Goal: Ask a question

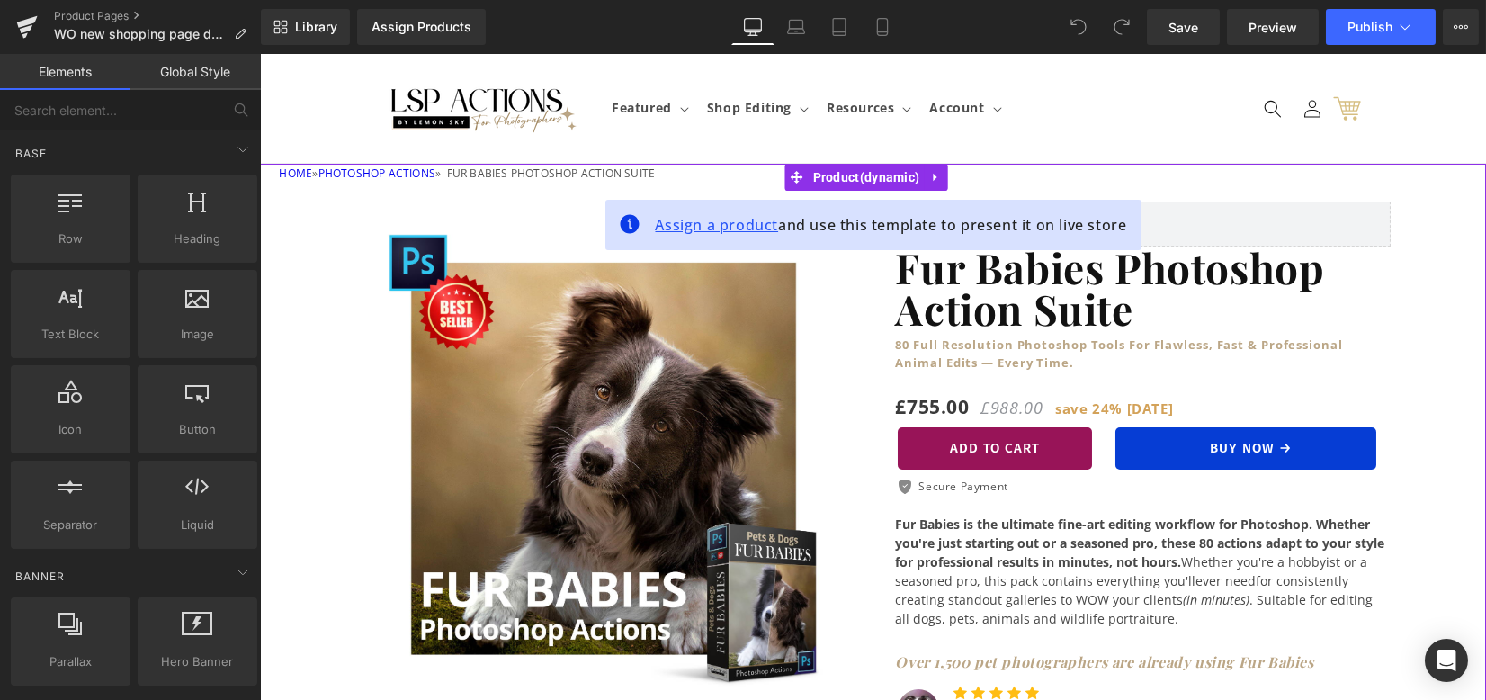
click at [738, 224] on span "Assign a product" at bounding box center [716, 225] width 123 height 20
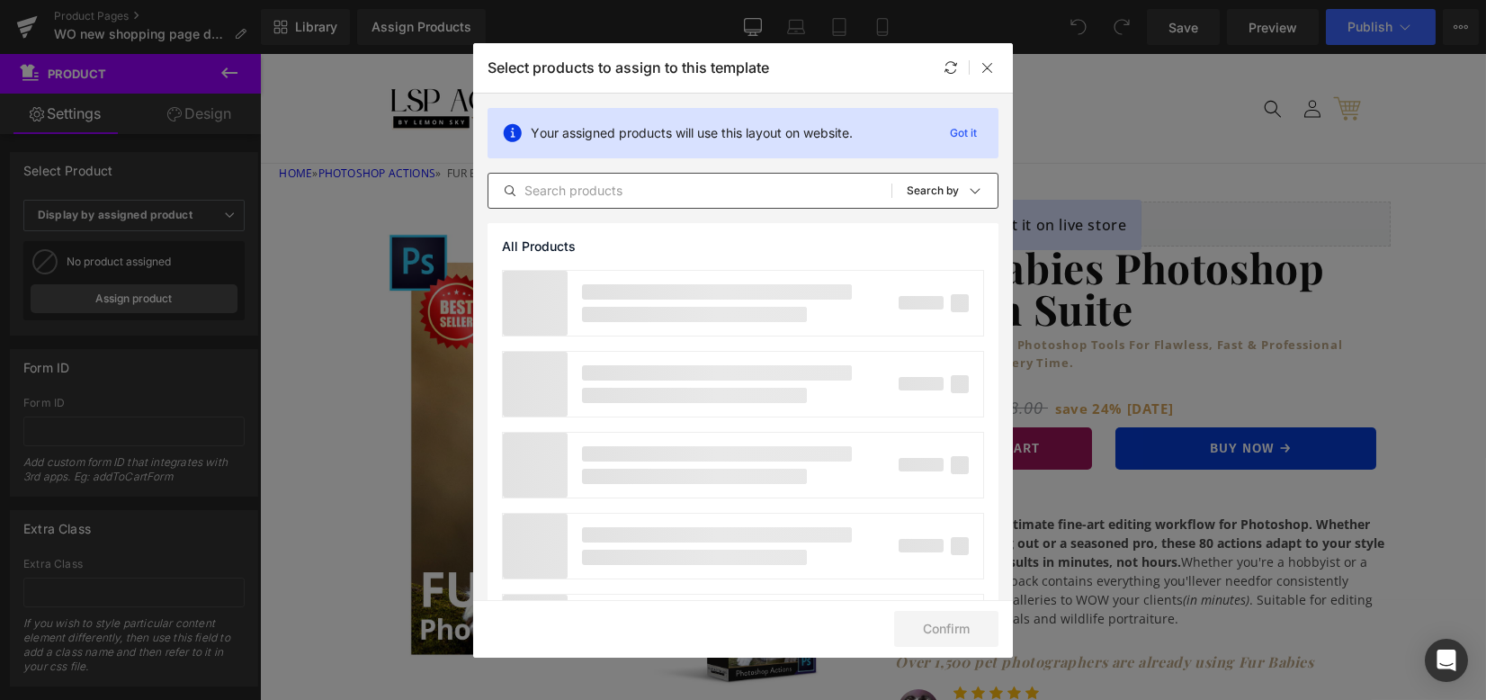
click at [767, 188] on input "text" at bounding box center [689, 191] width 403 height 22
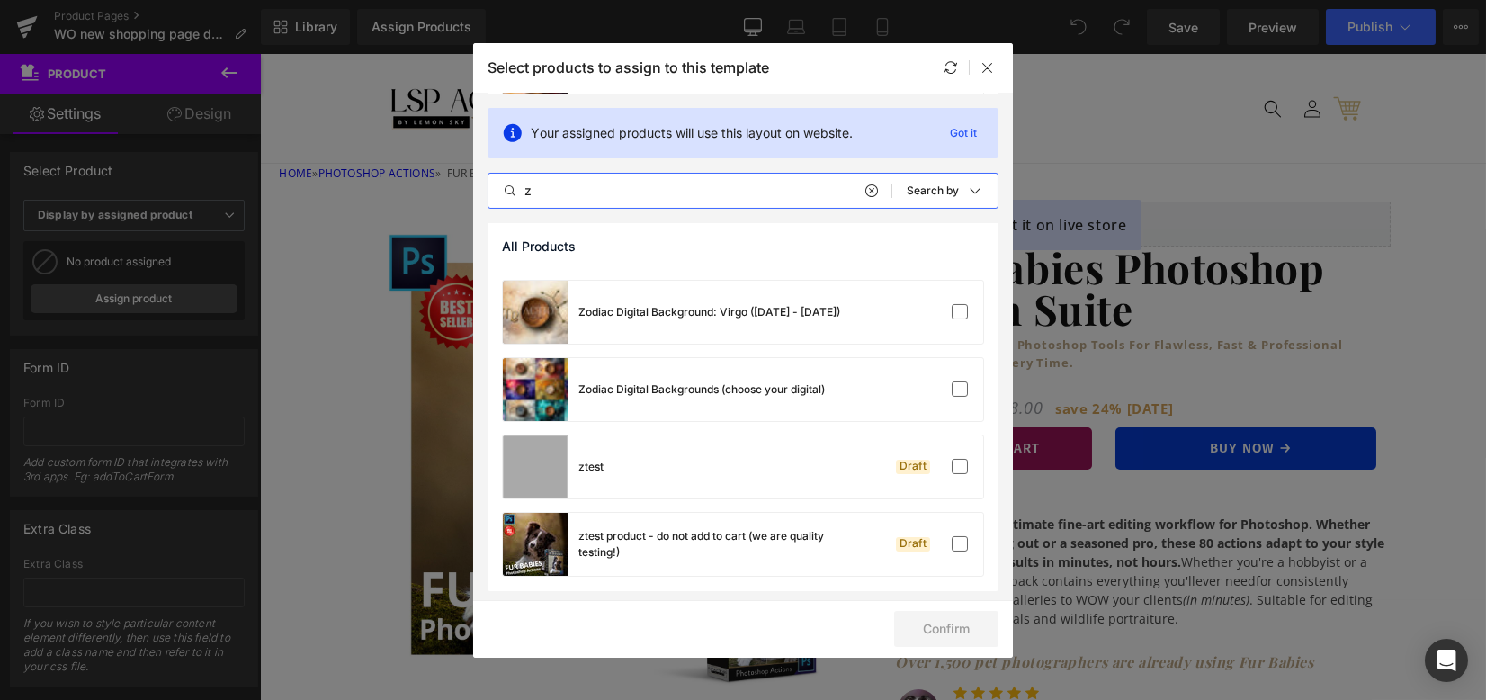
scroll to position [996, 0]
type input "z"
click at [742, 550] on div "ztest product - do not add to cart (we are quality testing!)" at bounding box center [713, 543] width 270 height 32
click at [952, 630] on button "Confirm" at bounding box center [946, 629] width 104 height 36
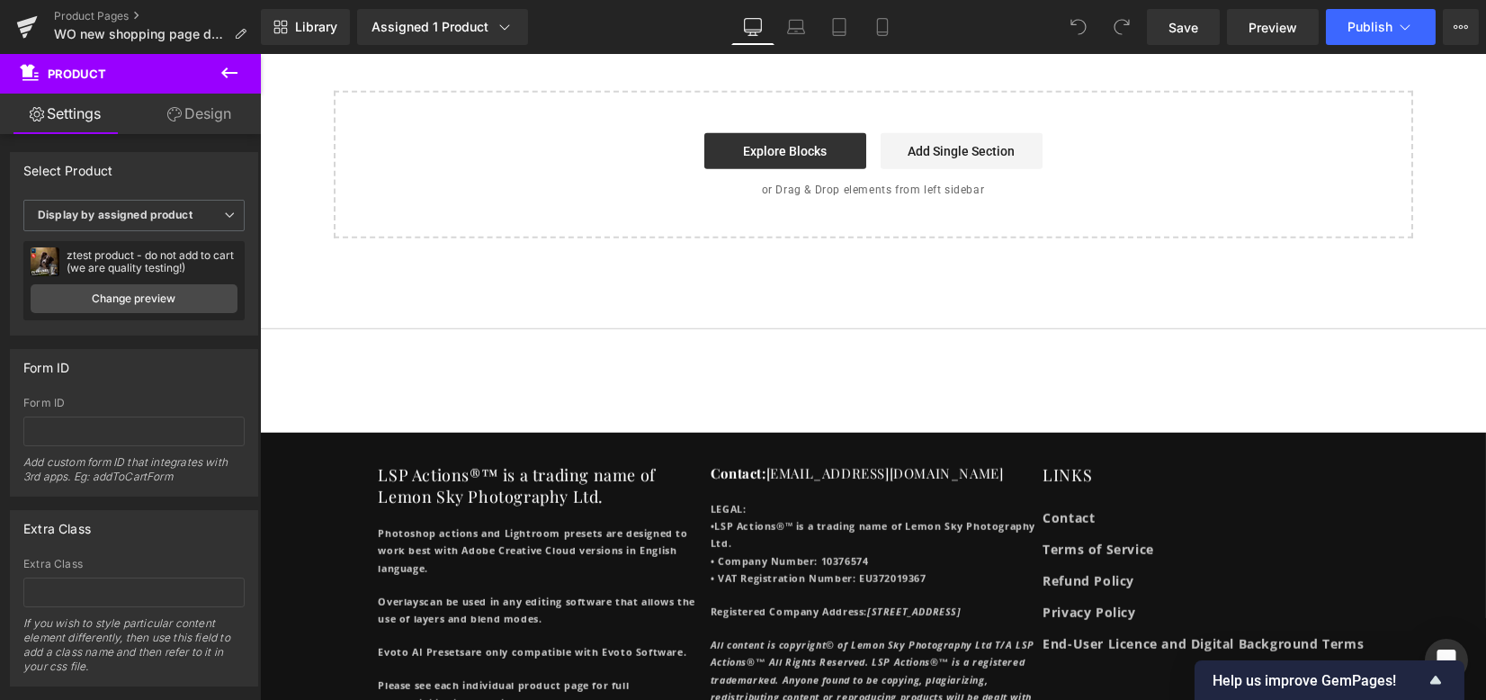
scroll to position [7702, 0]
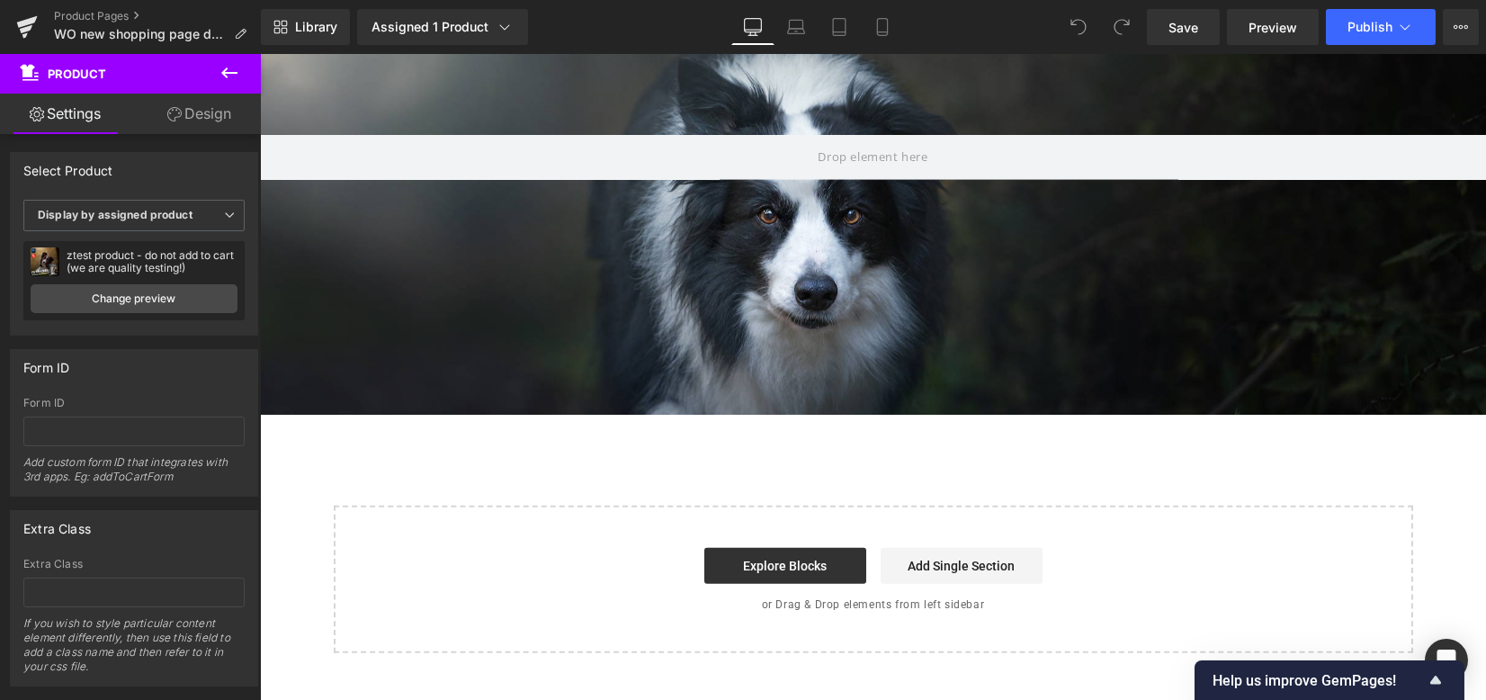
click at [237, 70] on icon at bounding box center [230, 73] width 22 height 22
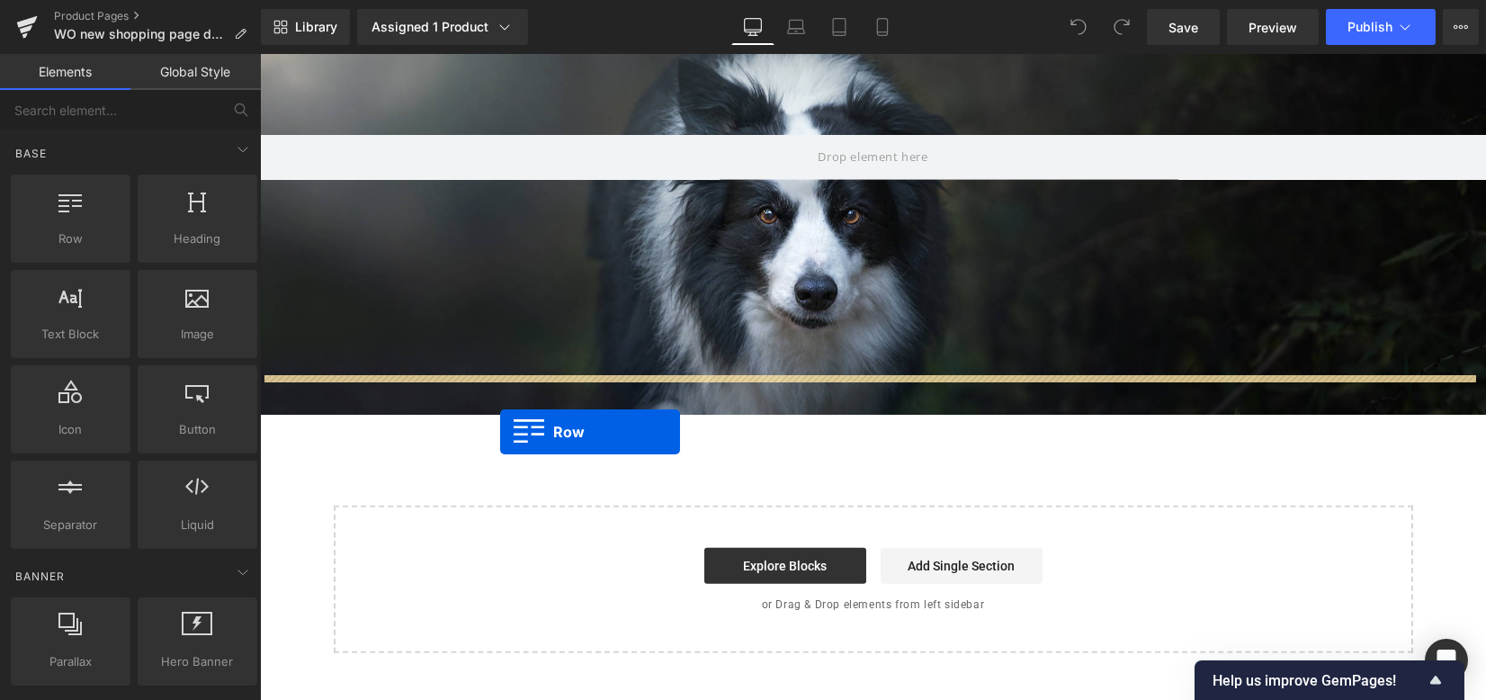
drag, startPoint x: 314, startPoint y: 254, endPoint x: 500, endPoint y: 432, distance: 257.0
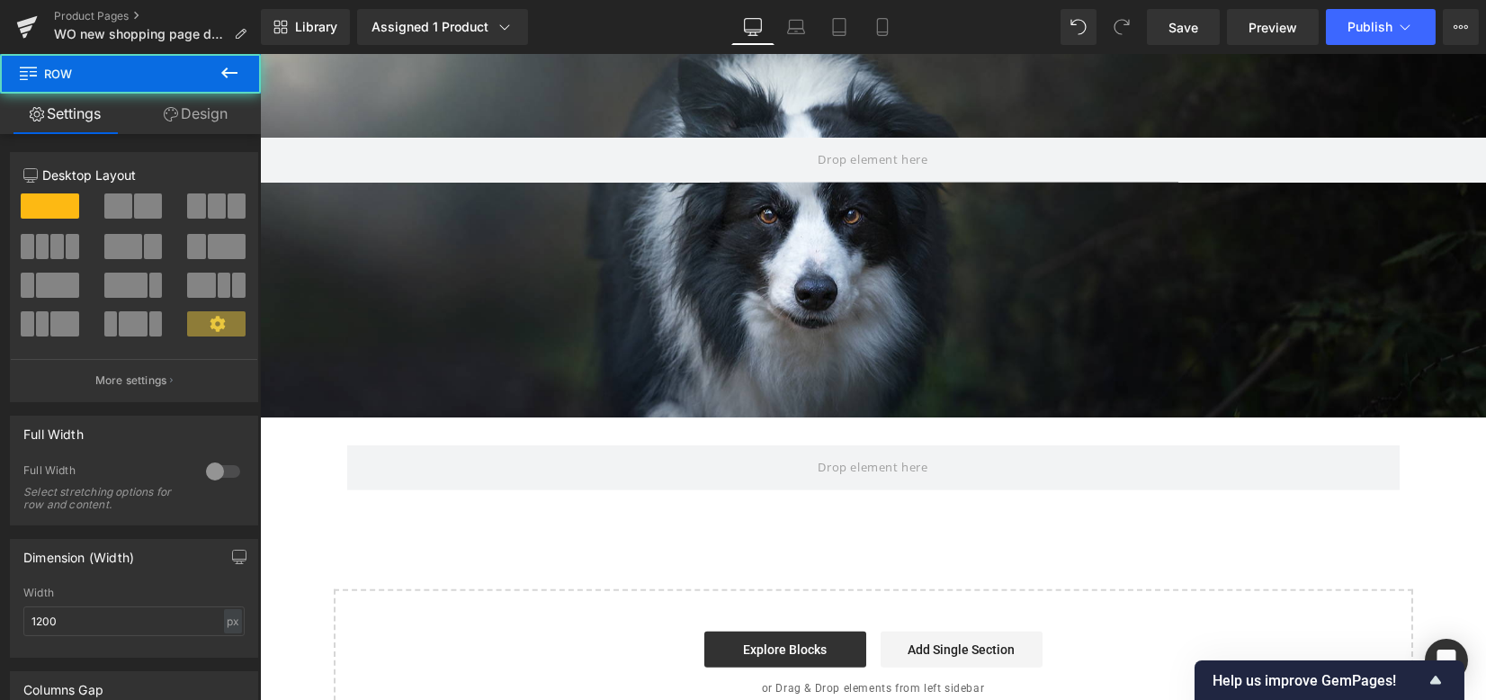
scroll to position [7705, 0]
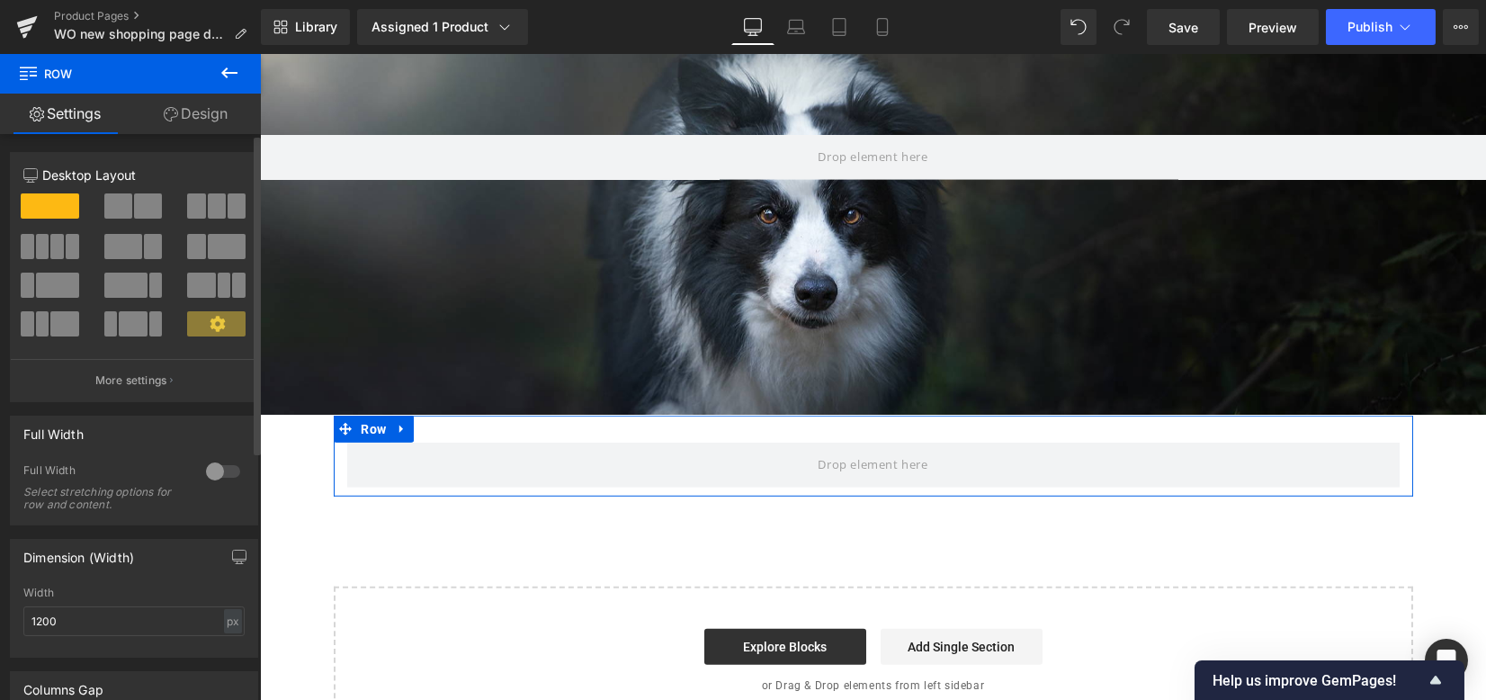
click at [135, 251] on span at bounding box center [123, 246] width 38 height 25
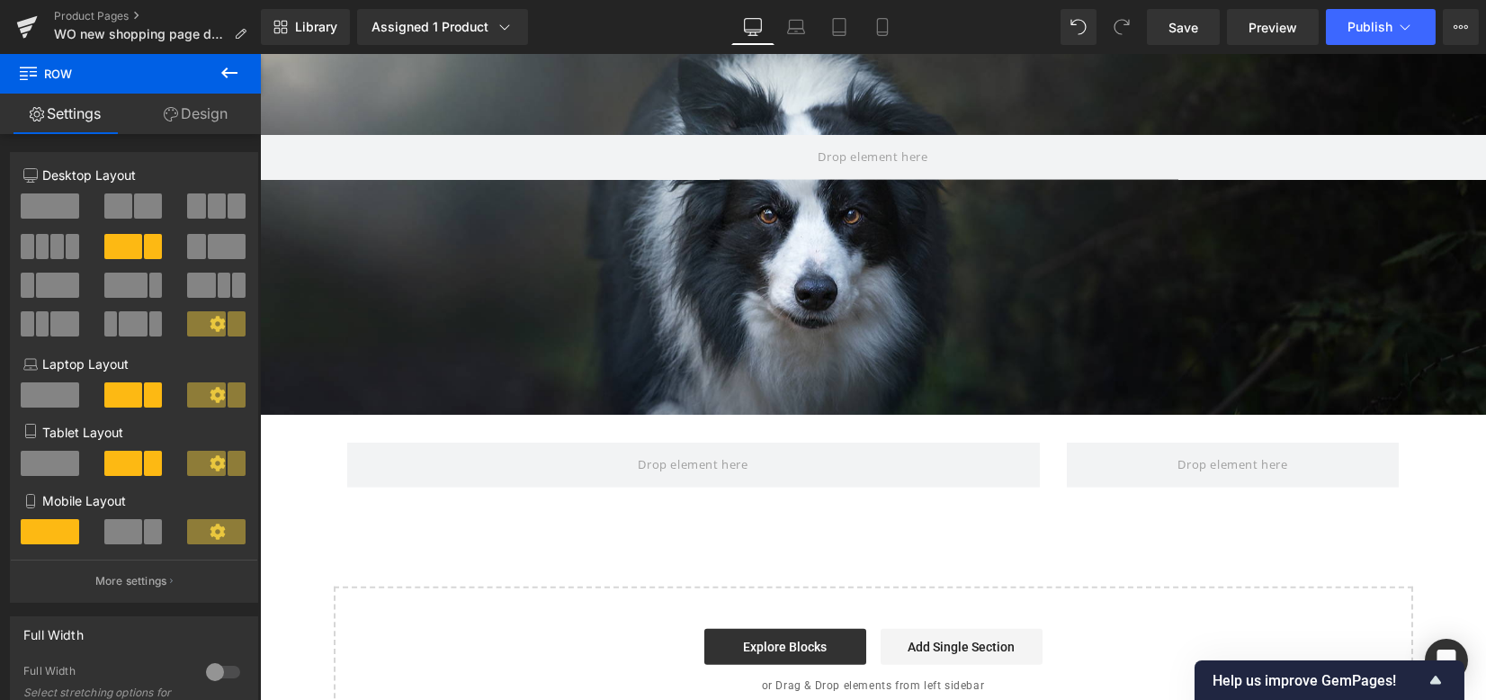
click at [227, 74] on icon at bounding box center [229, 72] width 16 height 11
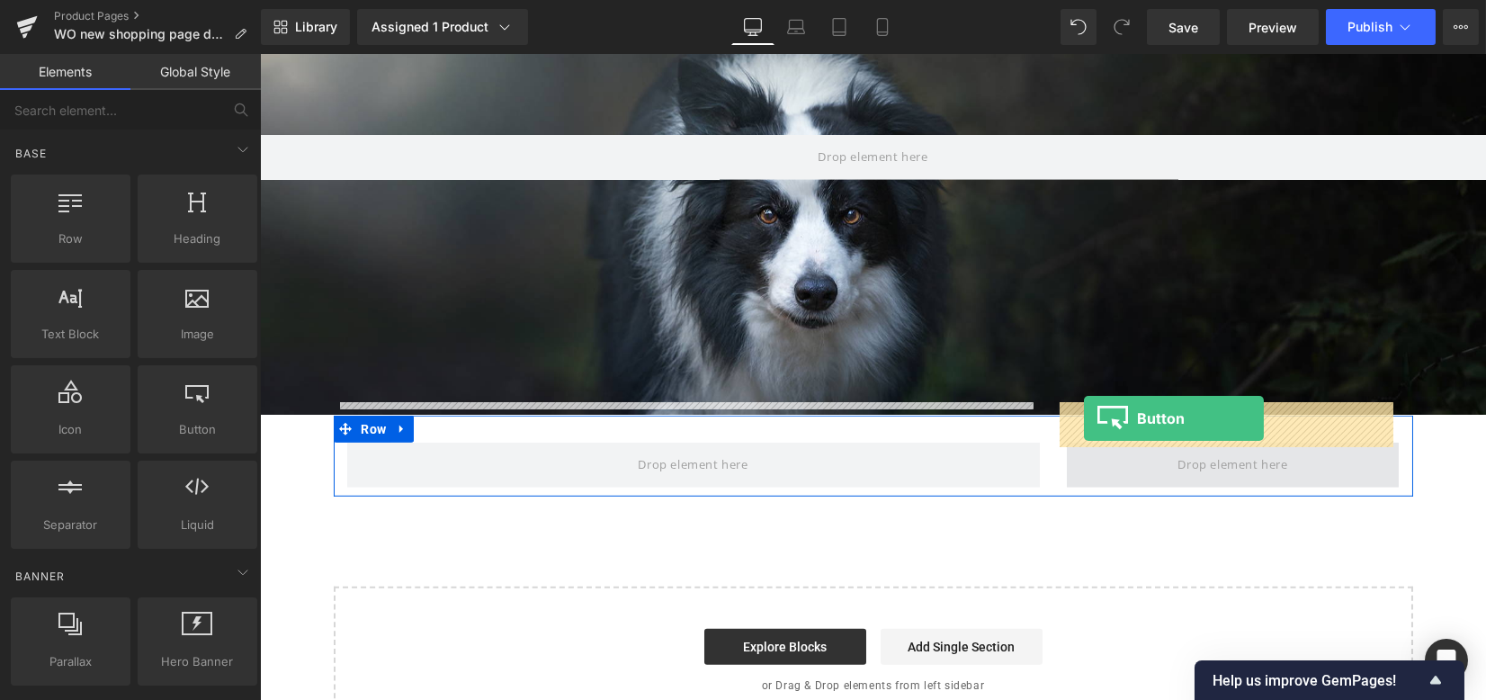
drag, startPoint x: 442, startPoint y: 478, endPoint x: 1084, endPoint y: 418, distance: 644.8
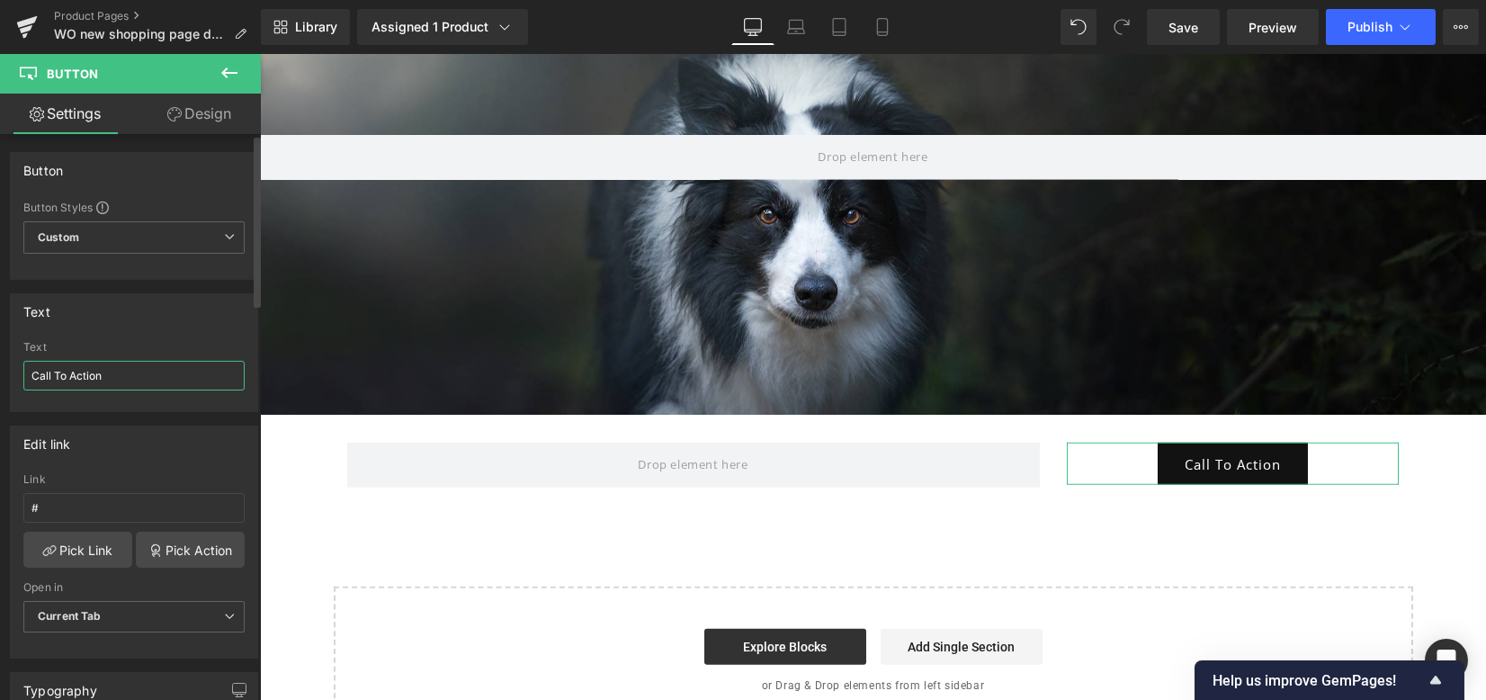
drag, startPoint x: 143, startPoint y: 371, endPoint x: 0, endPoint y: 355, distance: 143.9
click at [0, 354] on div "Text Call To Action Text Call To Action" at bounding box center [134, 346] width 269 height 132
type input "EFFECT #1"
click at [162, 302] on div "Text" at bounding box center [134, 311] width 246 height 34
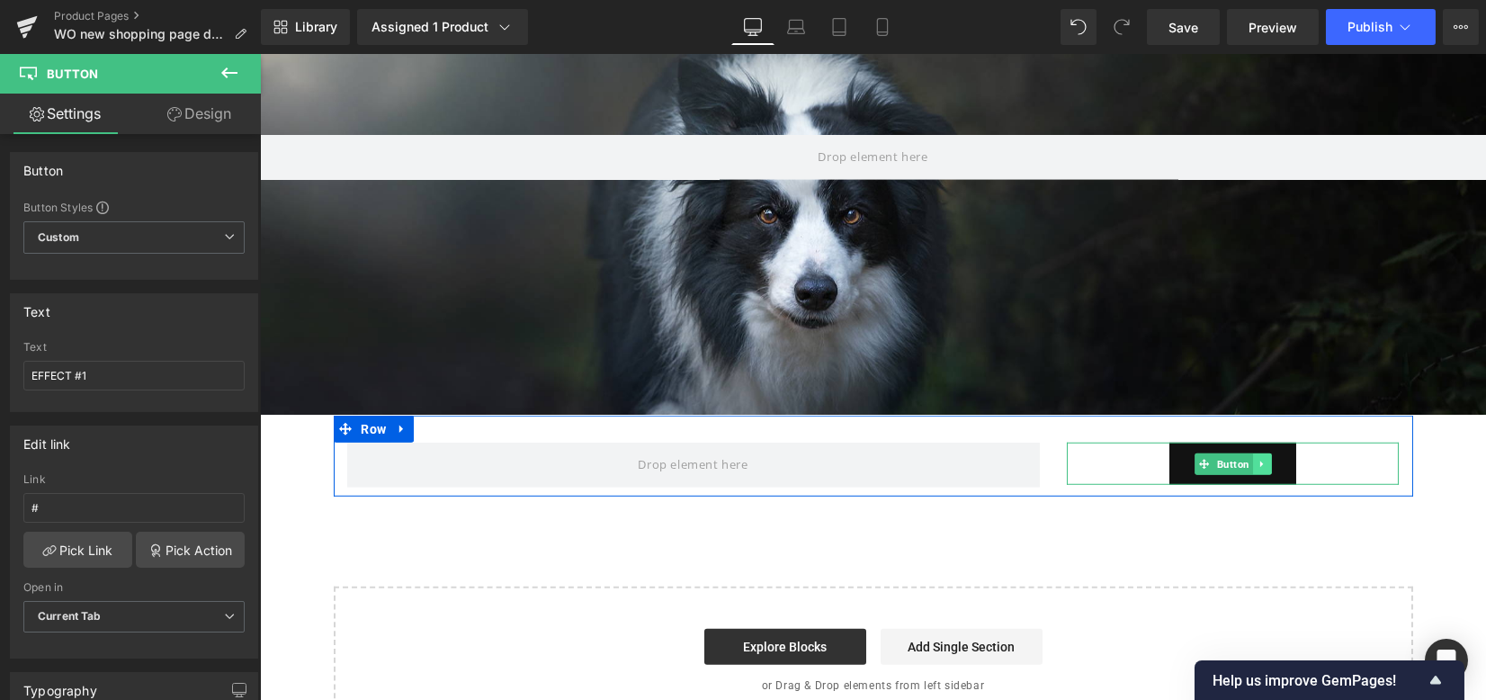
click at [1256, 459] on icon at bounding box center [1261, 464] width 10 height 11
click at [1248, 459] on icon at bounding box center [1252, 464] width 10 height 11
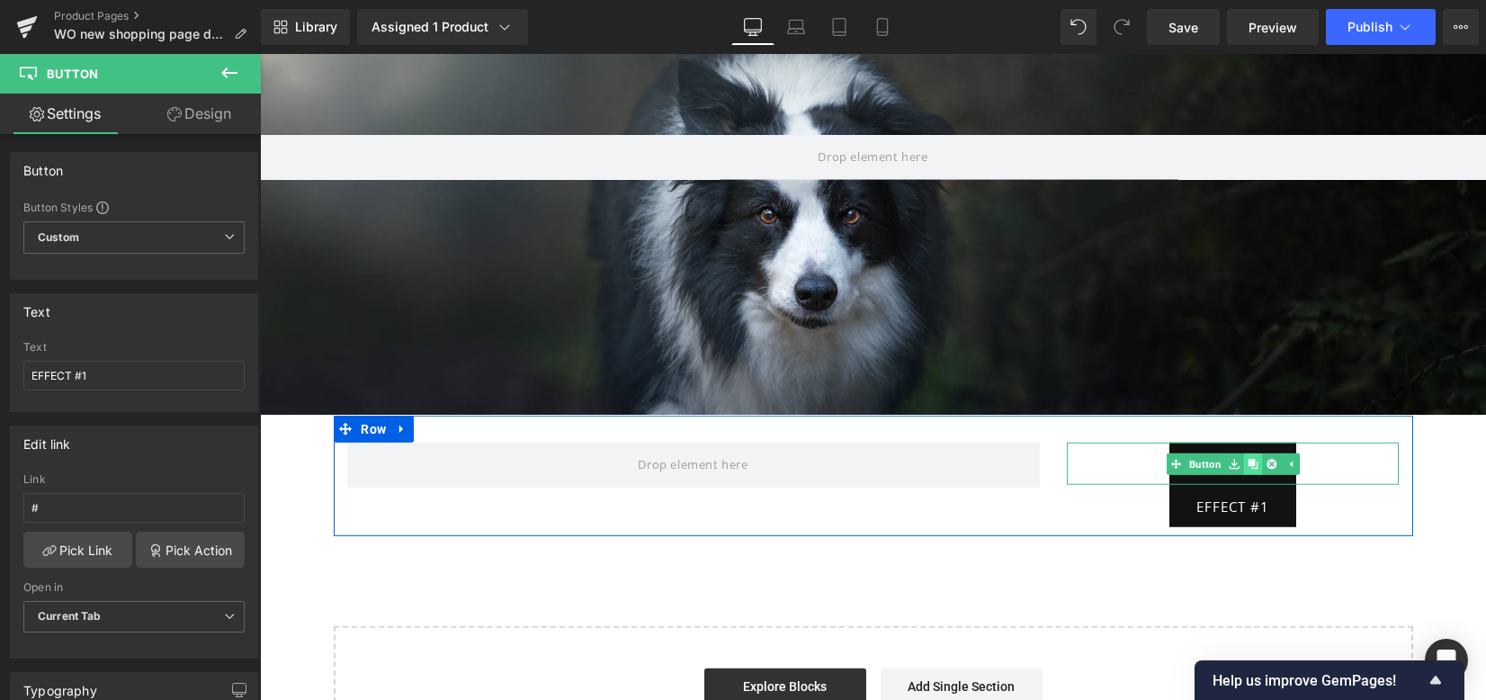
click at [1248, 459] on icon at bounding box center [1252, 464] width 10 height 10
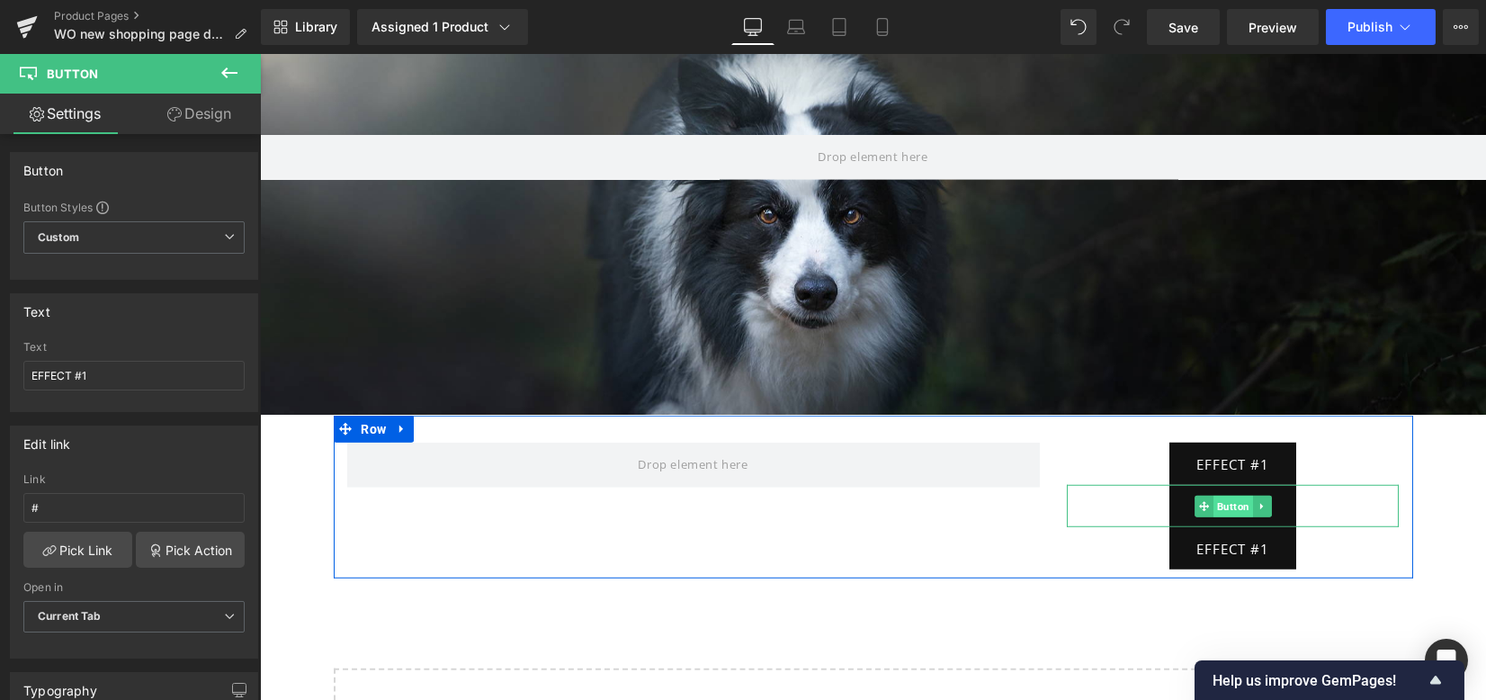
click at [1231, 495] on span "Button" at bounding box center [1233, 506] width 40 height 22
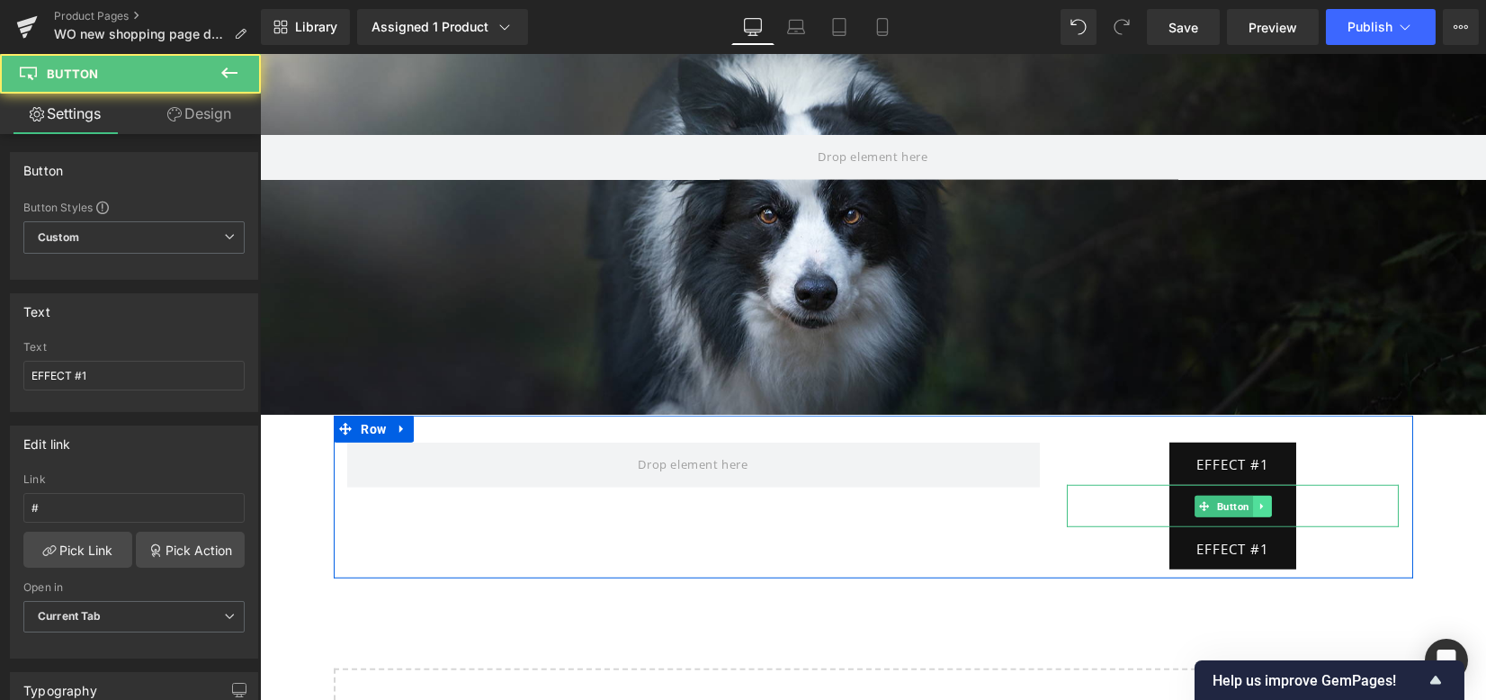
click at [1256, 501] on icon at bounding box center [1261, 506] width 10 height 11
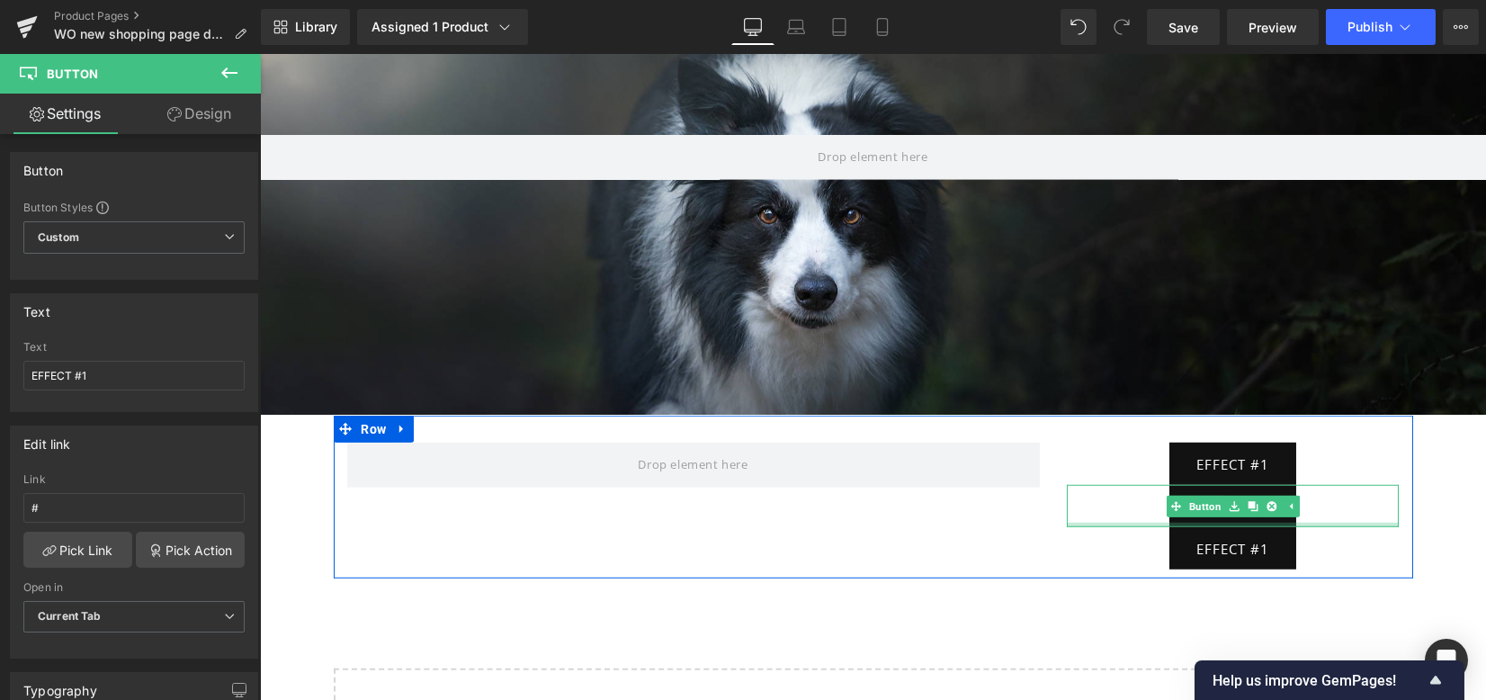
click at [1192, 522] on div at bounding box center [1233, 524] width 333 height 4
click at [1196, 485] on link "EFFECT #1" at bounding box center [1232, 506] width 127 height 42
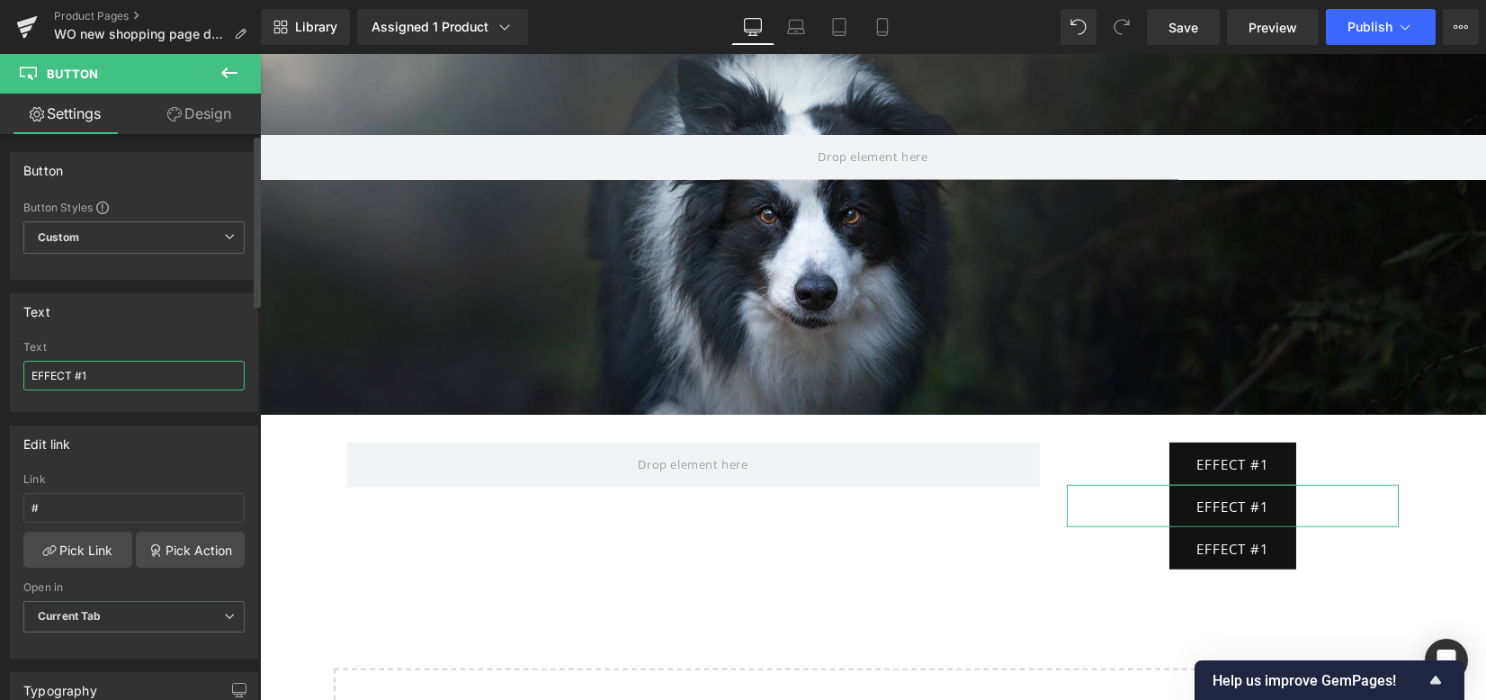
drag, startPoint x: 77, startPoint y: 368, endPoint x: 94, endPoint y: 367, distance: 17.1
click at [94, 367] on input "EFFECT #1" at bounding box center [133, 376] width 221 height 30
type input "EFFECT #2"
click at [1174, 527] on link "EFFECT #1" at bounding box center [1232, 548] width 127 height 42
click at [86, 375] on input "EFFECT #1" at bounding box center [133, 376] width 221 height 30
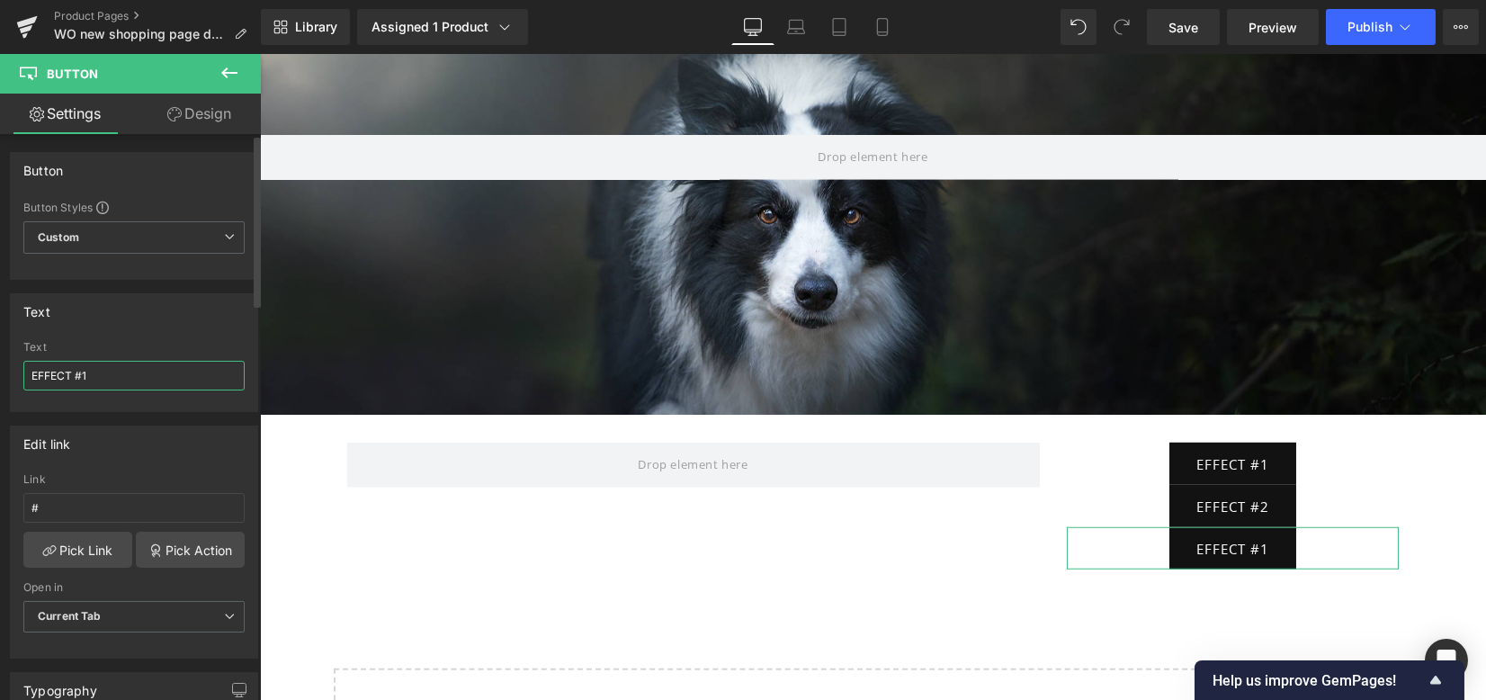
type input "EFFECT #3"
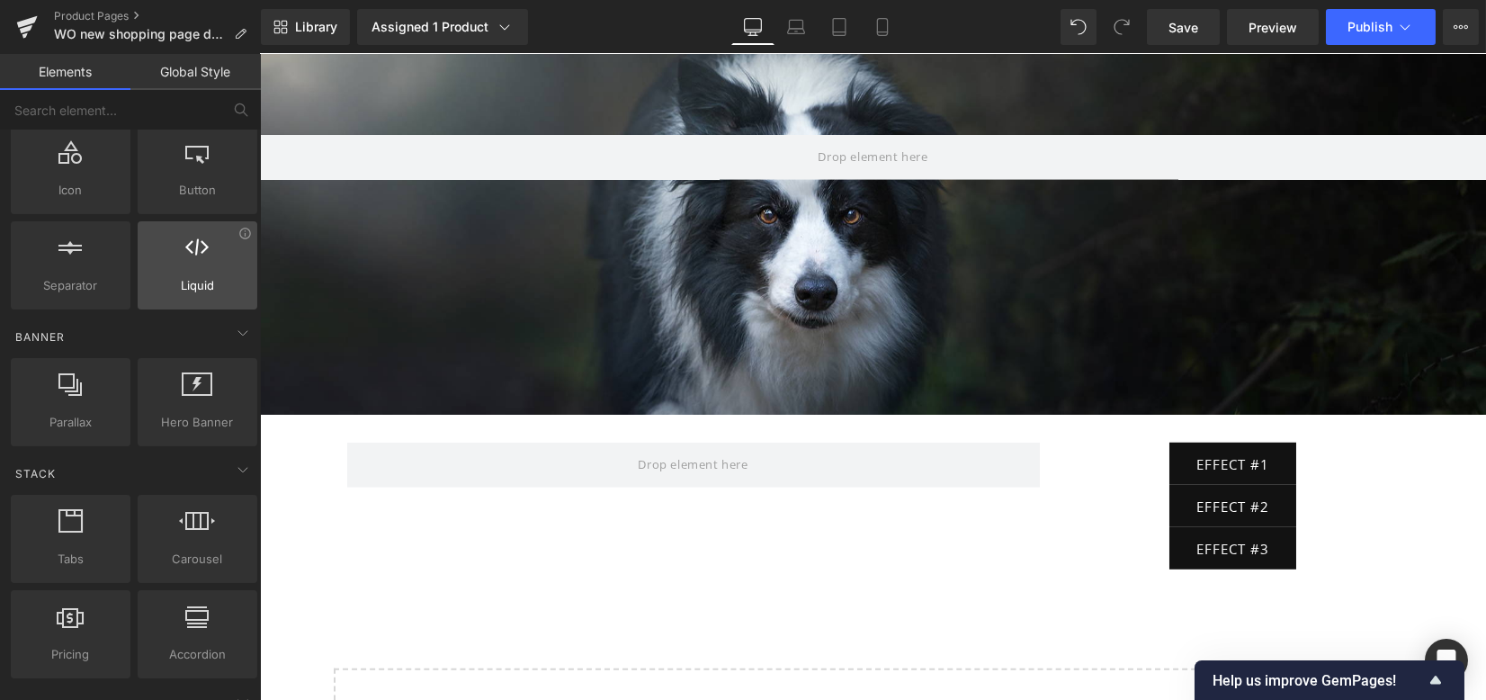
scroll to position [479, 0]
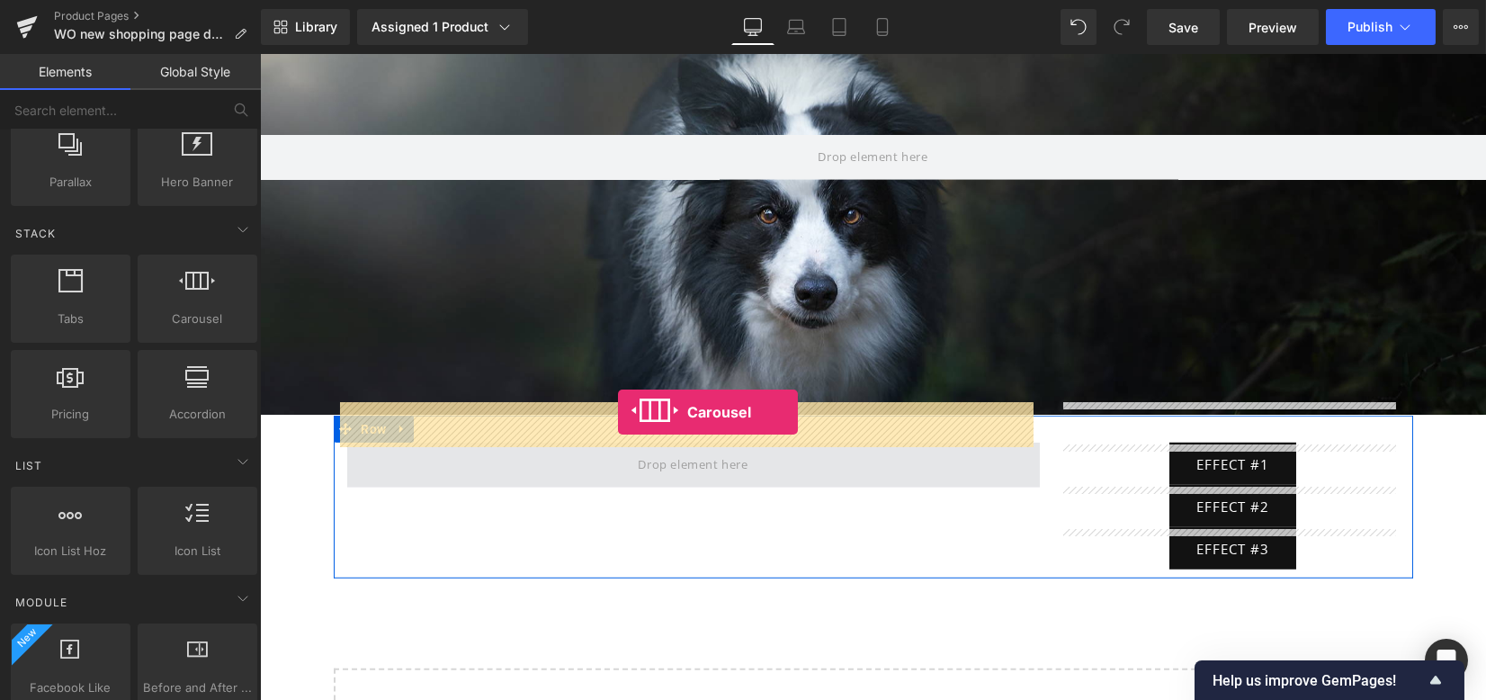
drag, startPoint x: 458, startPoint y: 335, endPoint x: 618, endPoint y: 412, distance: 177.8
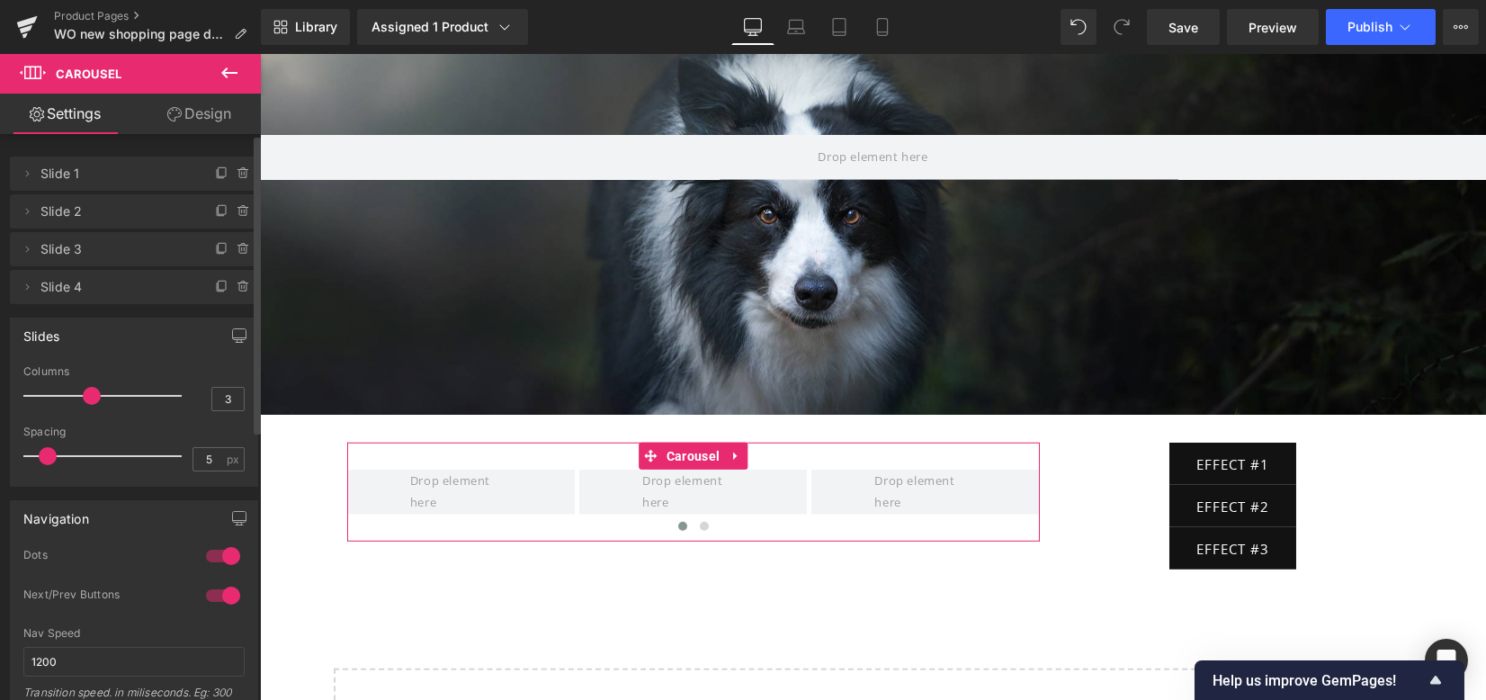
drag, startPoint x: 84, startPoint y: 388, endPoint x: 0, endPoint y: 382, distance: 83.9
click at [0, 382] on div "Slides 3 Columns 3 3 Columns 3 3 Columns 3 1 Columns 1 5px Spacing 5 px 5px Spa…" at bounding box center [134, 395] width 269 height 183
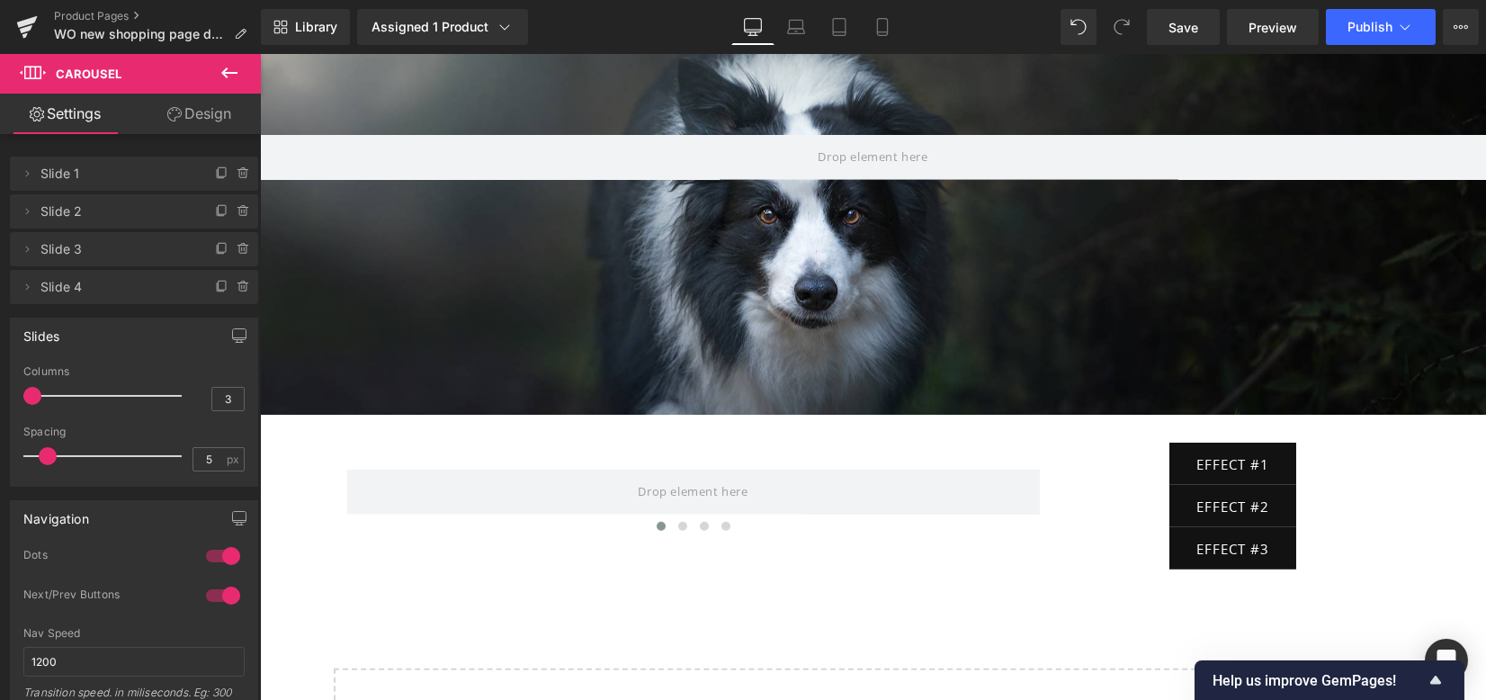
click at [223, 74] on icon at bounding box center [229, 72] width 16 height 11
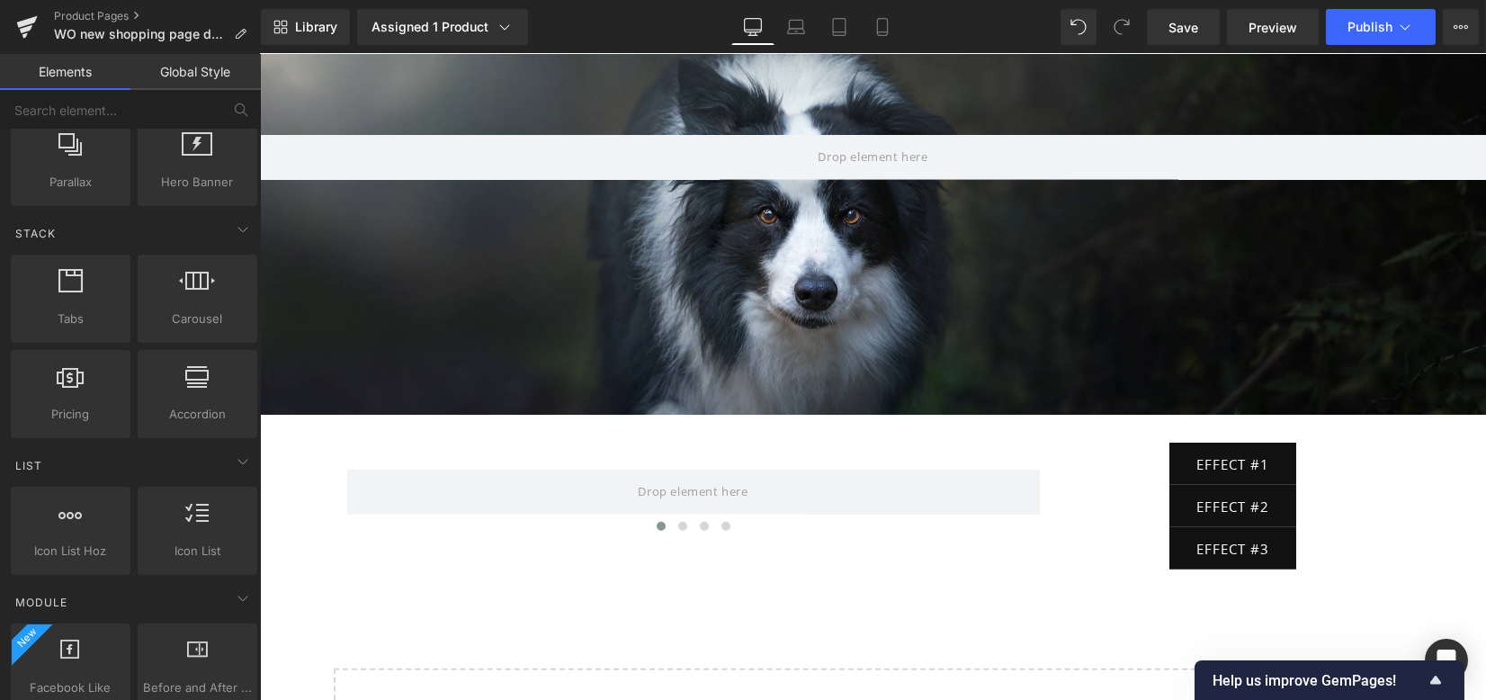
scroll to position [0, 0]
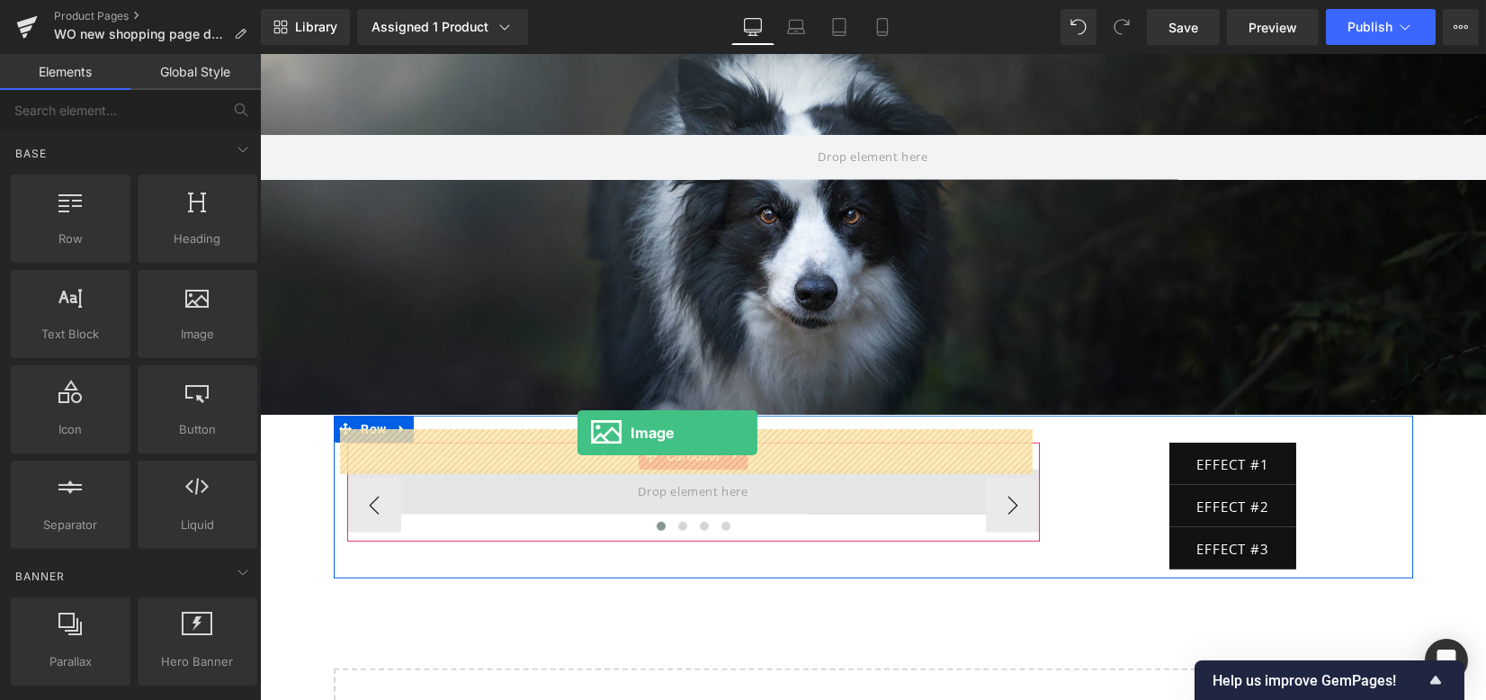
drag, startPoint x: 446, startPoint y: 376, endPoint x: 577, endPoint y: 433, distance: 143.0
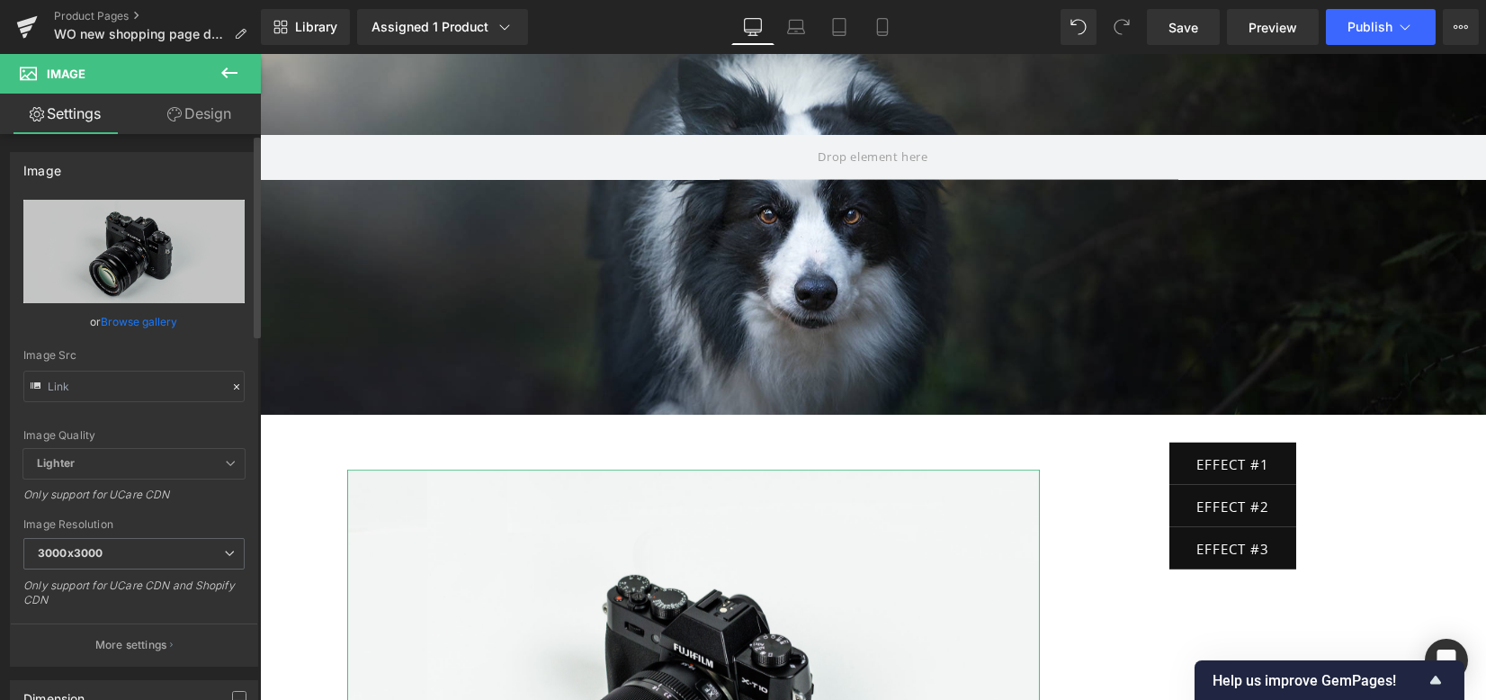
click at [147, 321] on link "Browse gallery" at bounding box center [140, 321] width 76 height 31
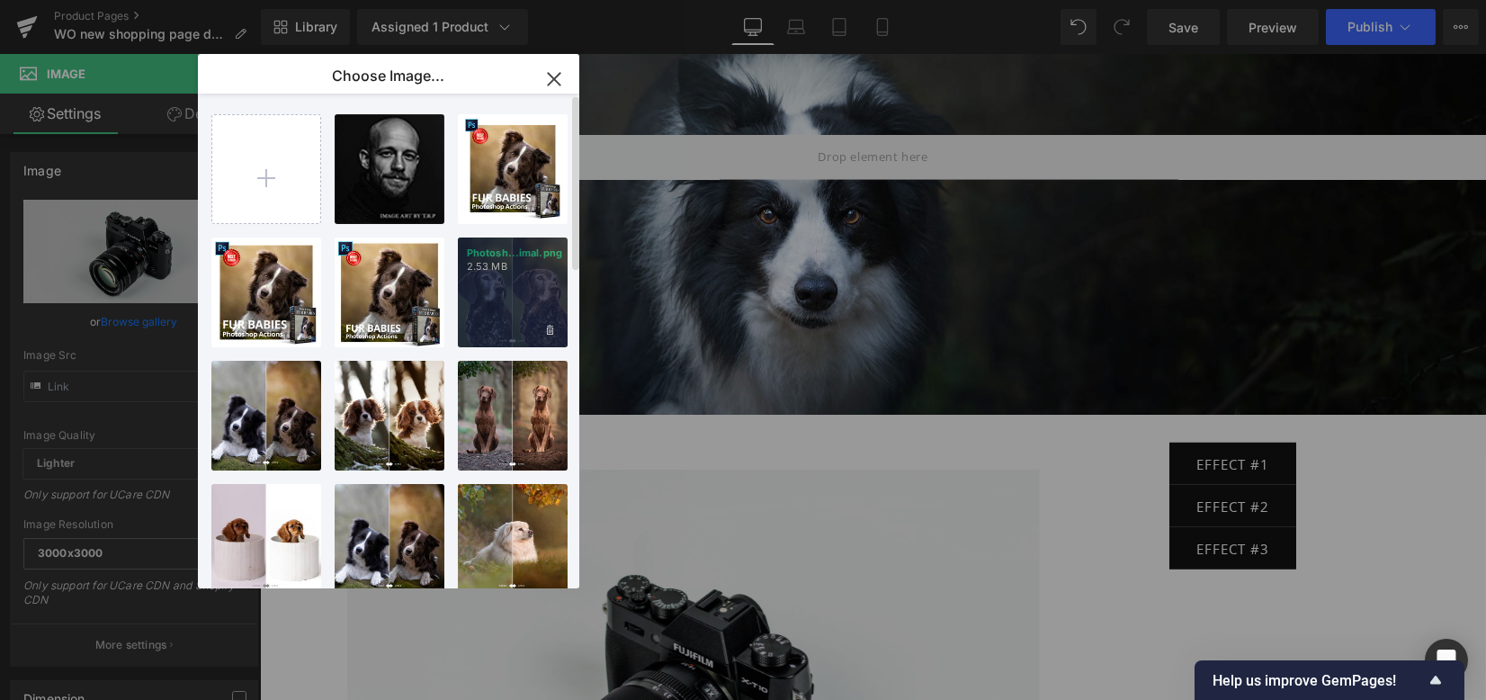
drag, startPoint x: 520, startPoint y: 288, endPoint x: 495, endPoint y: 288, distance: 25.2
click at [520, 288] on div "Photosh...imal.png 2.53 MB" at bounding box center [513, 292] width 110 height 110
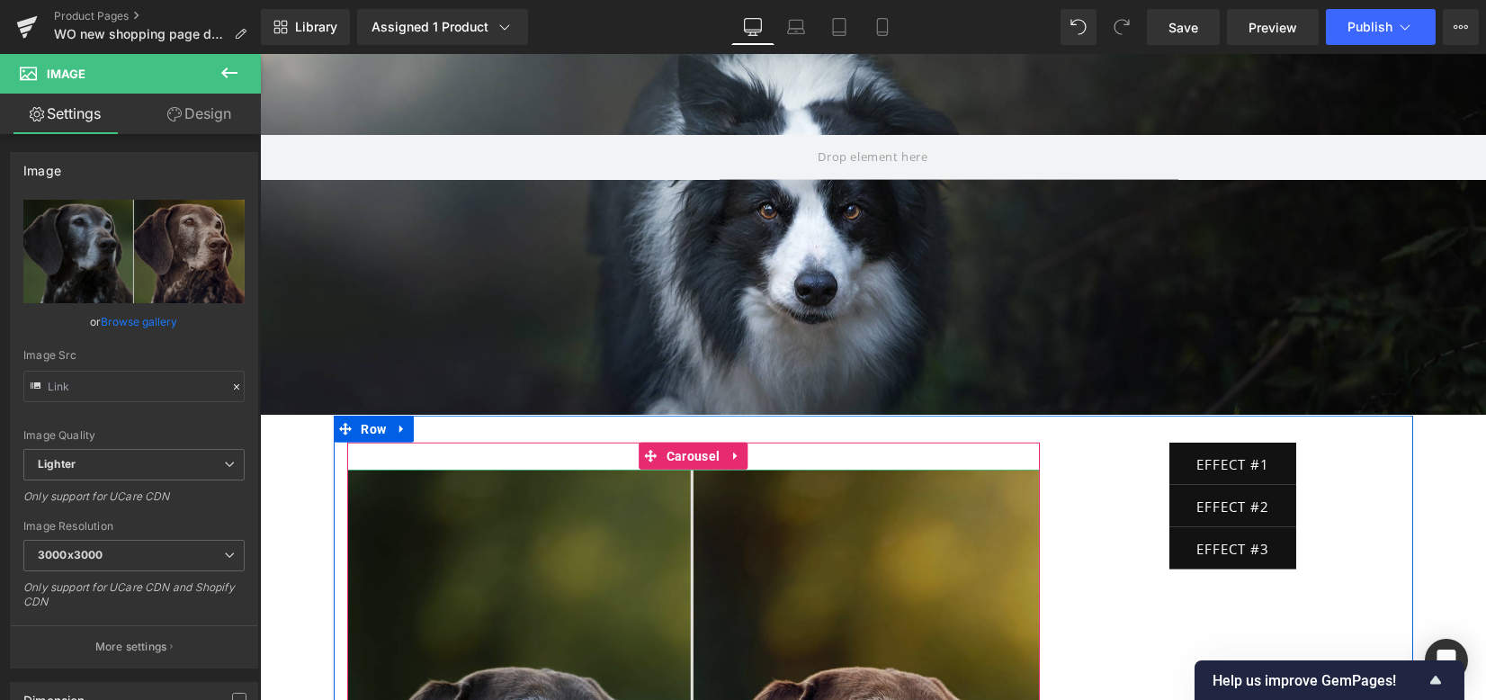
scroll to position [7944, 0]
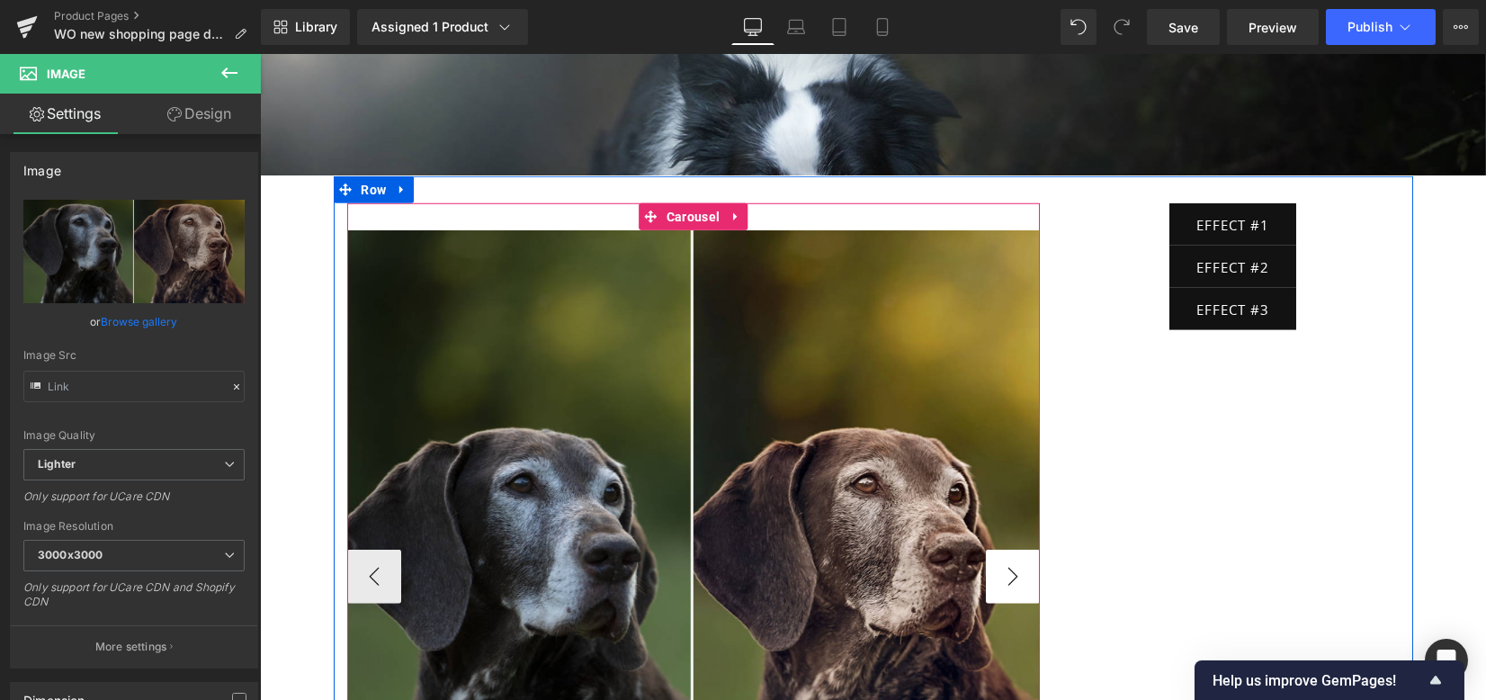
click at [1004, 549] on button "›" at bounding box center [1013, 576] width 54 height 54
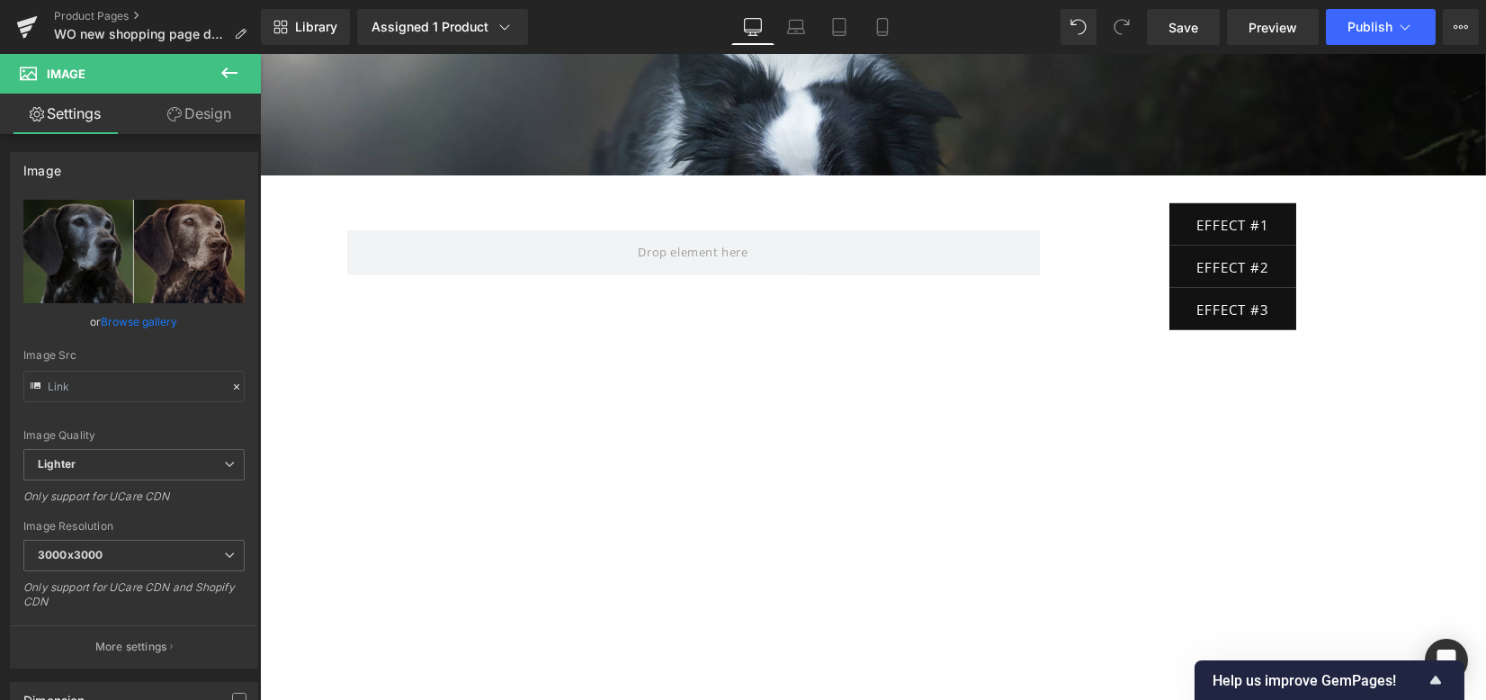
click at [235, 78] on icon at bounding box center [230, 73] width 22 height 22
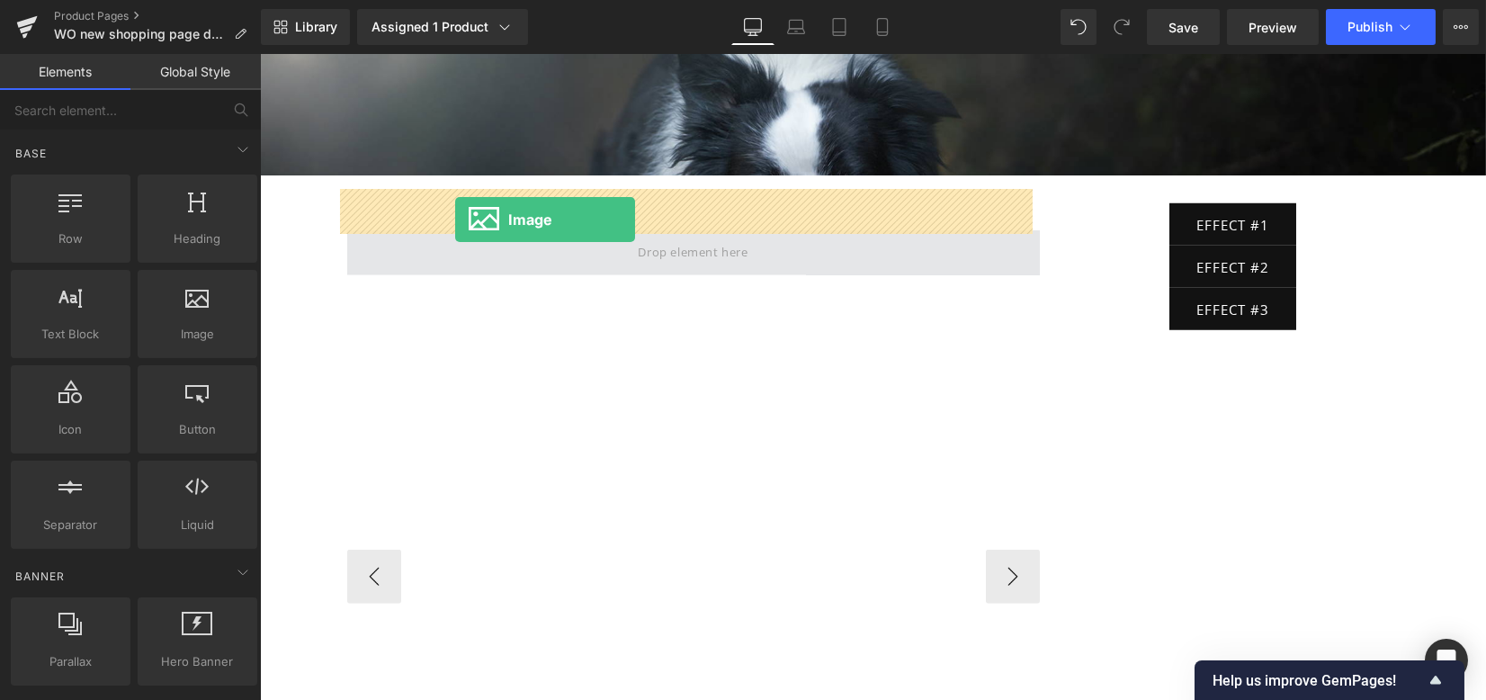
drag, startPoint x: 441, startPoint y: 364, endPoint x: 455, endPoint y: 219, distance: 145.5
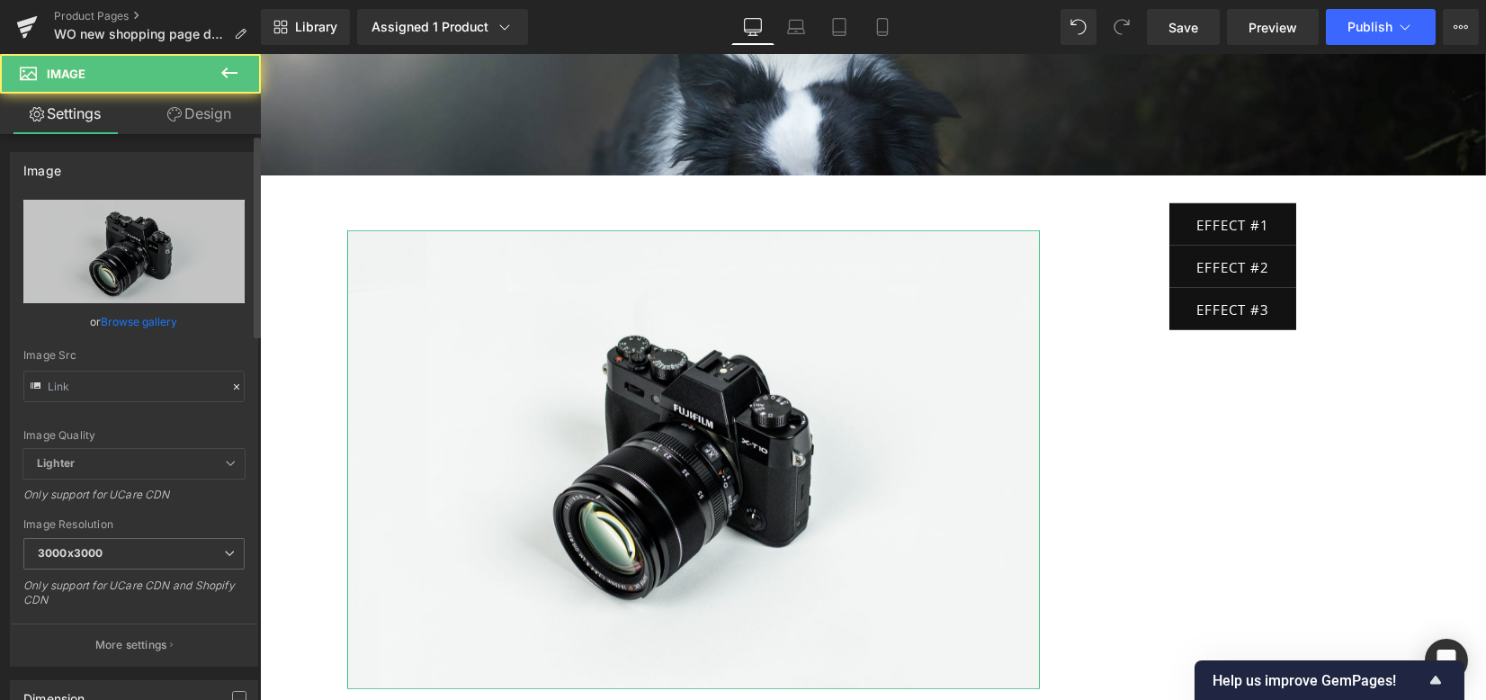
click at [152, 331] on link "Browse gallery" at bounding box center [140, 321] width 76 height 31
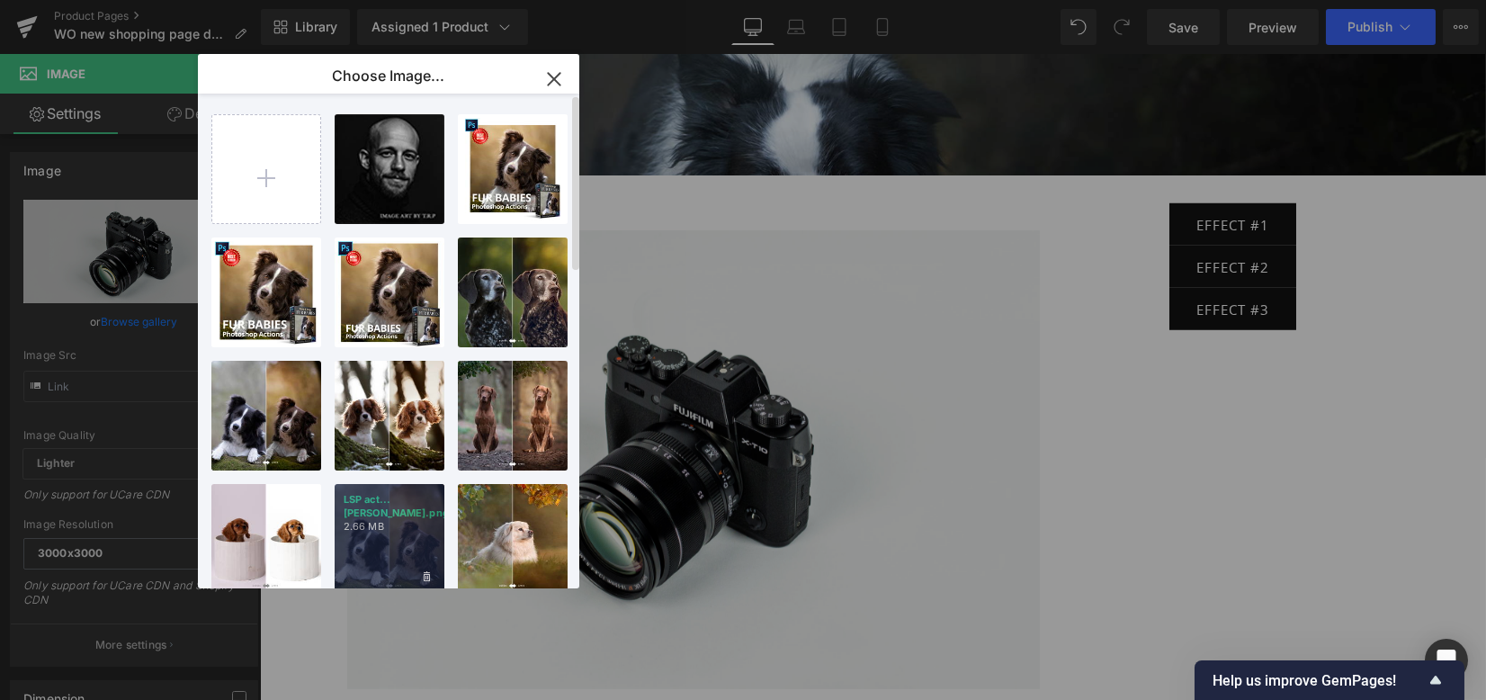
click at [424, 544] on div "LSP act...bies.png 2.66 MB" at bounding box center [390, 539] width 110 height 110
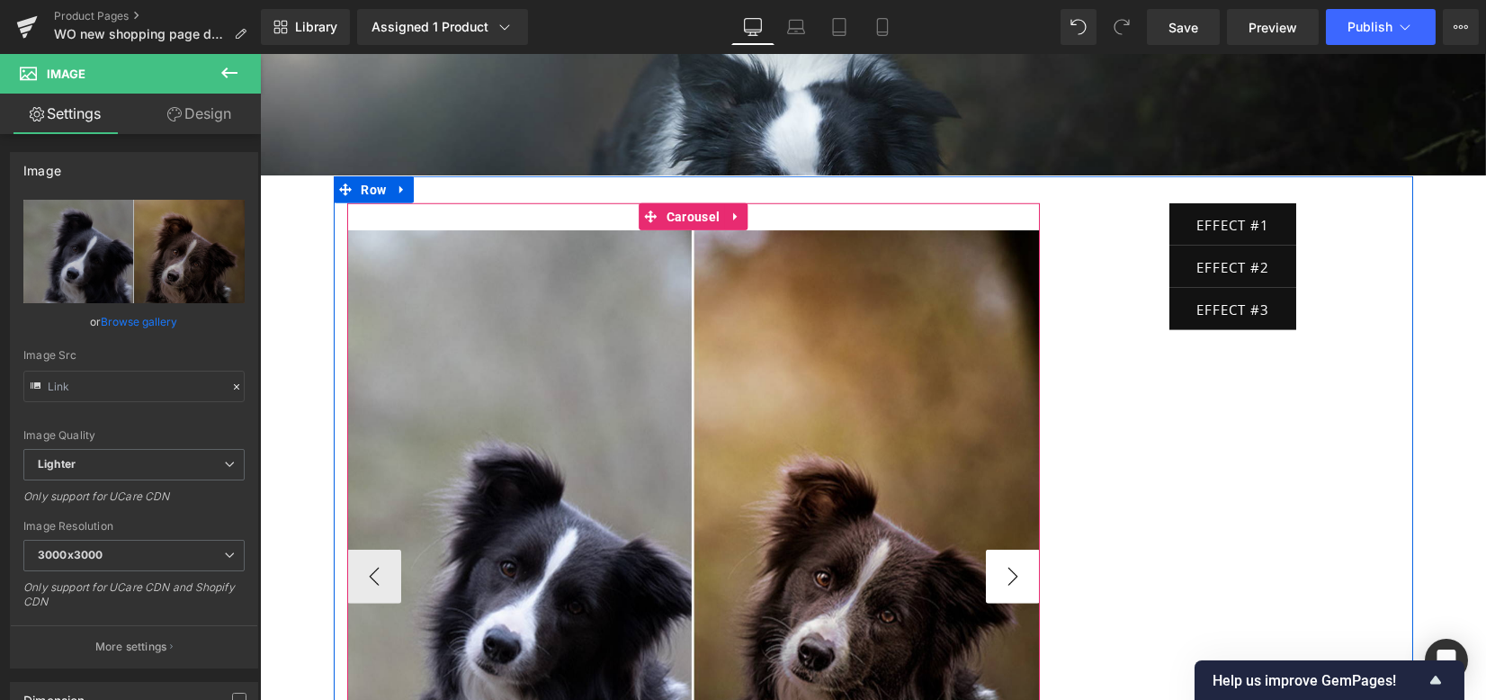
click at [1006, 549] on button "›" at bounding box center [1013, 576] width 54 height 54
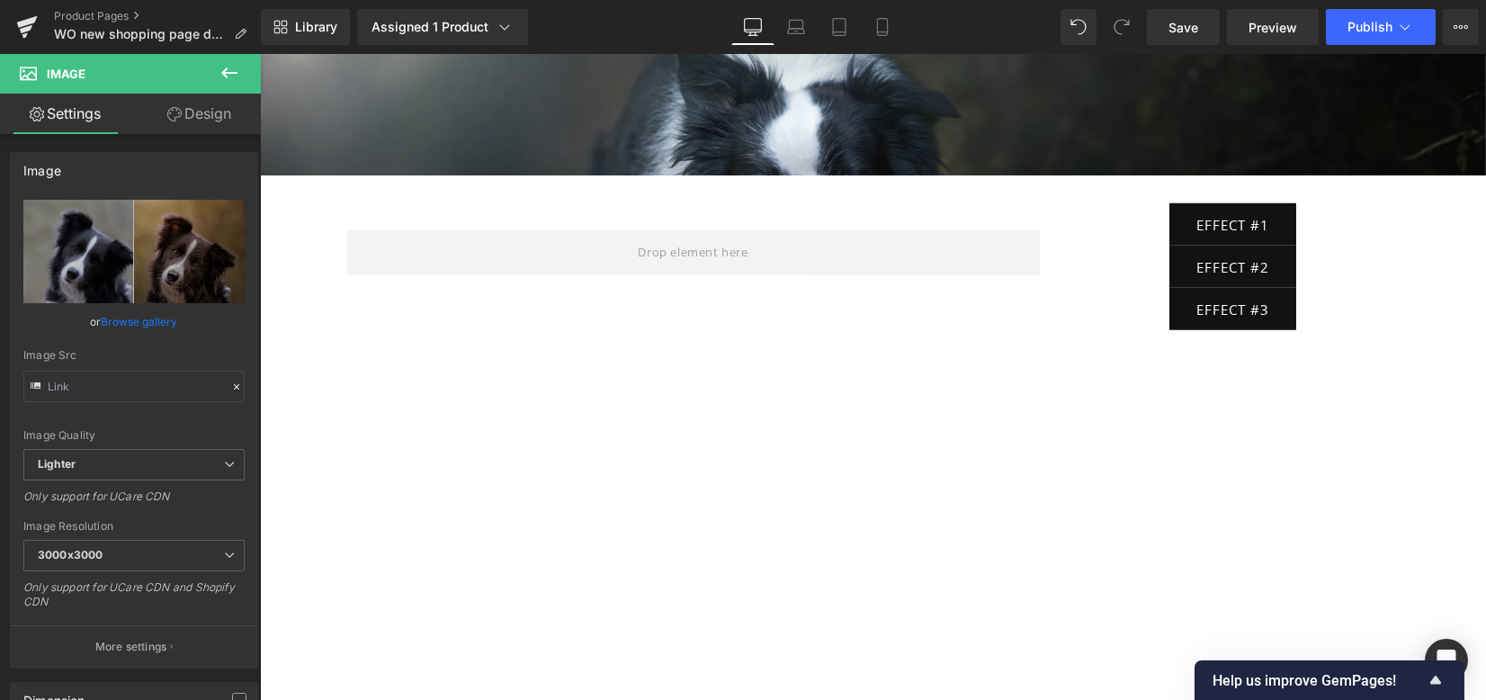
click at [232, 71] on icon at bounding box center [230, 73] width 22 height 22
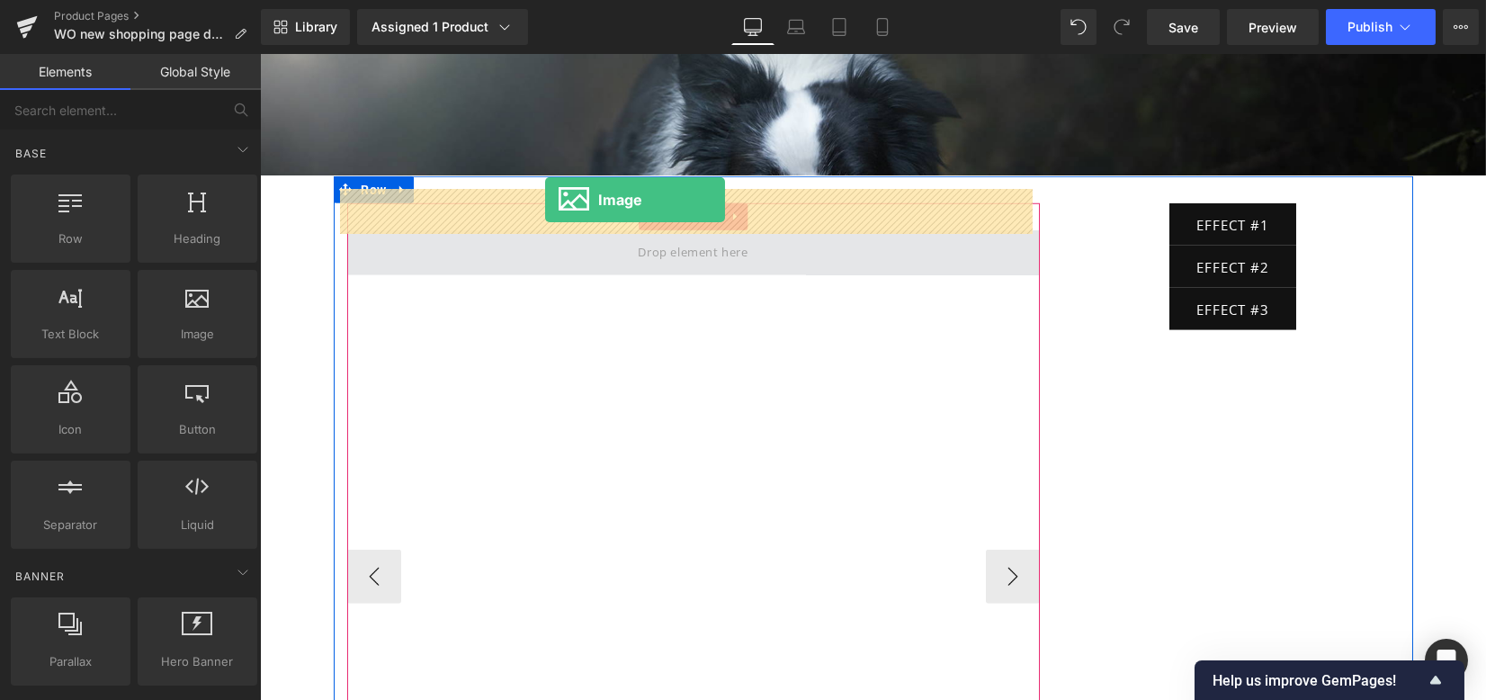
drag, startPoint x: 453, startPoint y: 369, endPoint x: 545, endPoint y: 200, distance: 192.3
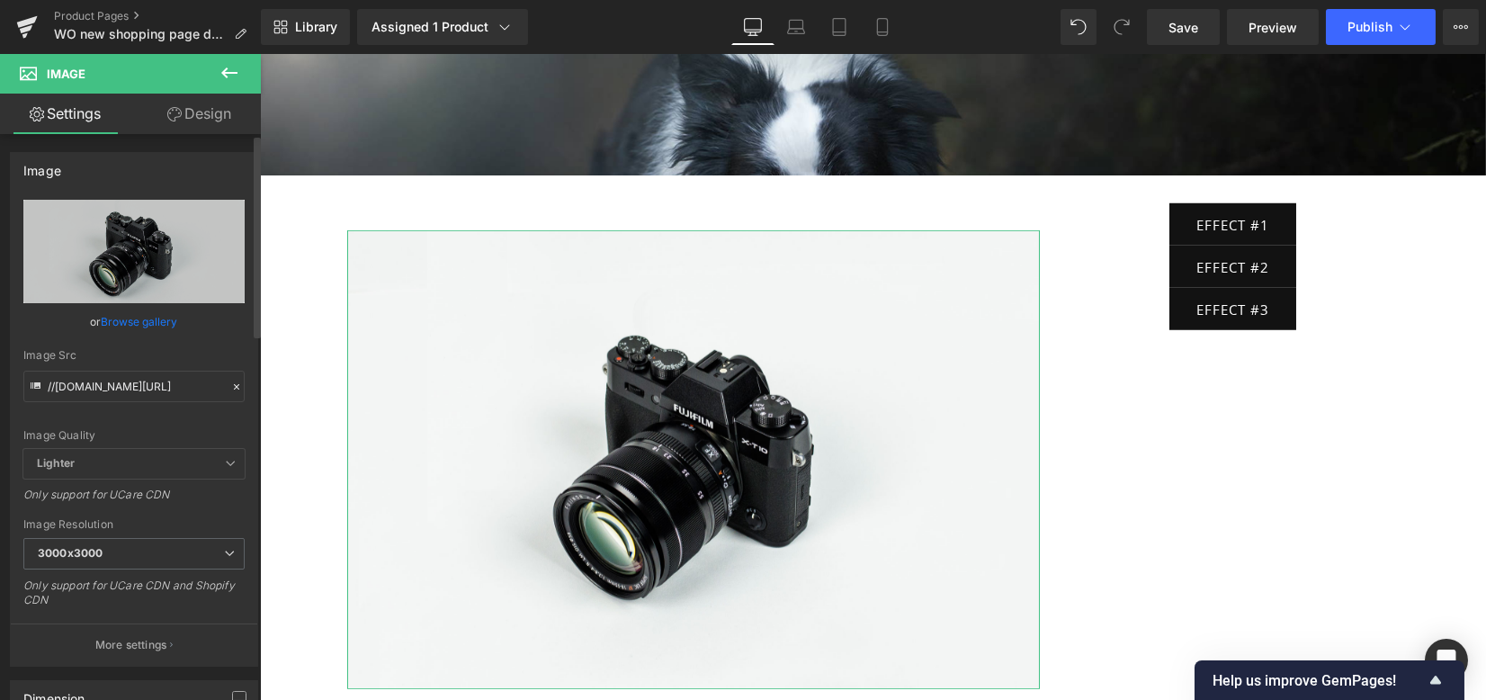
click at [135, 327] on link "Browse gallery" at bounding box center [140, 321] width 76 height 31
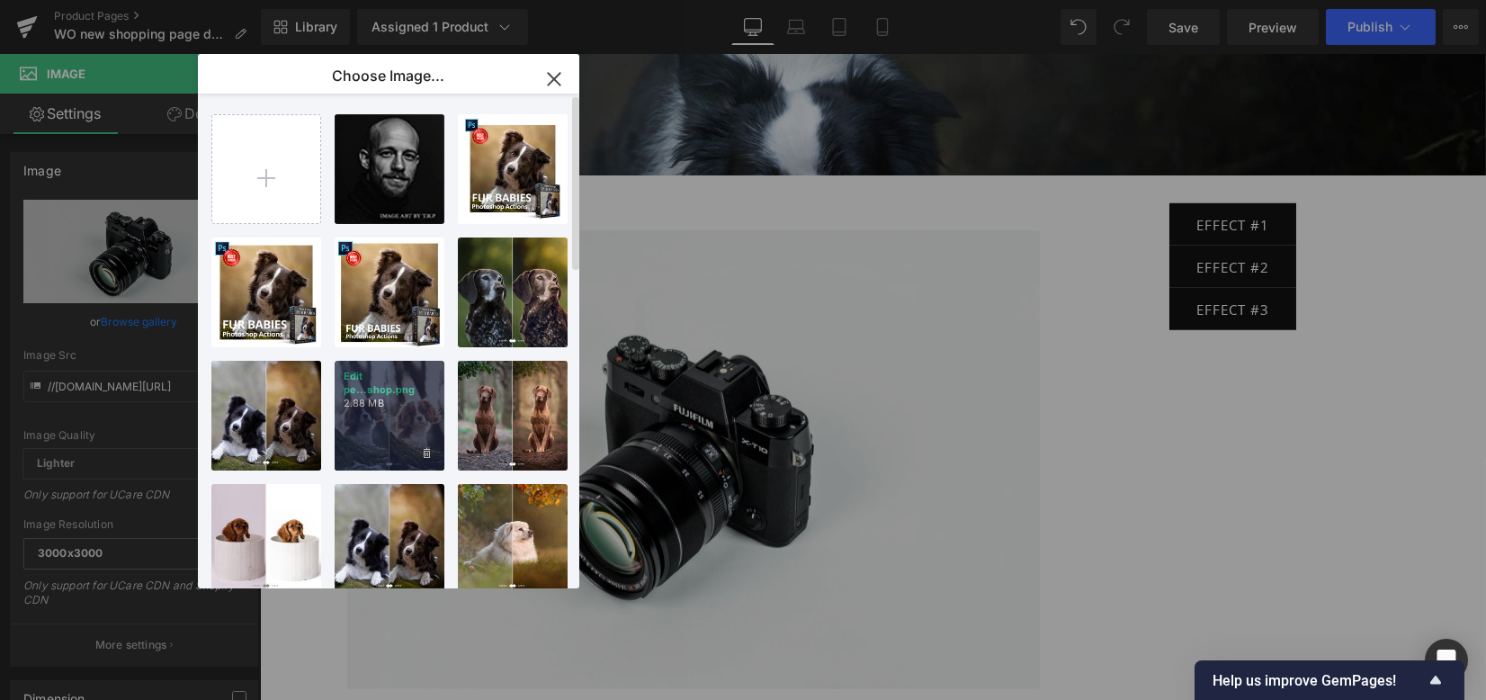
click at [442, 413] on div "Image c...view.jpg 16.27 KB Delete image? Yes No Best do... _7_.png 1.91 MB Del…" at bounding box center [398, 345] width 375 height 502
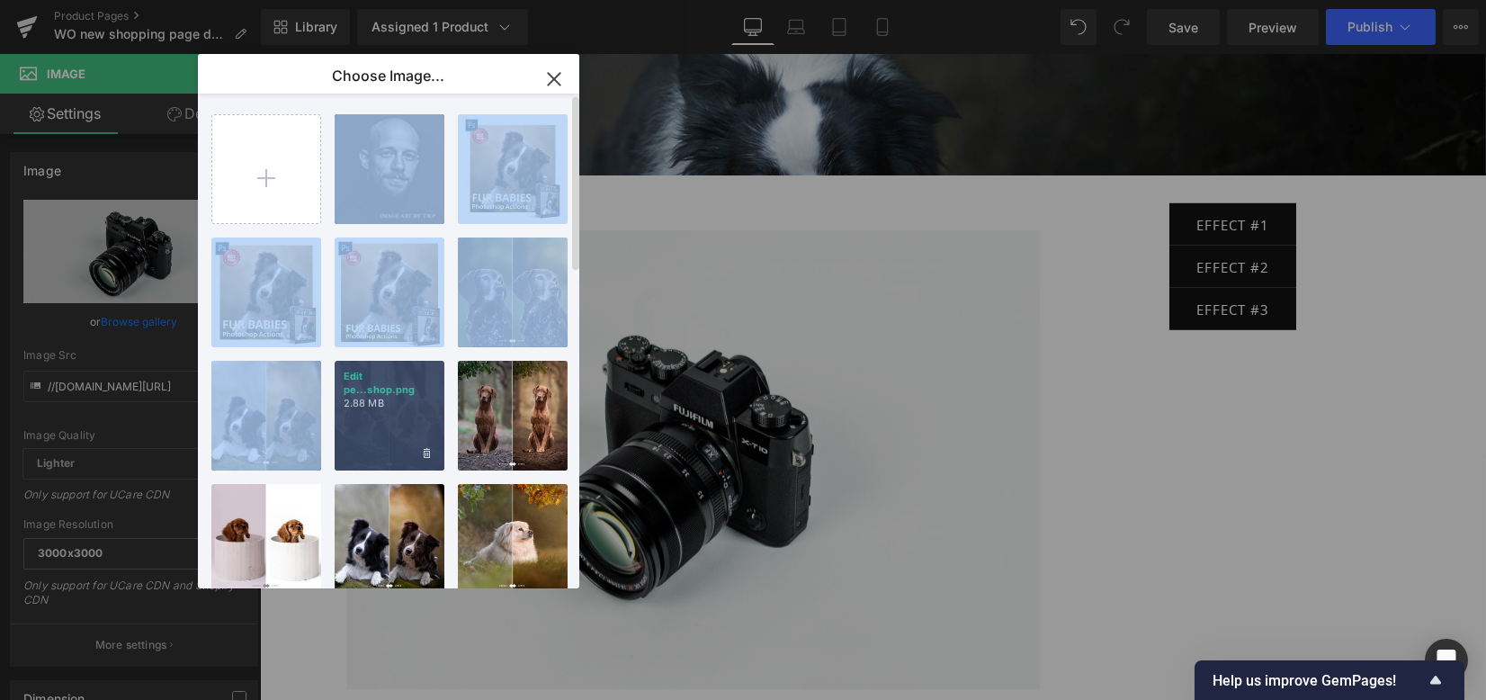
click at [417, 418] on div "Edit pe...shop.png 2.88 MB" at bounding box center [390, 416] width 110 height 110
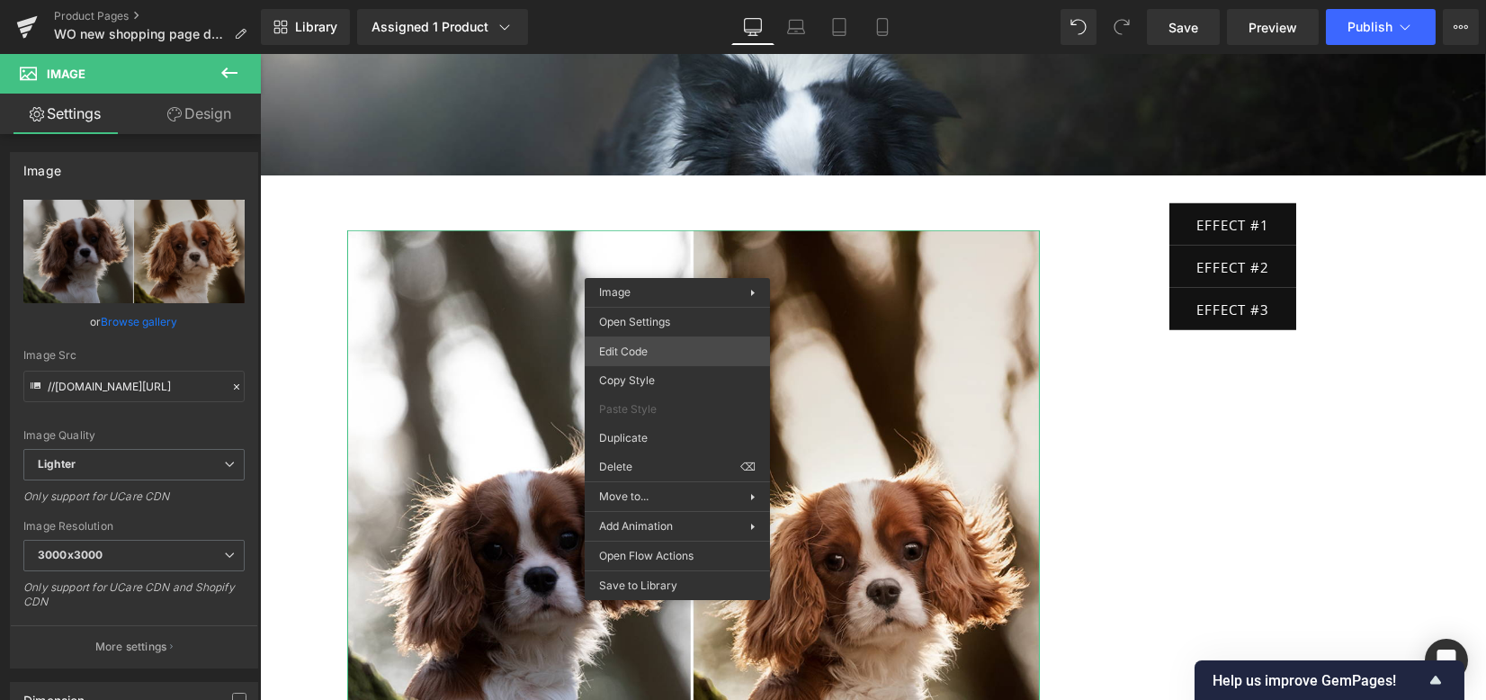
click at [673, 0] on div "Image You are previewing how the will restyle your page. You can not edit Eleme…" at bounding box center [743, 0] width 1486 height 0
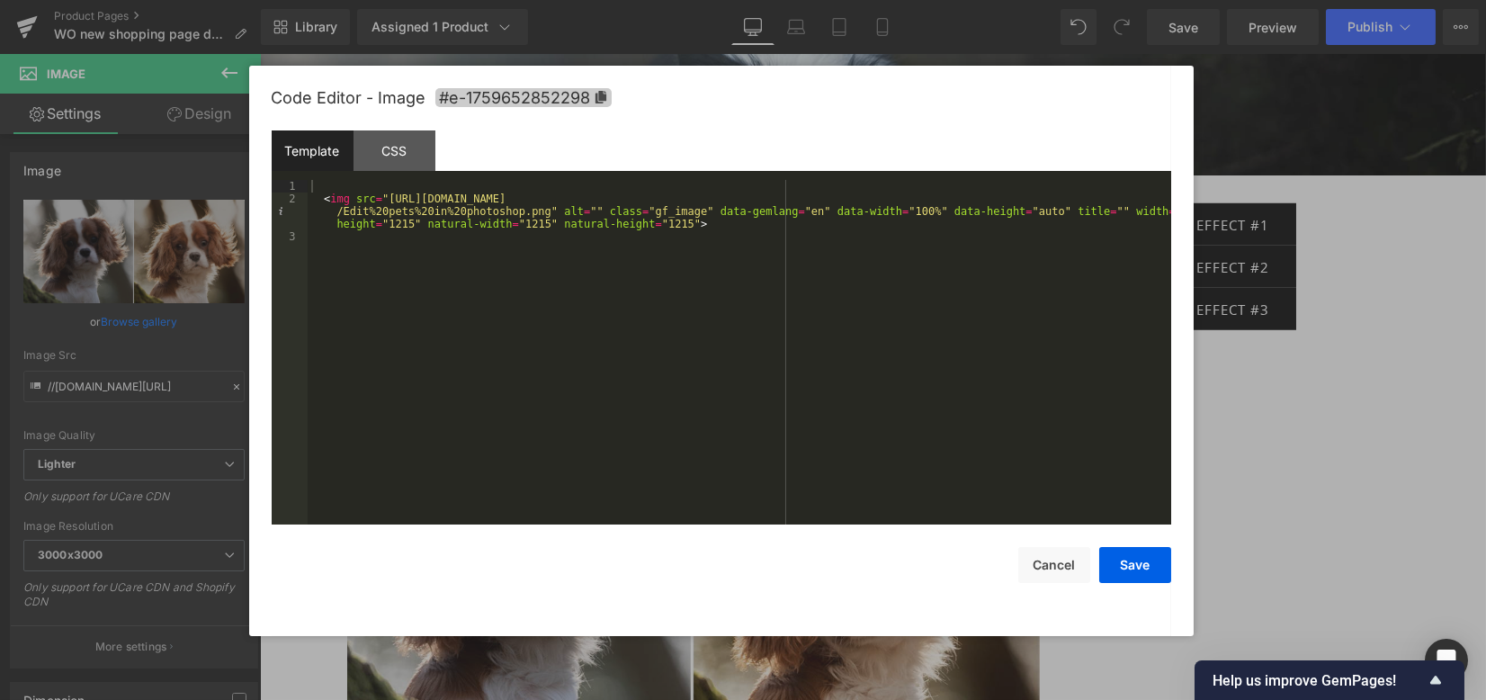
click at [537, 88] on span "#e-1759652852298" at bounding box center [523, 97] width 176 height 19
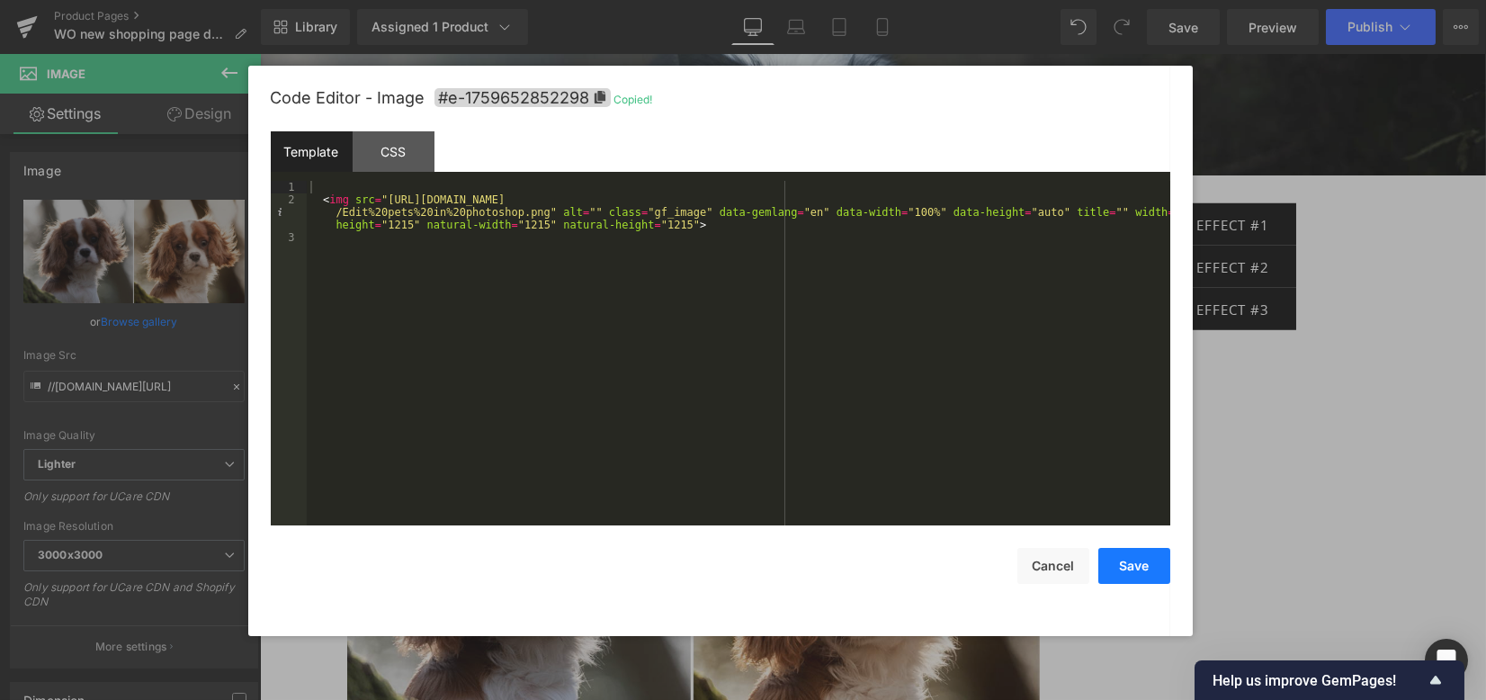
click at [1138, 559] on button "Save" at bounding box center [1134, 566] width 72 height 36
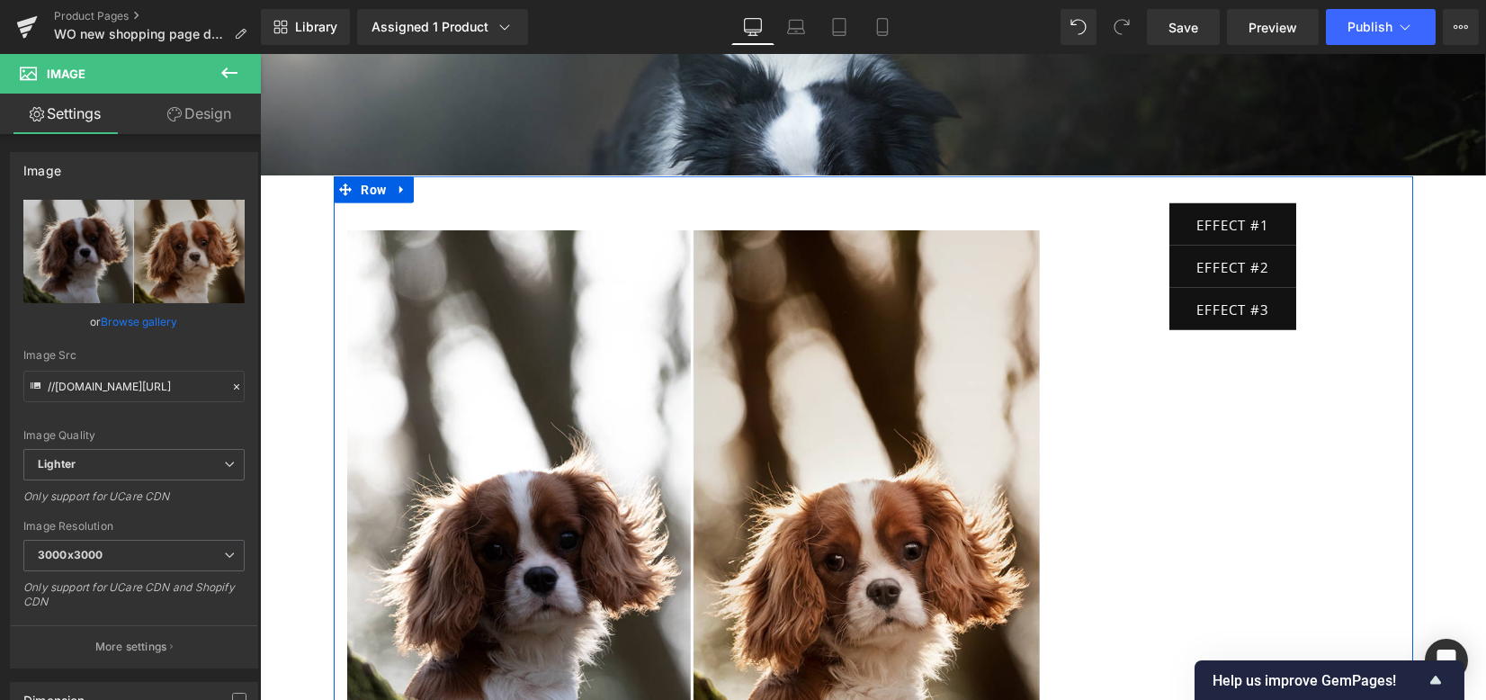
click at [1192, 203] on div "EFFECT #1 Button" at bounding box center [1233, 224] width 333 height 42
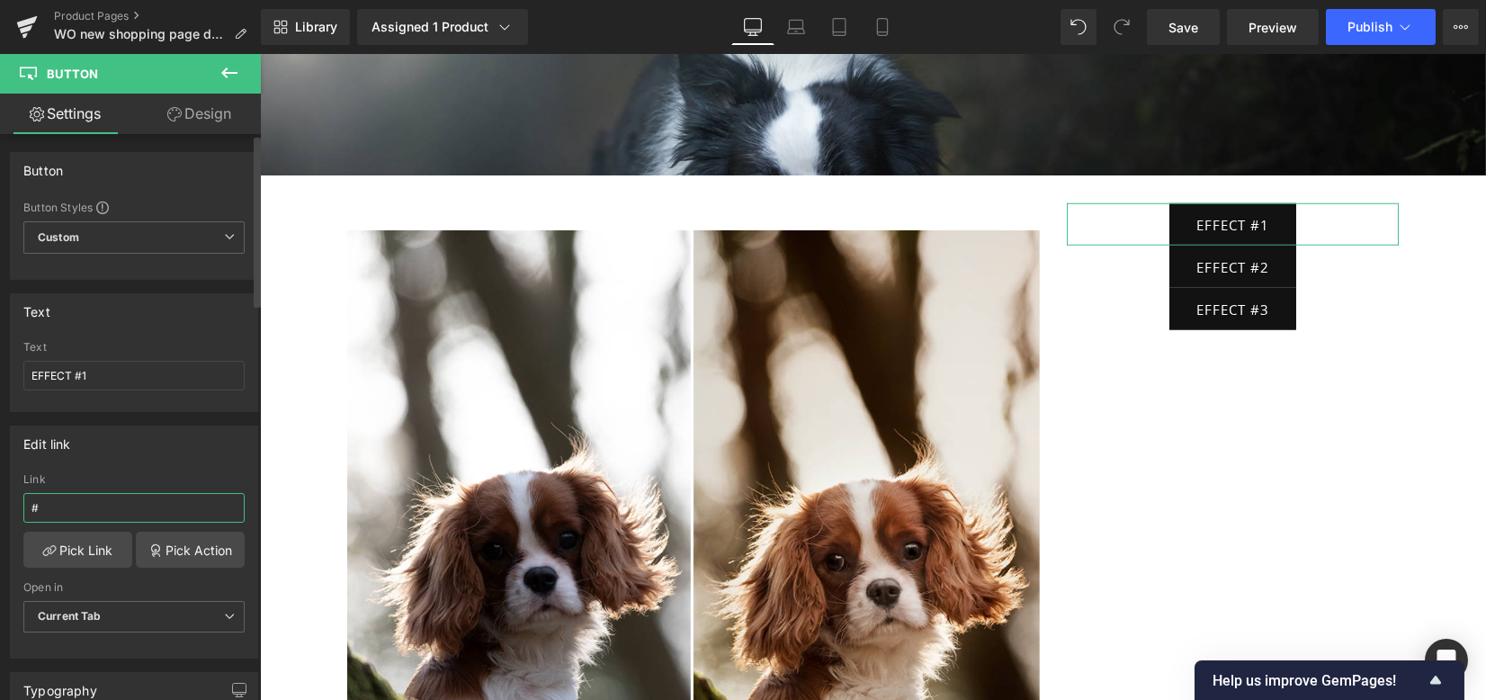
drag, startPoint x: 108, startPoint y: 500, endPoint x: 0, endPoint y: 496, distance: 108.0
click at [0, 496] on div "Edit link # Link # Pick Link Pick Action Current Tab New Tab Open in Current Ta…" at bounding box center [134, 535] width 269 height 246
paste input "e-1759652852298"
type input "#e-1759652852298"
drag, startPoint x: 199, startPoint y: 447, endPoint x: 129, endPoint y: 323, distance: 142.1
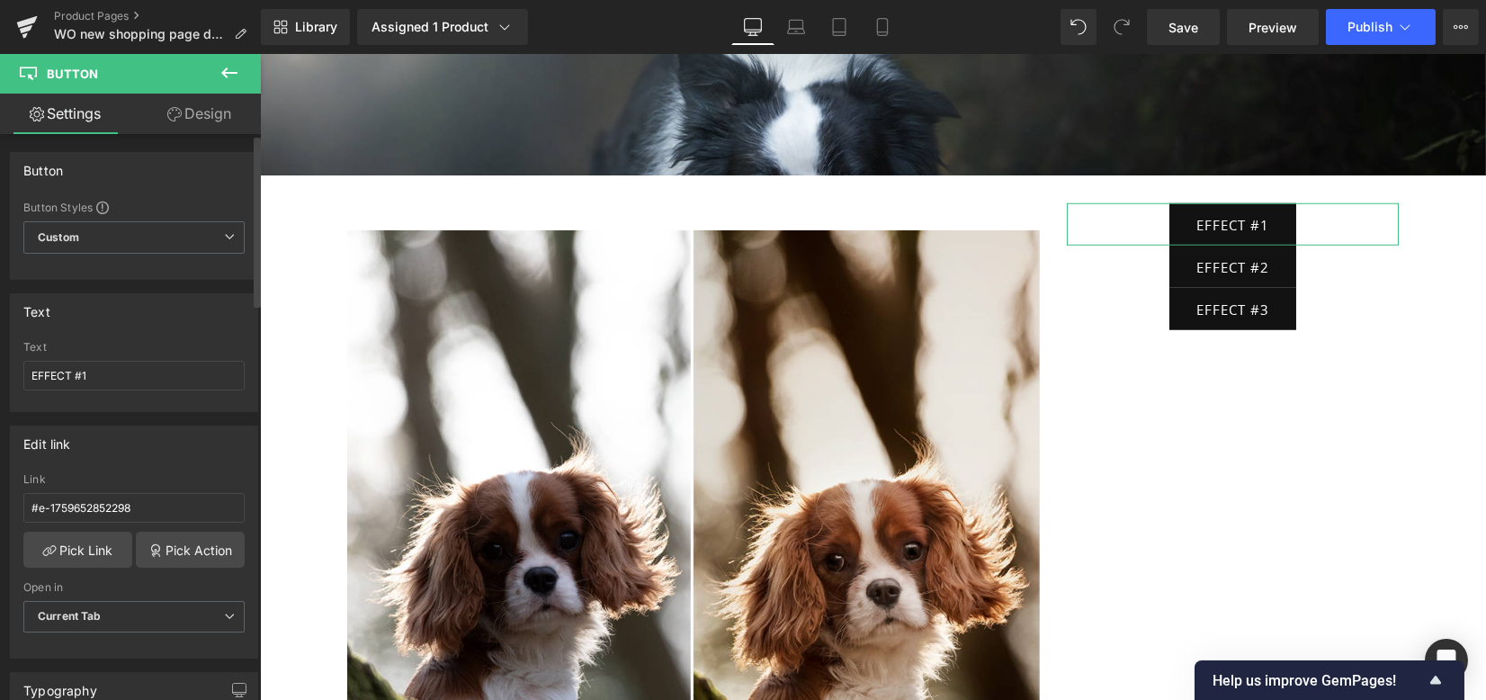
click at [199, 447] on div "Edit link" at bounding box center [134, 443] width 246 height 34
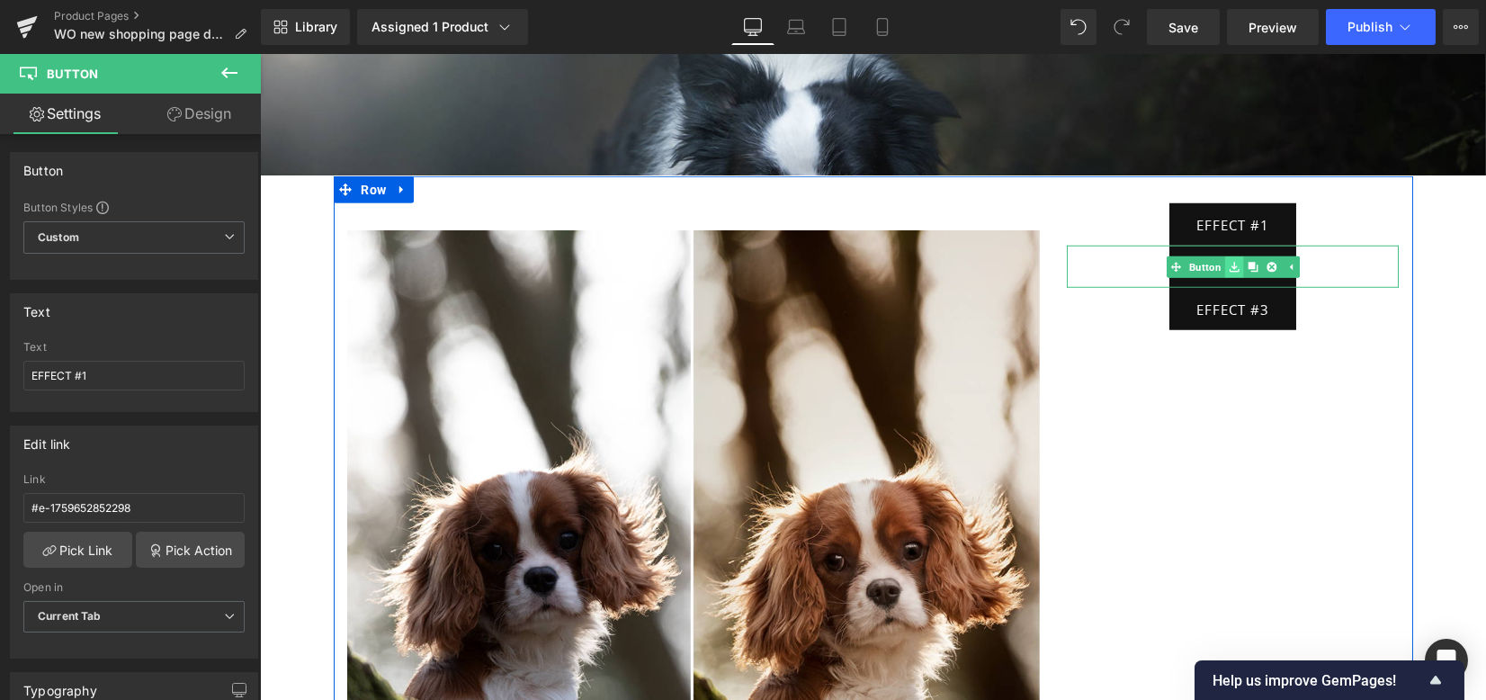
click at [1243, 256] on link at bounding box center [1252, 267] width 19 height 22
click at [1203, 256] on link "Button" at bounding box center [1223, 267] width 58 height 22
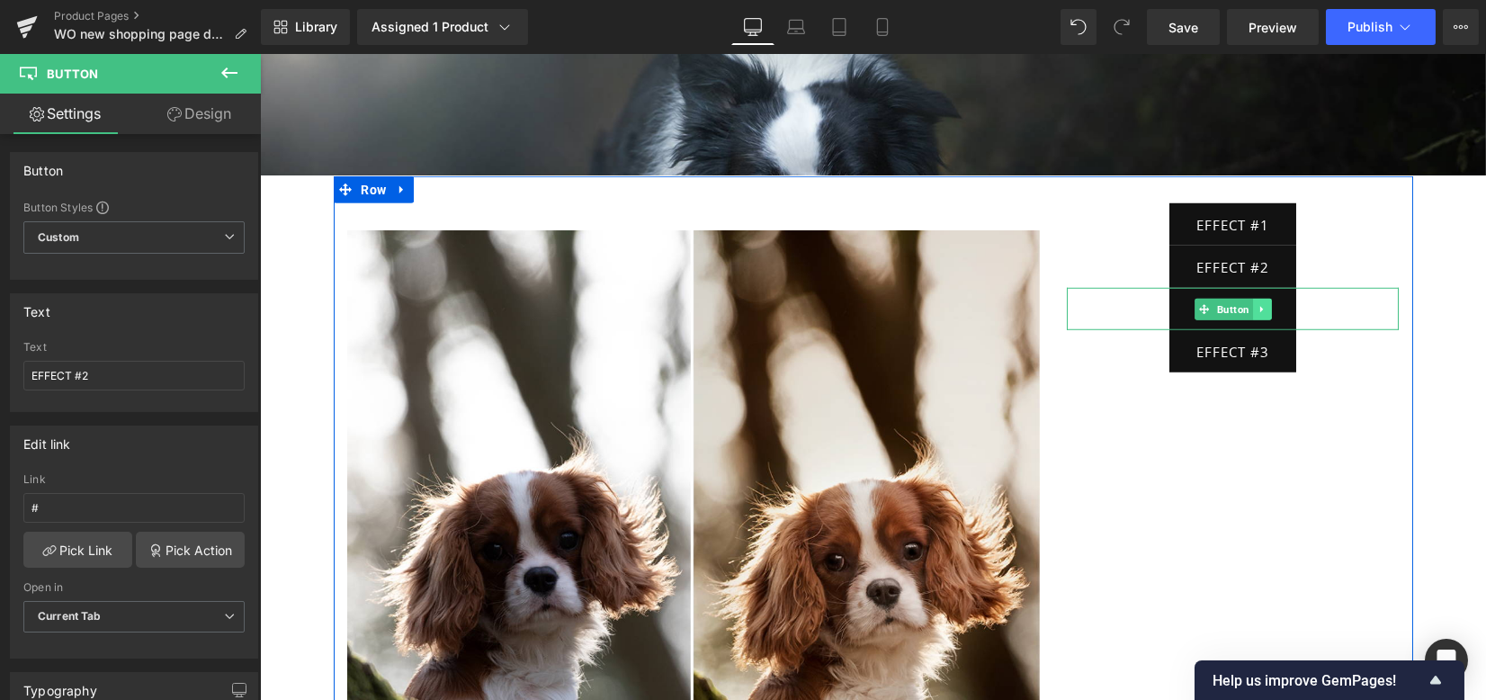
click at [1259, 304] on icon at bounding box center [1261, 309] width 10 height 11
click at [1266, 304] on icon at bounding box center [1271, 309] width 10 height 10
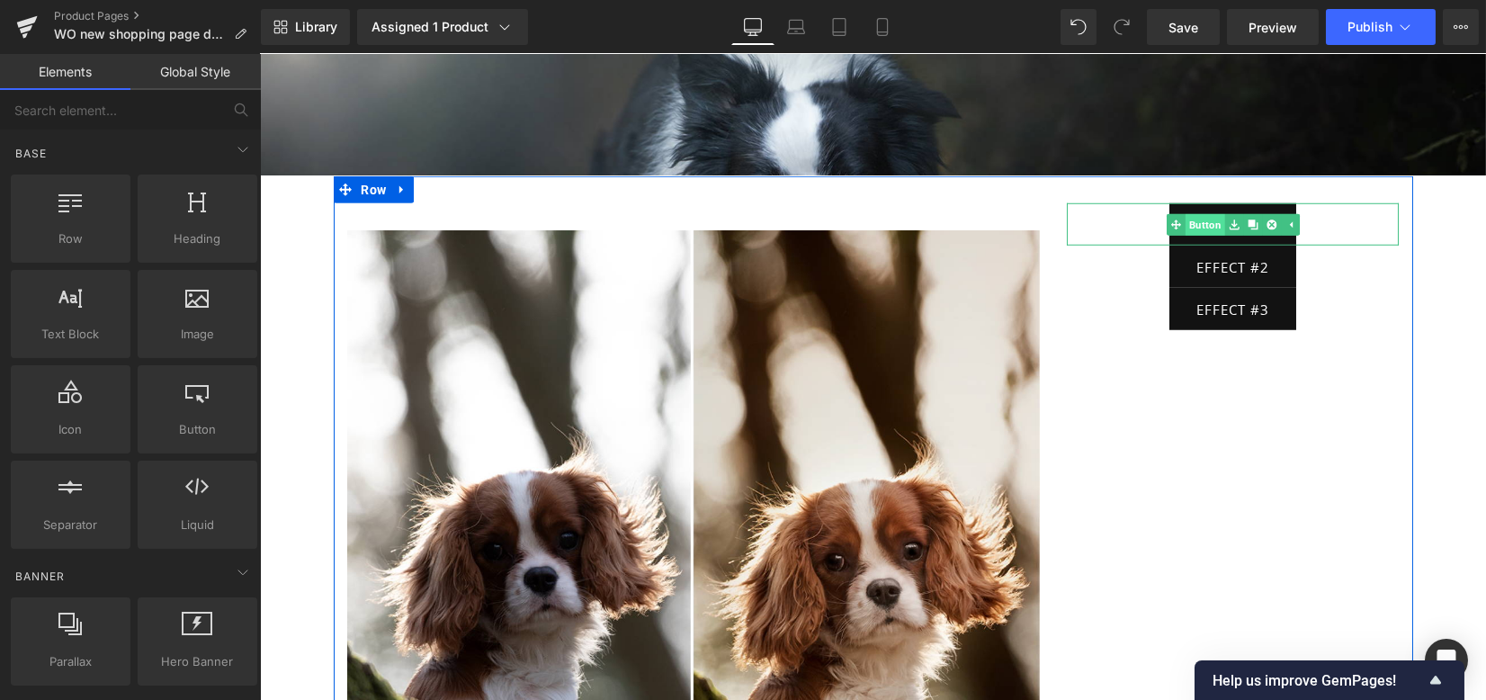
click at [1190, 214] on link "Button" at bounding box center [1195, 225] width 58 height 22
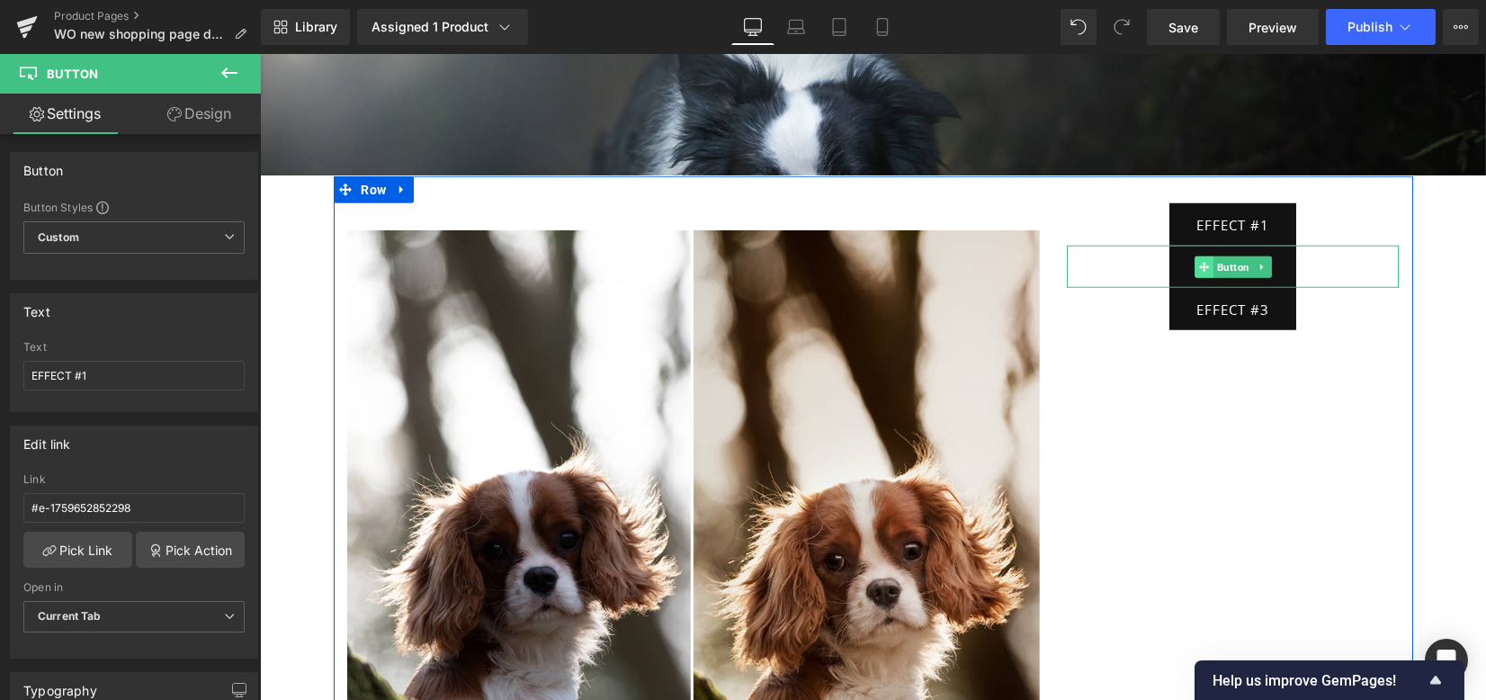
click at [1199, 262] on icon at bounding box center [1204, 267] width 10 height 10
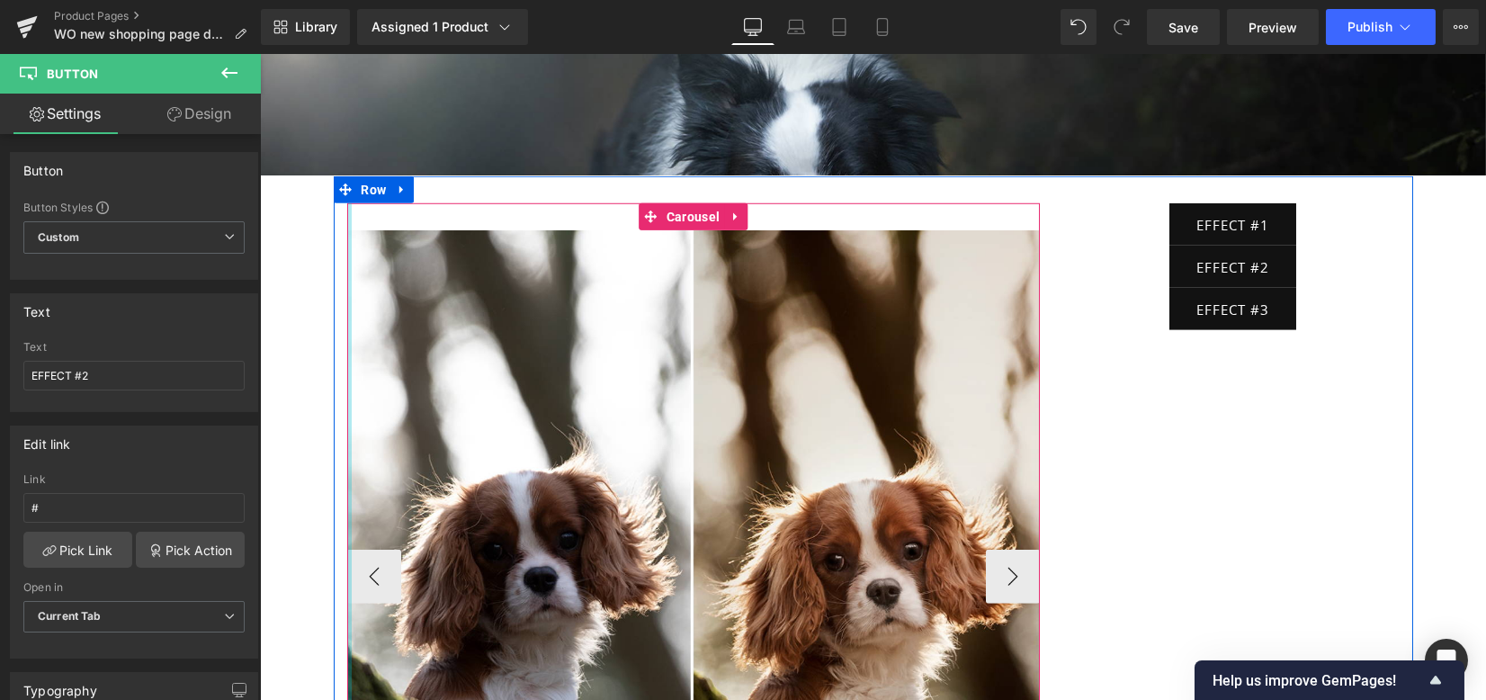
click at [347, 535] on div at bounding box center [349, 562] width 4 height 719
click at [347, 536] on div at bounding box center [349, 562] width 4 height 719
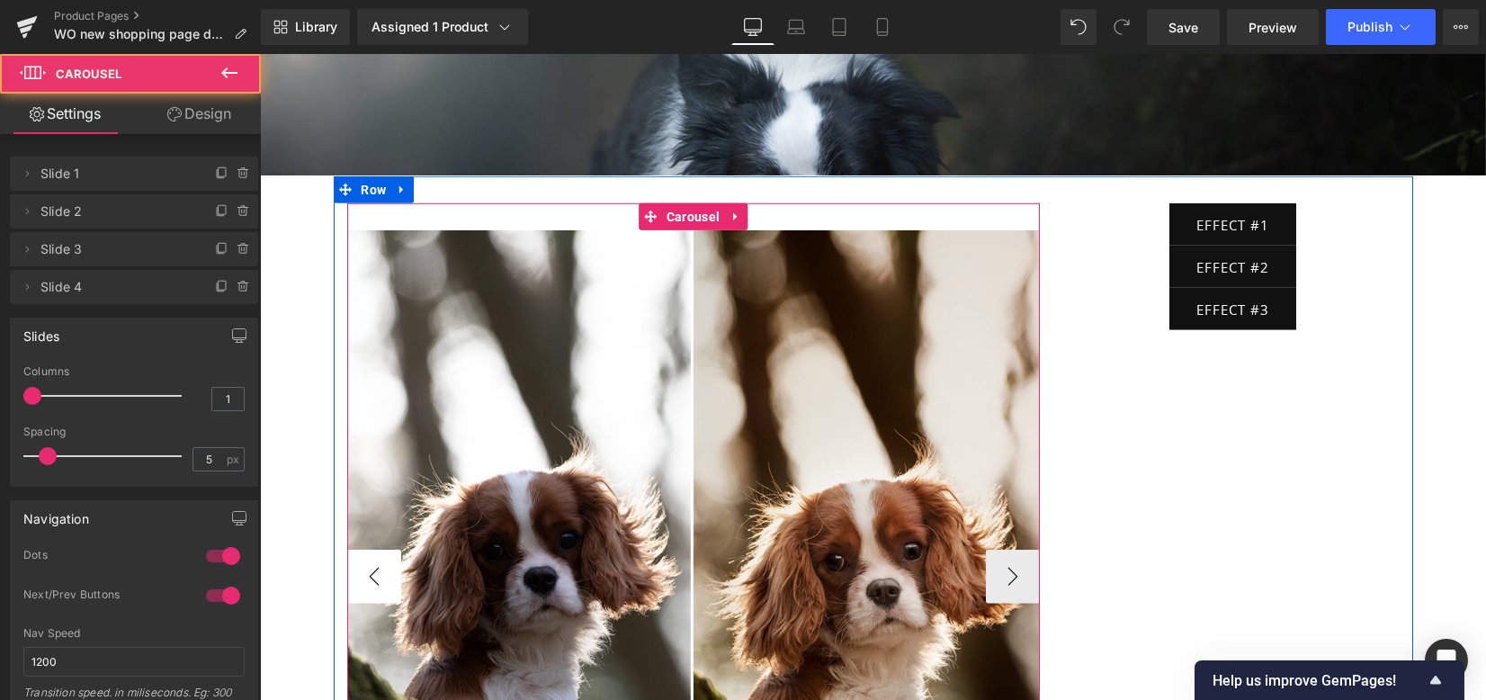
click at [368, 549] on button "‹" at bounding box center [374, 576] width 54 height 54
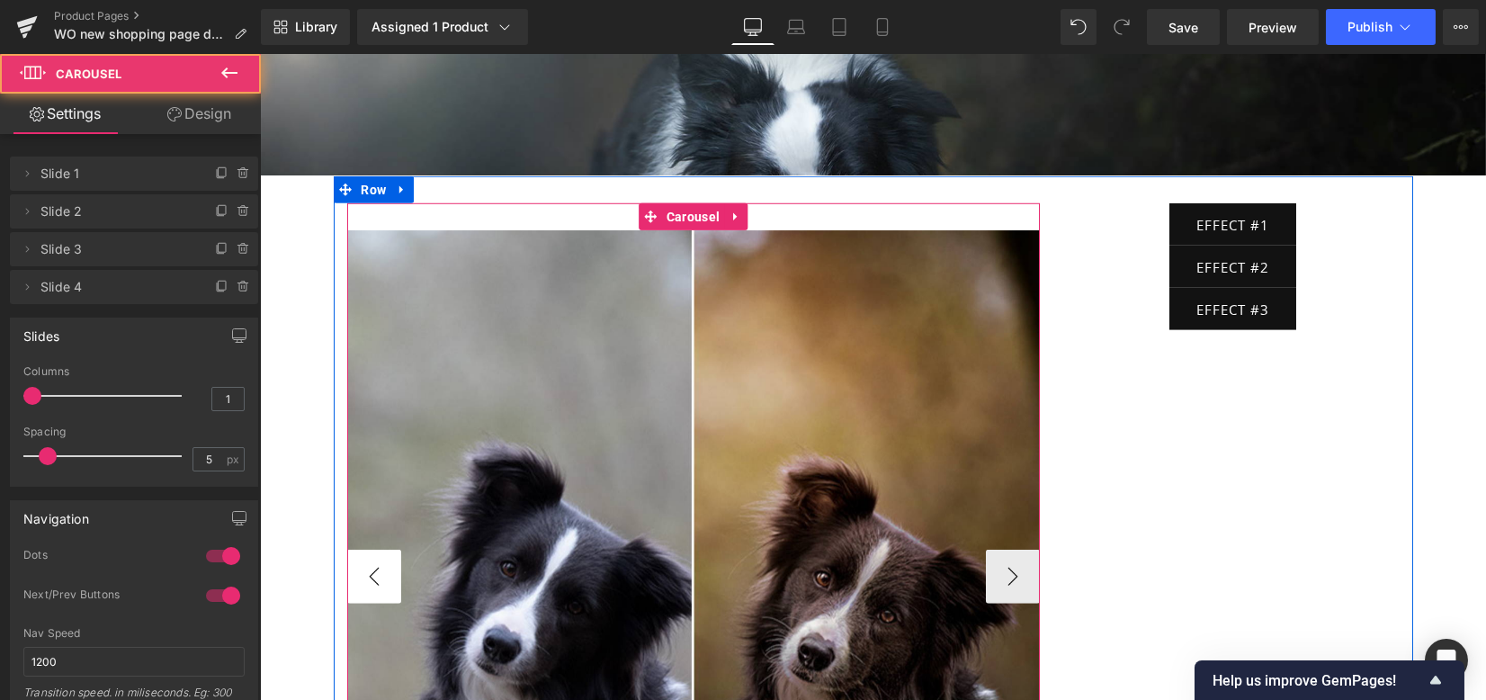
click at [368, 549] on button "‹" at bounding box center [374, 576] width 54 height 54
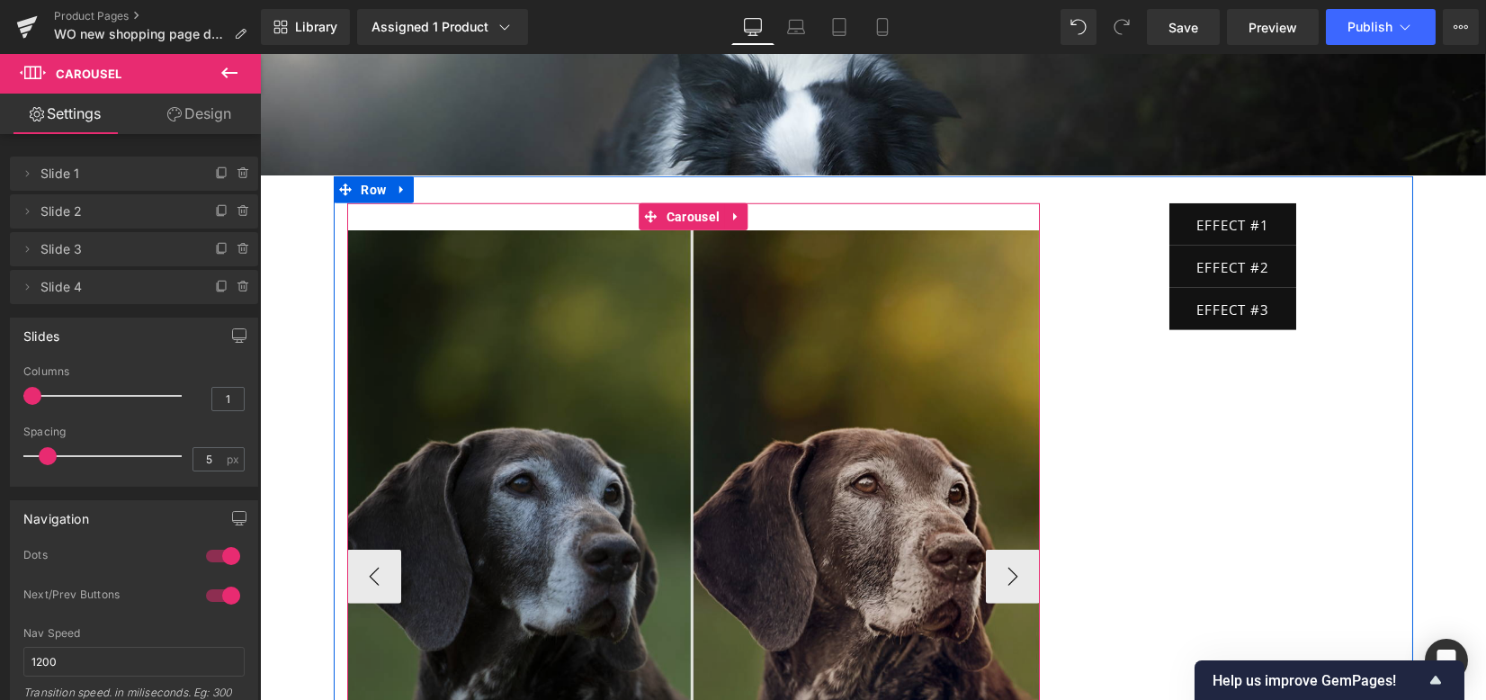
click at [613, 334] on img at bounding box center [693, 576] width 692 height 692
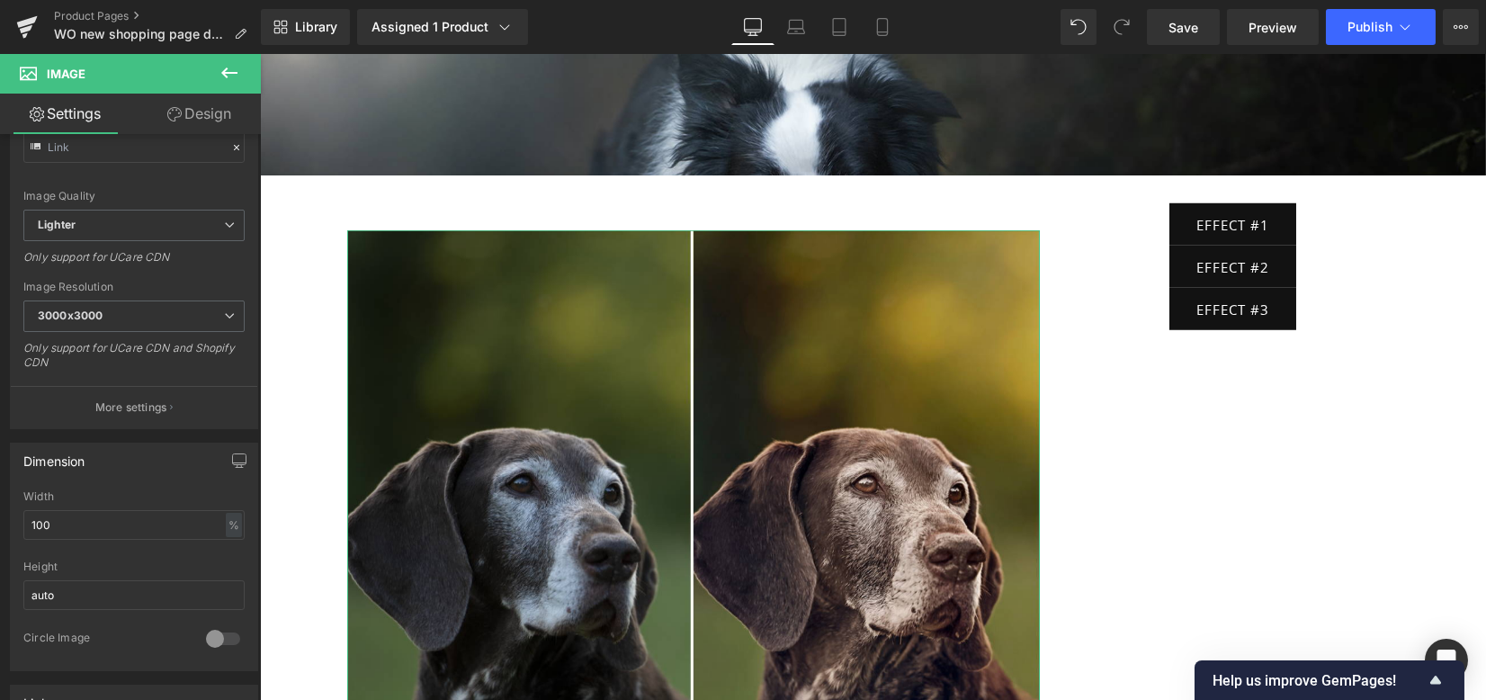
scroll to position [0, 0]
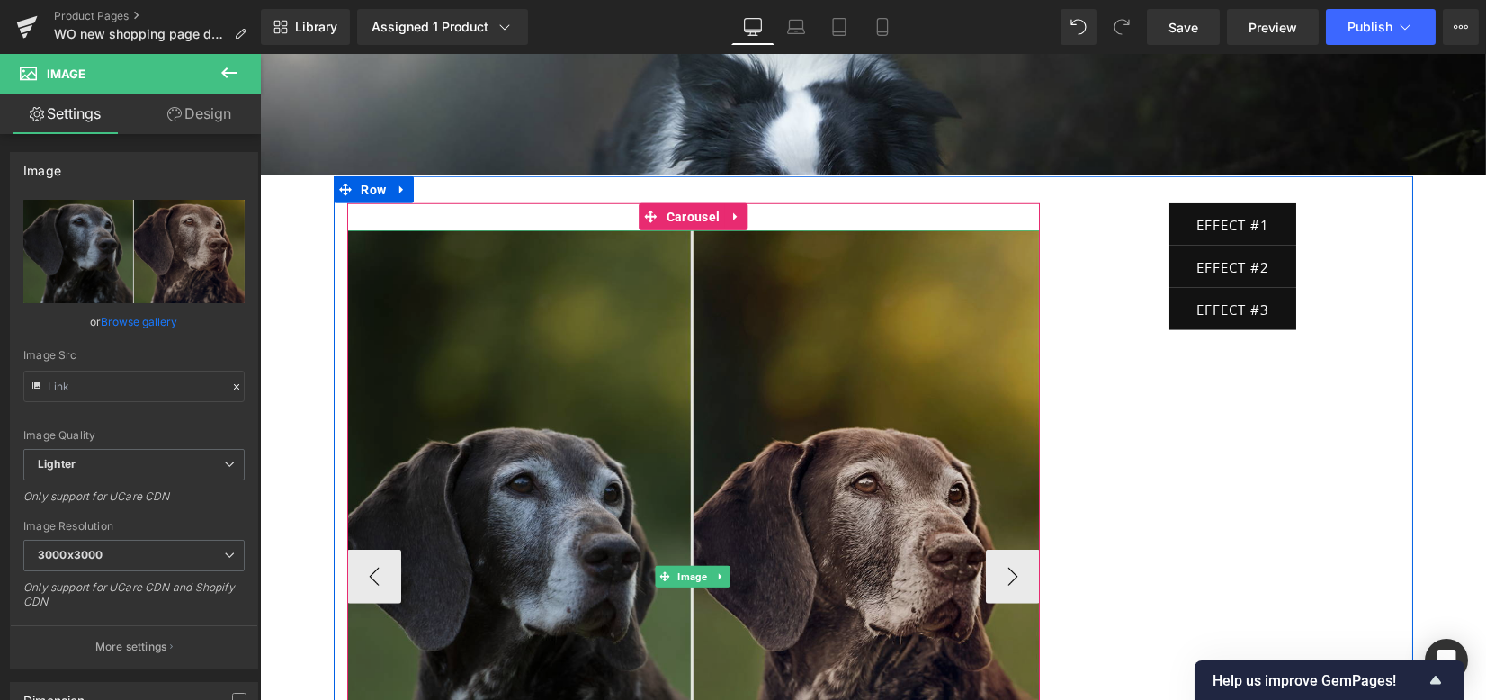
drag, startPoint x: 566, startPoint y: 391, endPoint x: 550, endPoint y: 390, distance: 15.3
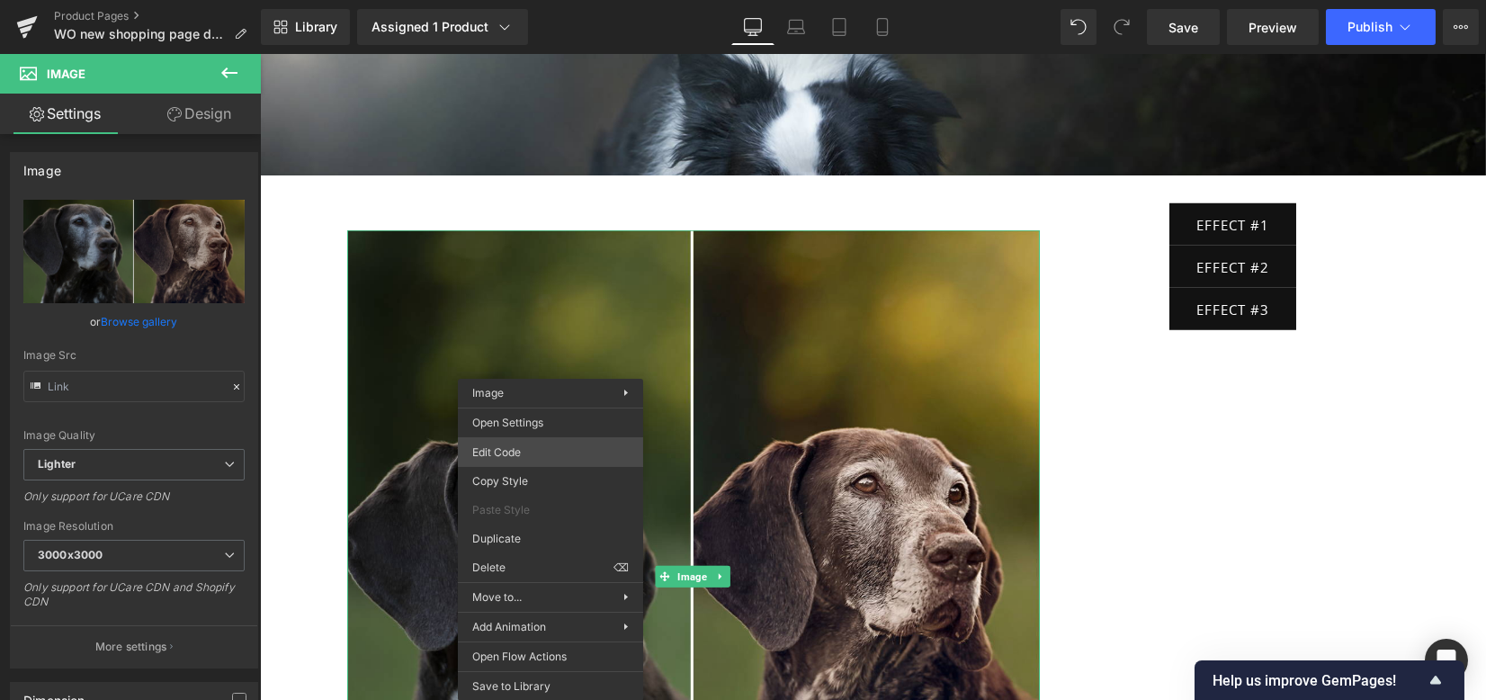
click at [569, 0] on div "Button You are previewing how the will restyle your page. You can not edit Elem…" at bounding box center [743, 0] width 1486 height 0
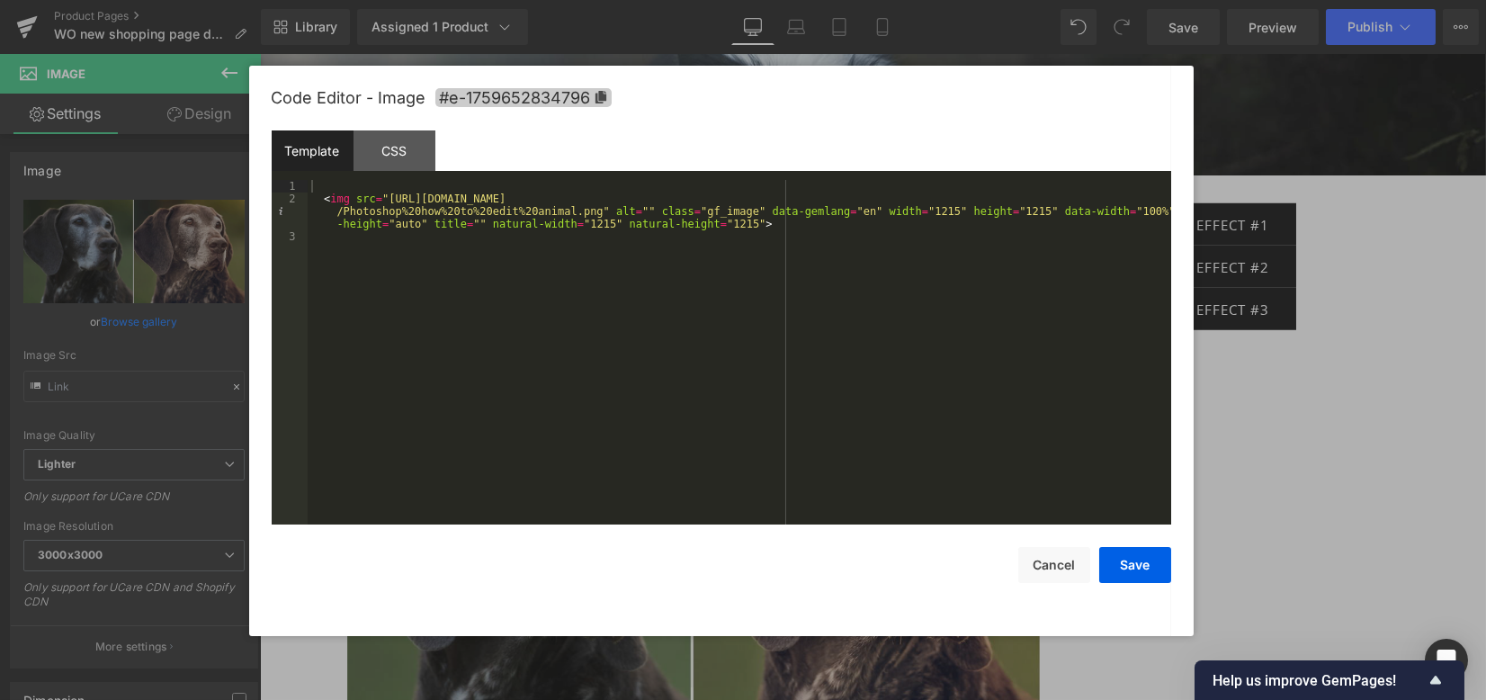
click at [523, 102] on span "#e-1759652834796" at bounding box center [523, 97] width 176 height 19
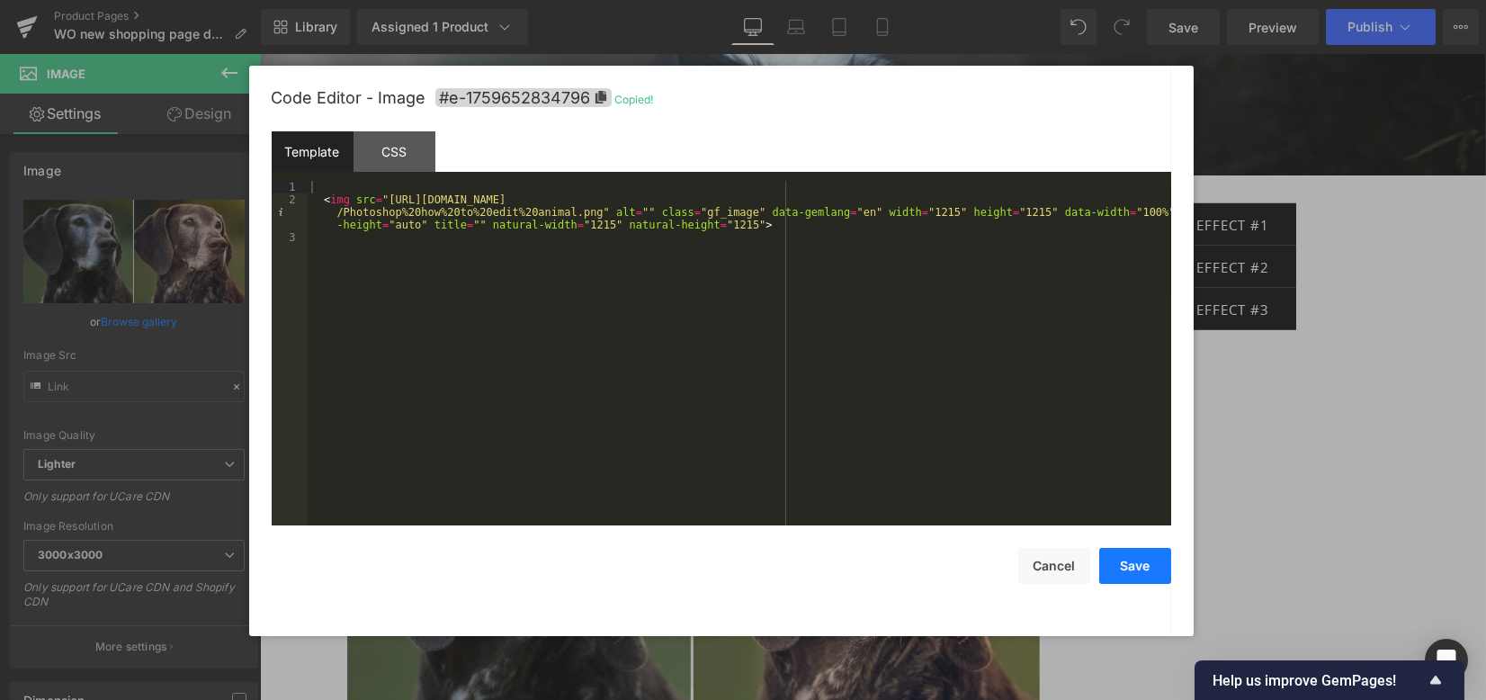
click at [1110, 567] on button "Save" at bounding box center [1135, 566] width 72 height 36
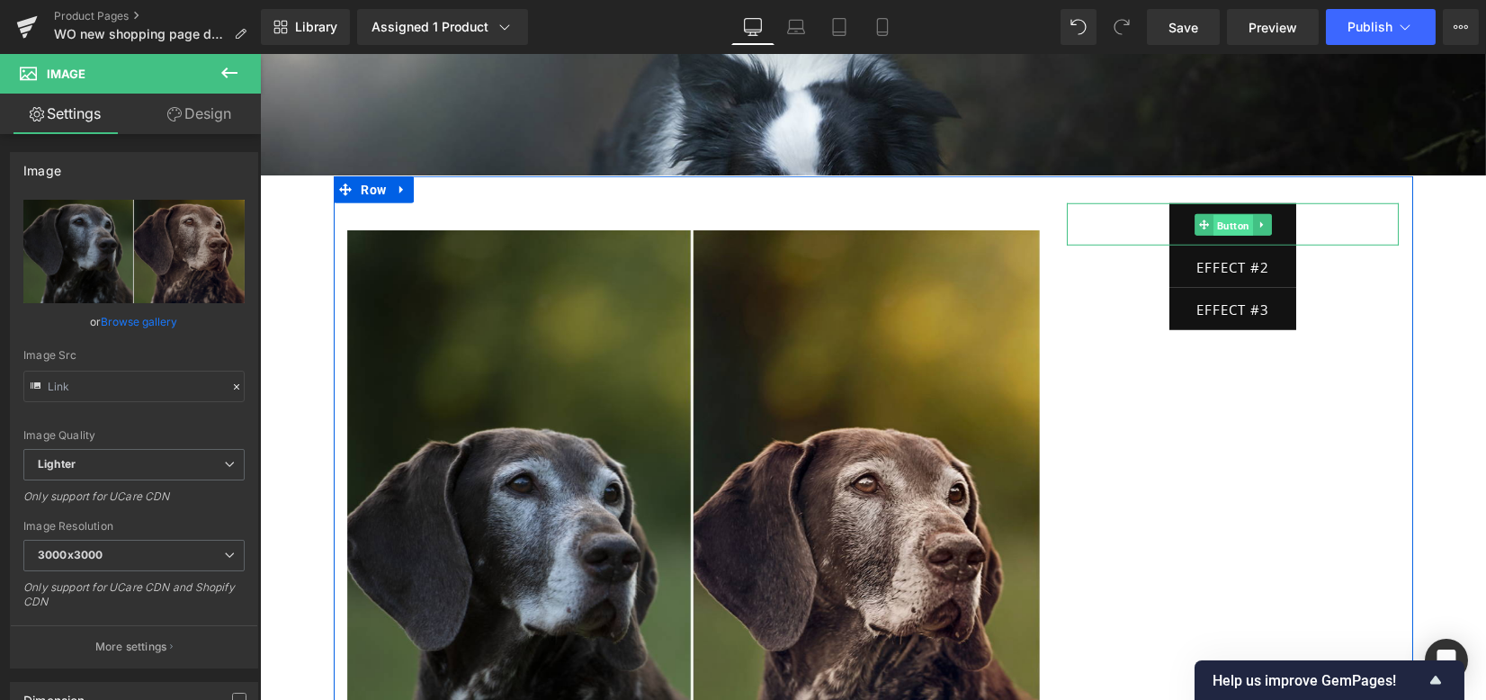
click at [1213, 215] on span "Button" at bounding box center [1233, 226] width 40 height 22
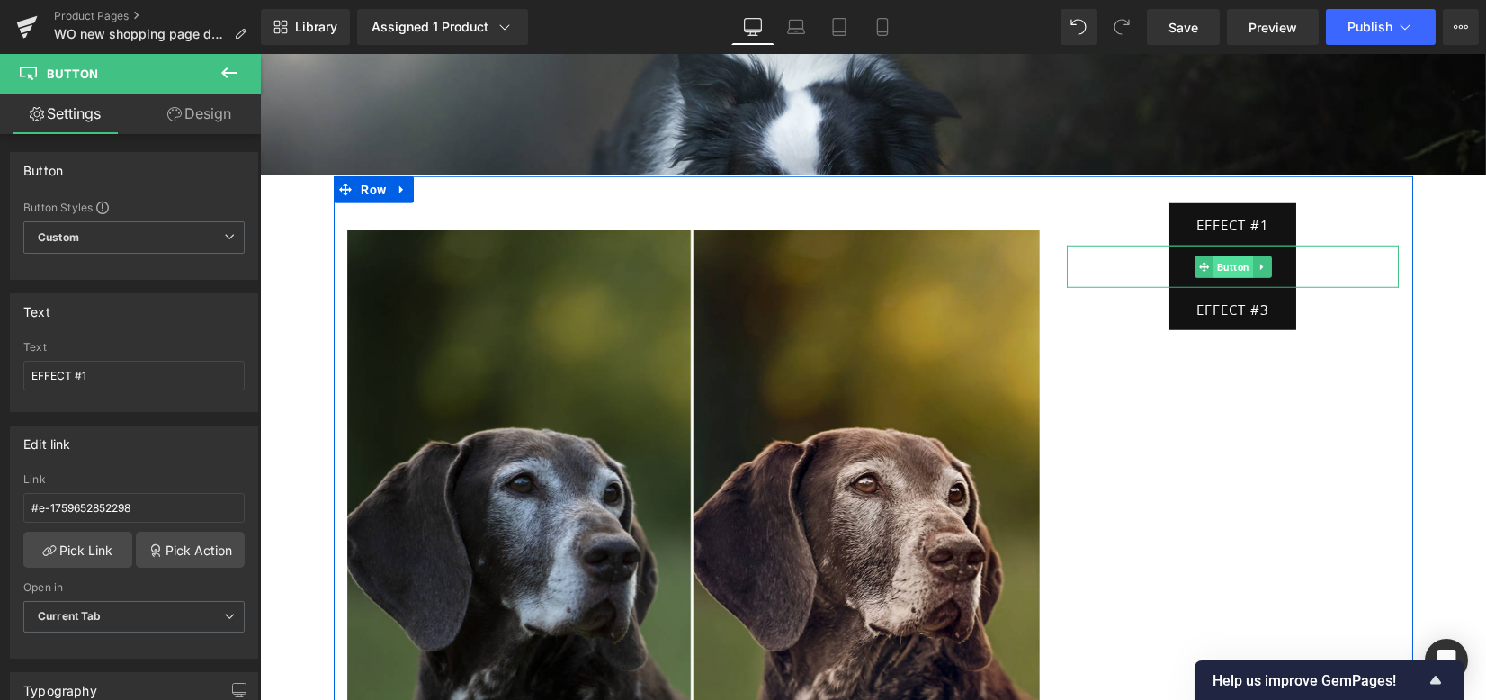
click at [1213, 256] on span "Button" at bounding box center [1233, 267] width 40 height 22
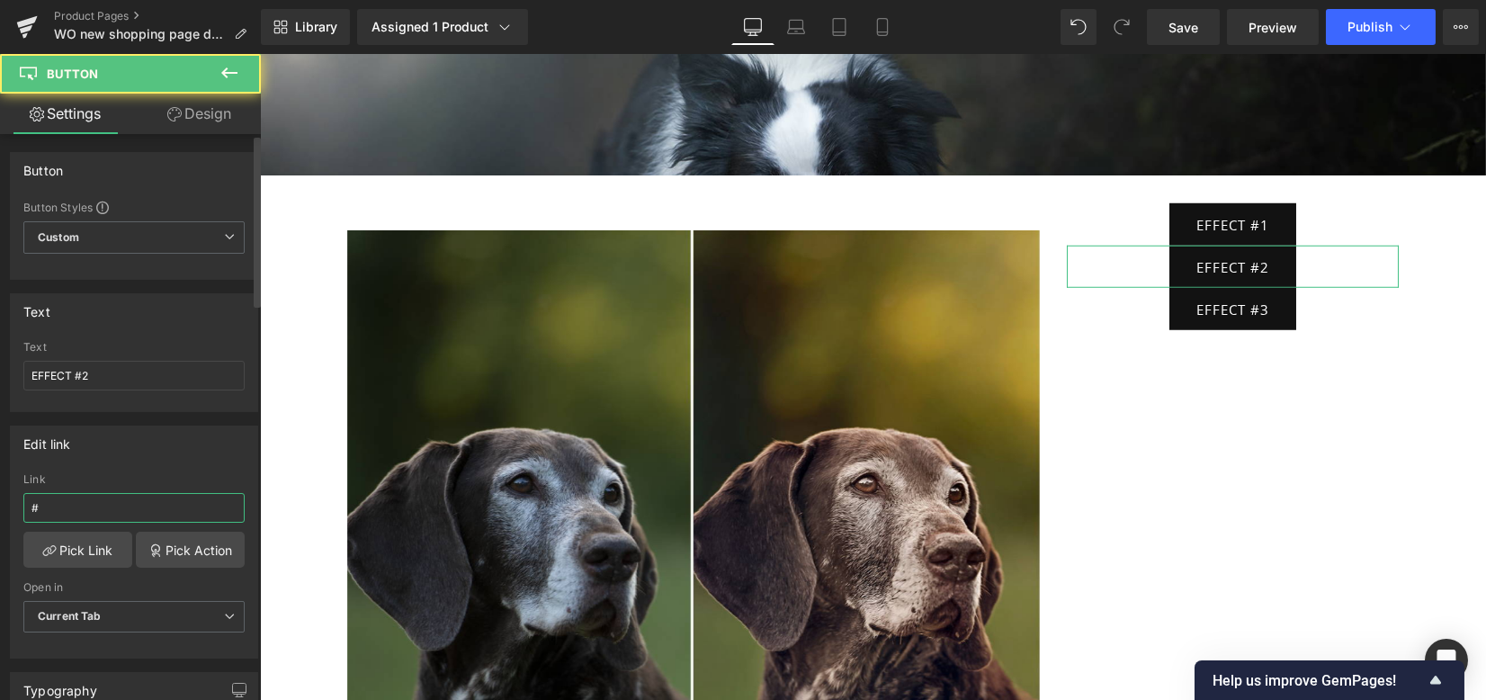
drag, startPoint x: 99, startPoint y: 495, endPoint x: 0, endPoint y: 480, distance: 100.0
click at [0, 480] on div "Edit link # Link # Pick Link Pick Action Current Tab New Tab Open in Current Ta…" at bounding box center [134, 535] width 269 height 246
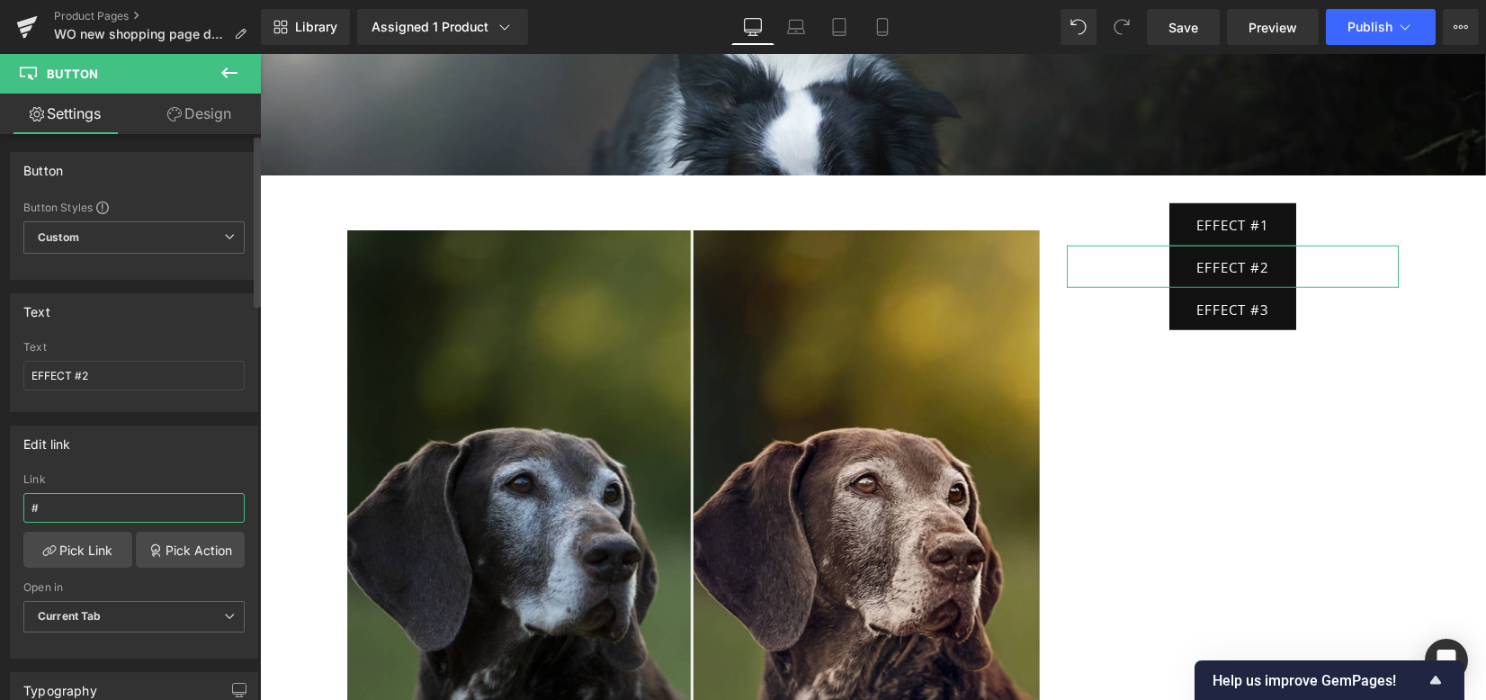
paste input "e-1759652834796"
type input "#e-1759652834796"
click at [201, 434] on div "Edit link" at bounding box center [134, 443] width 246 height 34
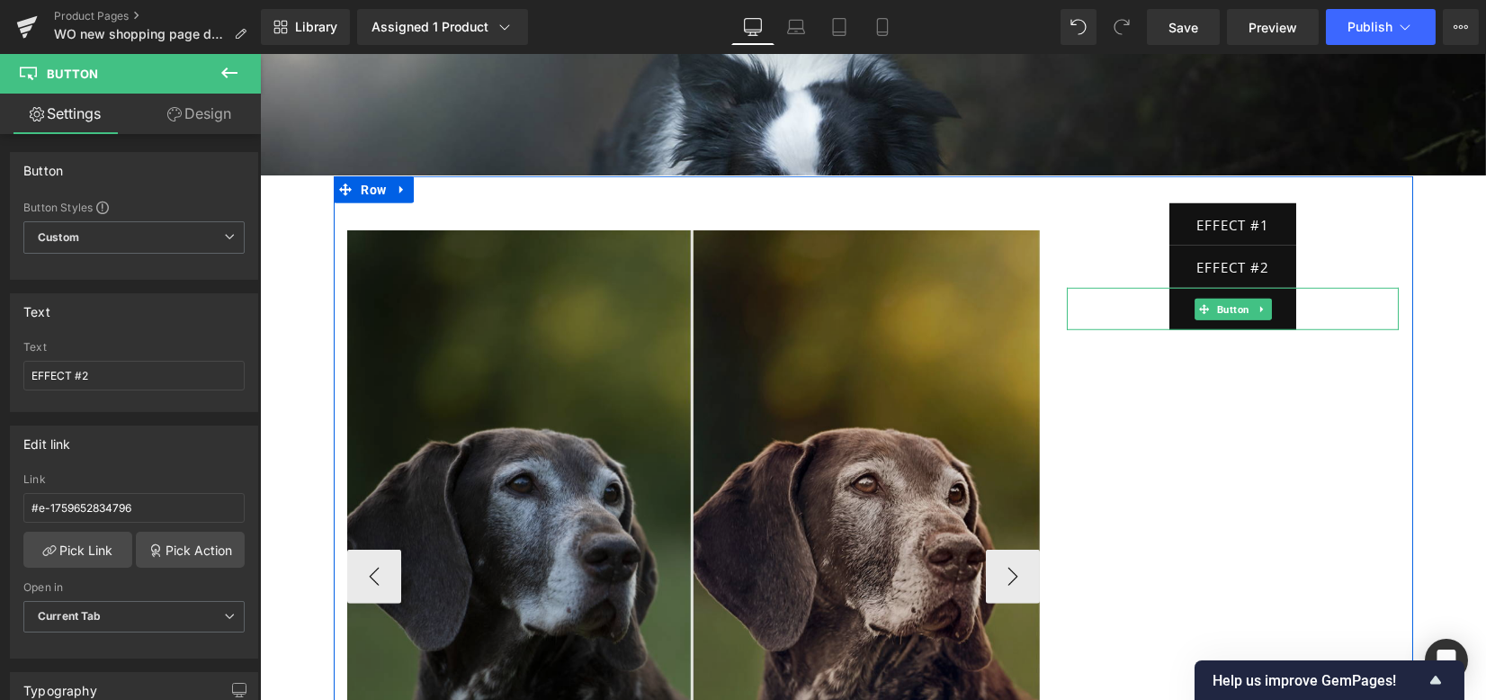
drag, startPoint x: 1218, startPoint y: 272, endPoint x: 808, endPoint y: 408, distance: 432.2
click at [1218, 299] on span "Button" at bounding box center [1233, 310] width 40 height 22
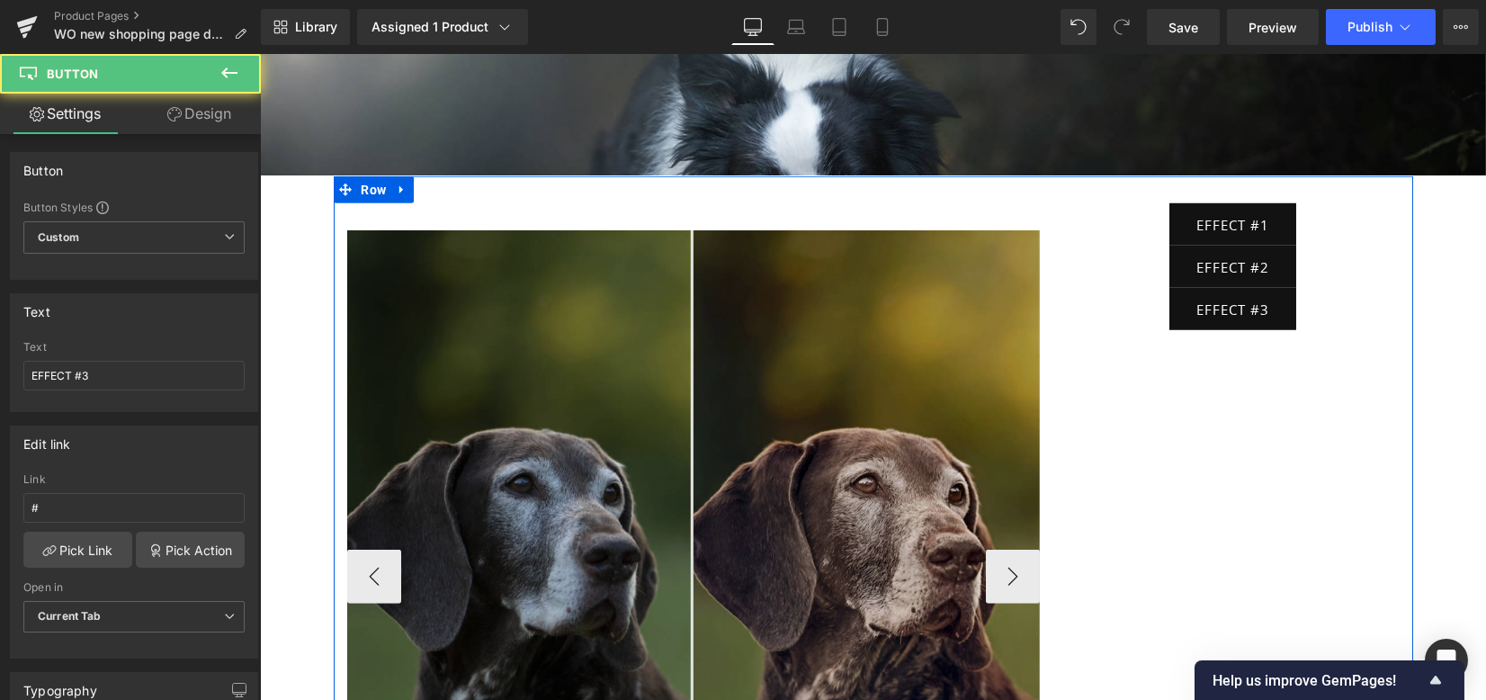
click at [746, 456] on img at bounding box center [693, 576] width 692 height 692
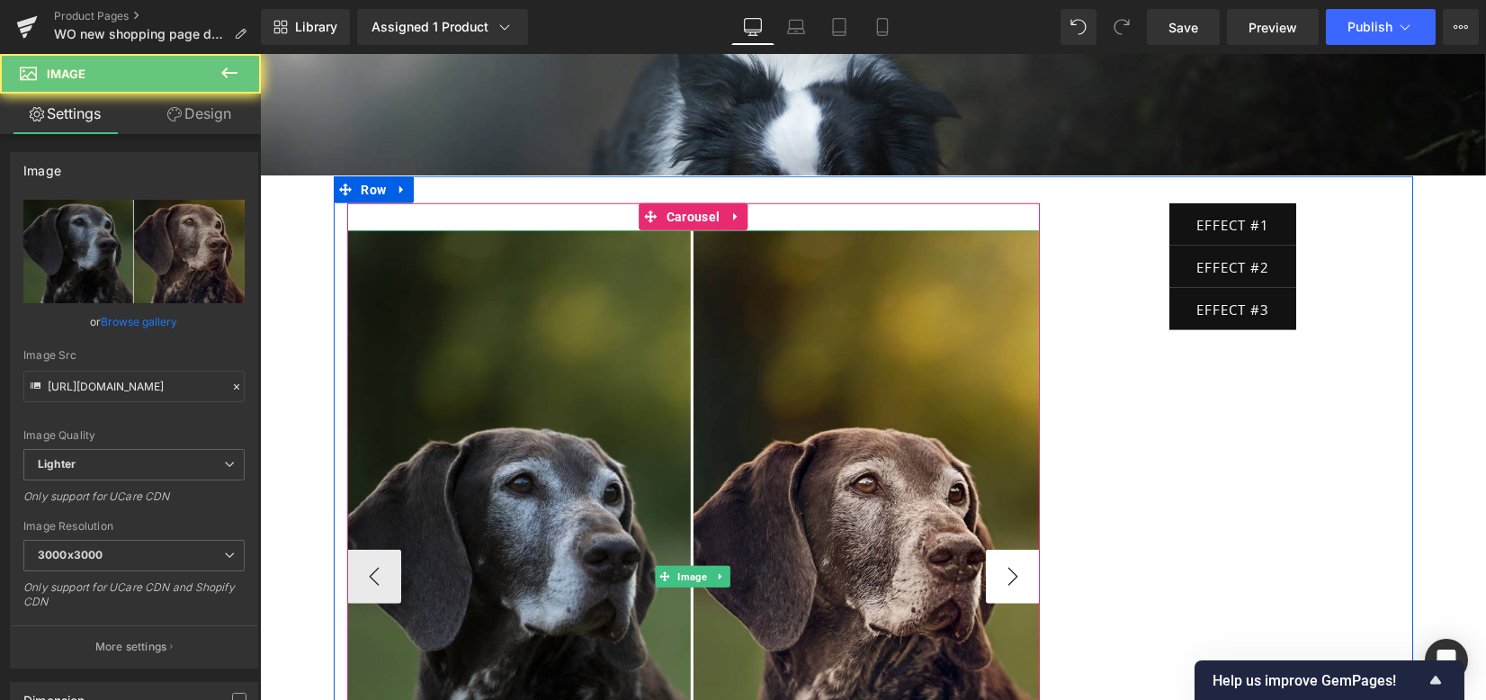
click at [1007, 549] on button "›" at bounding box center [1013, 576] width 54 height 54
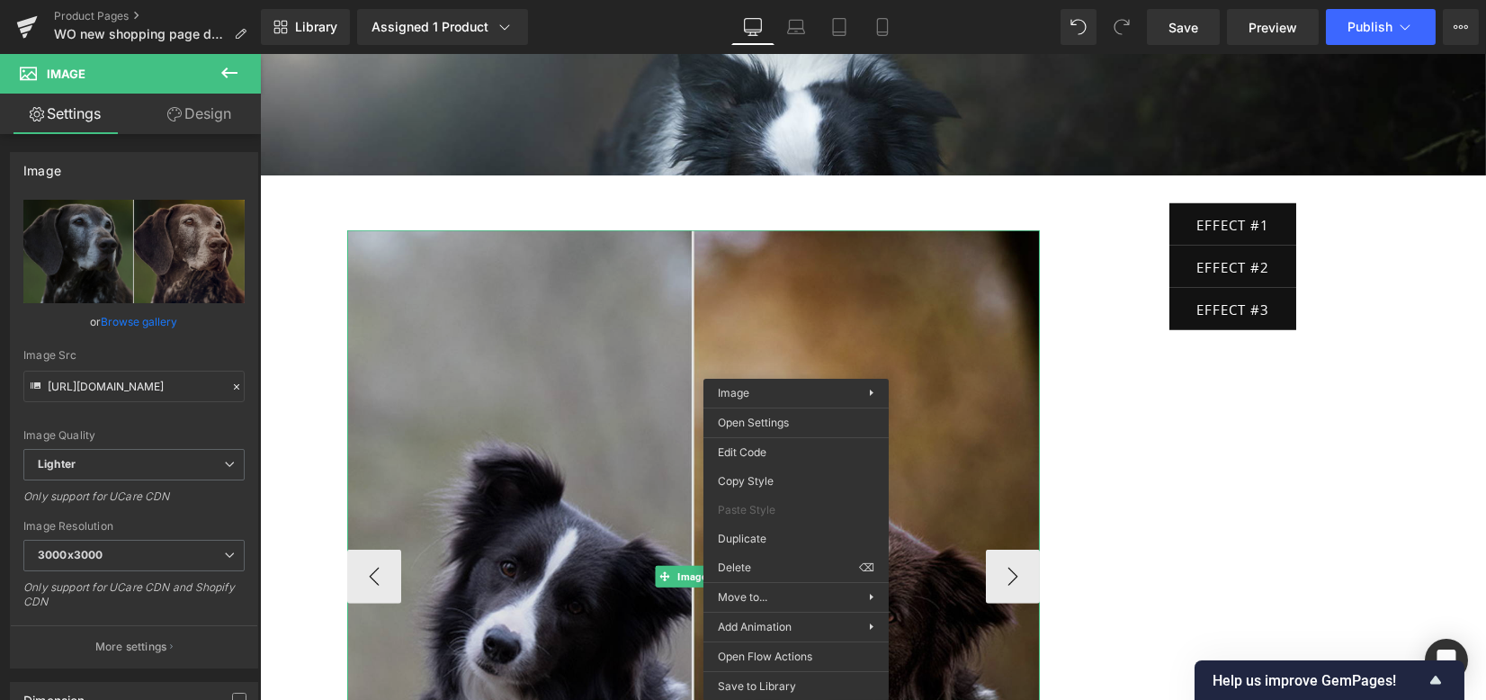
click at [796, 0] on div "Button You are previewing how the will restyle your page. You can not edit Elem…" at bounding box center [743, 0] width 1486 height 0
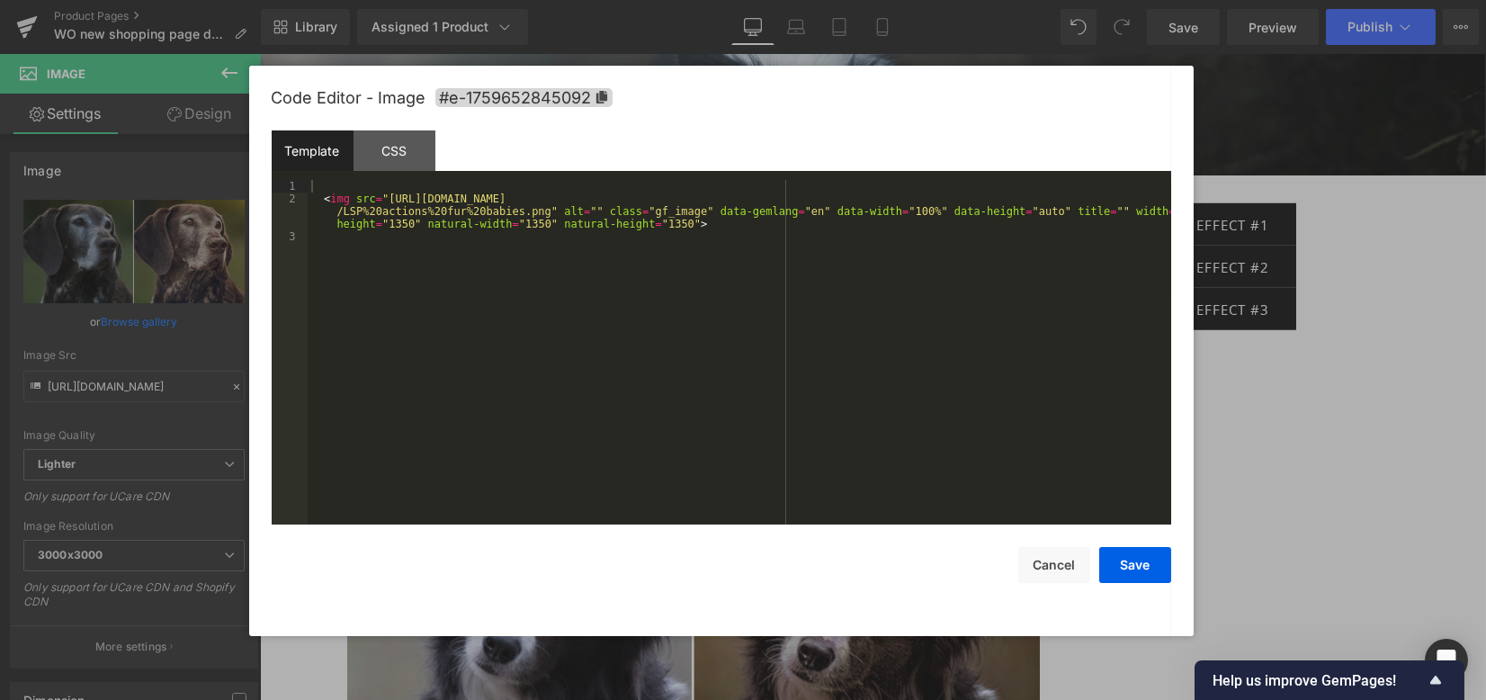
click at [567, 85] on div "Code Editor - Image #e-1759652845092" at bounding box center [721, 98] width 899 height 65
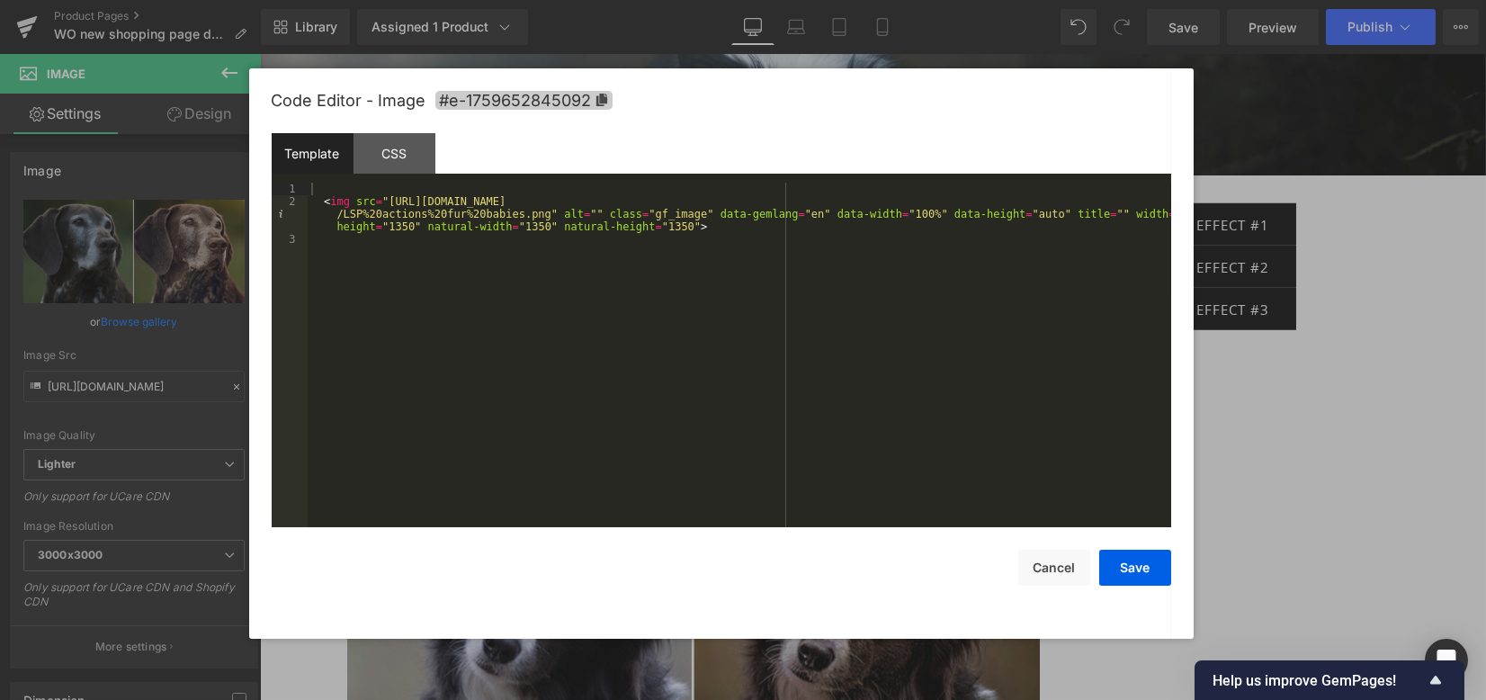
click at [568, 94] on span "#e-1759652845092" at bounding box center [523, 100] width 177 height 19
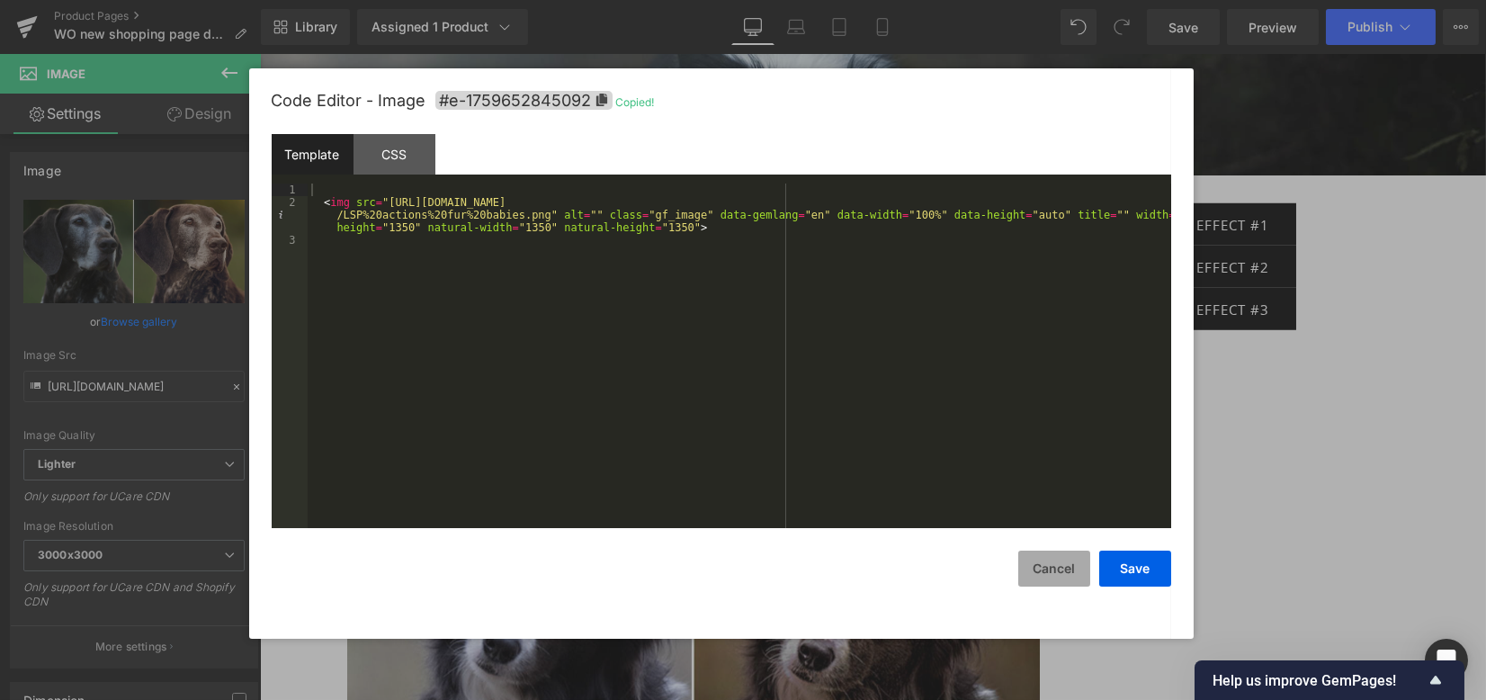
click at [1055, 576] on button "Cancel" at bounding box center [1054, 568] width 72 height 36
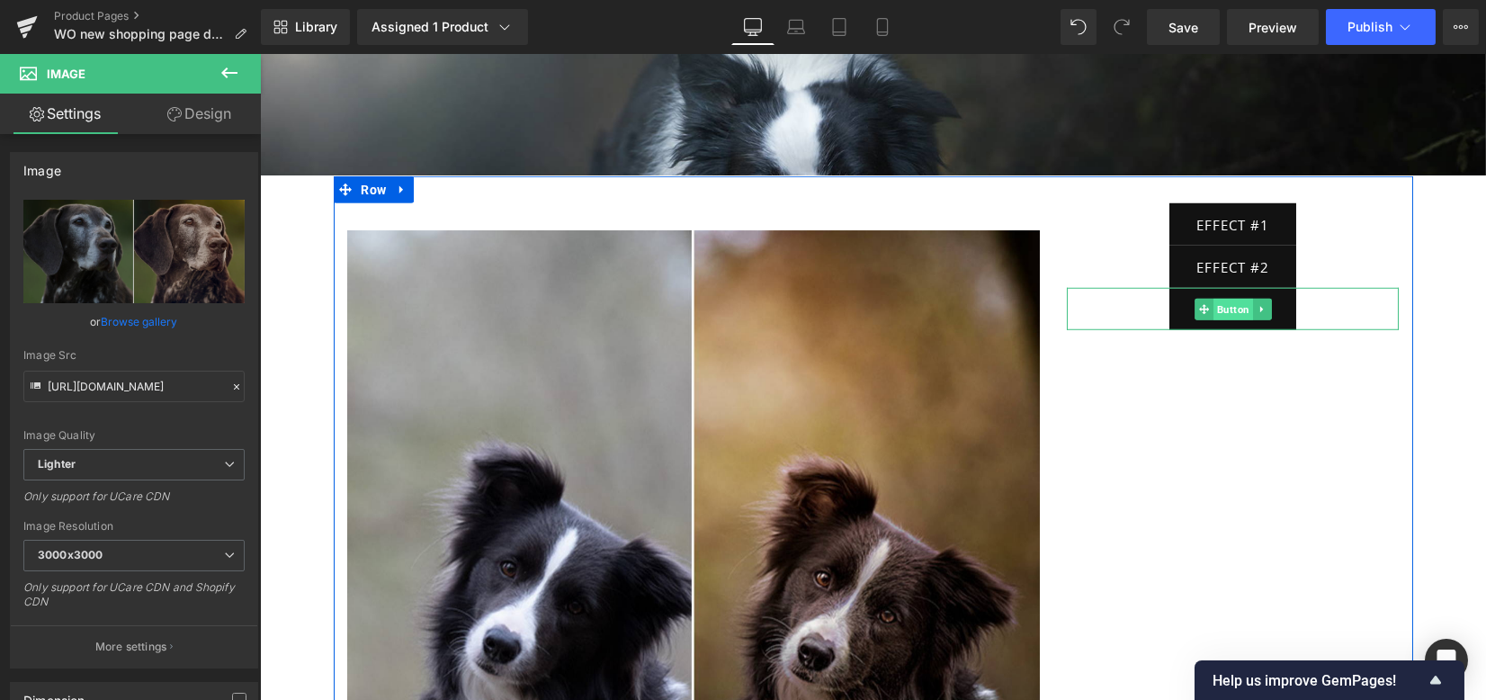
click at [1218, 299] on span "Button" at bounding box center [1233, 310] width 40 height 22
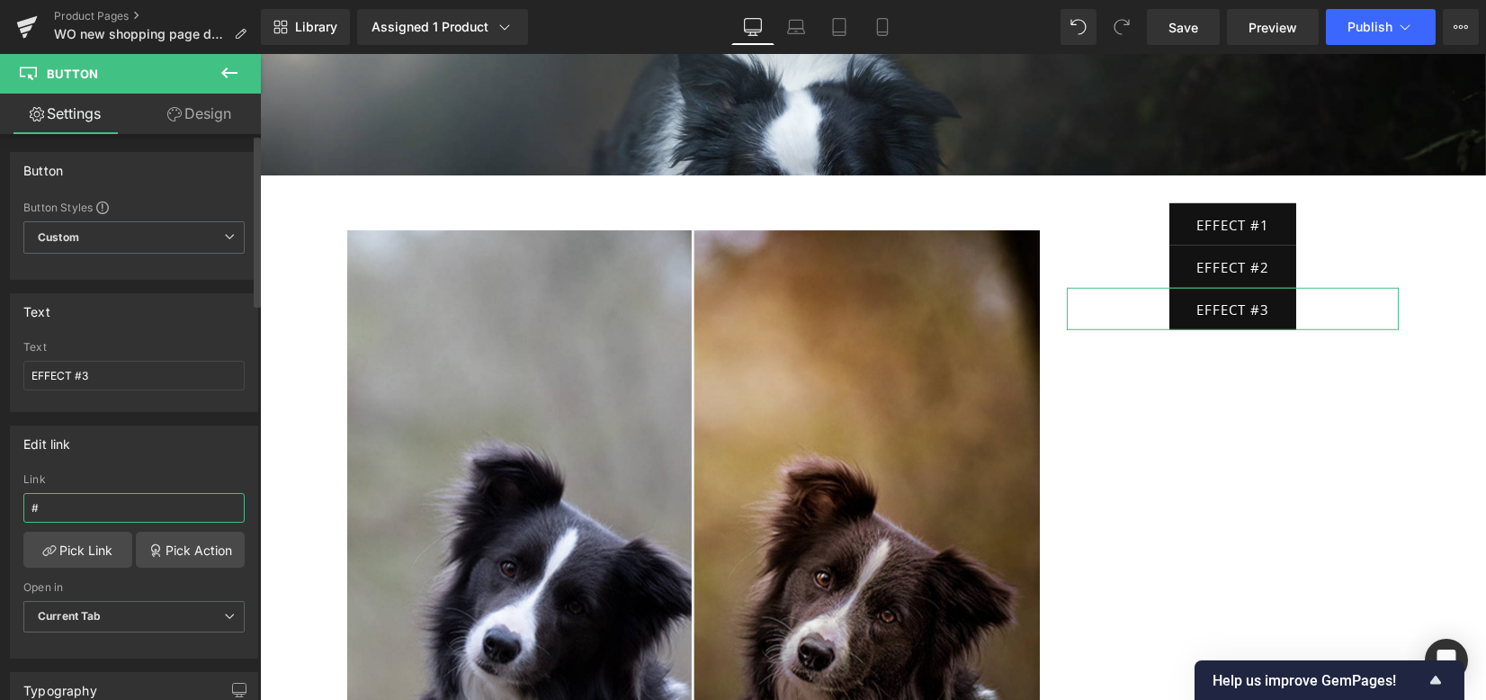
drag, startPoint x: 147, startPoint y: 512, endPoint x: 4, endPoint y: 497, distance: 143.7
click at [0, 497] on div "Edit link # Link # Pick Link Pick Action Current Tab New Tab Open in Current Ta…" at bounding box center [134, 535] width 269 height 246
paste input "e-1759652845092"
type input "#e-1759652845092"
click at [186, 458] on div "Edit link" at bounding box center [134, 443] width 246 height 34
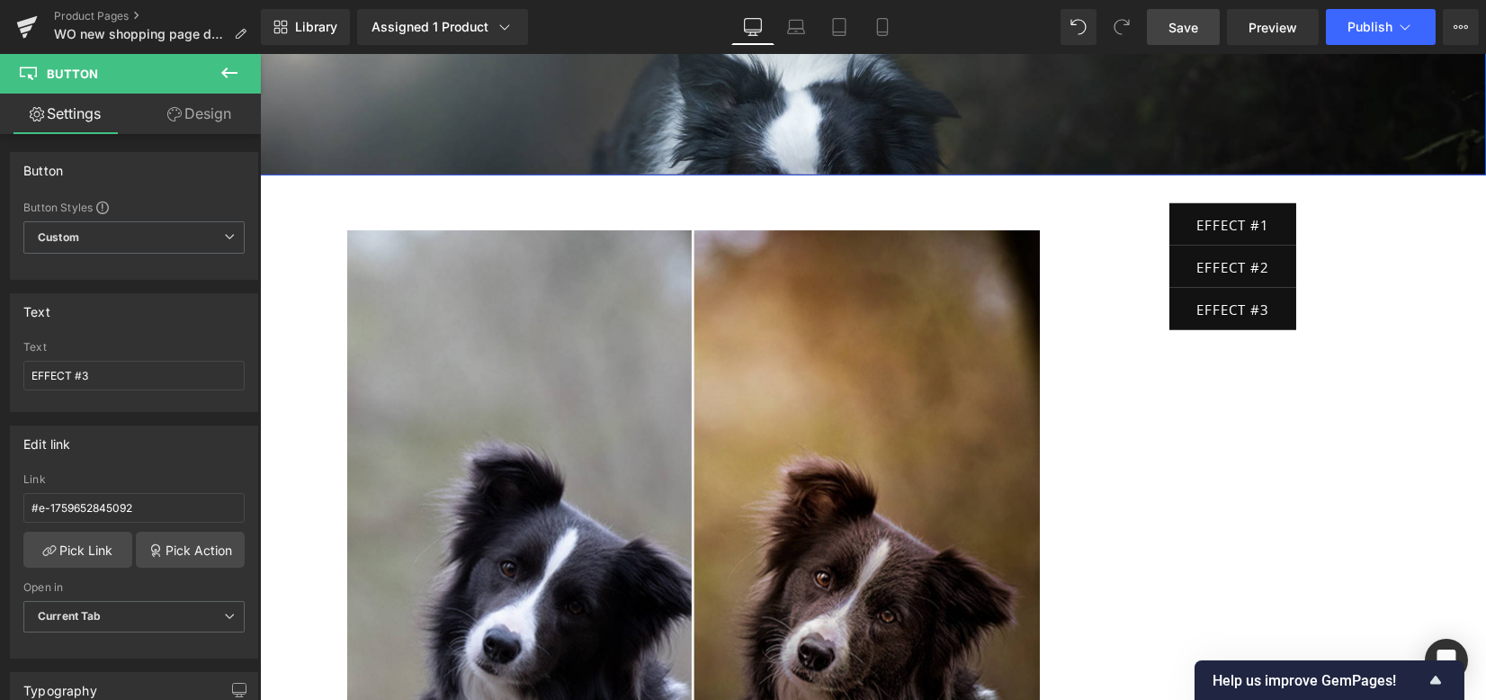
click at [1181, 31] on span "Save" at bounding box center [1183, 27] width 30 height 19
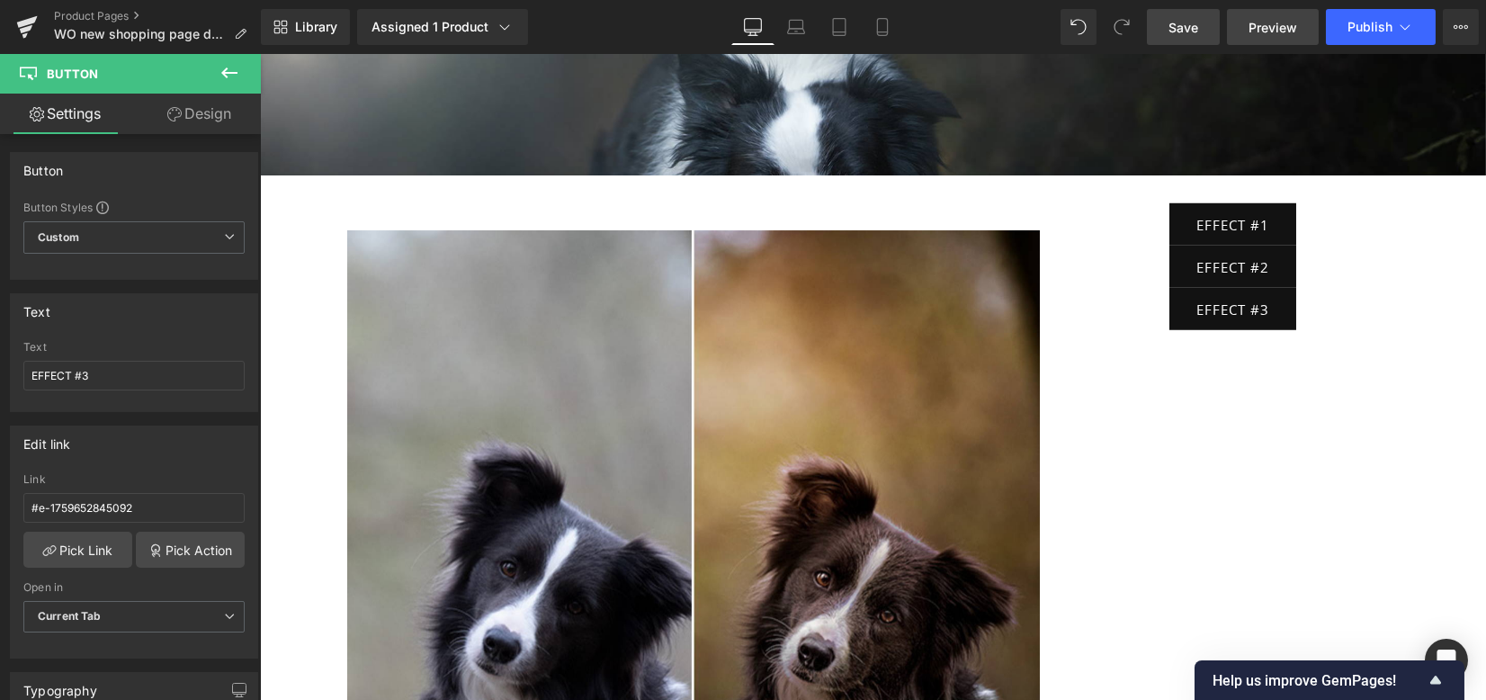
click at [1261, 31] on span "Preview" at bounding box center [1272, 27] width 49 height 19
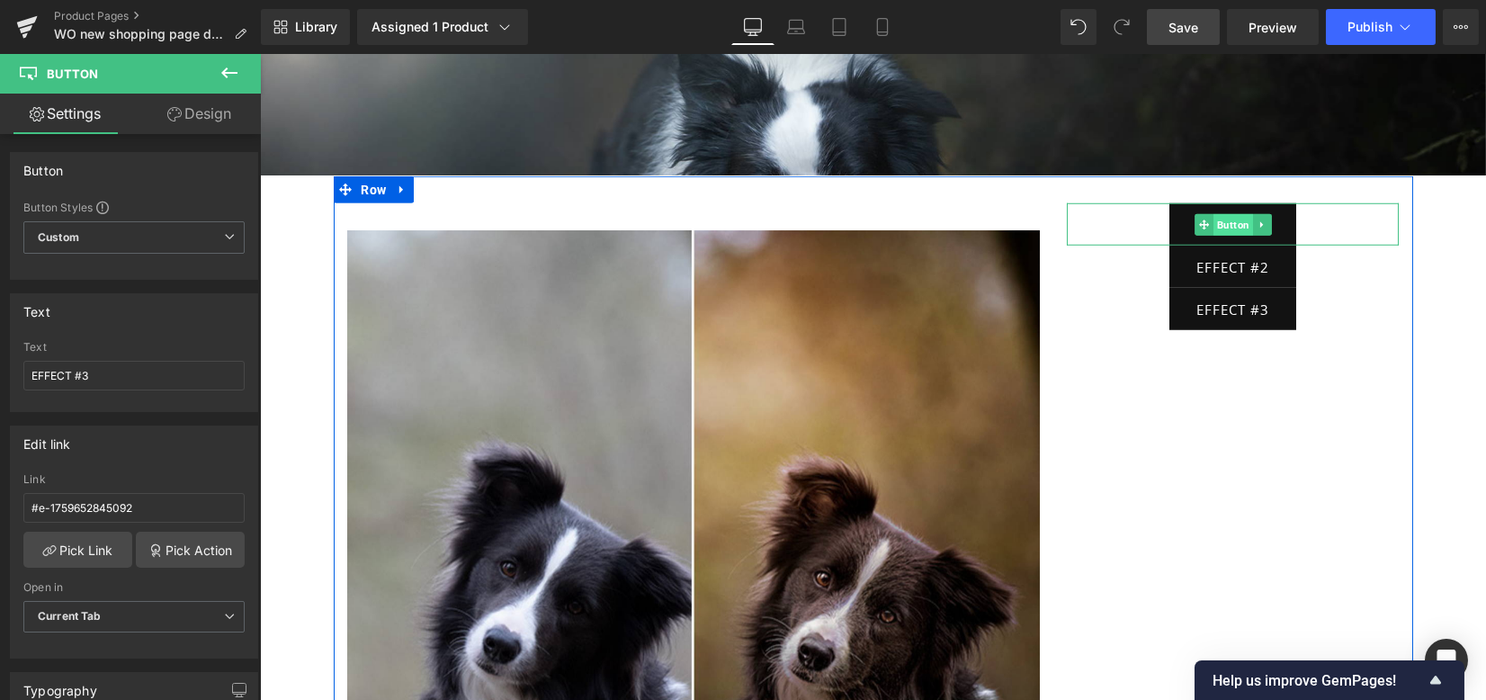
click at [1227, 214] on span "Button" at bounding box center [1233, 225] width 40 height 22
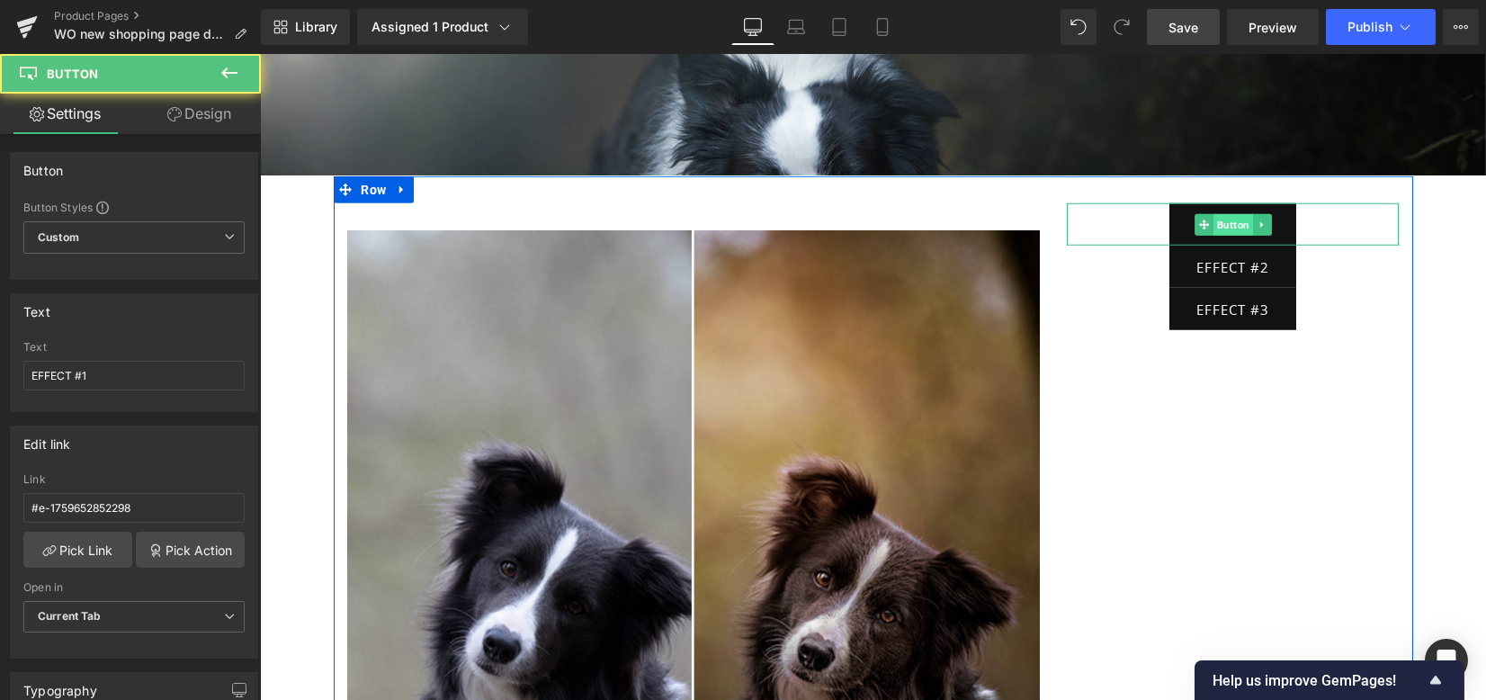
click at [1223, 214] on span "Button" at bounding box center [1233, 225] width 40 height 22
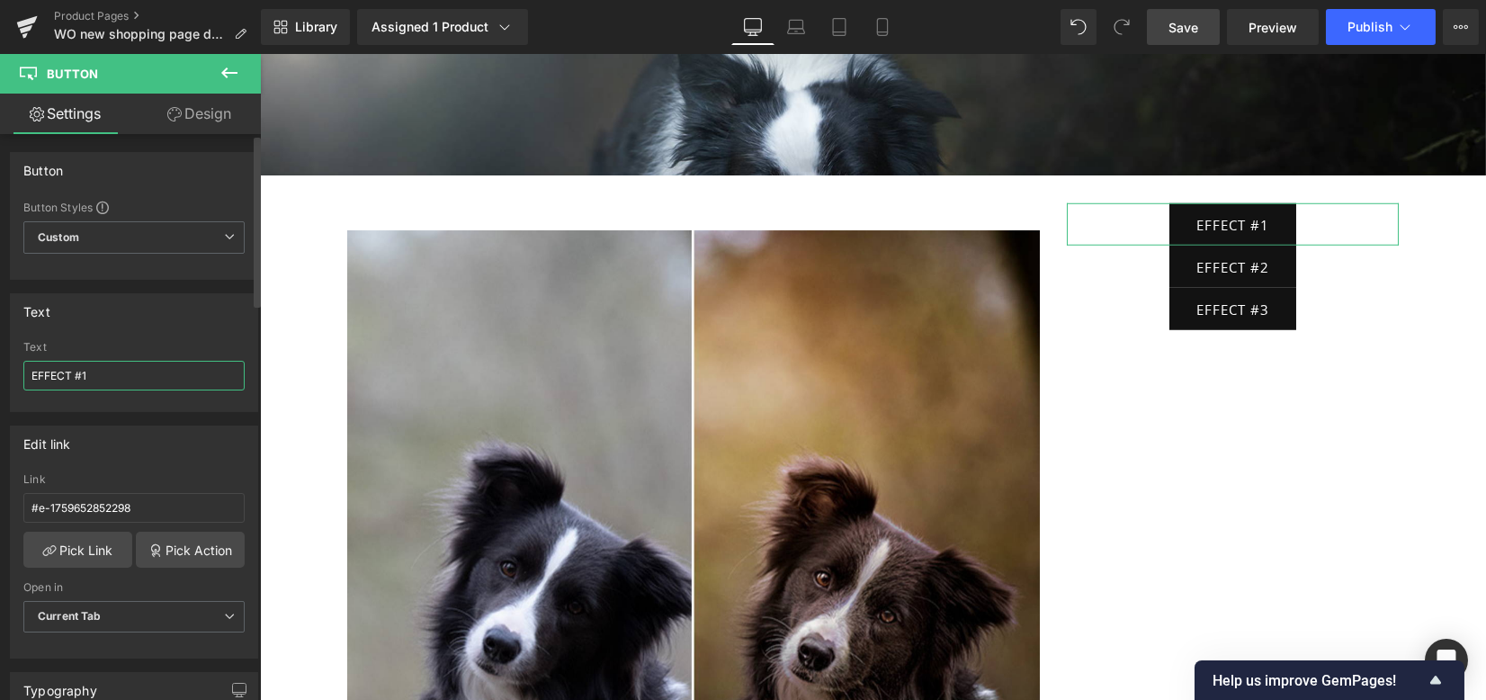
drag, startPoint x: 118, startPoint y: 379, endPoint x: 0, endPoint y: 373, distance: 117.9
click at [0, 372] on div "Text EFFECT #1 Text EFFECT #1" at bounding box center [134, 346] width 269 height 132
type input "CAROUSEL 1"
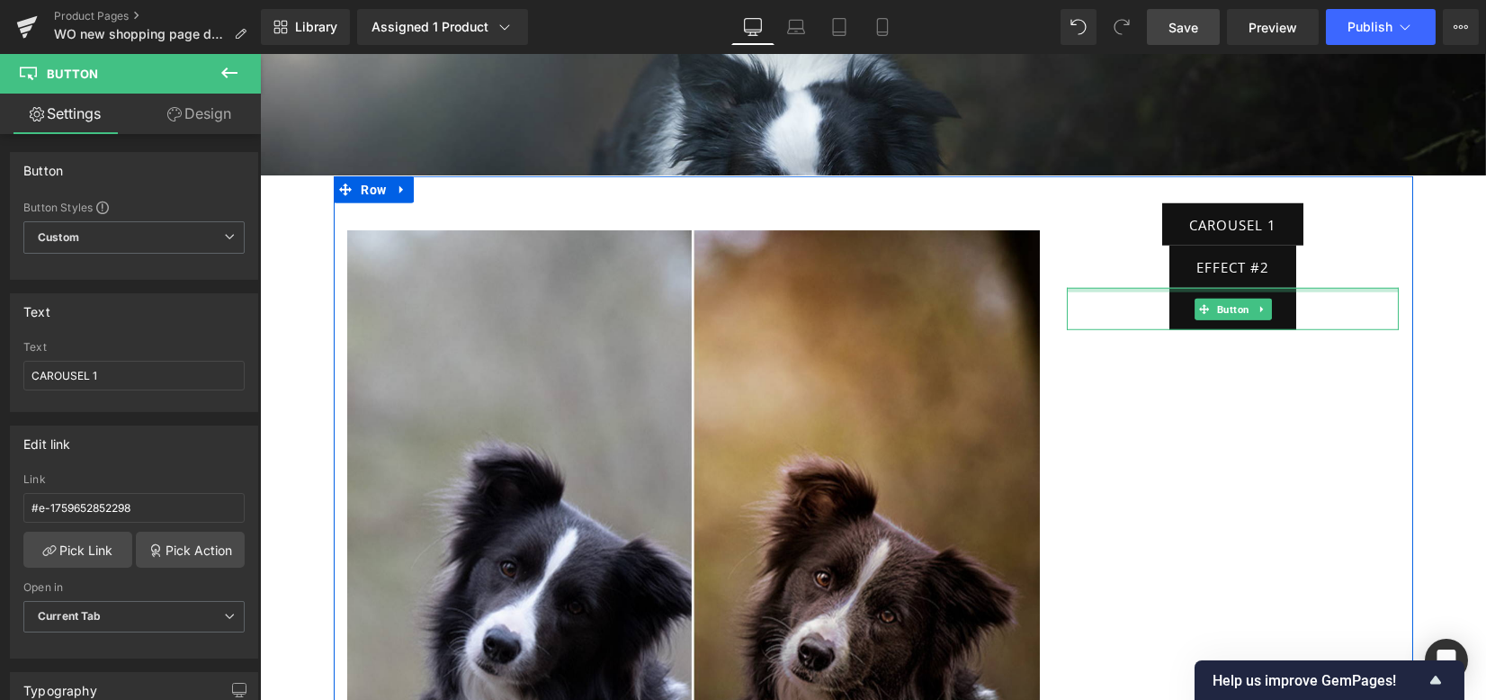
click at [1213, 256] on span "Button" at bounding box center [1233, 267] width 40 height 22
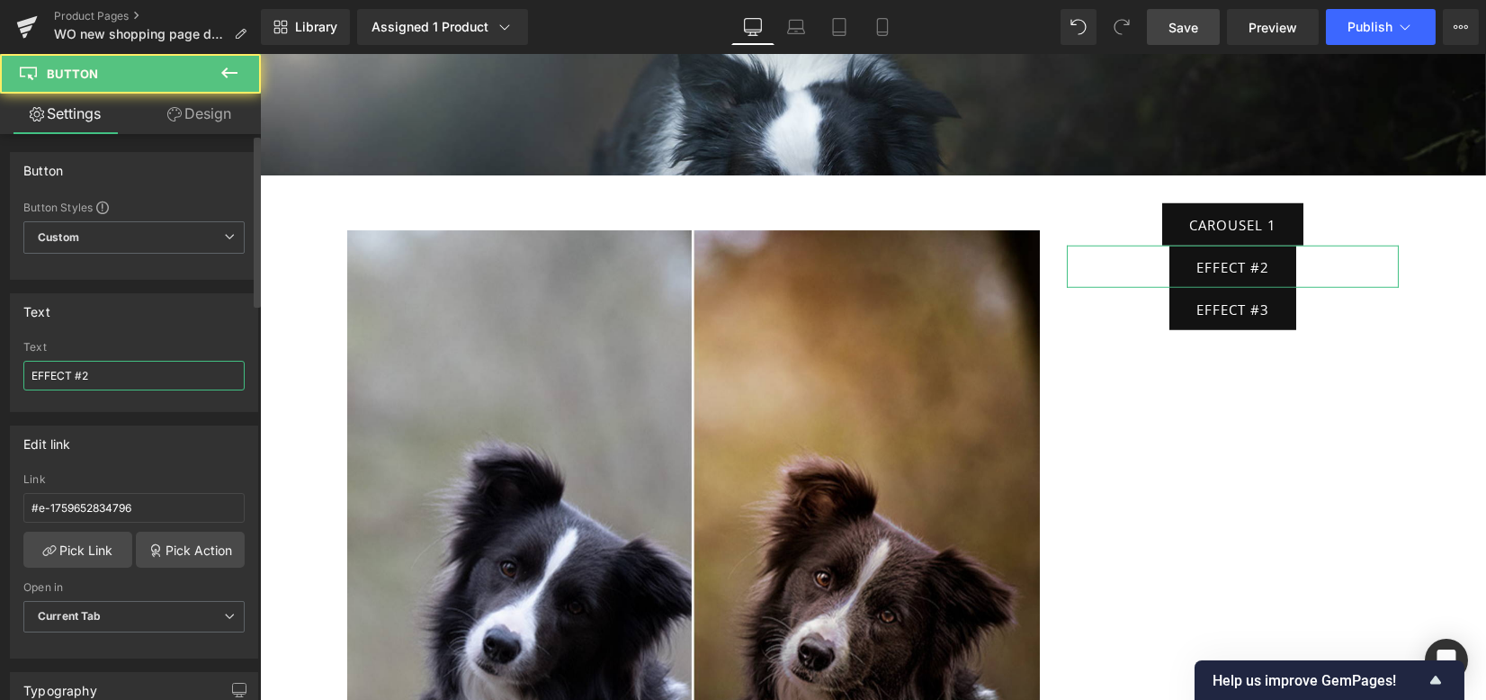
drag, startPoint x: 127, startPoint y: 372, endPoint x: 0, endPoint y: 349, distance: 128.9
click at [0, 349] on div "Text EFFECT #2 Text EFFECT #2" at bounding box center [134, 346] width 269 height 132
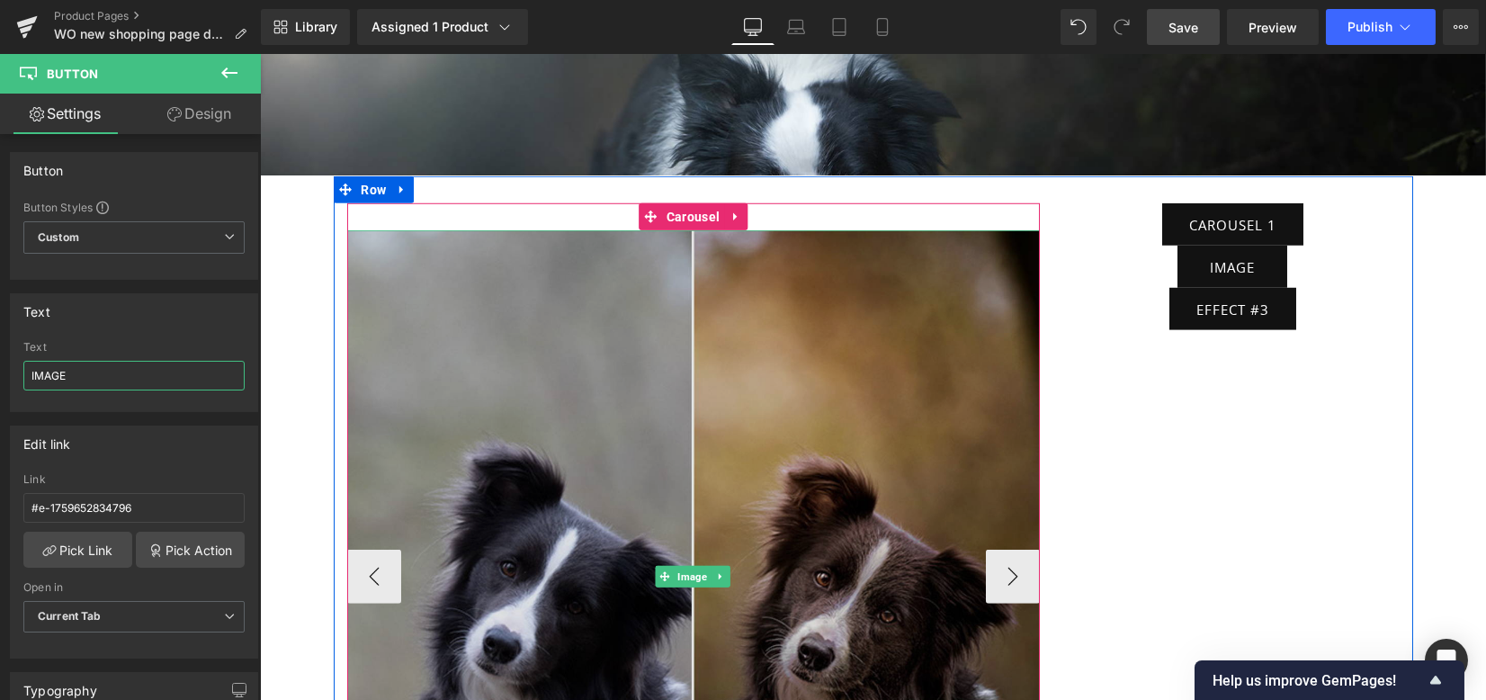
type input "IMAGE 2"
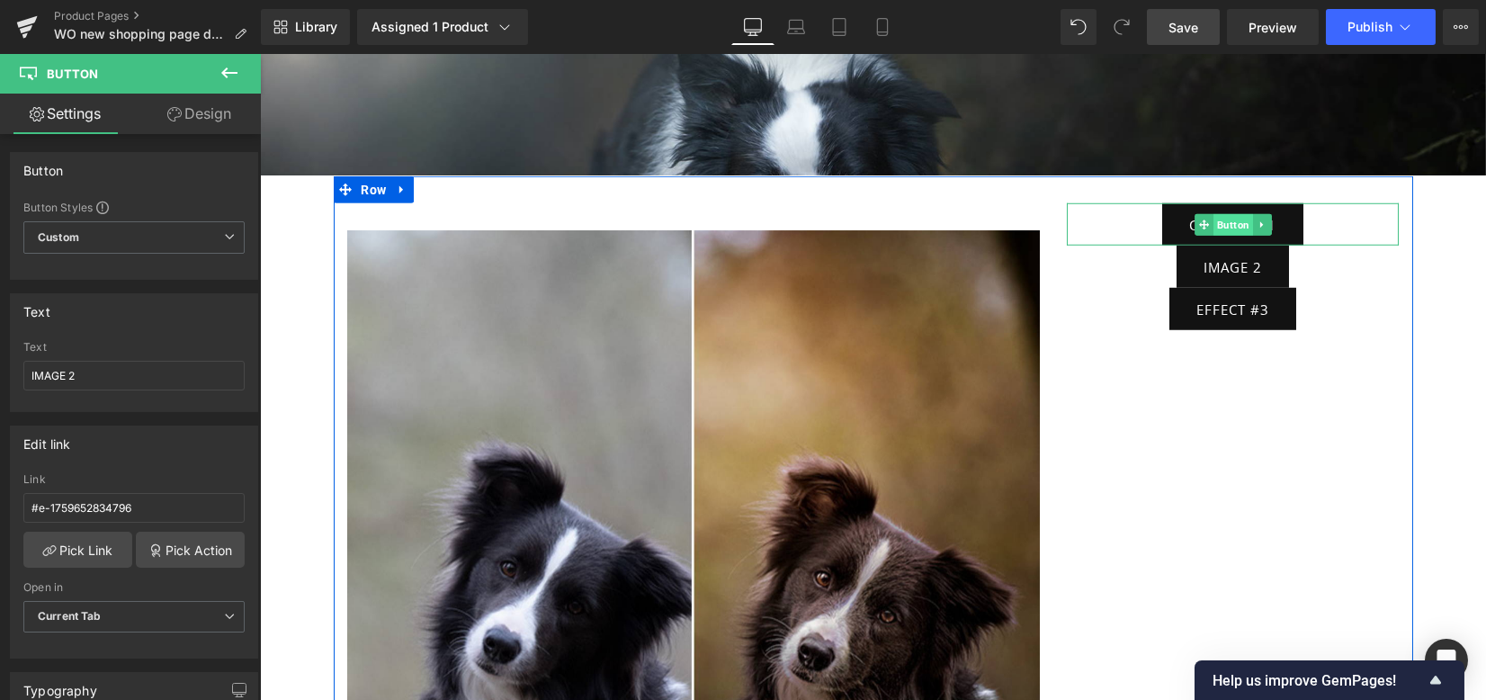
click at [1203, 214] on span at bounding box center [1203, 225] width 19 height 22
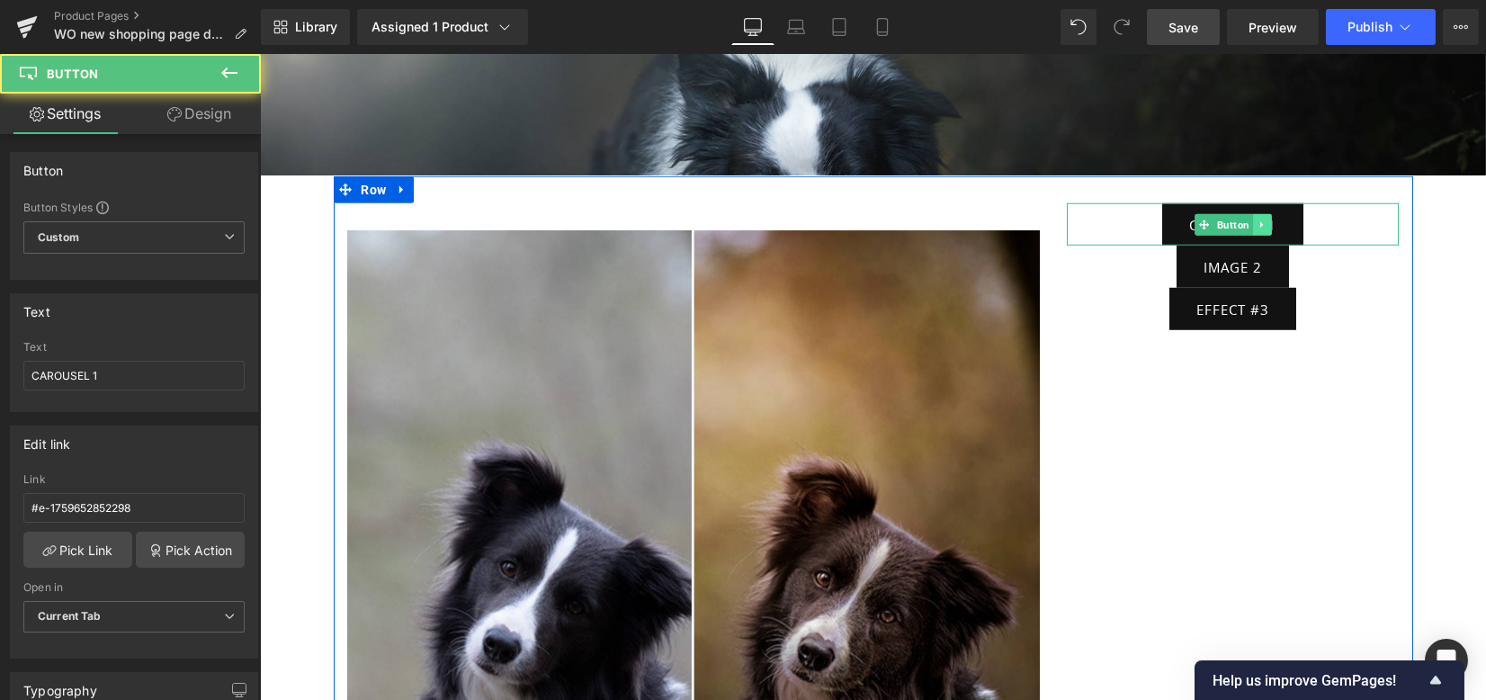
click at [1259, 221] on icon at bounding box center [1260, 224] width 3 height 6
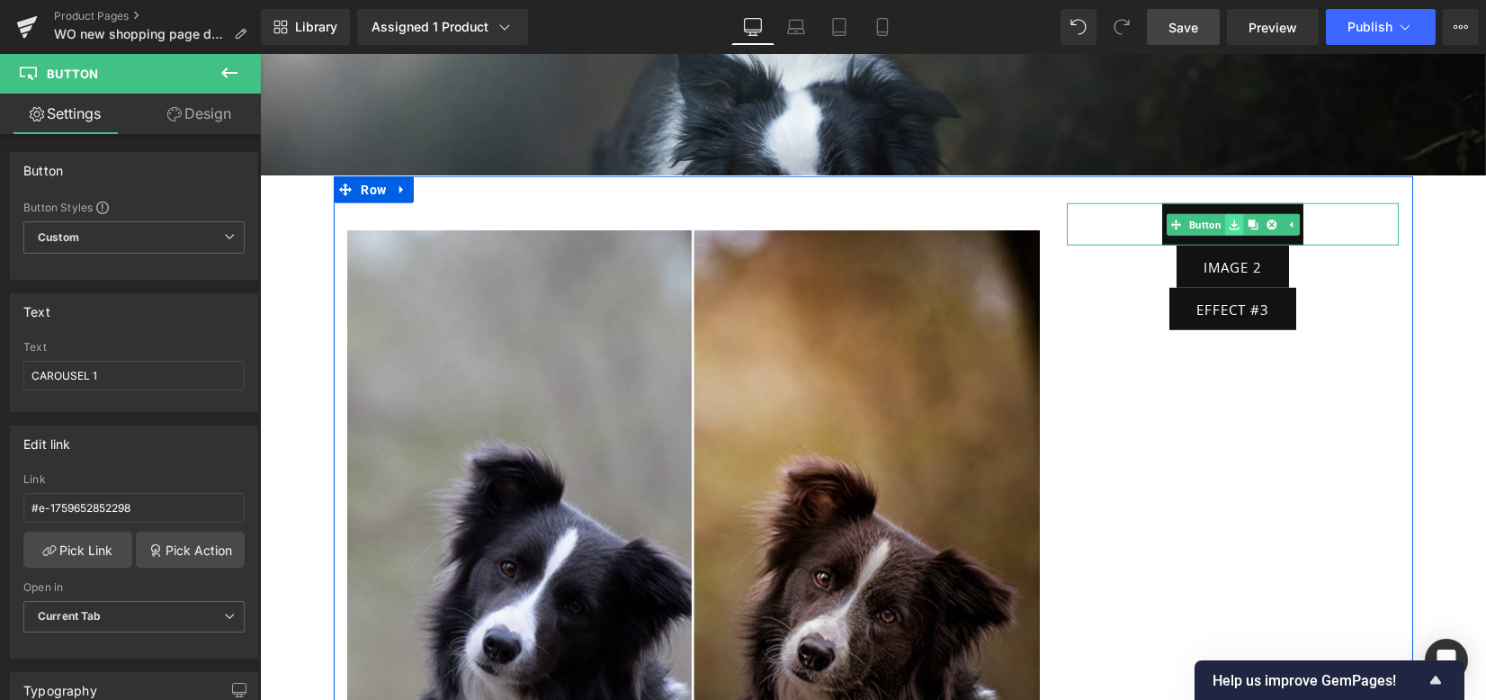
click at [1227, 214] on link at bounding box center [1233, 225] width 19 height 22
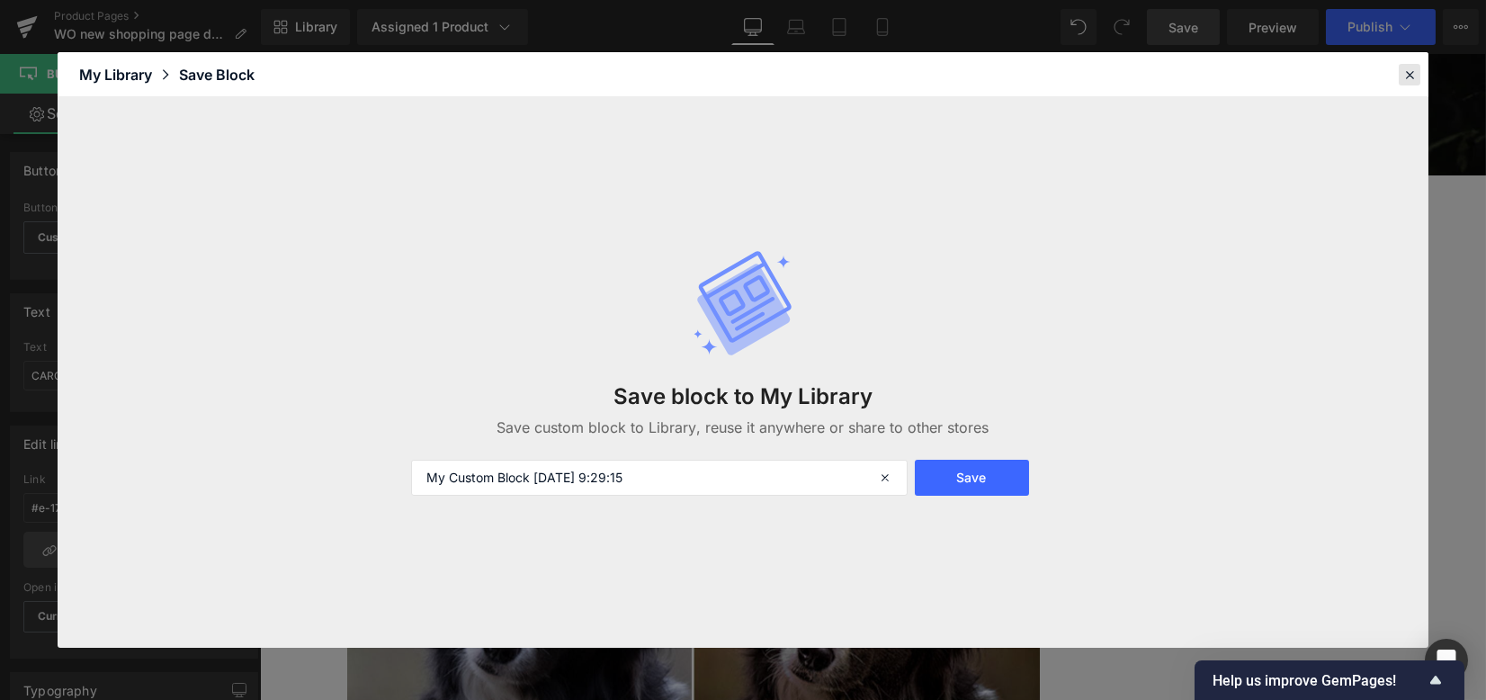
drag, startPoint x: 1400, startPoint y: 71, endPoint x: 1139, endPoint y: 18, distance: 266.1
click at [1400, 71] on div at bounding box center [1409, 75] width 22 height 22
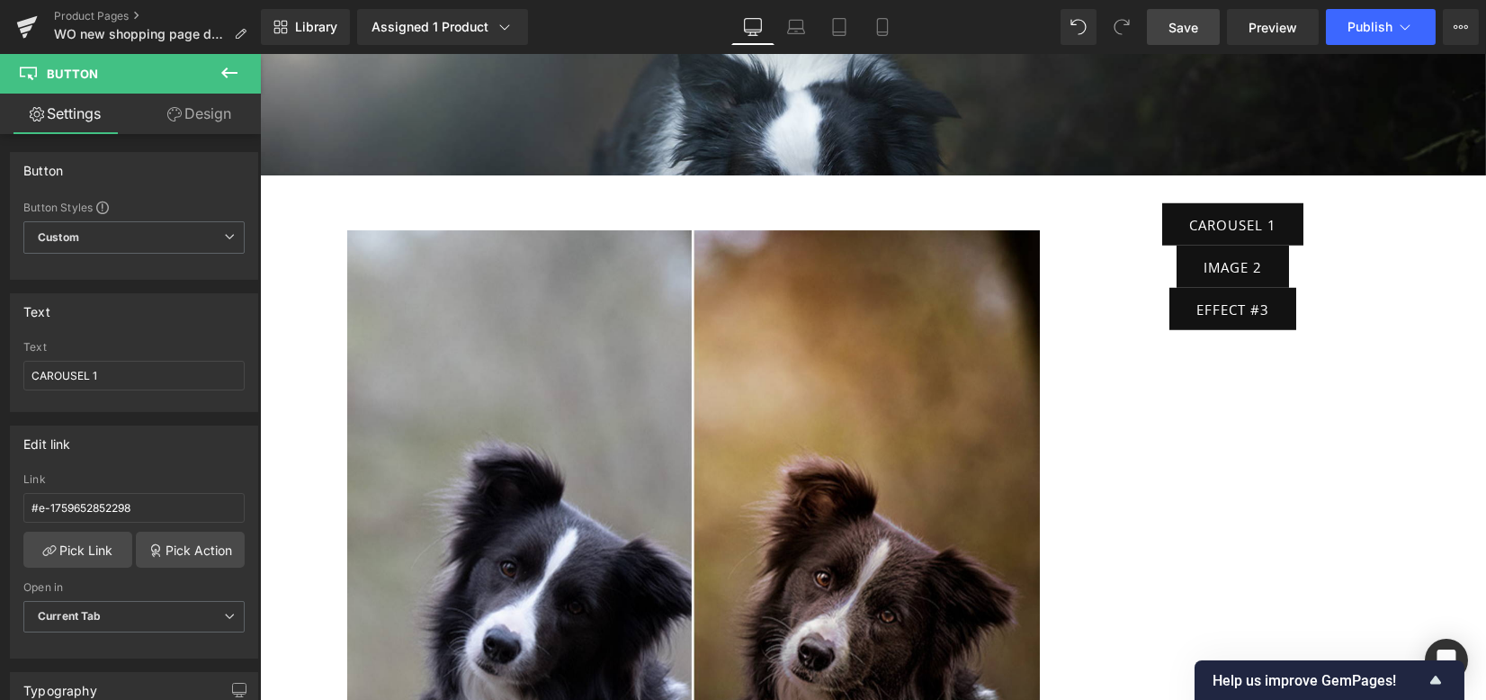
click at [1200, 214] on link "Button" at bounding box center [1195, 225] width 58 height 22
click at [89, 372] on input "CAROUSEL 1" at bounding box center [133, 376] width 221 height 30
type input "IMAGE 1"
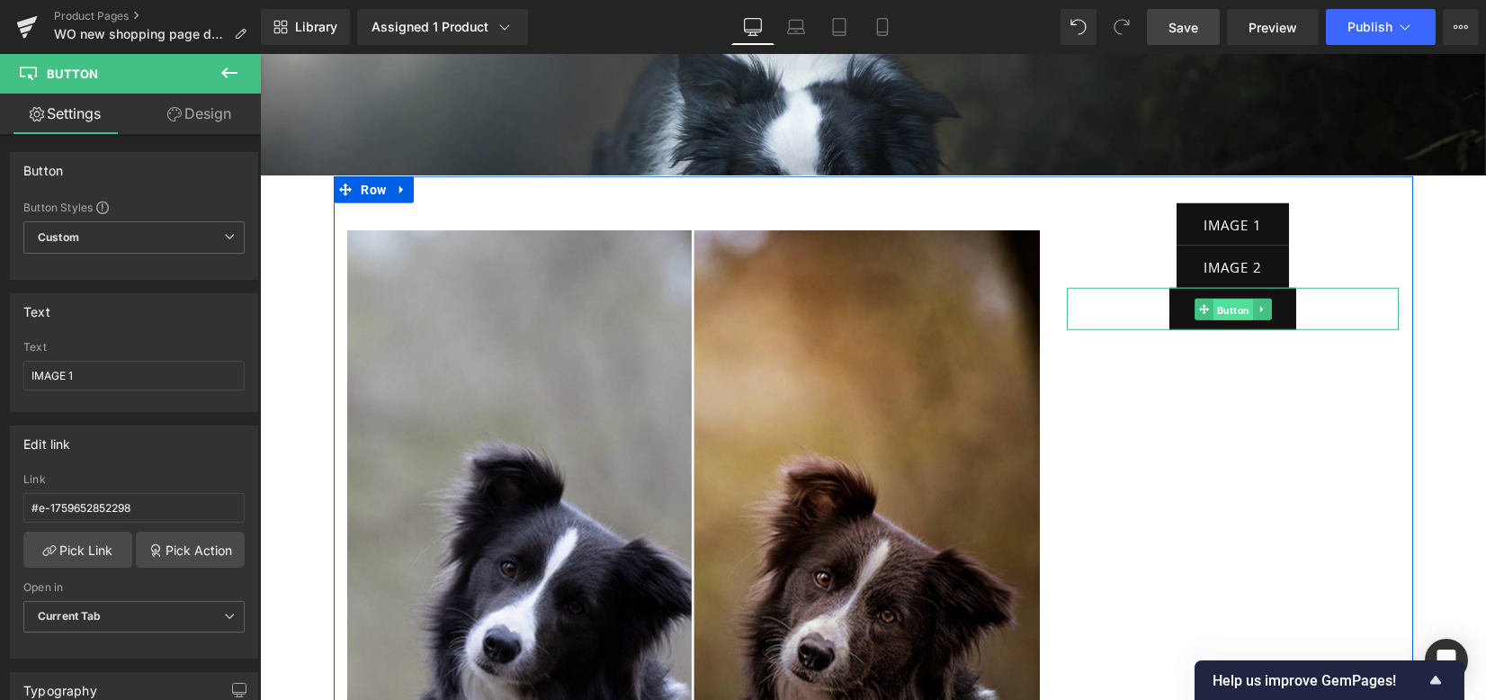
click at [1223, 299] on span "Button" at bounding box center [1233, 310] width 40 height 22
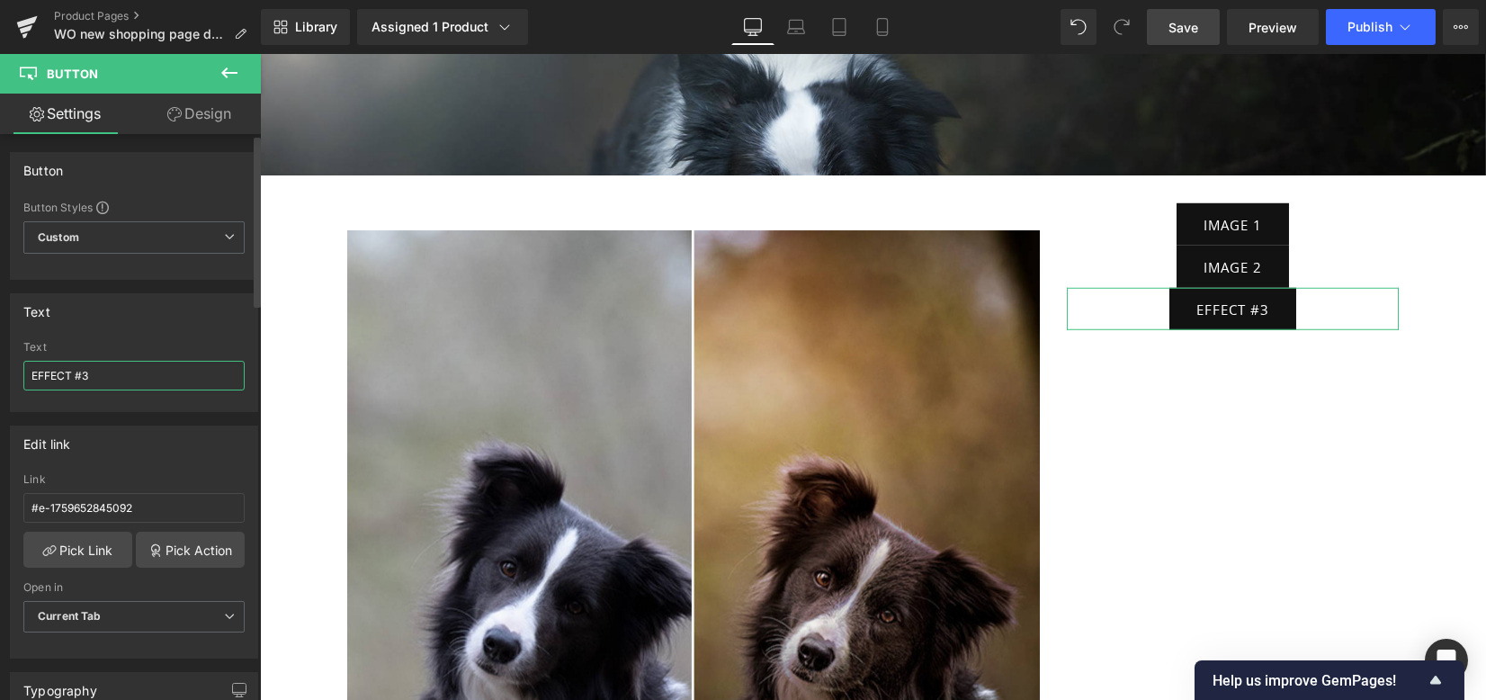
click at [0, 369] on div "Text EFFECT #3 Text EFFECT #3" at bounding box center [134, 346] width 269 height 132
type input "IMAGE 3"
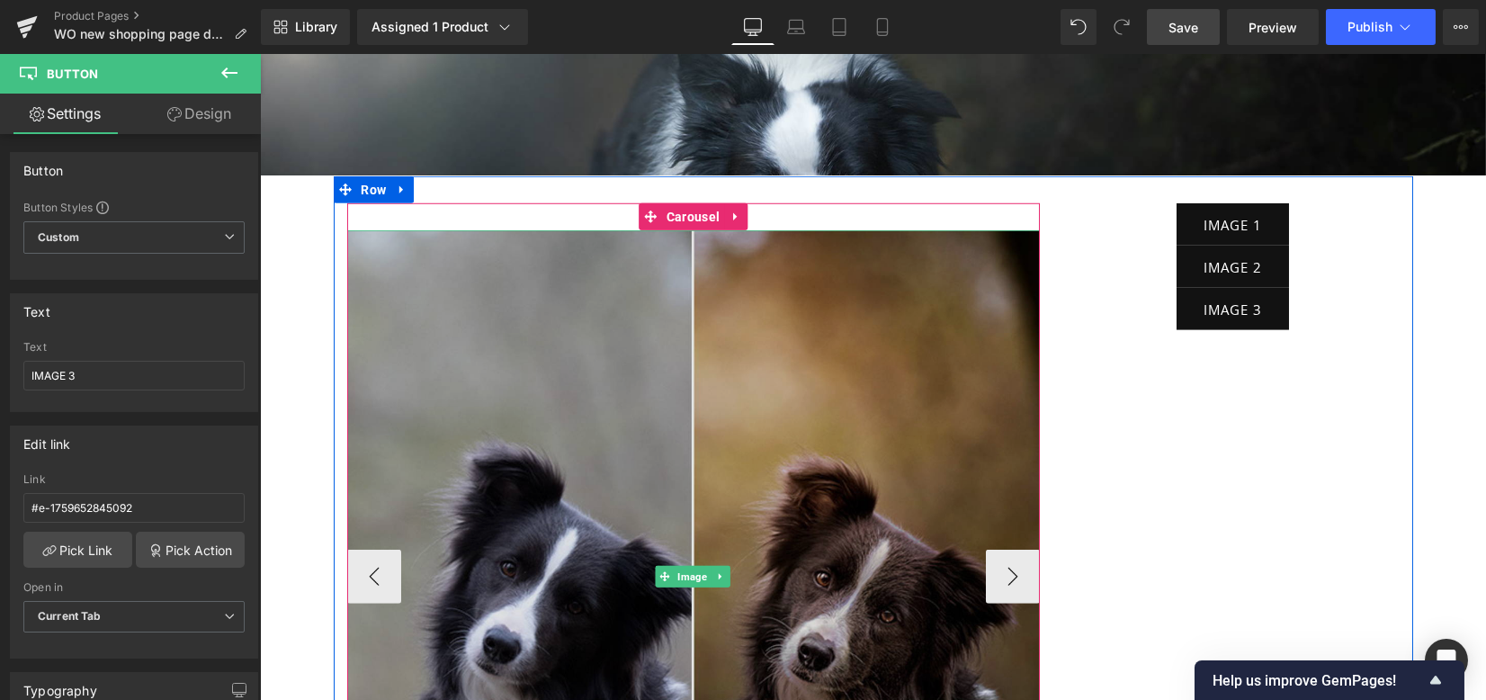
click at [984, 494] on img at bounding box center [693, 576] width 692 height 692
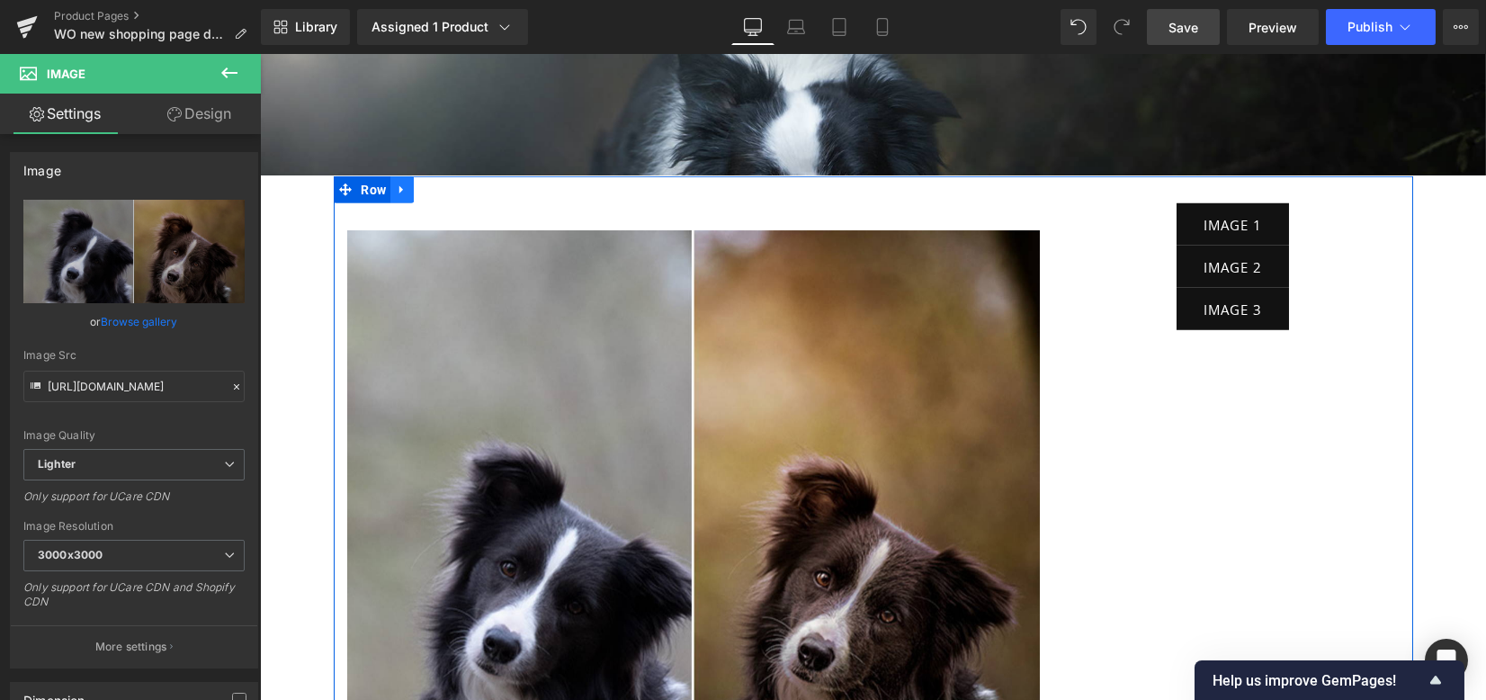
click at [390, 176] on link at bounding box center [401, 189] width 23 height 27
click at [397, 176] on link at bounding box center [401, 189] width 23 height 27
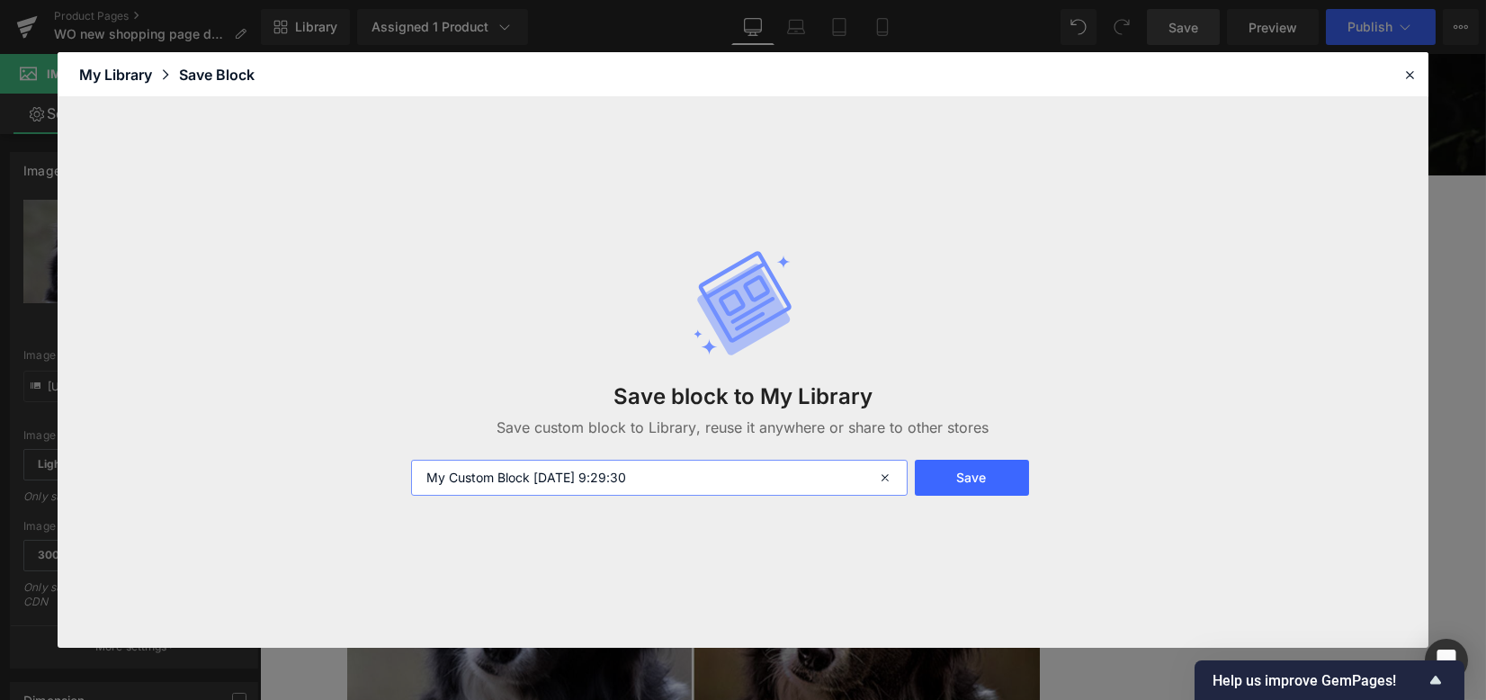
drag, startPoint x: 699, startPoint y: 473, endPoint x: 0, endPoint y: 435, distance: 699.7
click at [13, 442] on div "Library Elements Blocks Templates Saved Library My Library Save Block Save bloc…" at bounding box center [743, 350] width 1486 height 700
type input "testing"
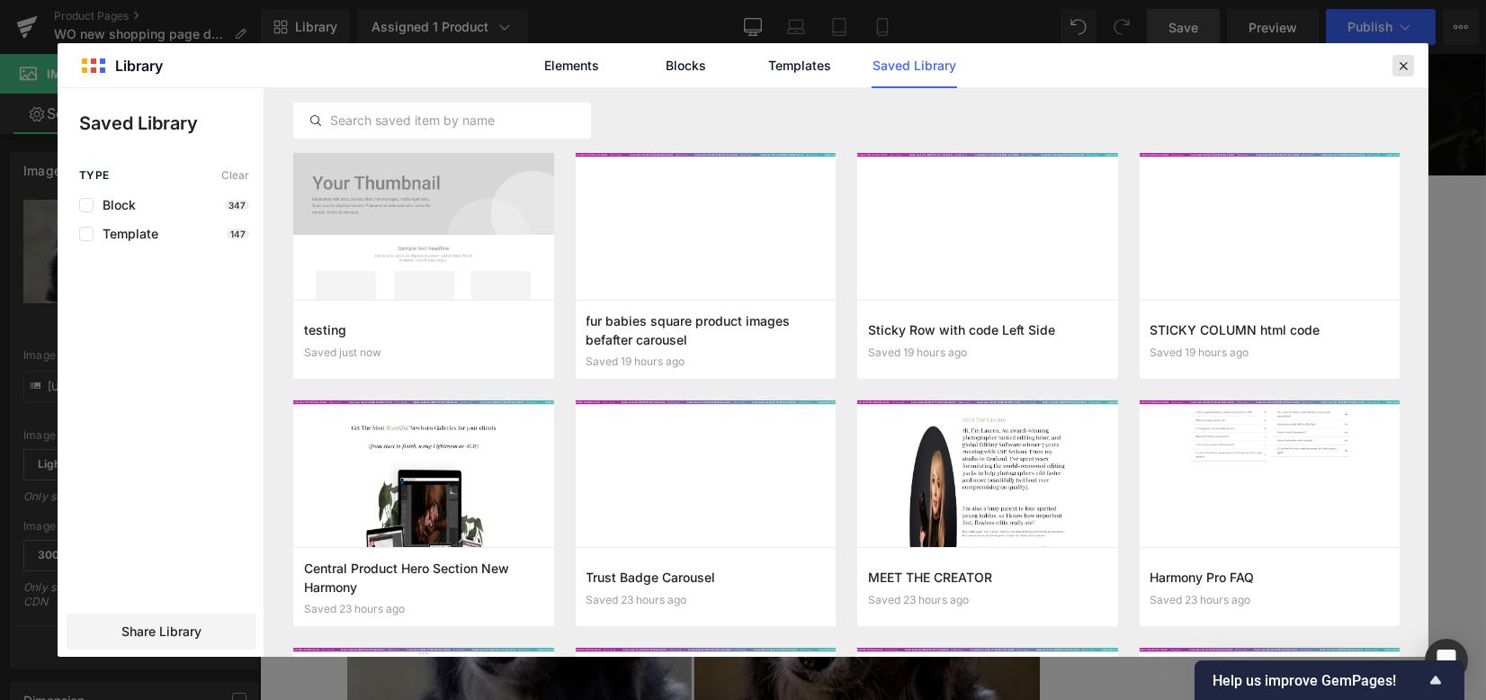
click at [1396, 68] on icon at bounding box center [1403, 66] width 16 height 16
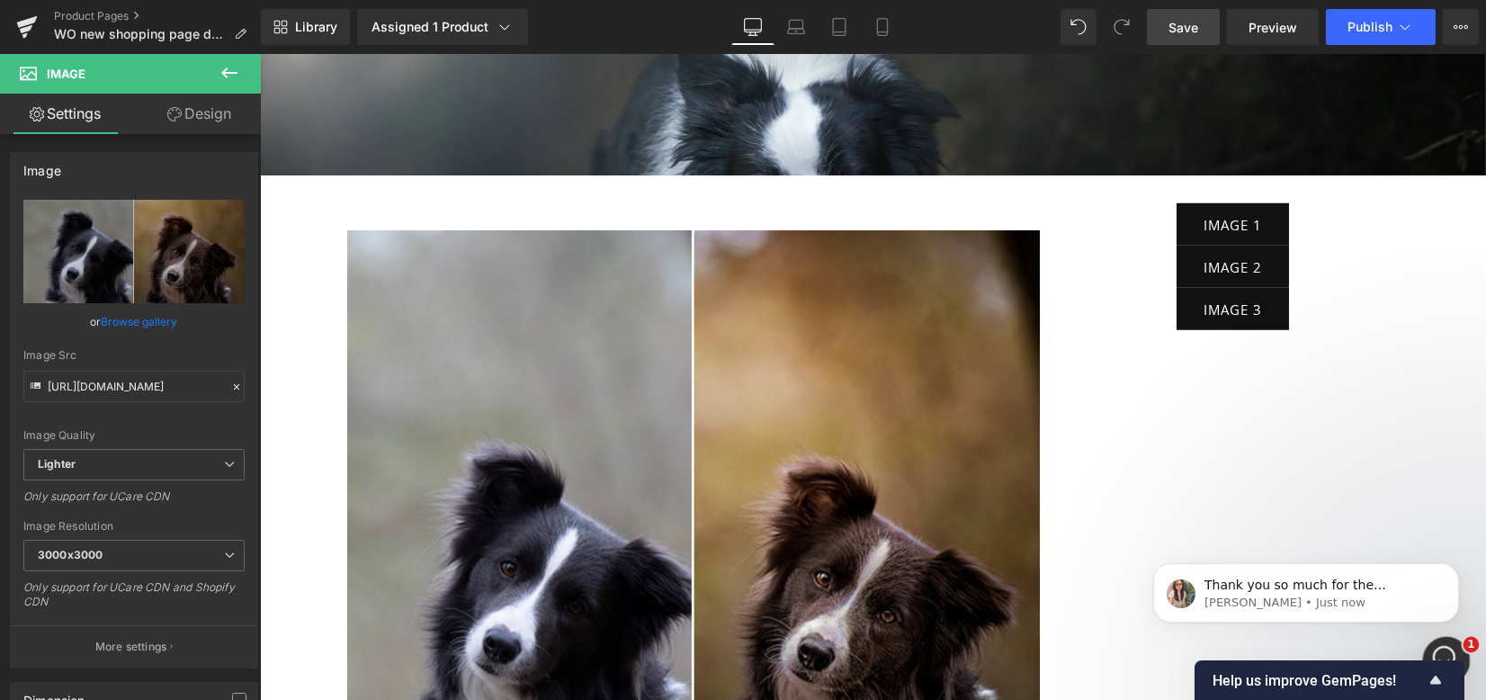
click at [1443, 639] on div "Open Intercom Messenger" at bounding box center [1443, 657] width 59 height 59
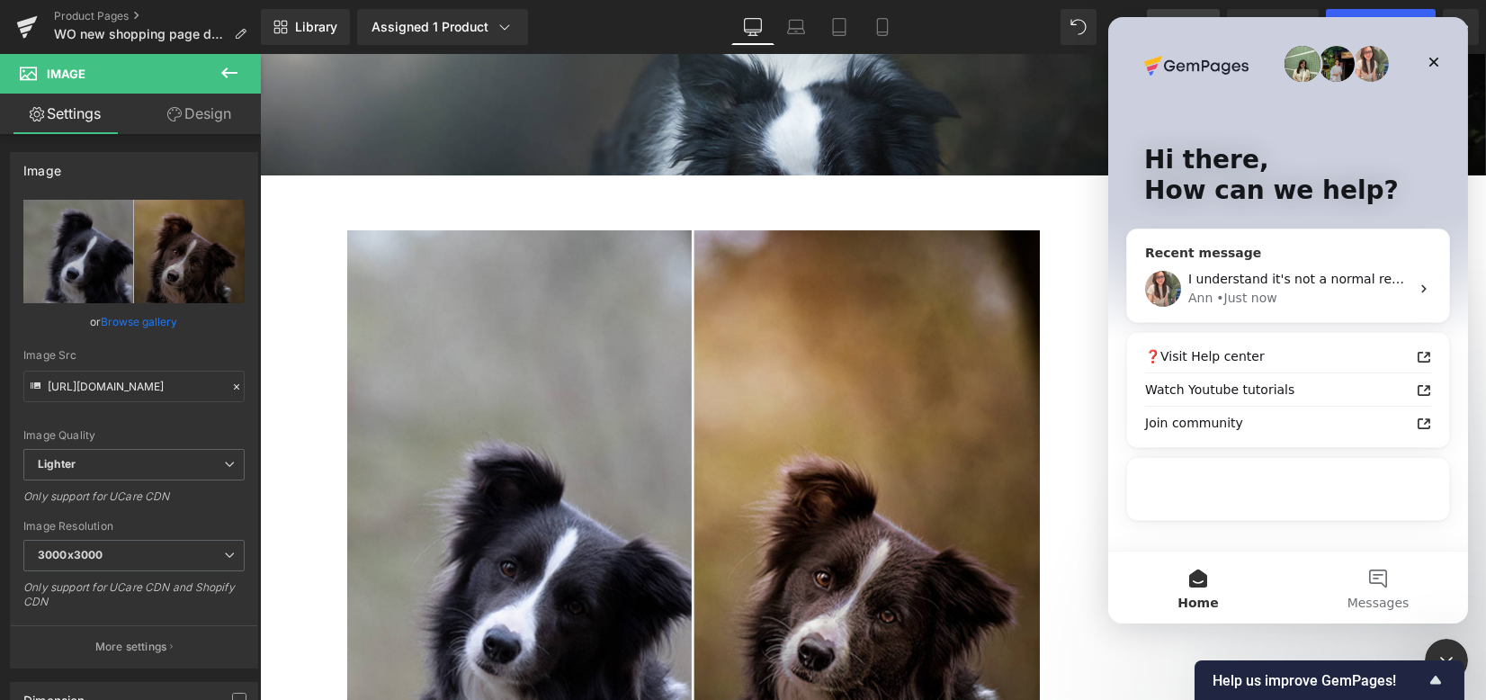
click at [1285, 256] on div "I understand it's not a normal request! But I'd really like this option for my …" at bounding box center [1287, 288] width 322 height 67
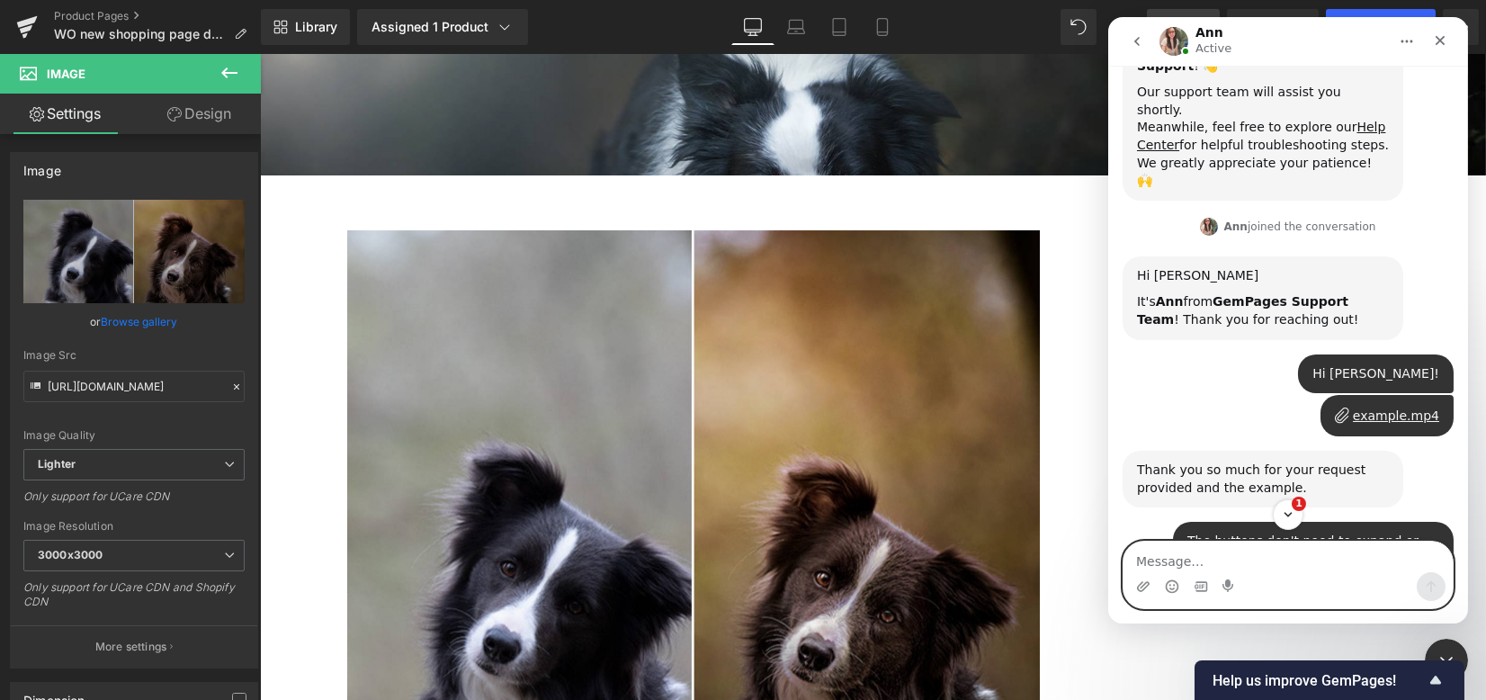
scroll to position [1155, 0]
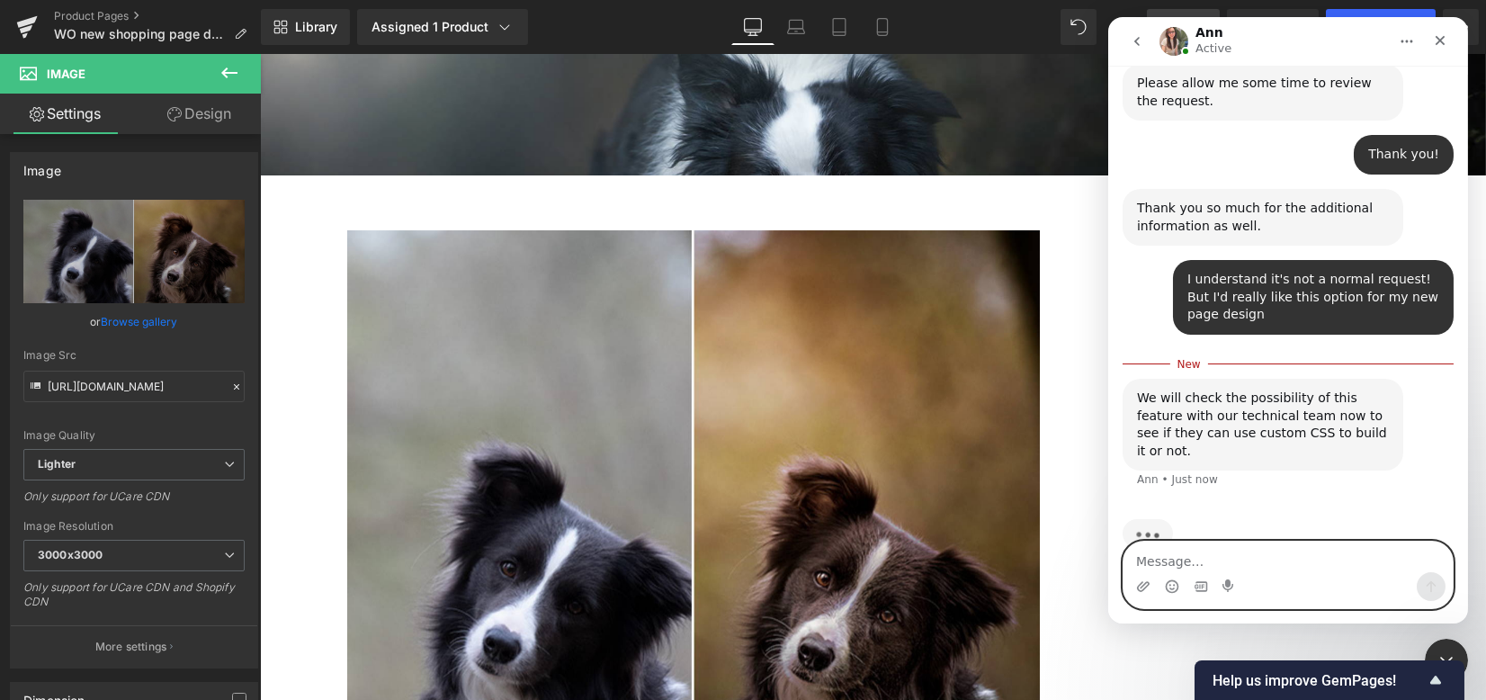
click at [1282, 550] on textarea "Message…" at bounding box center [1286, 556] width 329 height 31
click at [1167, 582] on icon "Emoji picker" at bounding box center [1171, 586] width 14 height 14
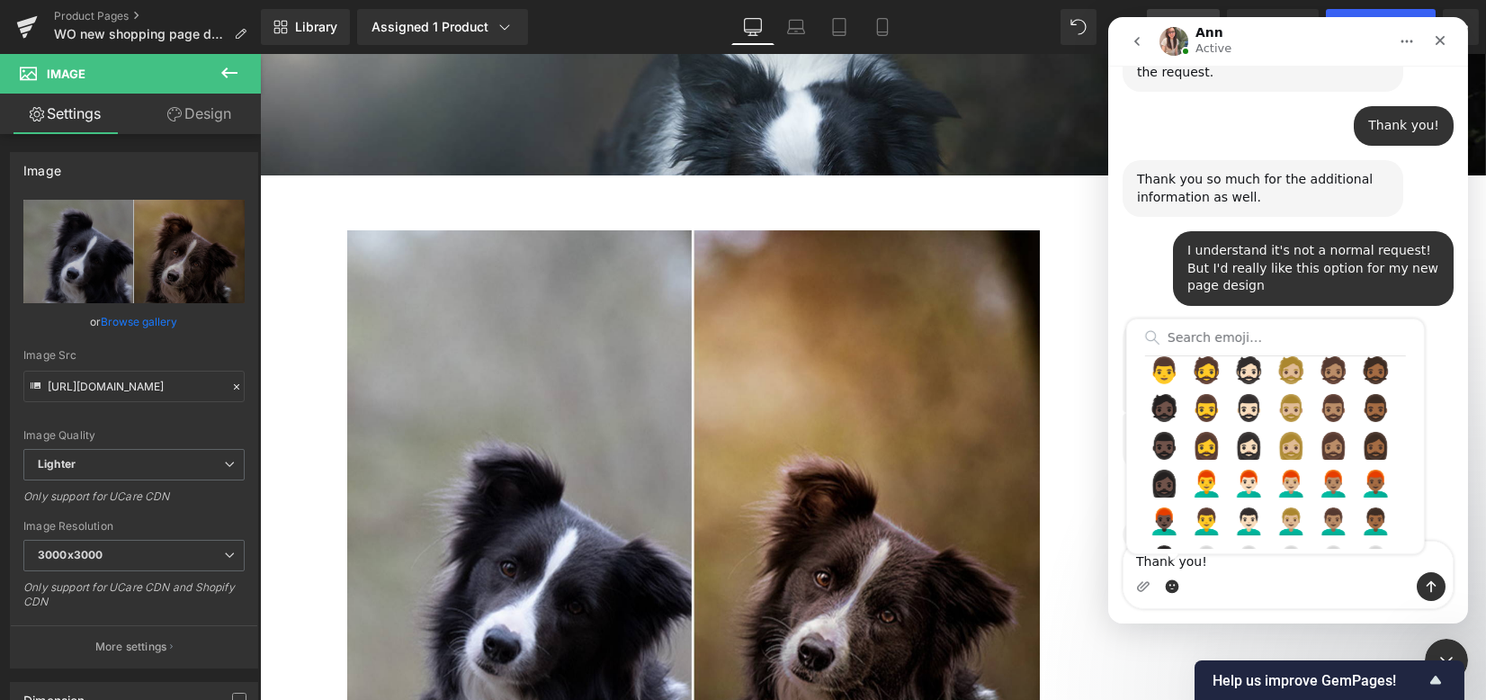
scroll to position [1512, 0]
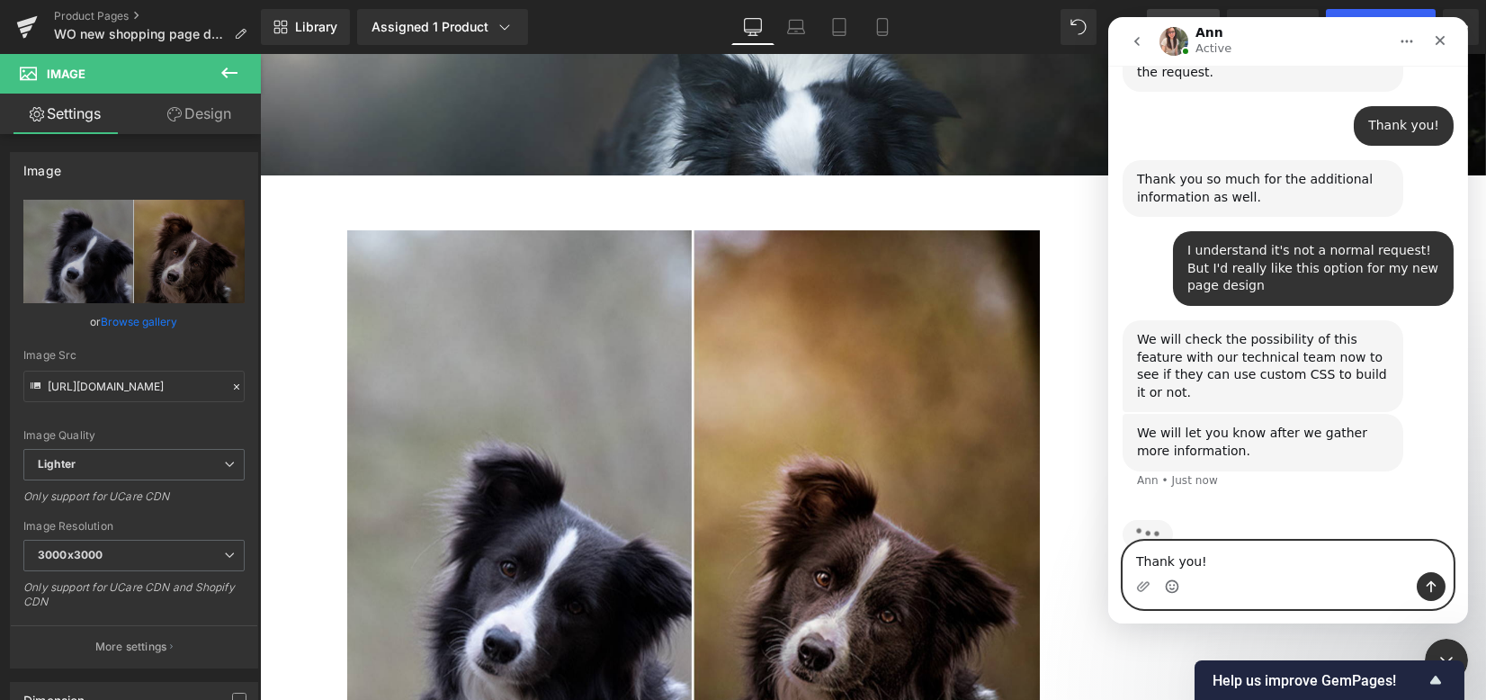
type textarea "Thank you! 🤞"
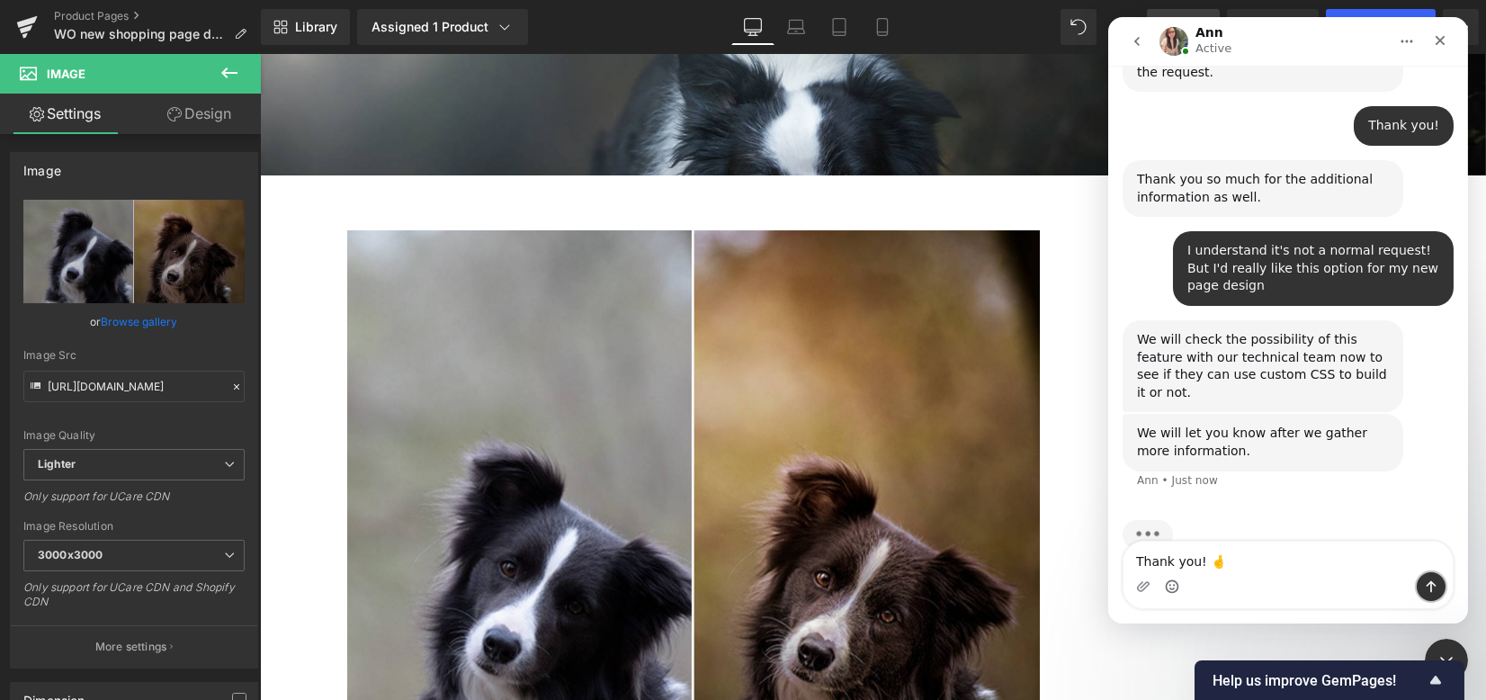
click at [1424, 579] on icon "Send a message…" at bounding box center [1430, 586] width 14 height 14
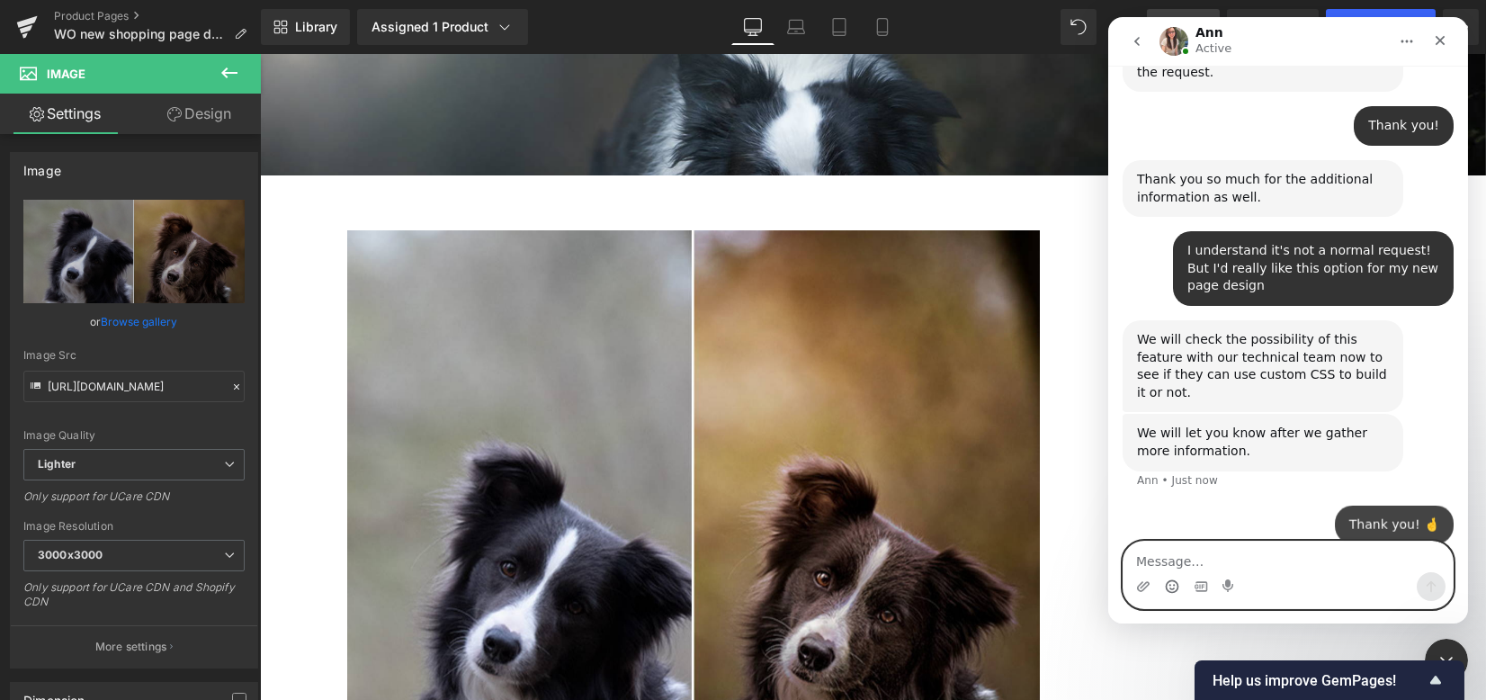
scroll to position [1168, 0]
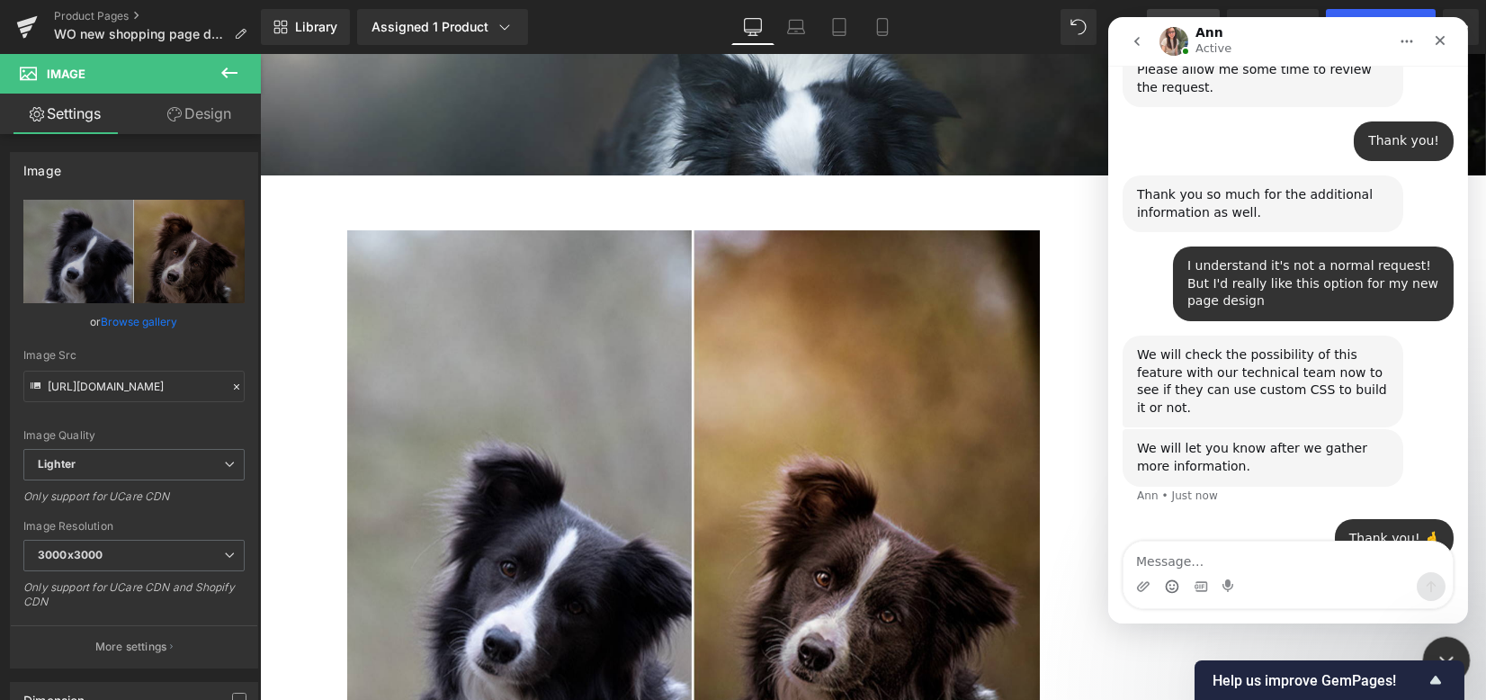
click at [1446, 642] on div "Close Intercom Messenger" at bounding box center [1443, 657] width 43 height 43
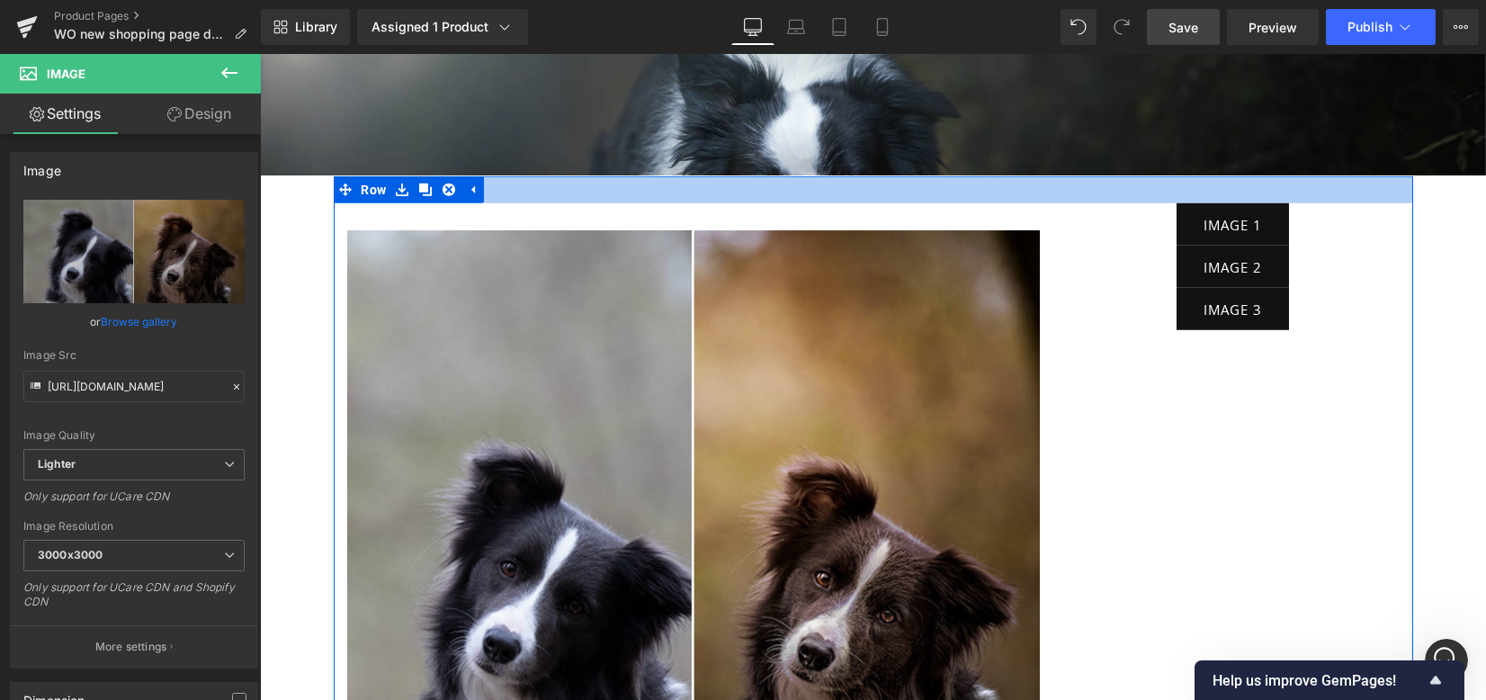
click at [1214, 203] on div "IMAGE 1 Button" at bounding box center [1233, 224] width 333 height 42
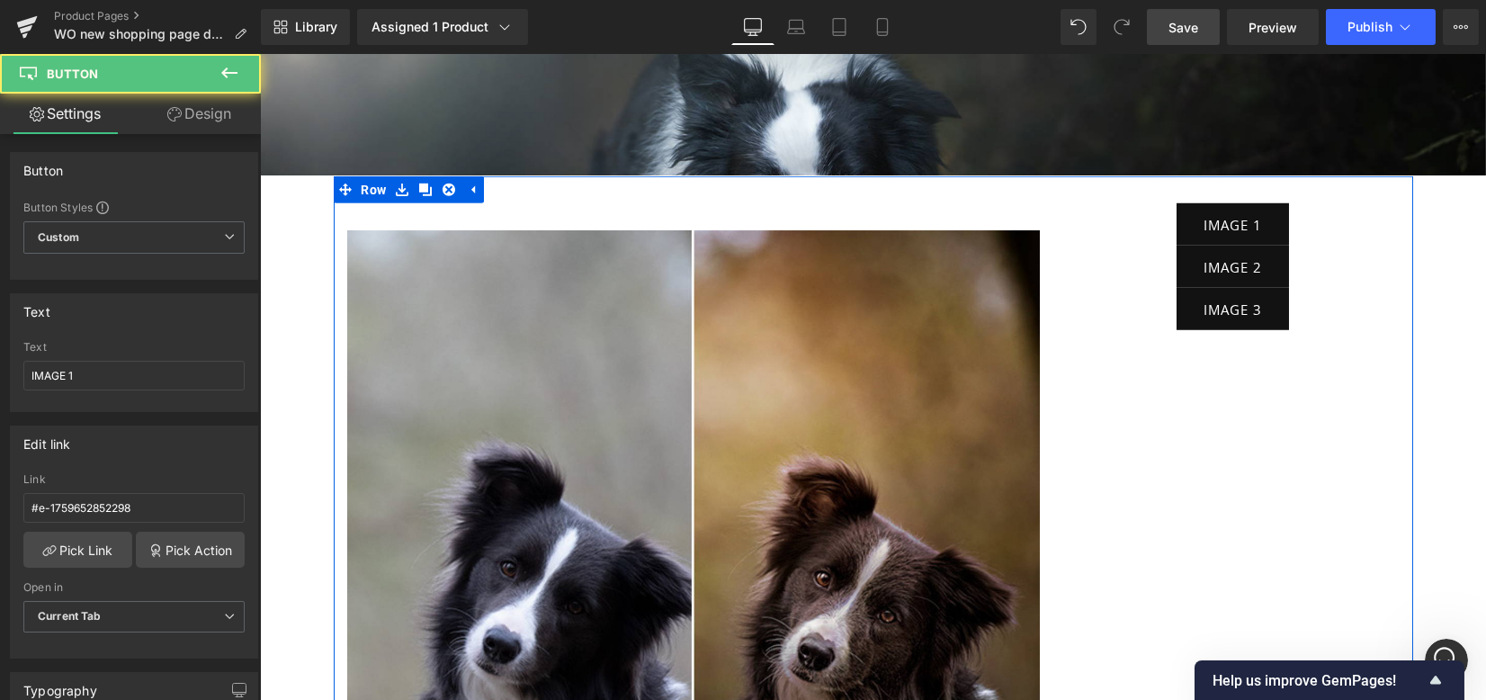
click at [1216, 256] on span "Button" at bounding box center [1233, 267] width 40 height 22
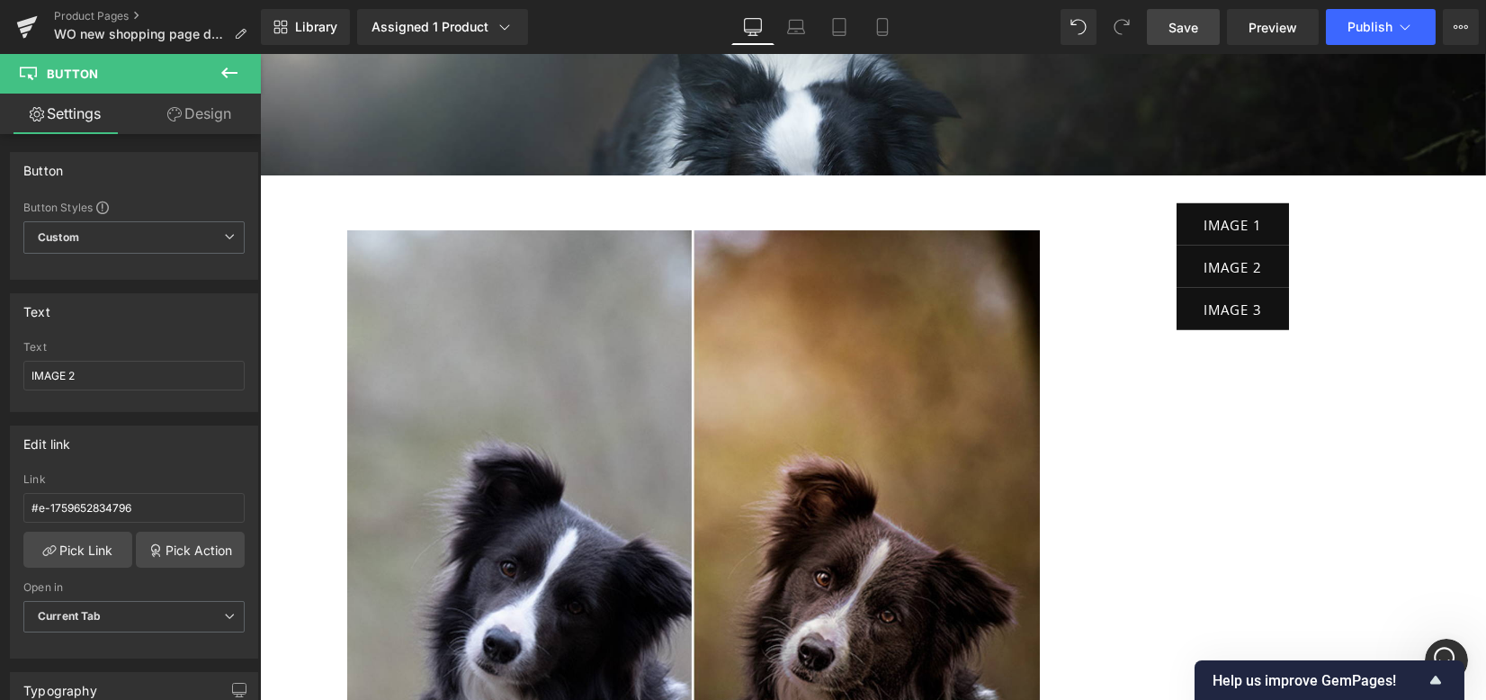
click at [1160, 23] on link "Save" at bounding box center [1183, 27] width 73 height 36
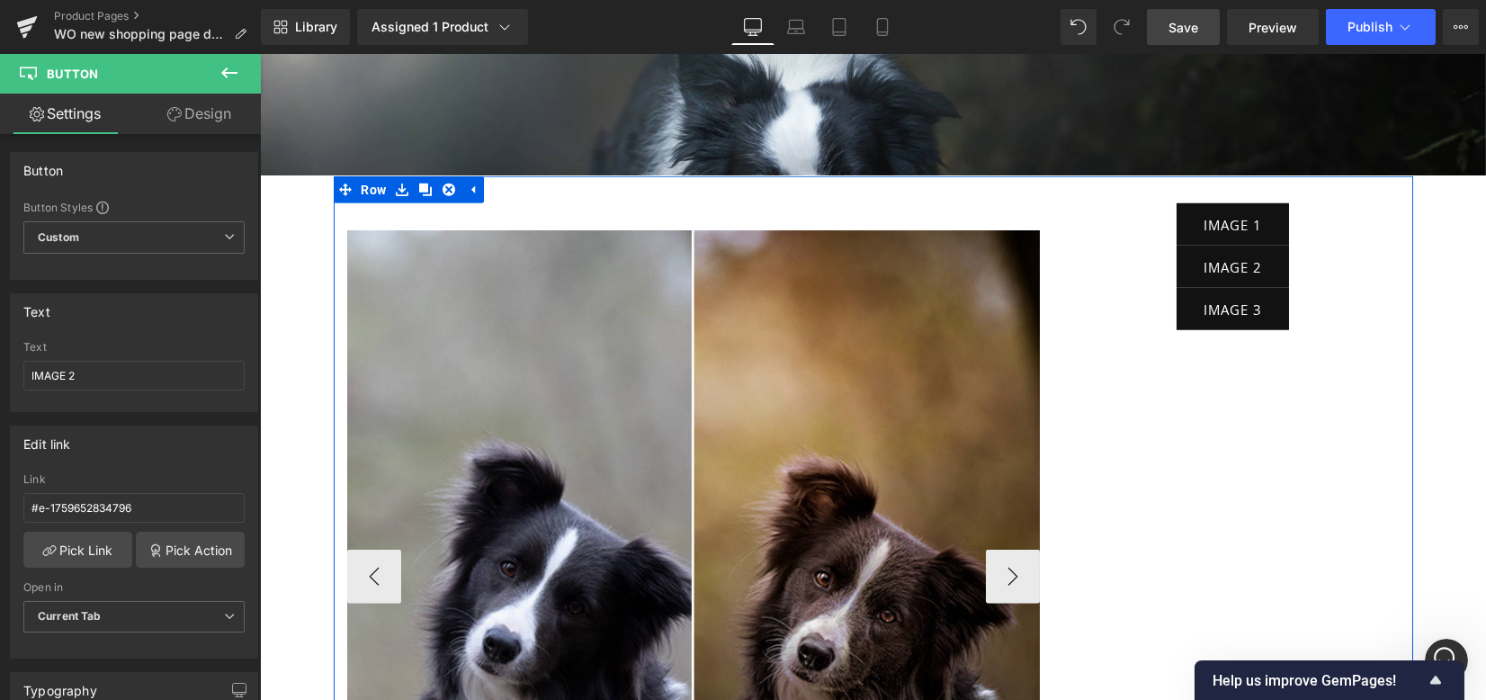
drag, startPoint x: 441, startPoint y: 147, endPoint x: 478, endPoint y: 171, distance: 44.4
click at [442, 183] on icon at bounding box center [448, 189] width 13 height 13
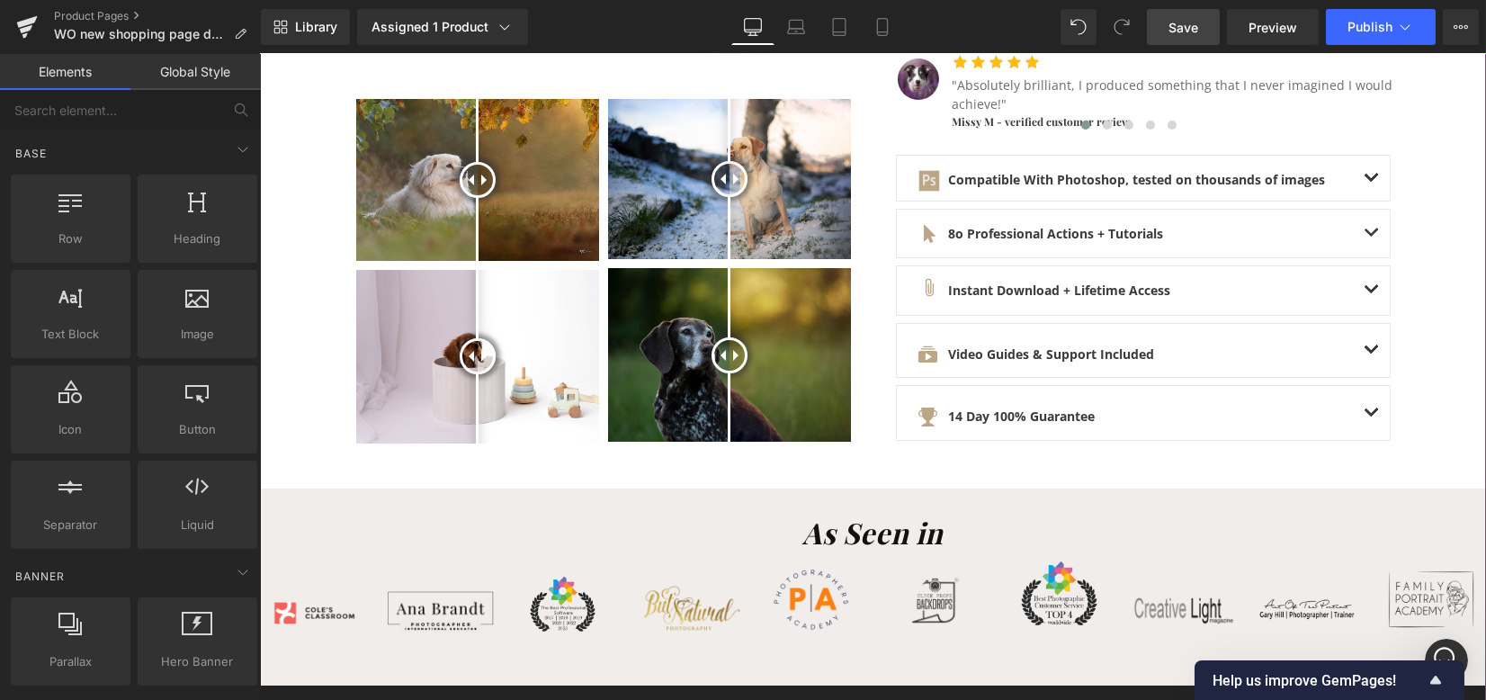
scroll to position [959, 0]
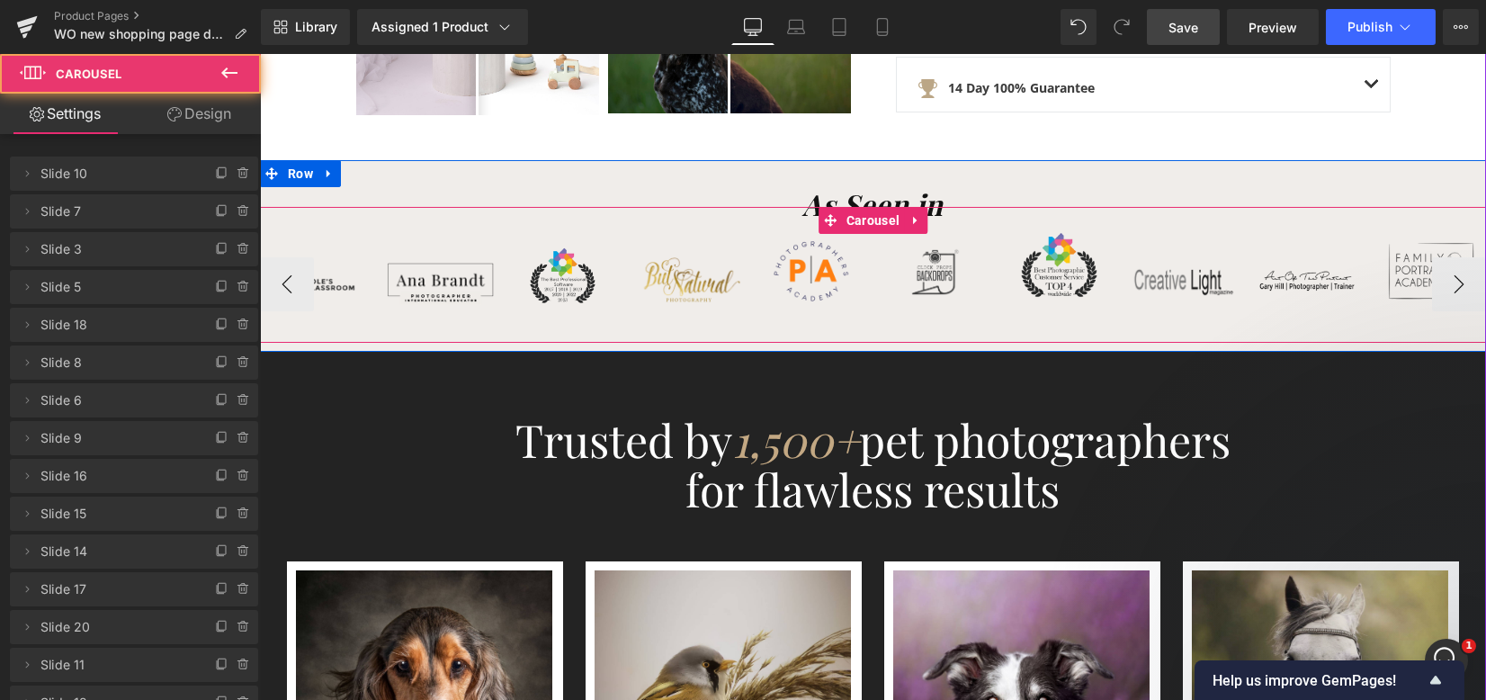
drag, startPoint x: 1177, startPoint y: 346, endPoint x: 1174, endPoint y: 332, distance: 14.6
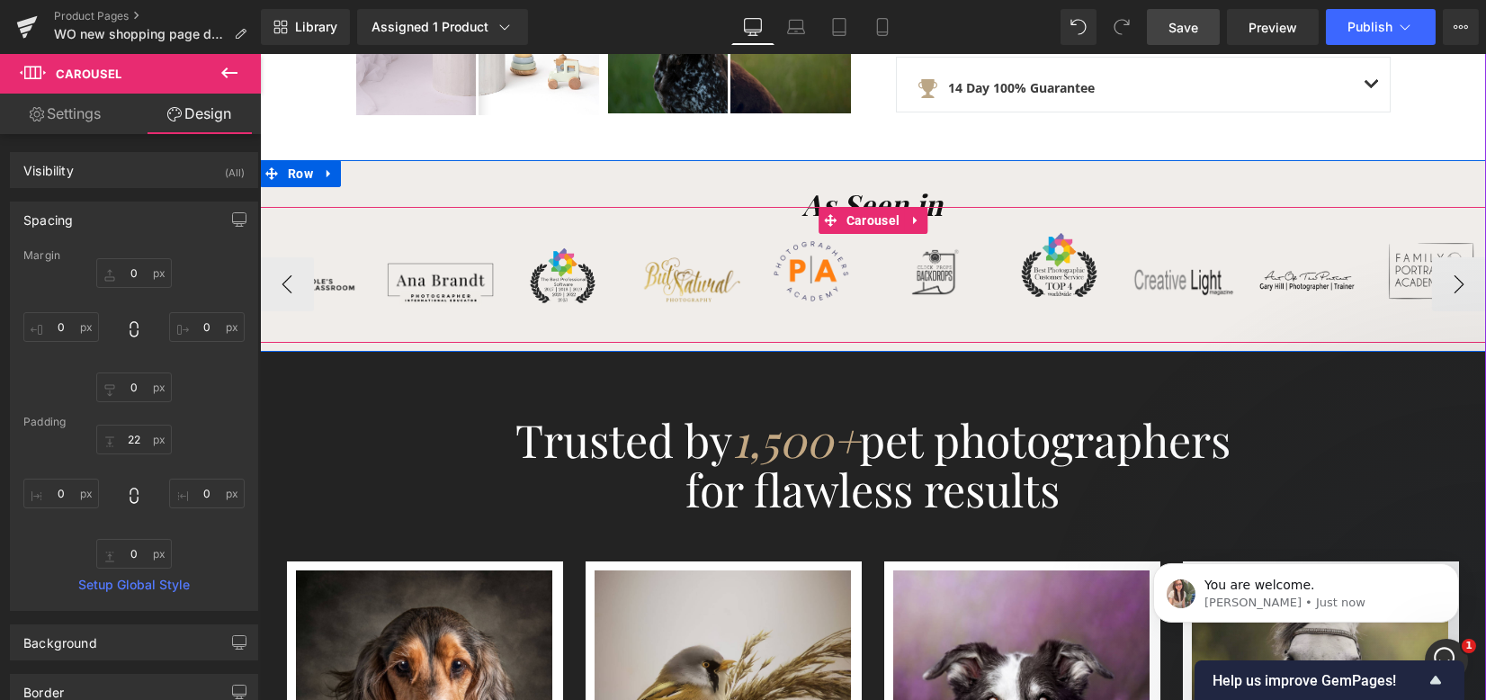
scroll to position [0, 0]
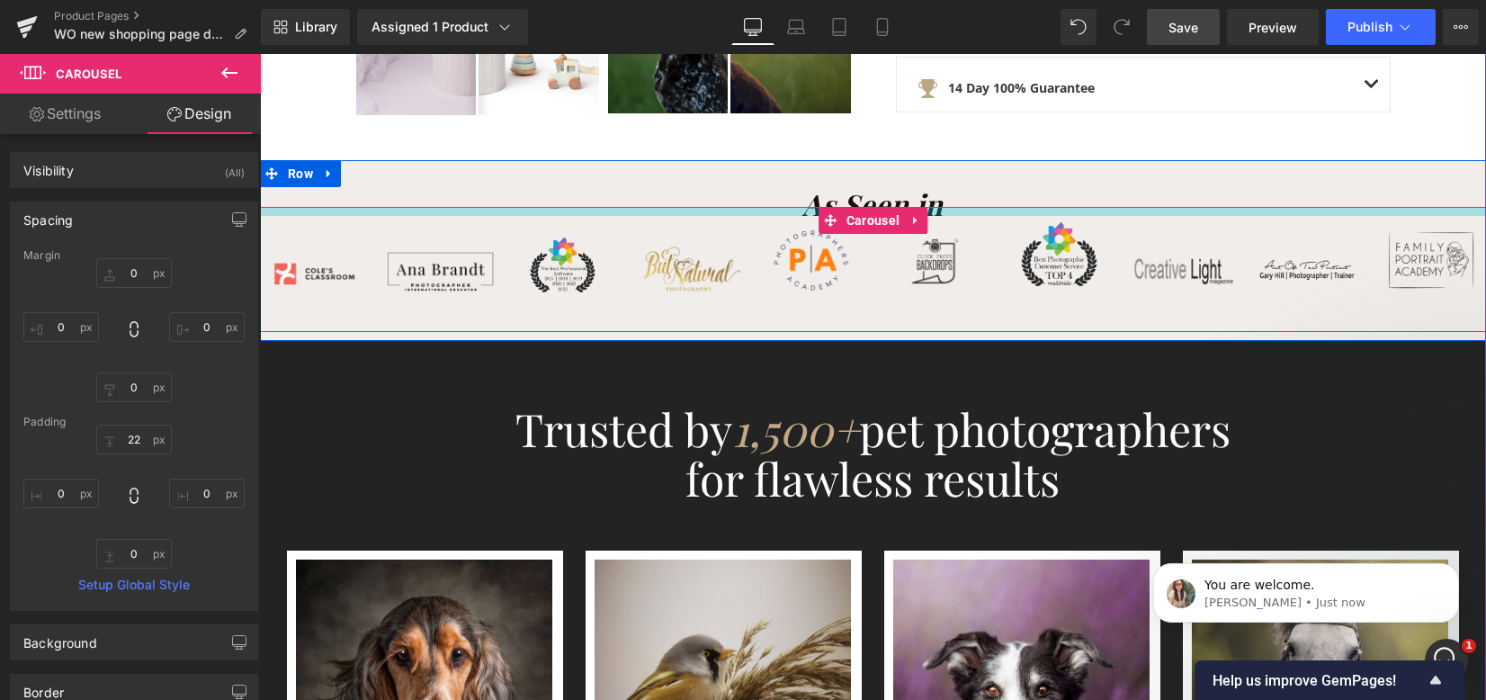
drag, startPoint x: 1098, startPoint y: 210, endPoint x: 1096, endPoint y: 201, distance: 10.1
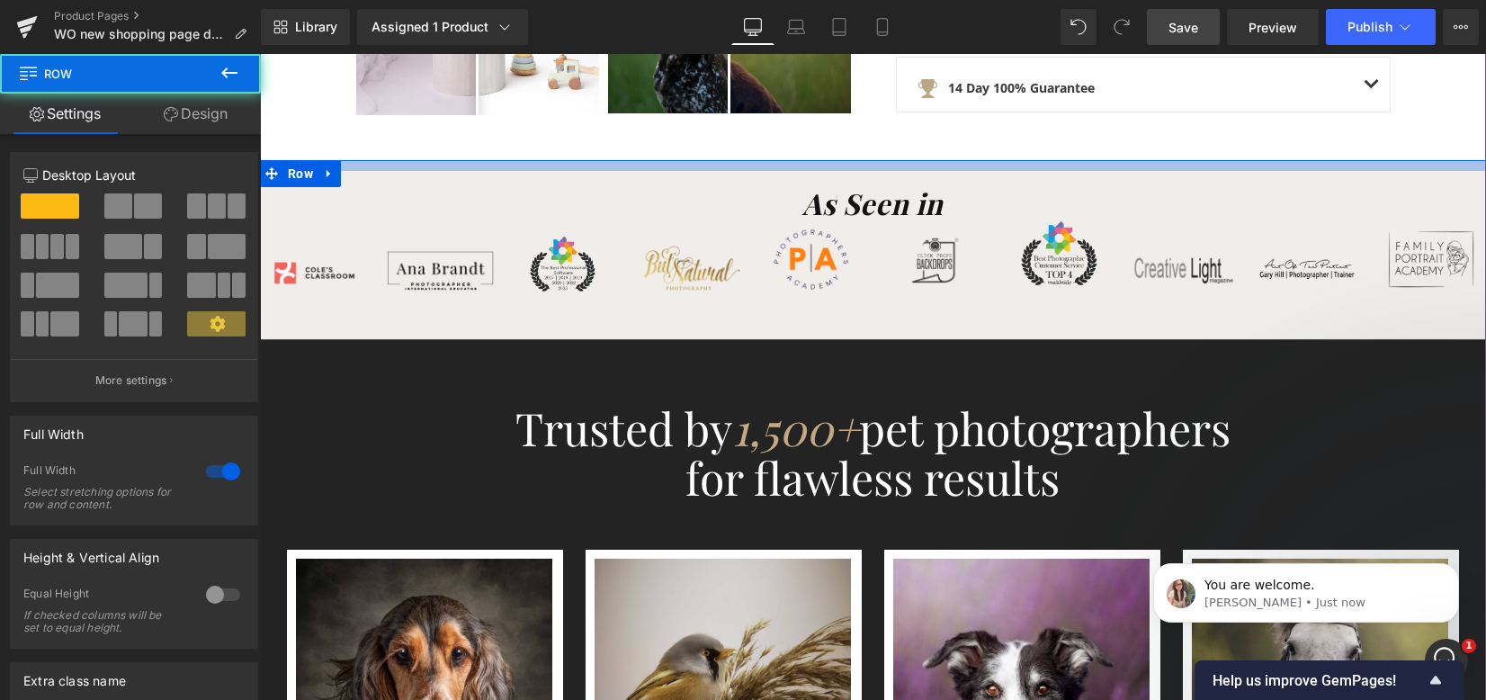
click at [1076, 162] on div at bounding box center [873, 165] width 1226 height 11
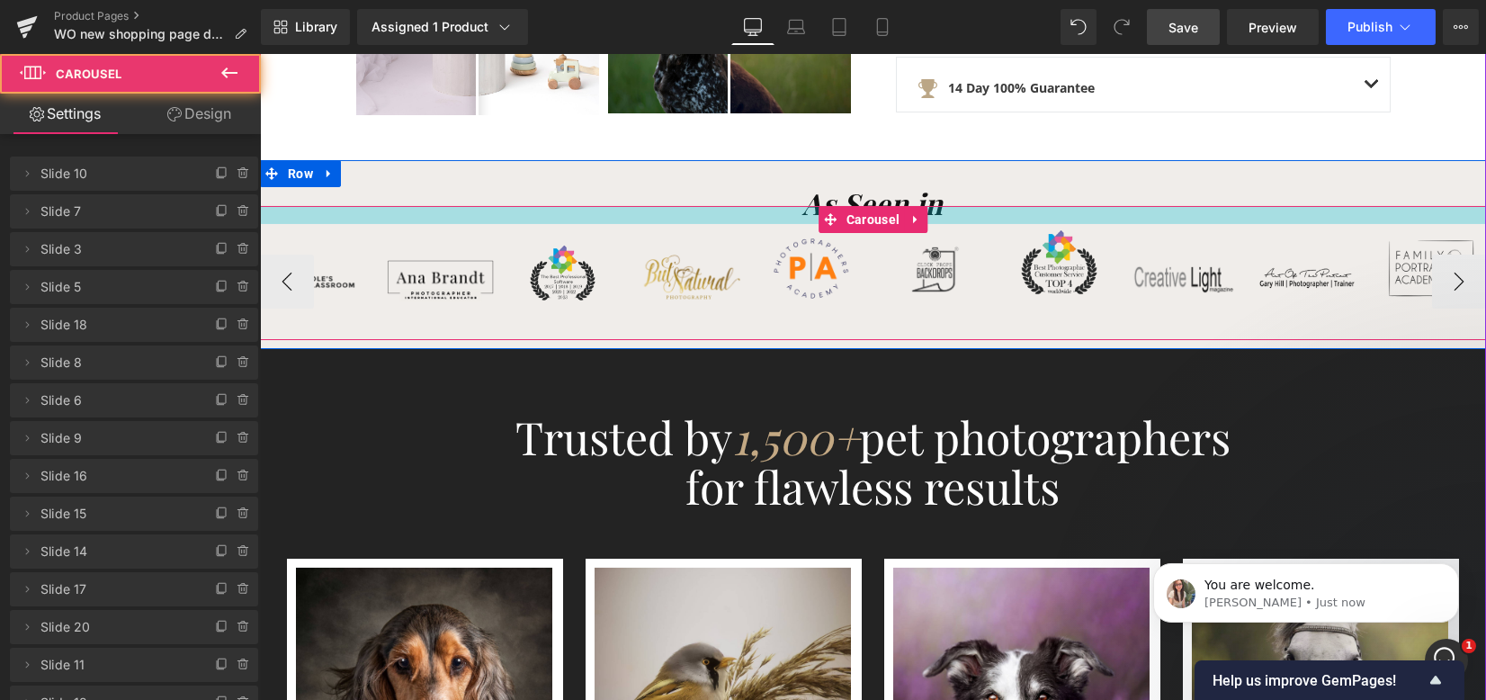
drag, startPoint x: 945, startPoint y: 208, endPoint x: 946, endPoint y: 218, distance: 9.9
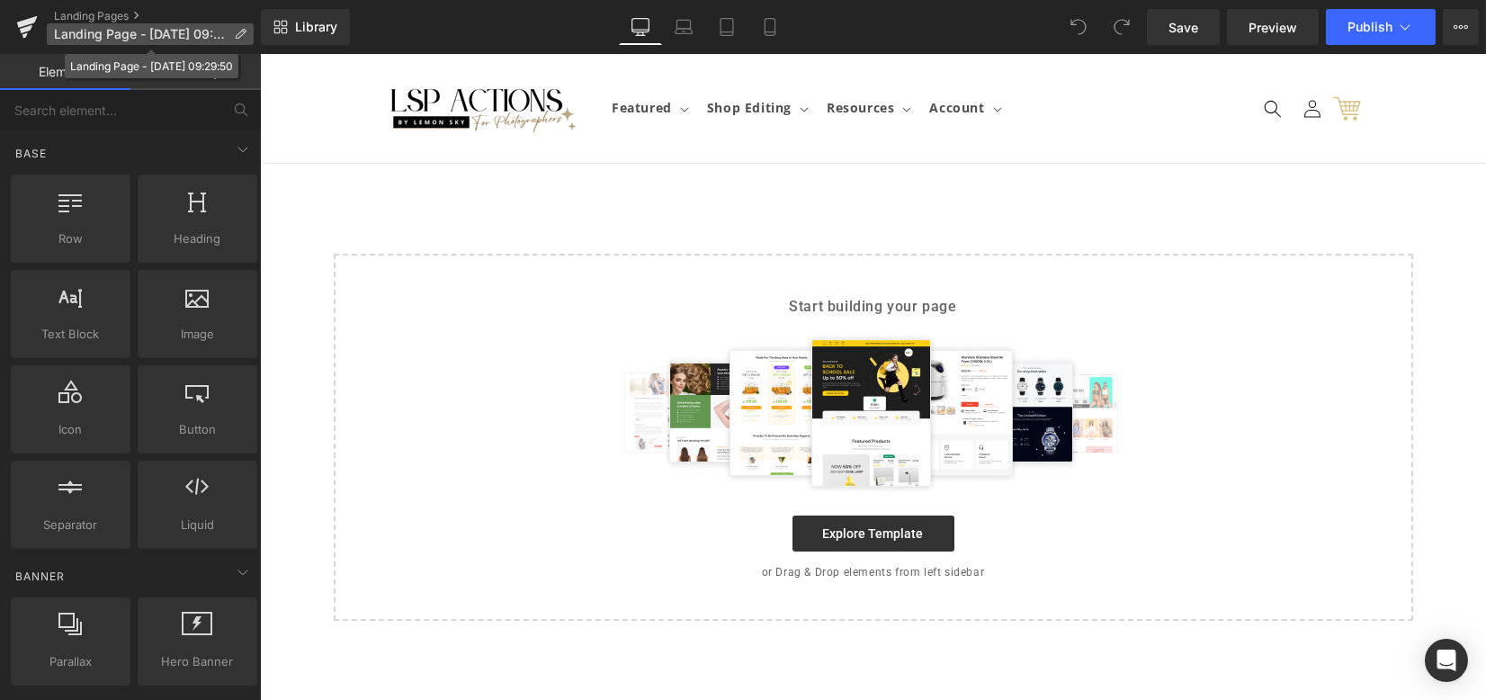
click at [83, 35] on span "Landing Page - Oct 5, 09:29:50" at bounding box center [140, 34] width 173 height 14
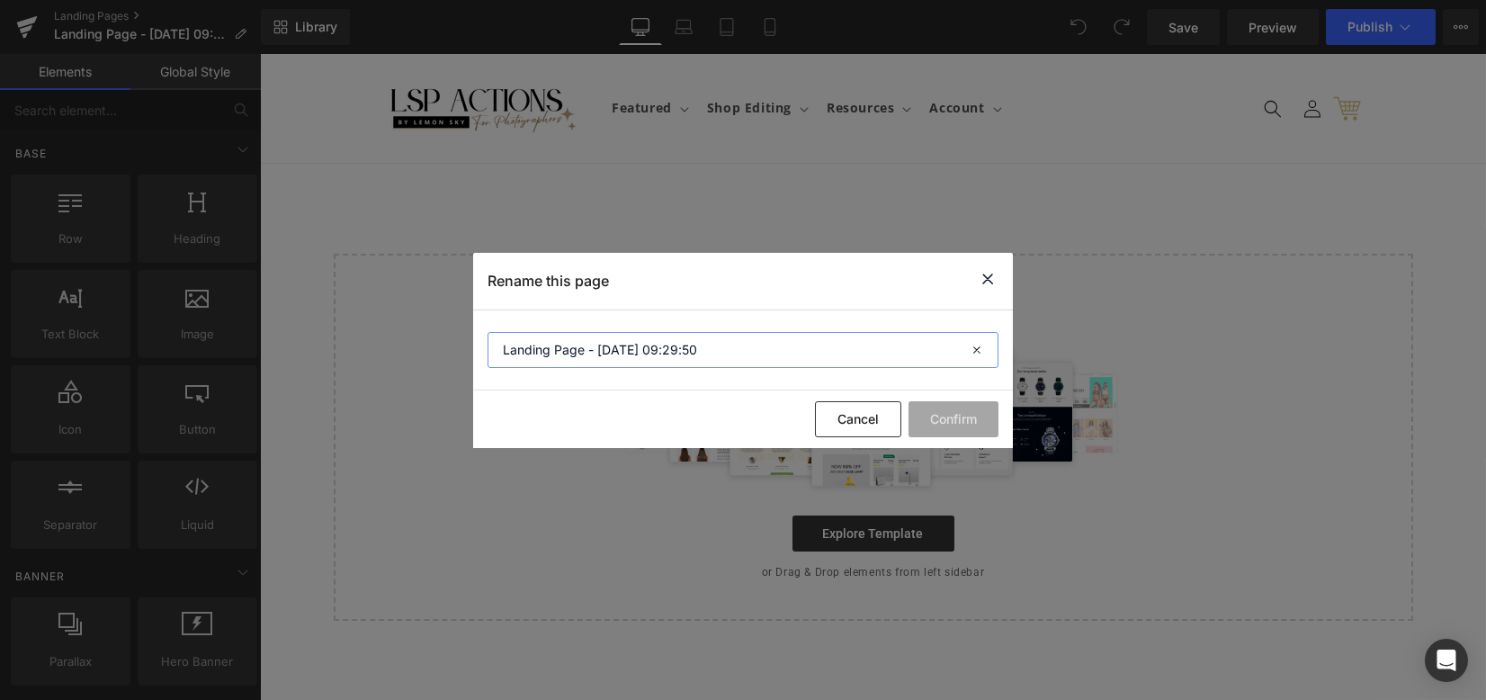
drag, startPoint x: 730, startPoint y: 344, endPoint x: 230, endPoint y: 310, distance: 501.2
click at [233, 308] on div "Rename this page Landing Page - Oct 5, 09:29:50 Cancel Confirm" at bounding box center [743, 350] width 1486 height 700
type input "CLICK TO IMAGE REVEAL TEST"
drag, startPoint x: 960, startPoint y: 378, endPoint x: 960, endPoint y: 415, distance: 37.8
click at [960, 379] on section "CLICK TO IMAGE REVEAL TEST" at bounding box center [743, 350] width 540 height 80
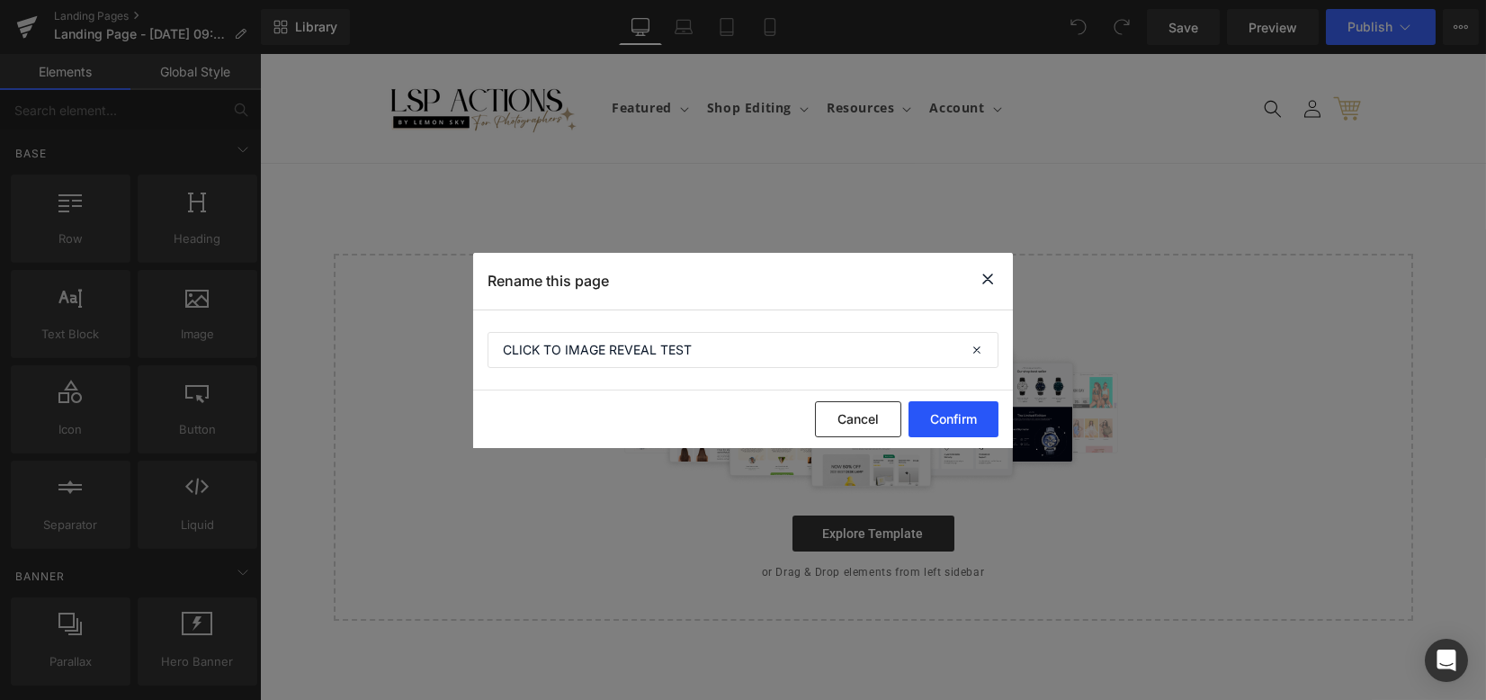
click at [960, 428] on button "Confirm" at bounding box center [953, 419] width 90 height 36
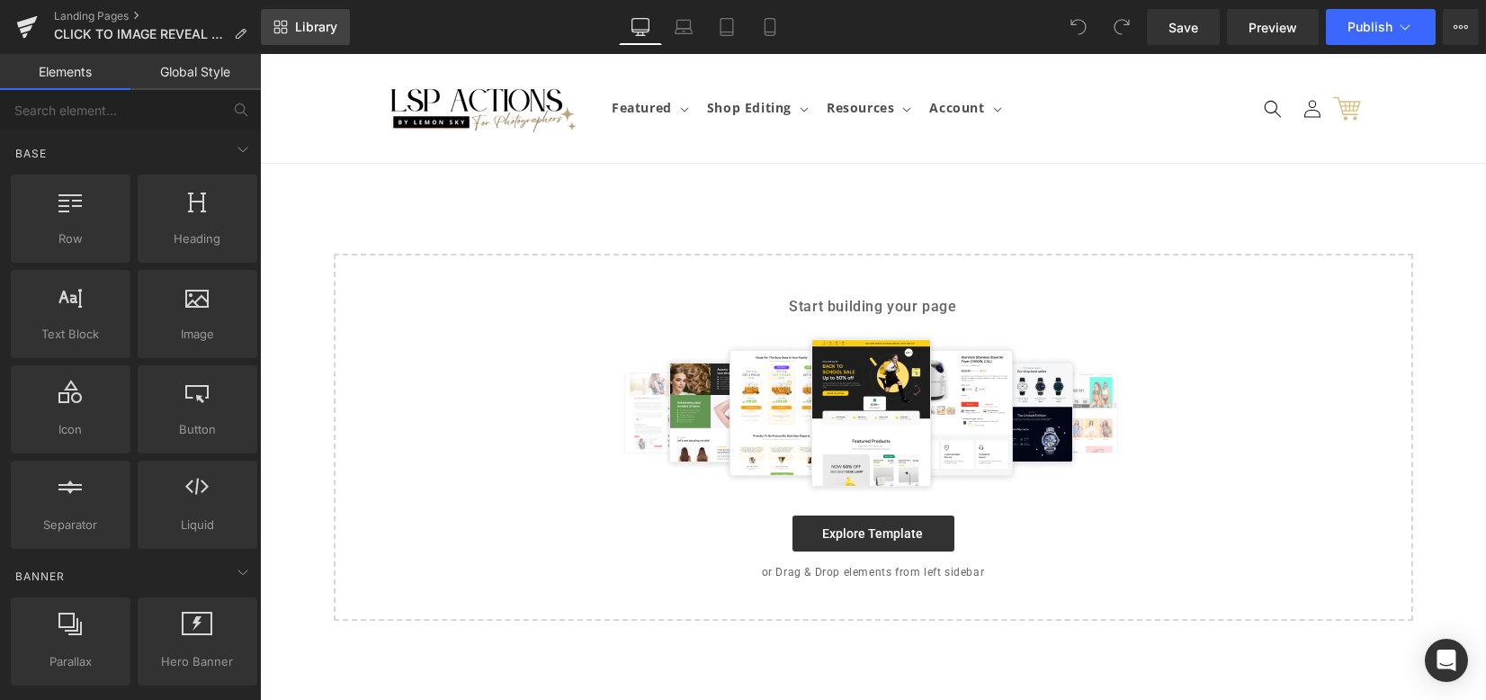
click at [323, 31] on span "Library" at bounding box center [316, 27] width 42 height 16
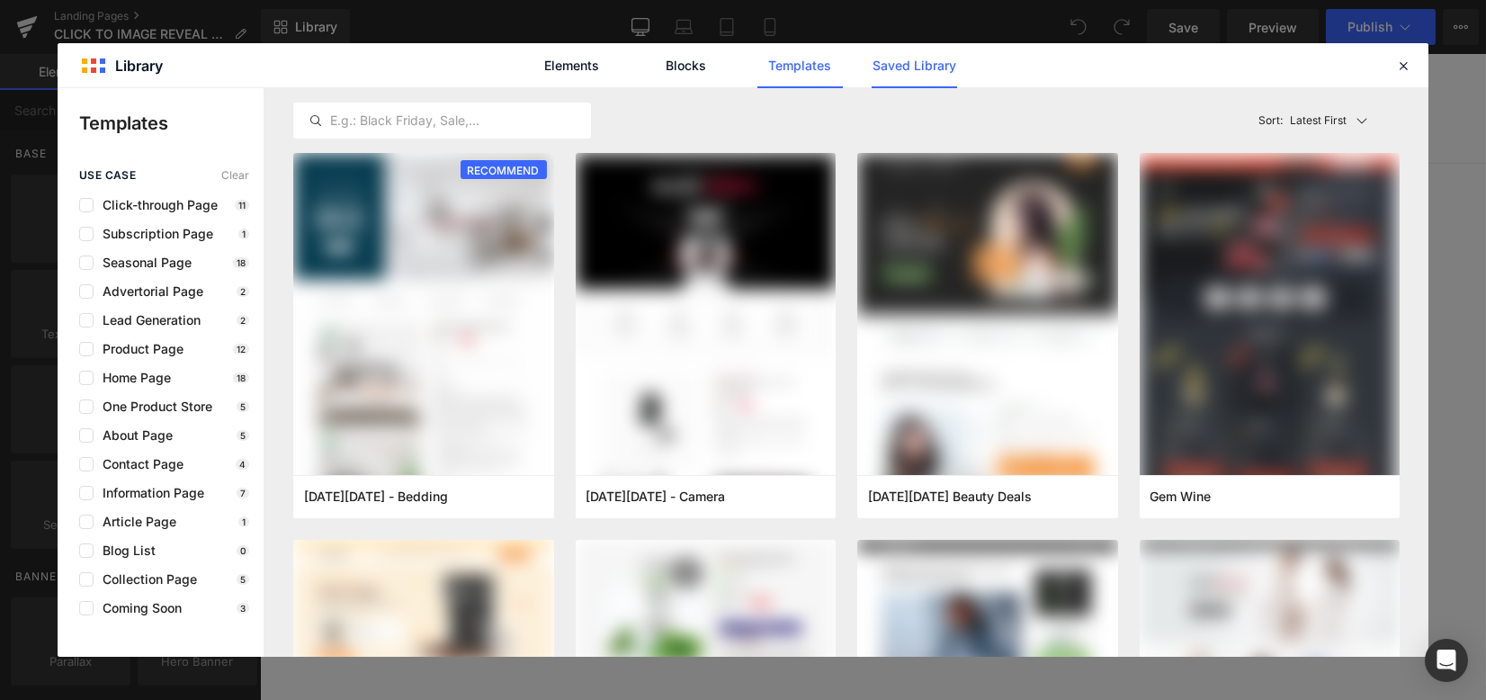
click at [938, 66] on link "Saved Library" at bounding box center [913, 65] width 85 height 45
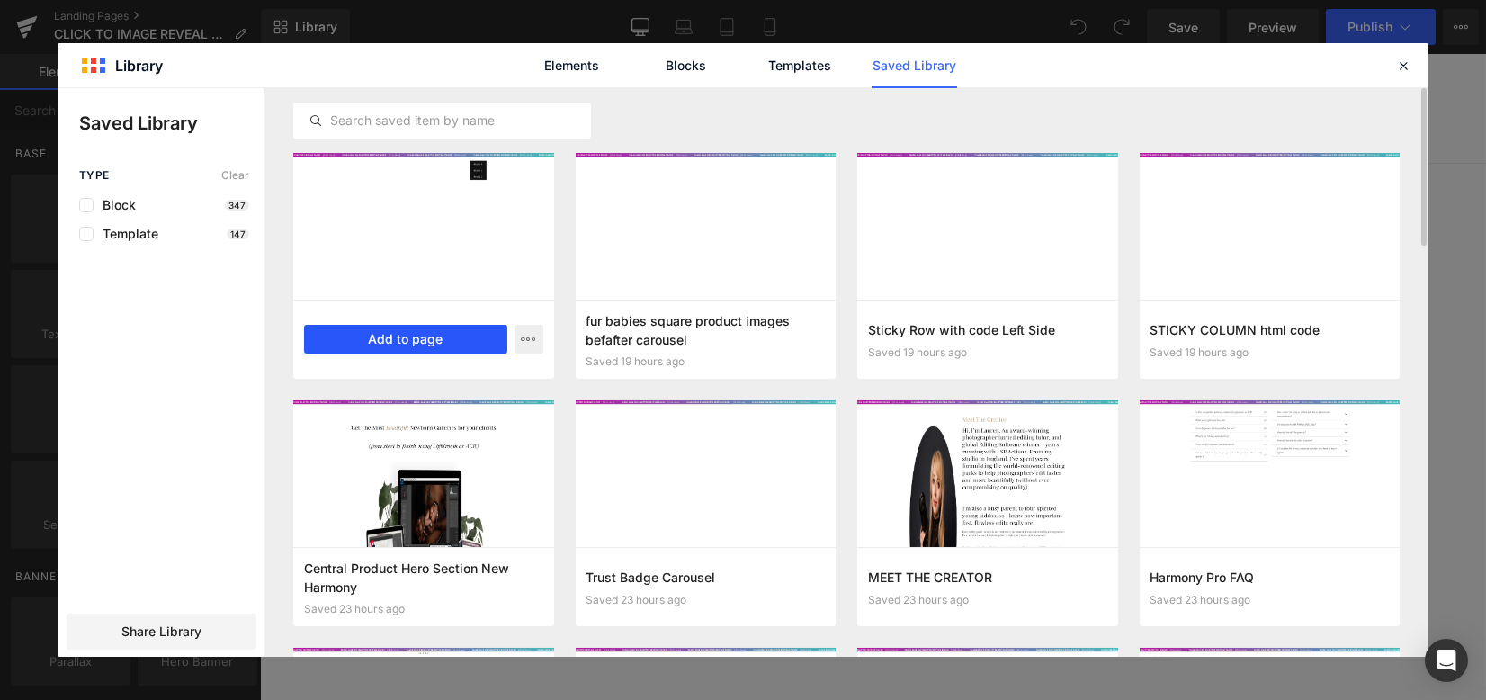
click at [427, 341] on button "Add to page" at bounding box center [405, 339] width 203 height 29
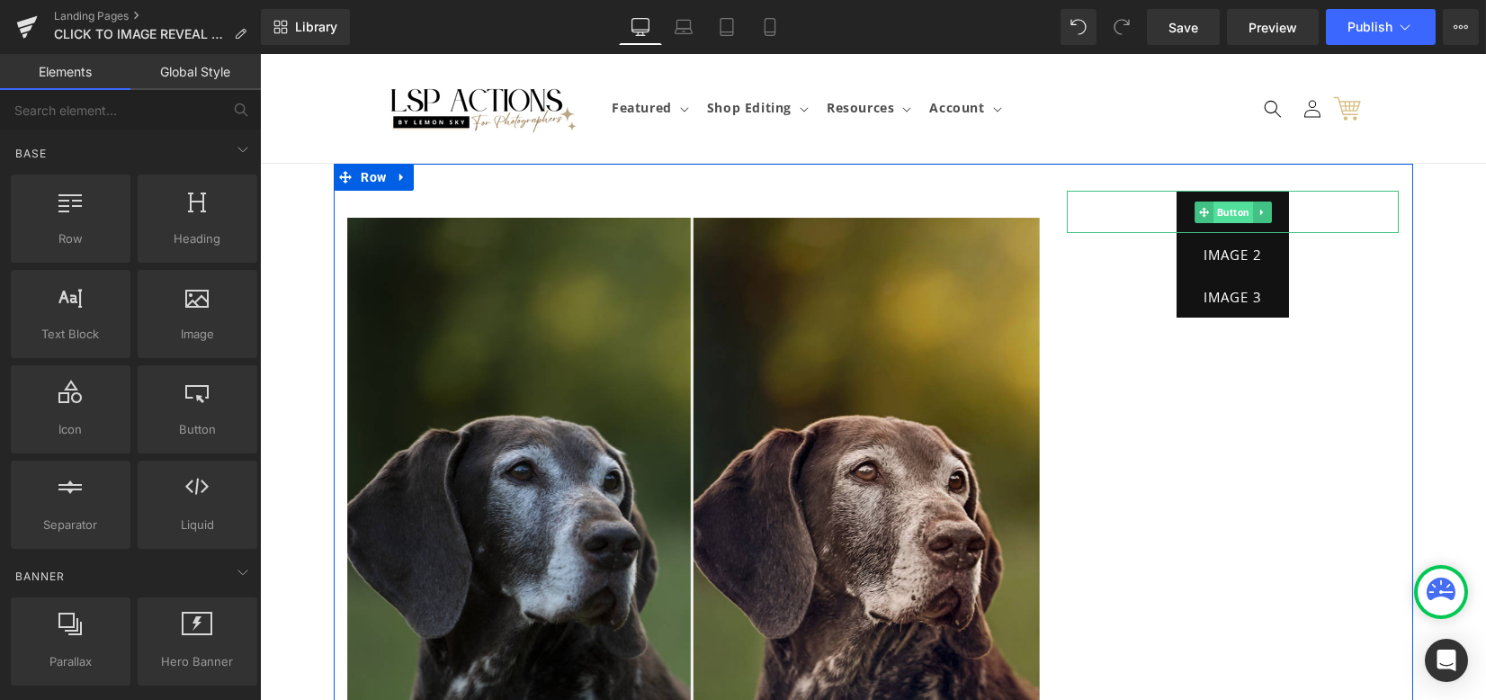
click at [1219, 211] on span "Button" at bounding box center [1233, 212] width 40 height 22
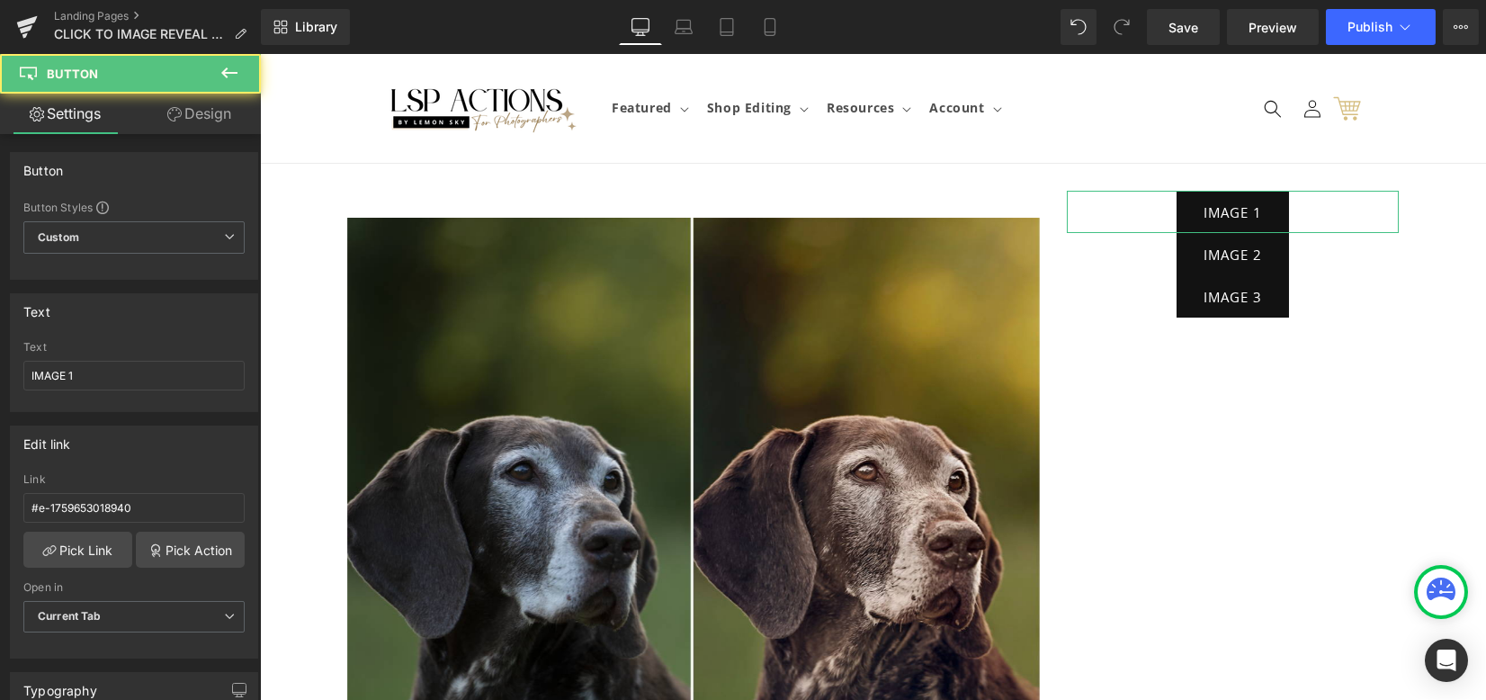
click at [204, 120] on link "Design" at bounding box center [199, 114] width 130 height 40
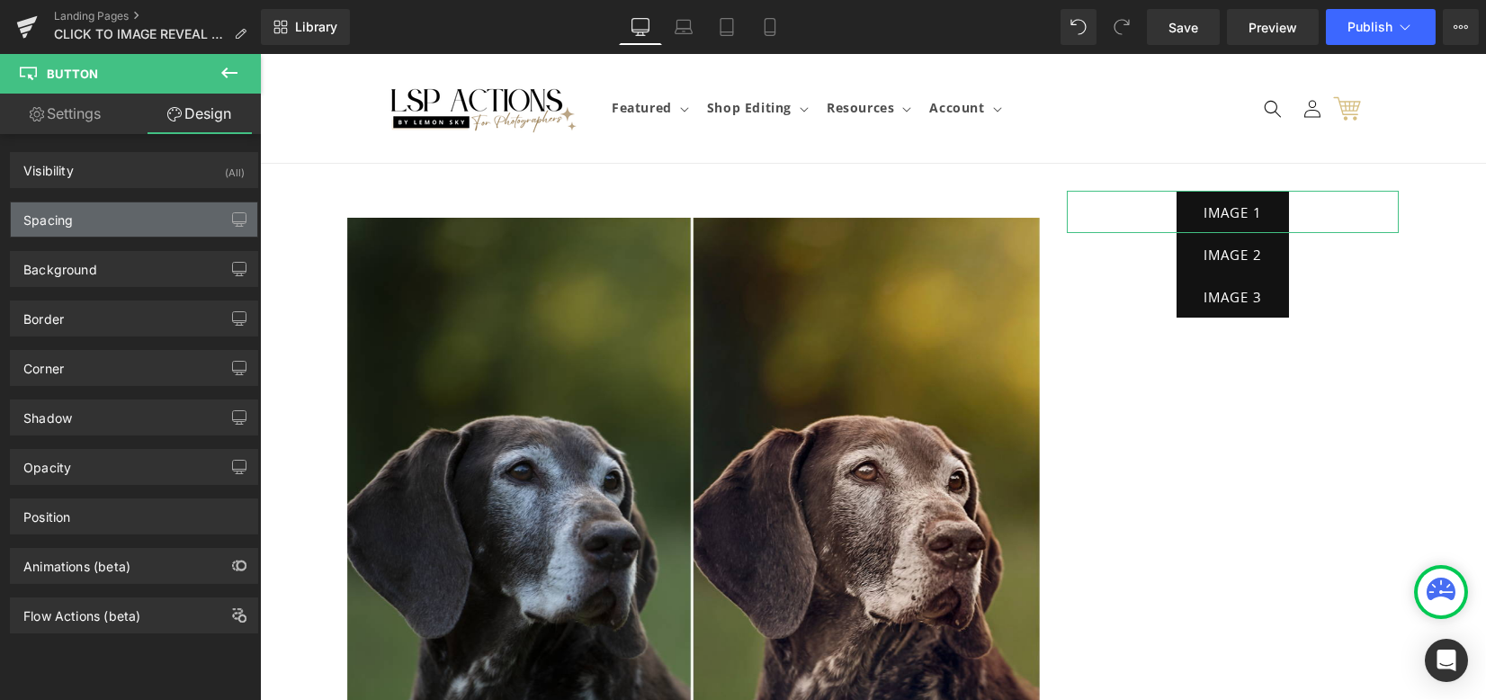
click at [138, 212] on div "Spacing" at bounding box center [134, 219] width 246 height 34
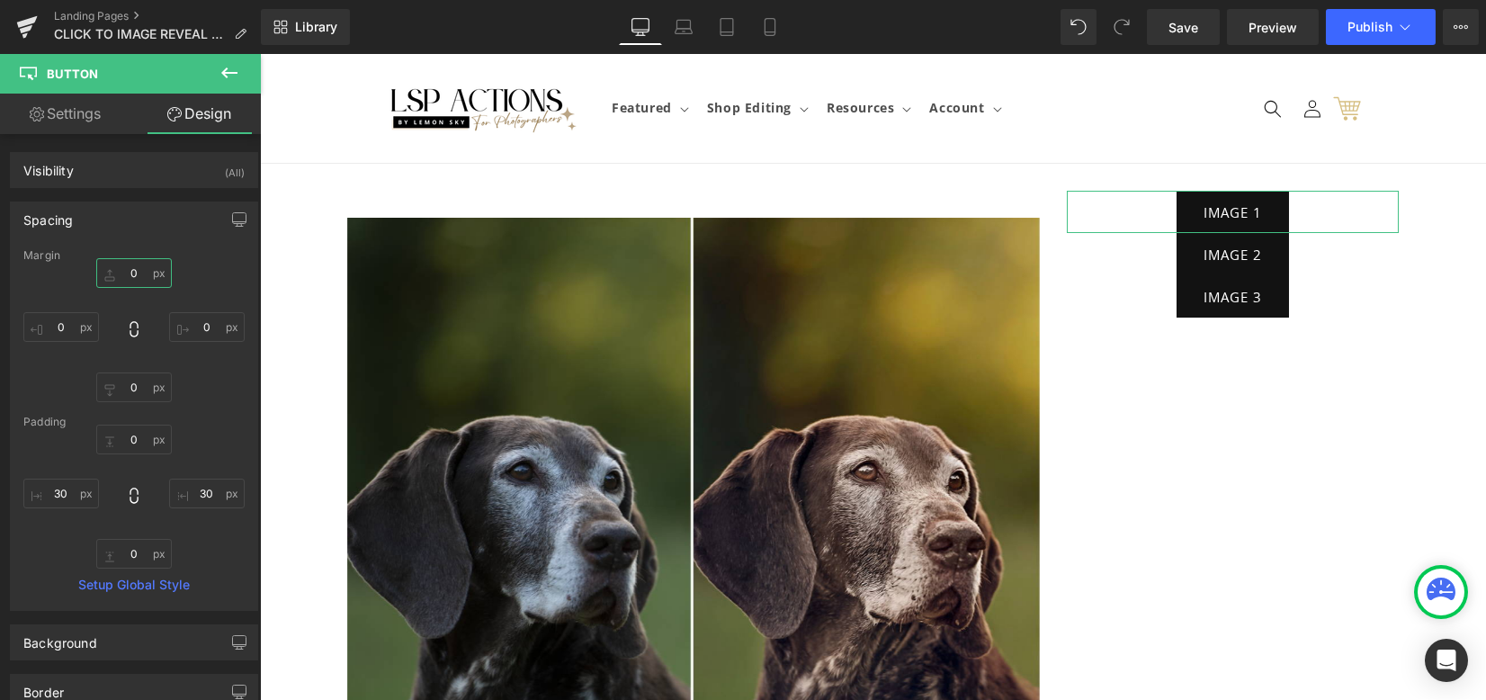
click at [131, 273] on input "0" at bounding box center [134, 273] width 76 height 30
type input "10"
click at [135, 391] on input "0" at bounding box center [134, 387] width 76 height 30
type input "10"
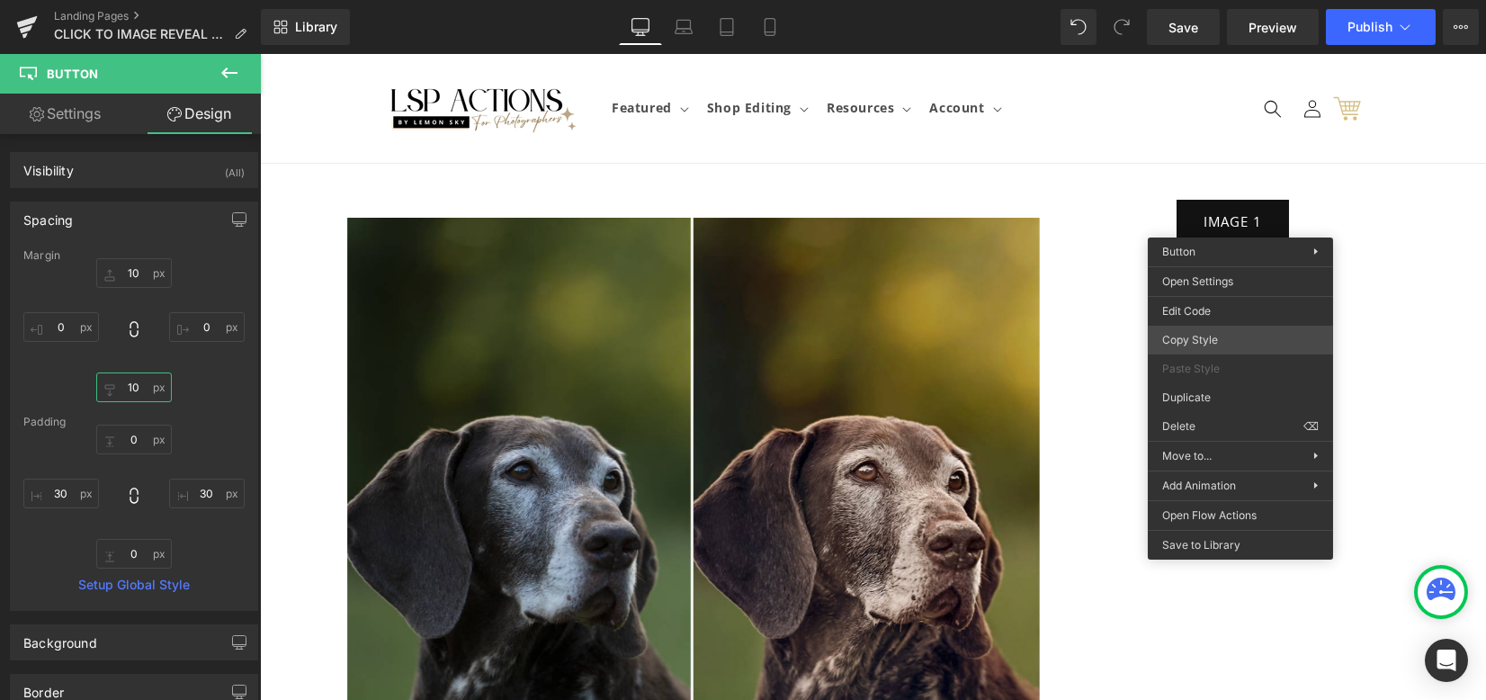
drag, startPoint x: 1485, startPoint y: 385, endPoint x: 1225, endPoint y: 281, distance: 279.7
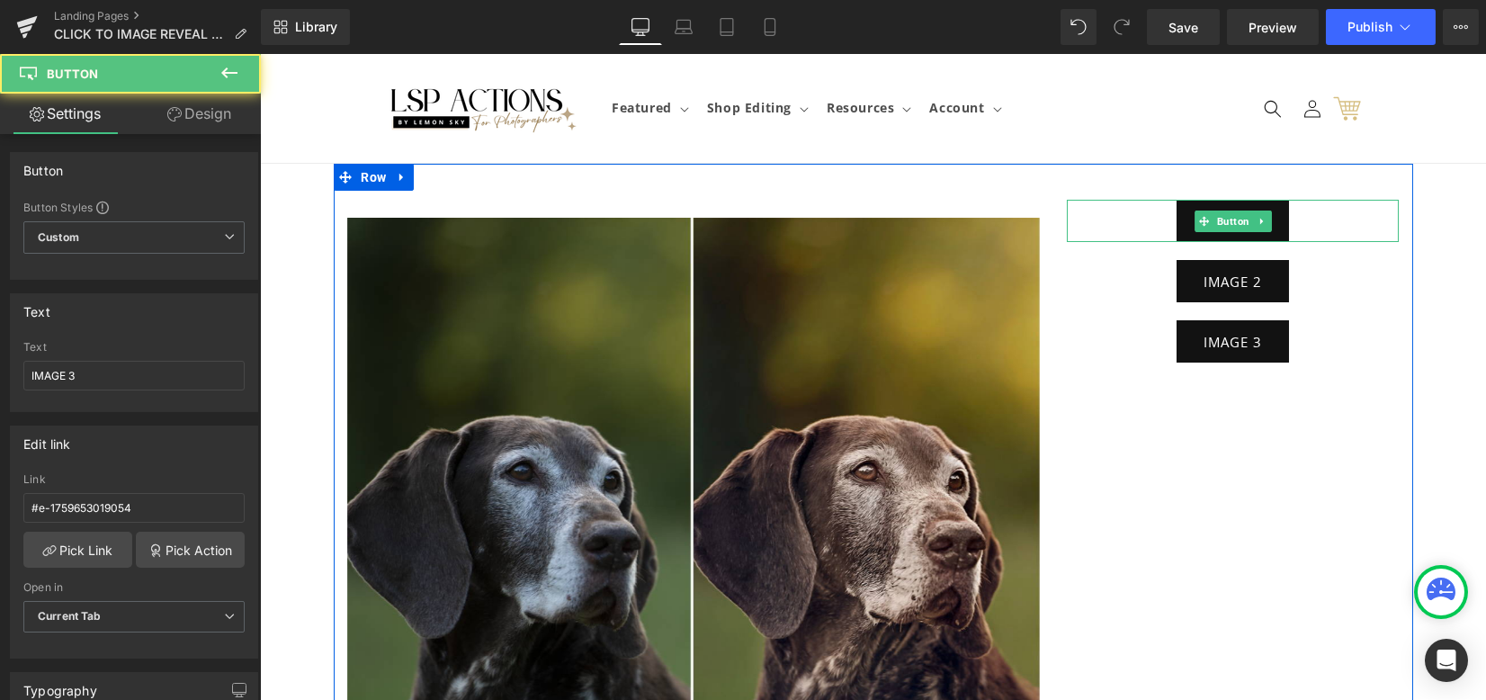
click at [1228, 231] on link "IMAGE 1" at bounding box center [1232, 221] width 112 height 42
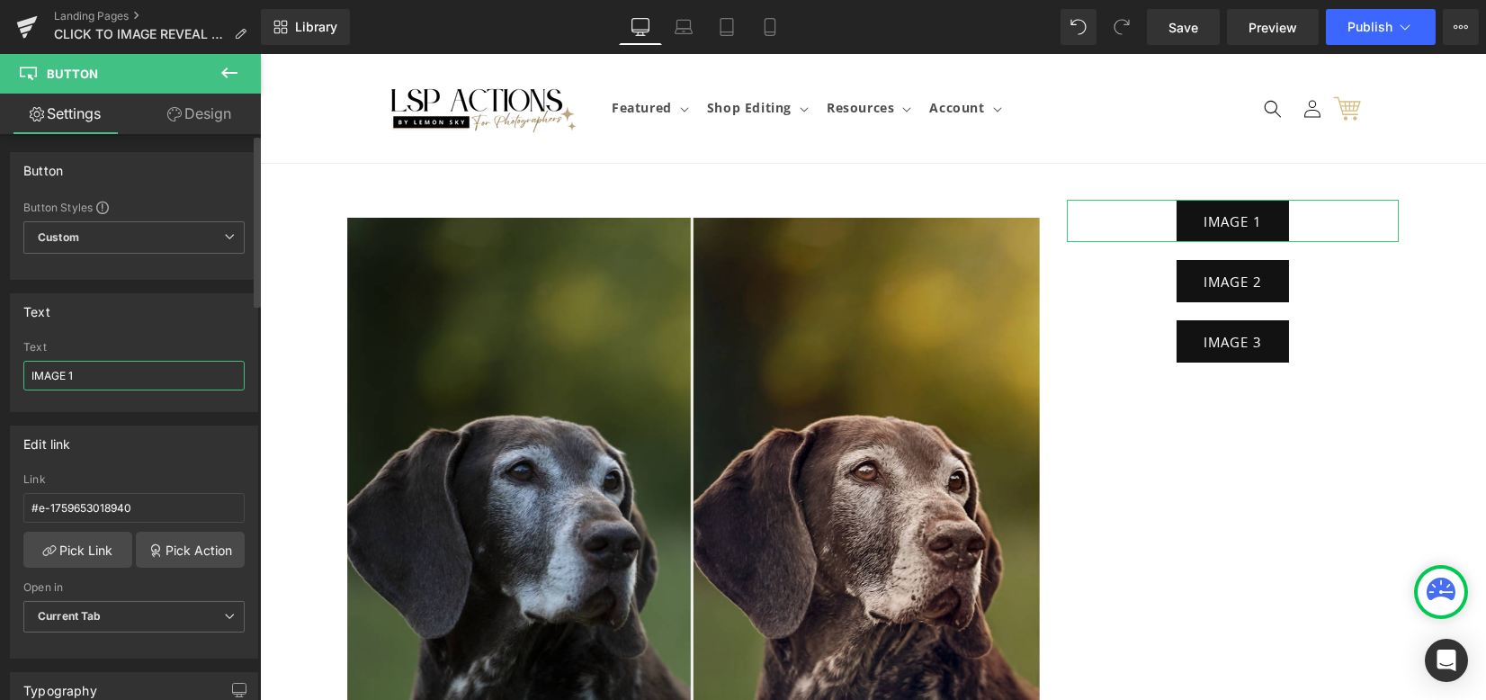
click at [0, 373] on div "Text IMAGE 1 Text IMAGE 1" at bounding box center [134, 346] width 269 height 132
type input "SHOW IMAGE 1"
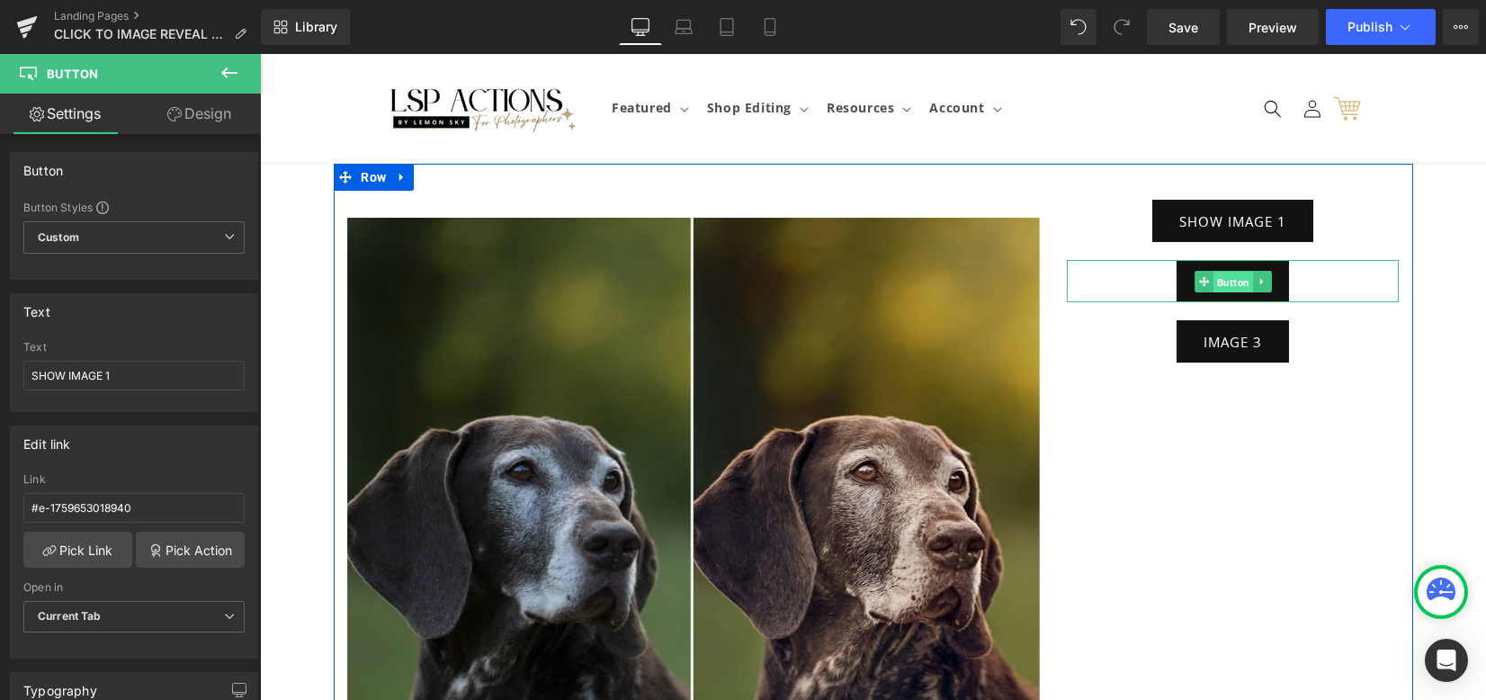
click at [1223, 281] on span "Button" at bounding box center [1233, 282] width 40 height 22
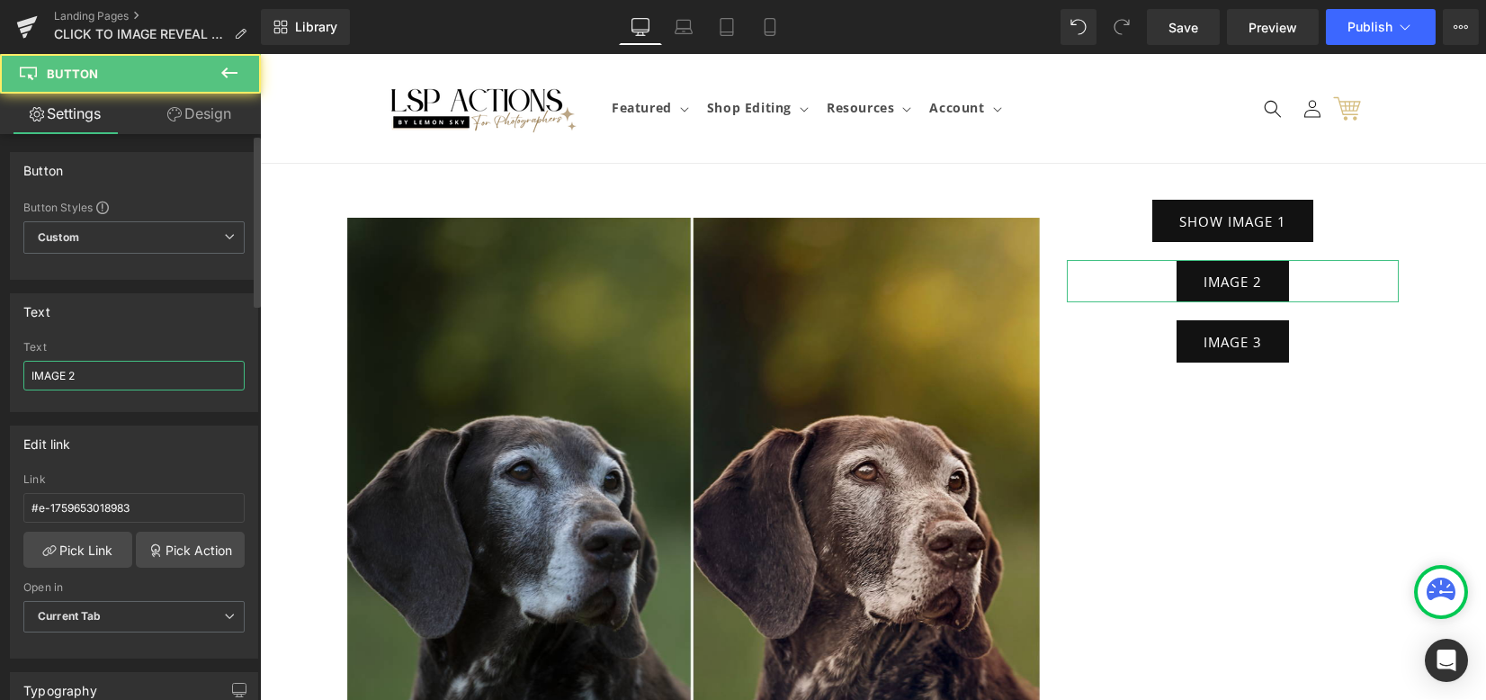
drag, startPoint x: 141, startPoint y: 379, endPoint x: 0, endPoint y: 288, distance: 167.9
click at [0, 346] on div "Text IMAGE 2 Text IMAGE 2" at bounding box center [134, 346] width 269 height 132
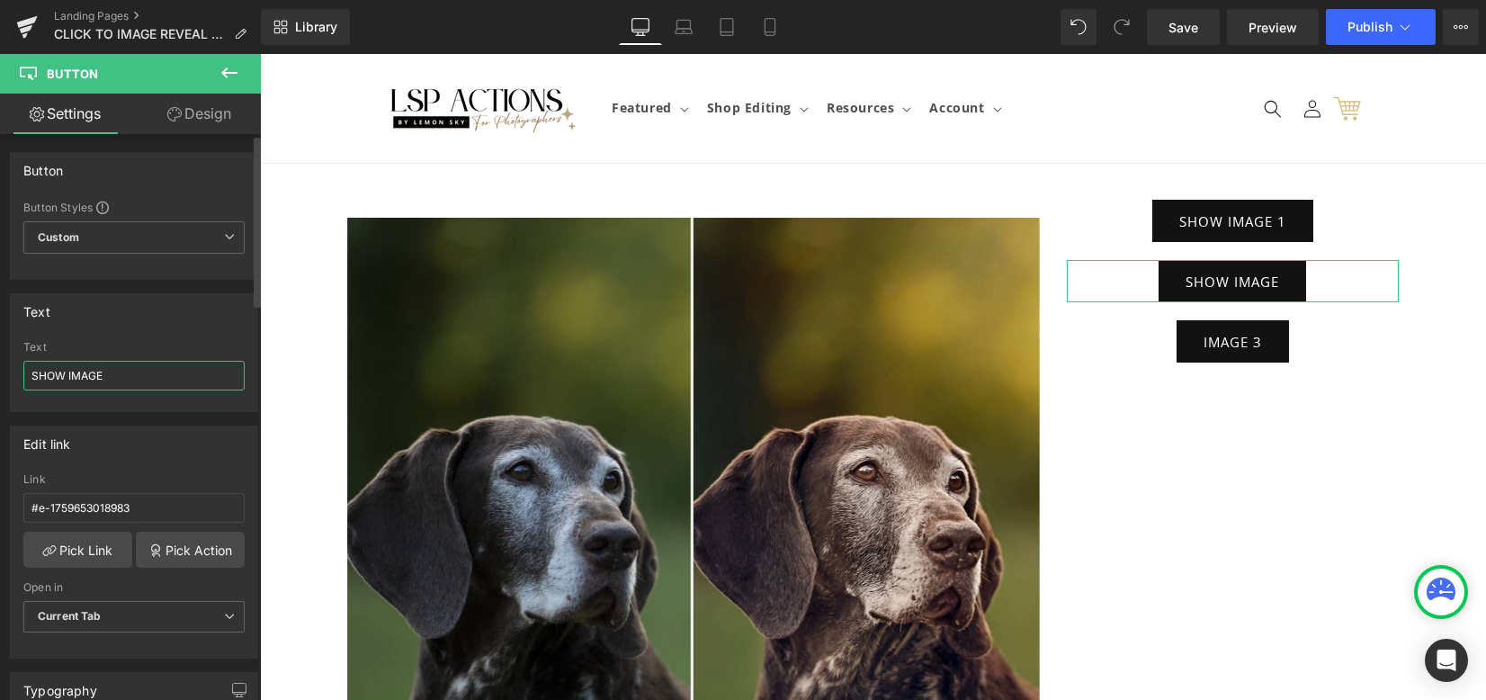
type input "SHOW IMAGE 2"
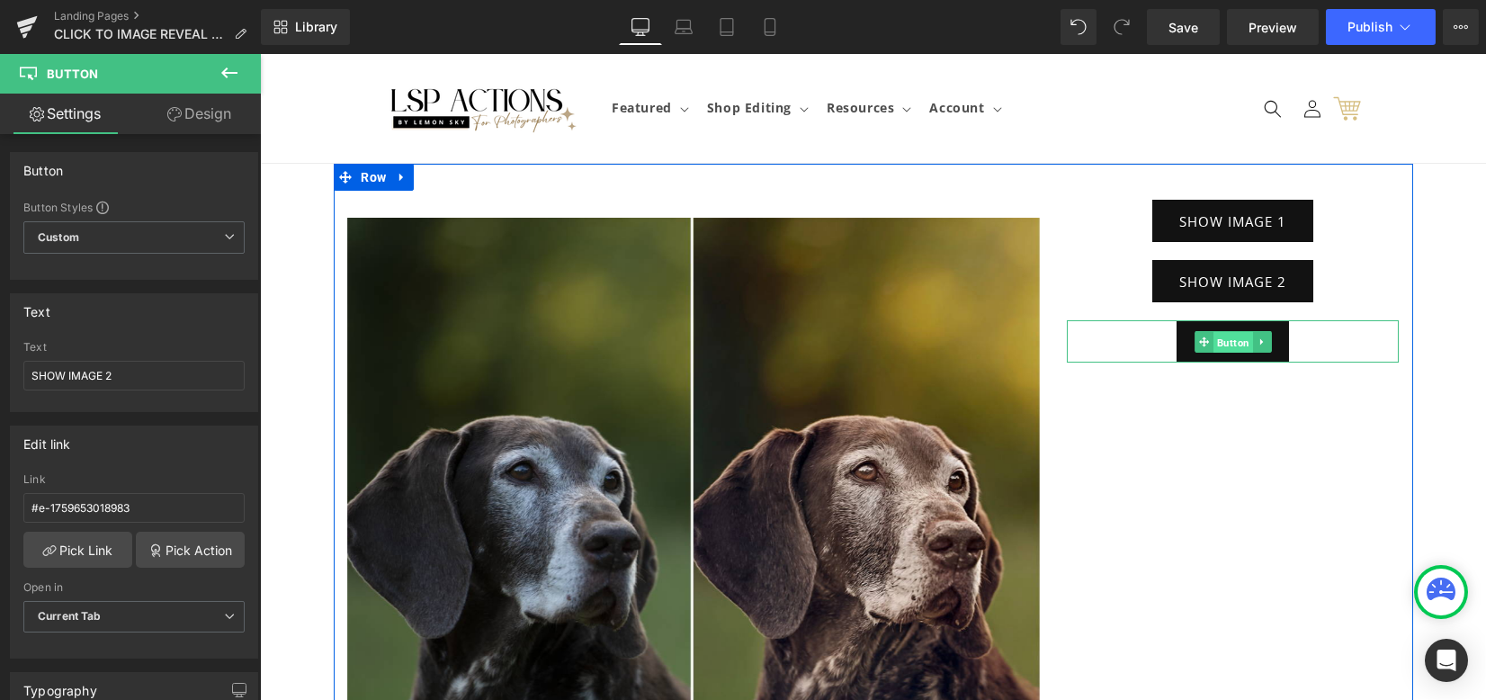
click at [1219, 342] on span "Button" at bounding box center [1233, 342] width 40 height 22
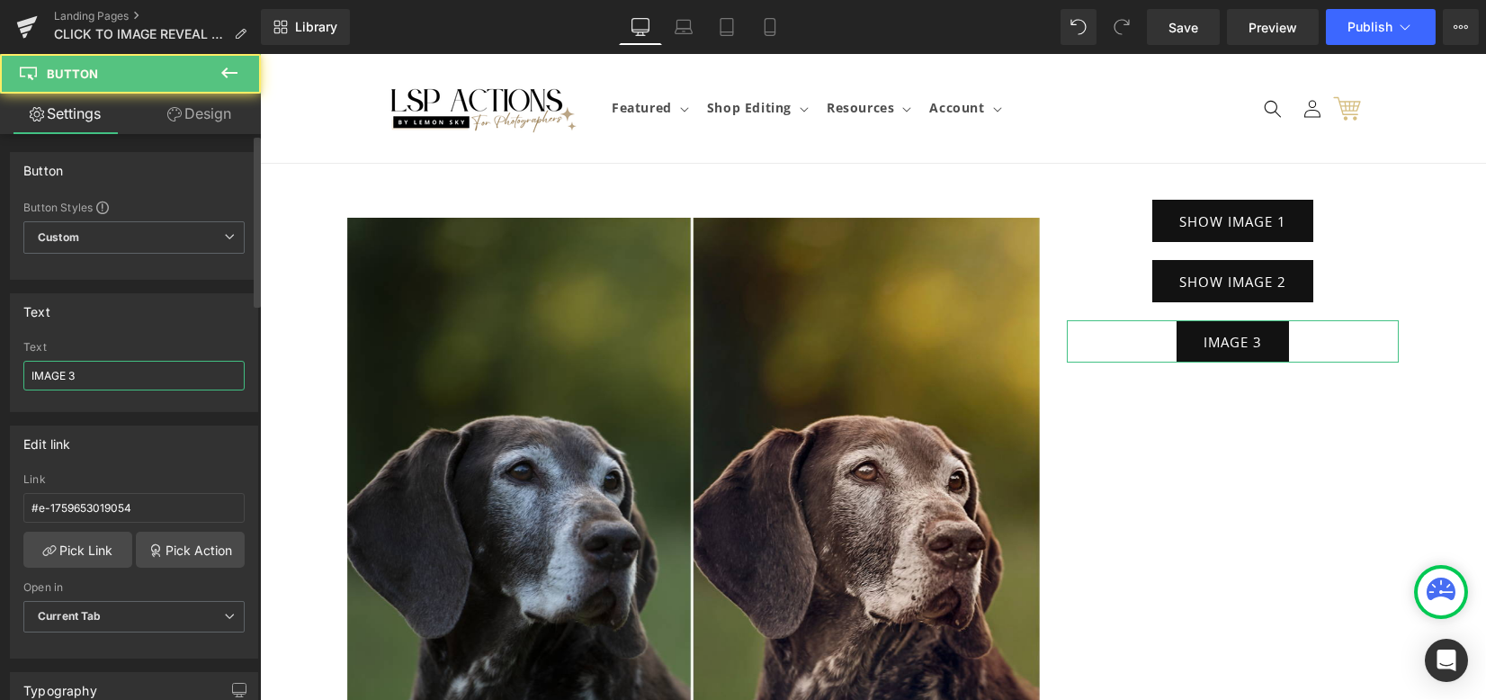
click at [0, 361] on div "Text IMAGE 3 Text IMAGE 3" at bounding box center [134, 346] width 269 height 132
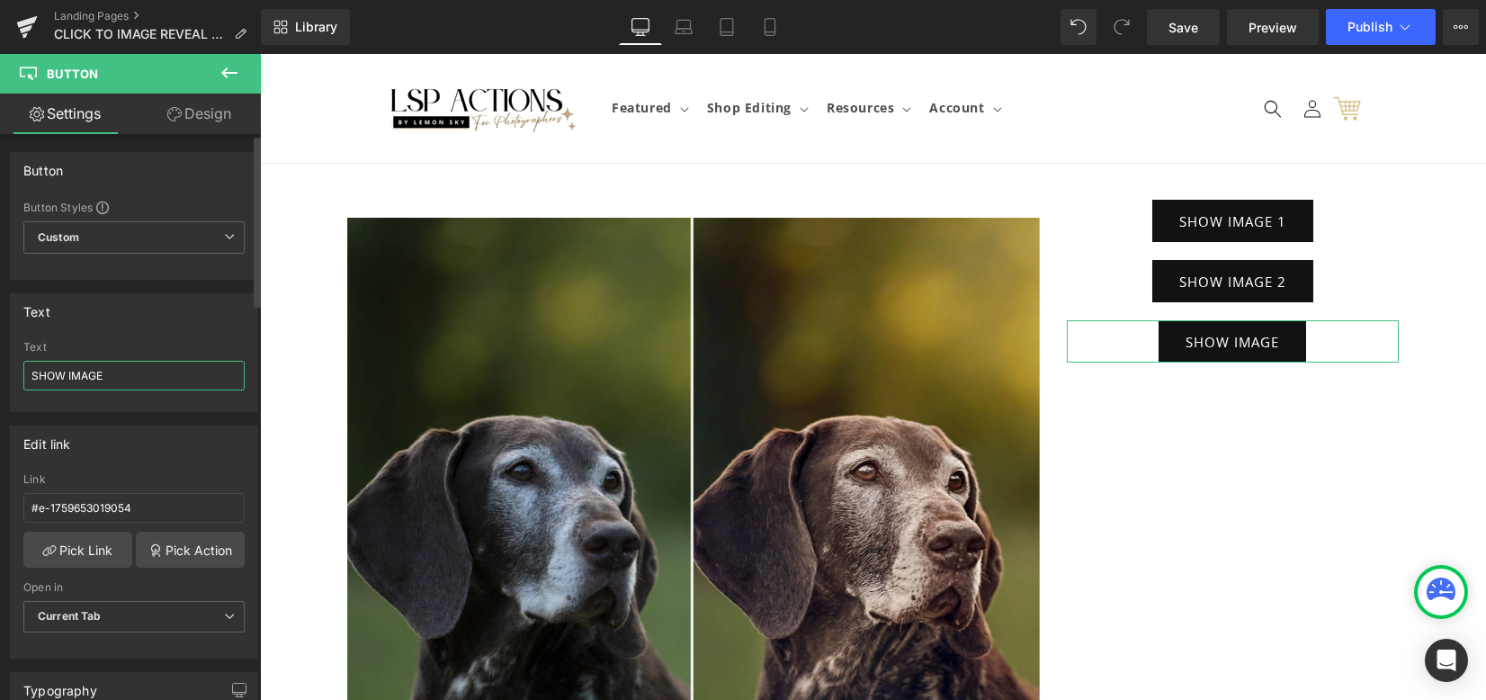
type input "SHOW IMAGE 3"
click at [1312, 427] on div "Image Image Image ‹ › Carousel SHOW IMAGE 1 Button SHOW IMAGE 2 Button SHOW IMA…" at bounding box center [873, 541] width 1079 height 755
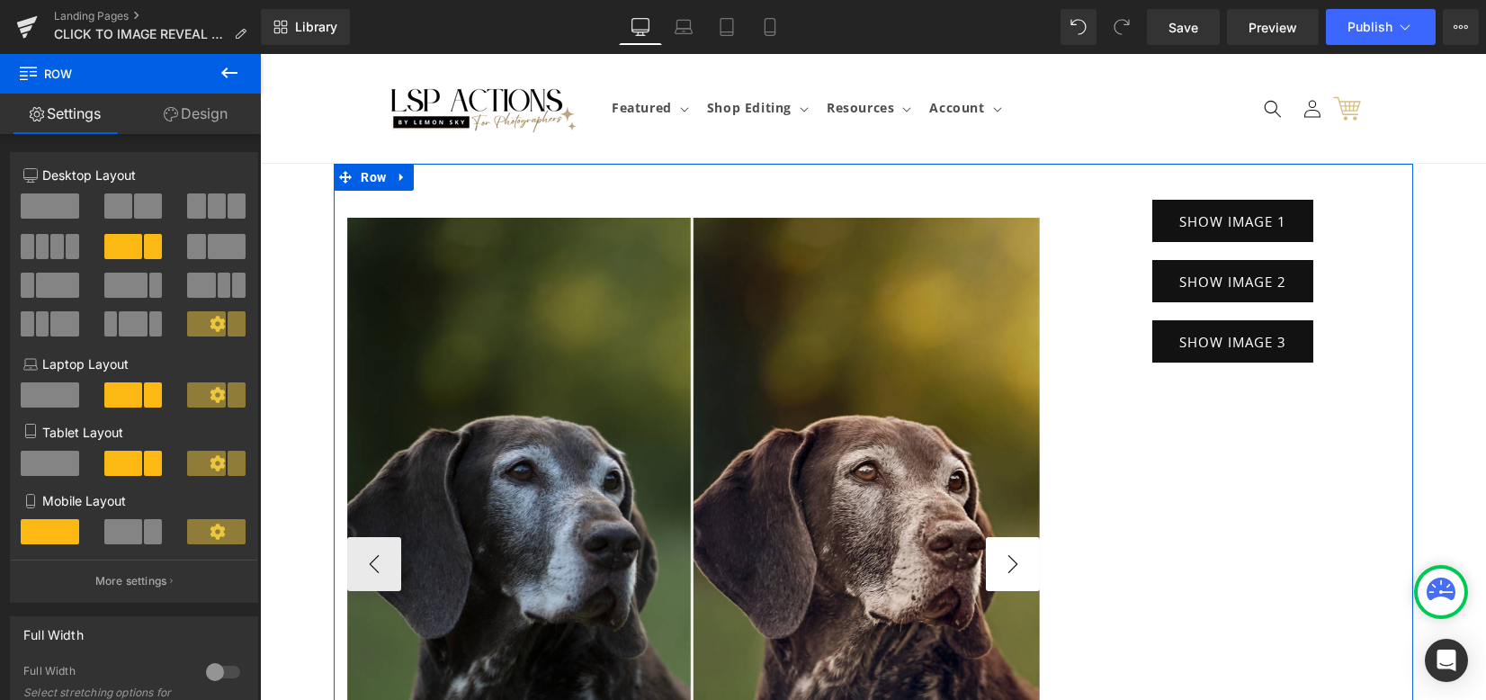
click at [1020, 563] on button "›" at bounding box center [1013, 564] width 54 height 54
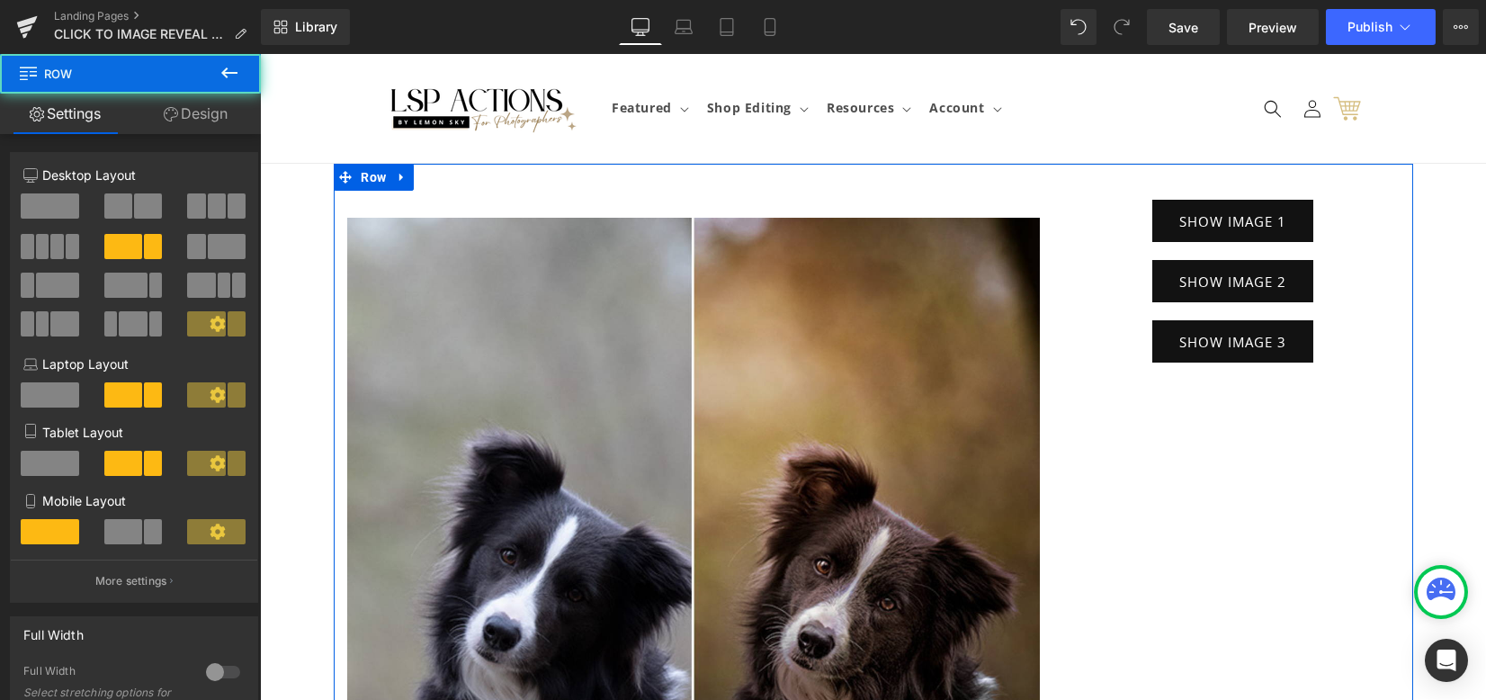
click at [1243, 496] on div "Image Image Image ‹ › Carousel SHOW IMAGE 1 Button SHOW IMAGE 2 Button SHOW IMA…" at bounding box center [873, 541] width 1079 height 755
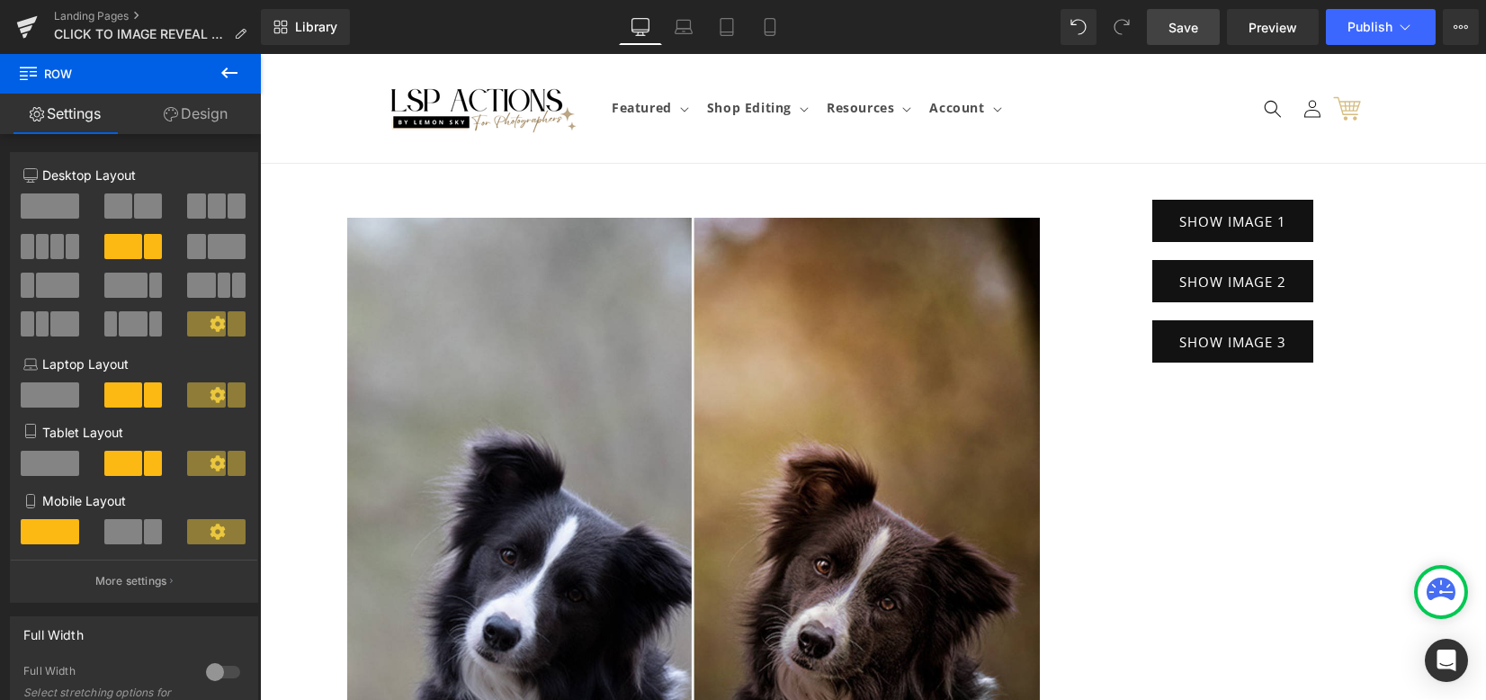
click at [1192, 20] on span "Save" at bounding box center [1183, 27] width 30 height 19
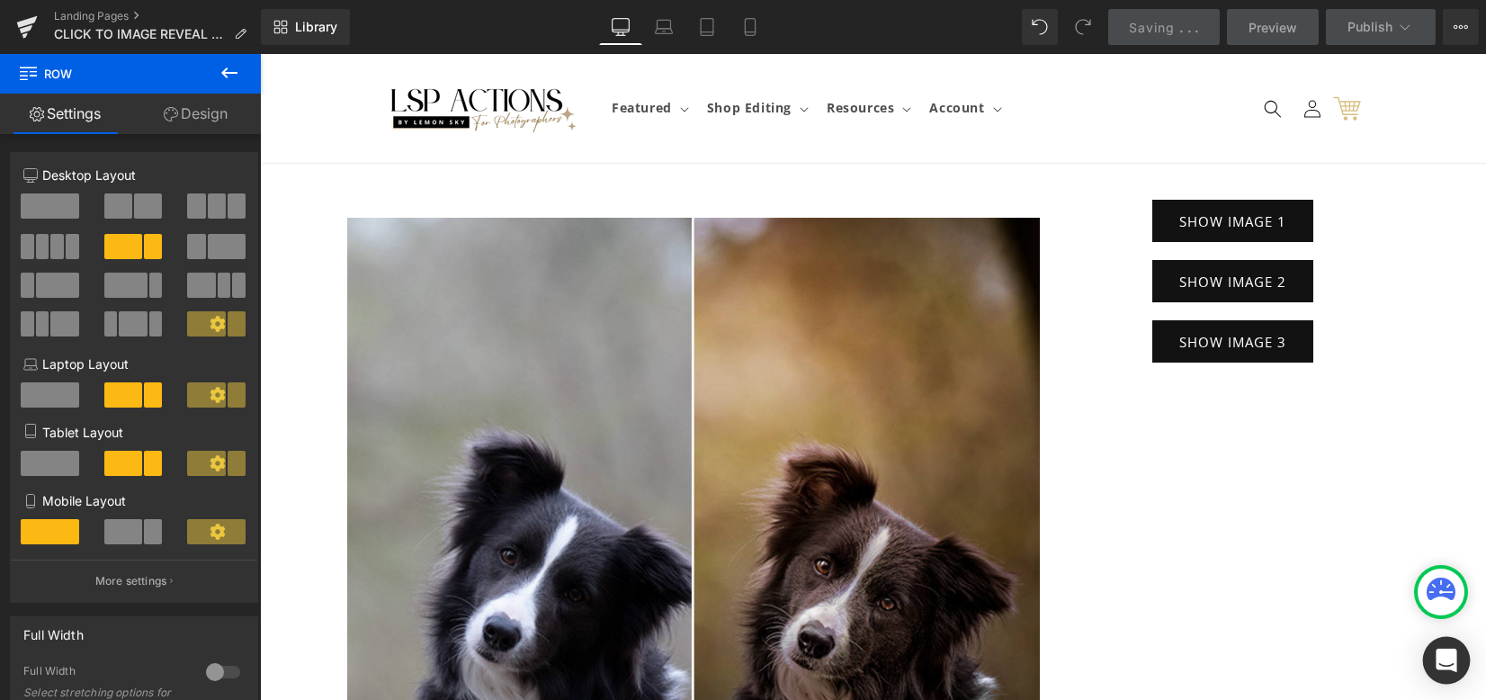
click at [1442, 652] on icon "Open Intercom Messenger" at bounding box center [1445, 659] width 21 height 23
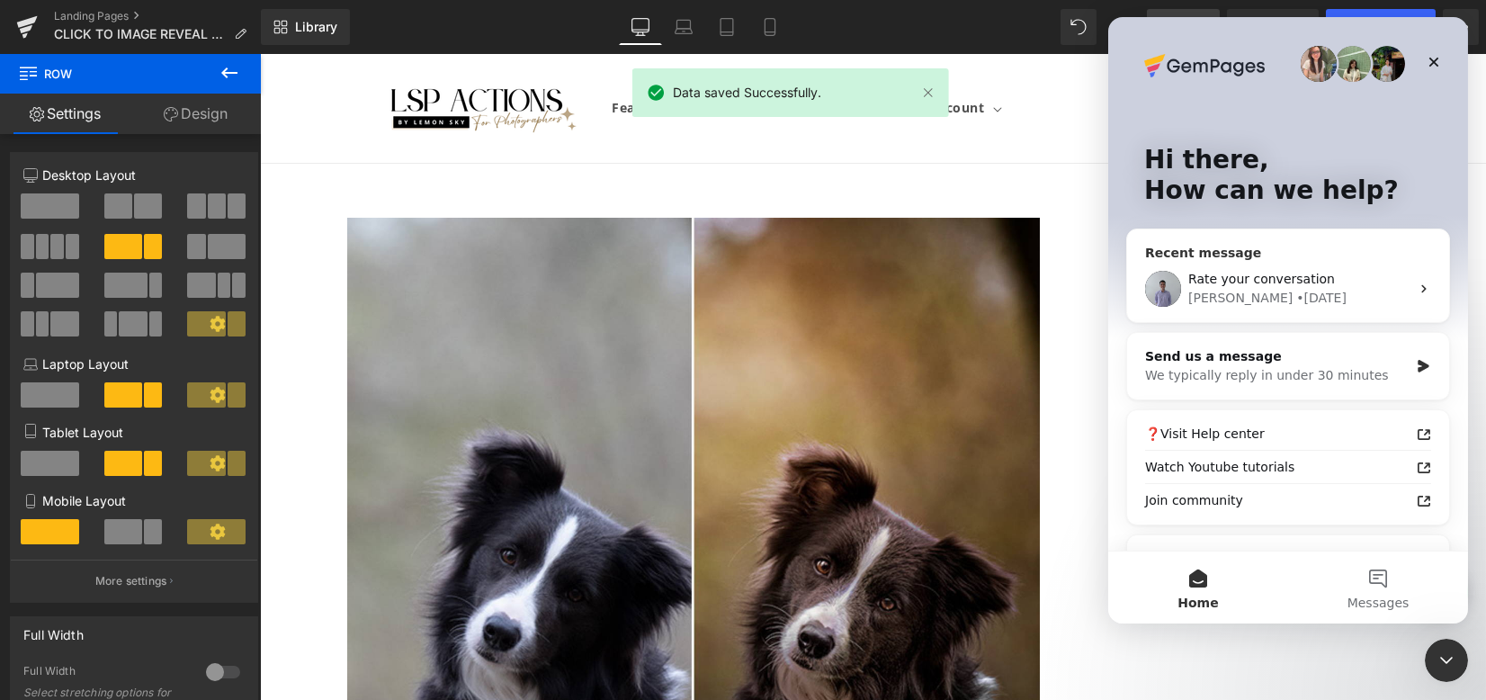
click at [1232, 278] on span "Rate your conversation" at bounding box center [1260, 279] width 147 height 14
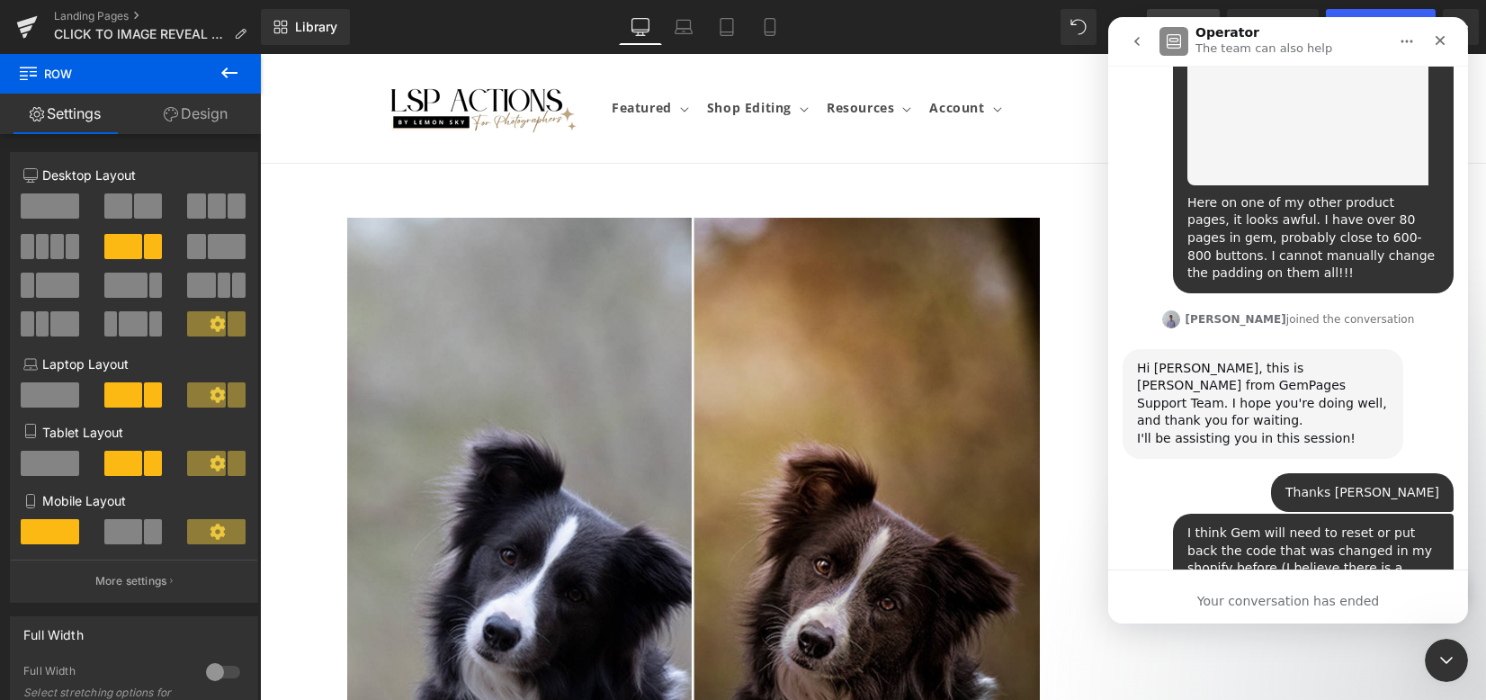
scroll to position [6377, 0]
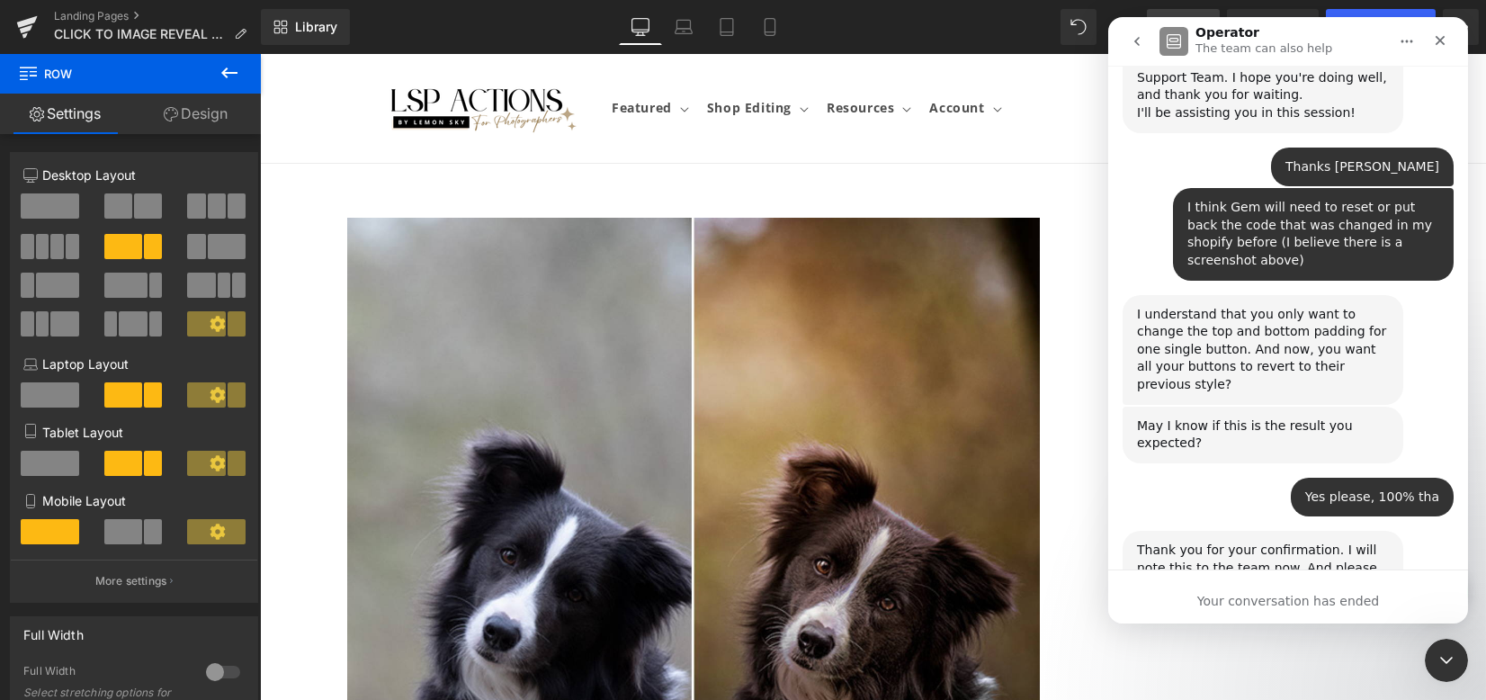
click at [1132, 47] on icon "go back" at bounding box center [1136, 41] width 14 height 14
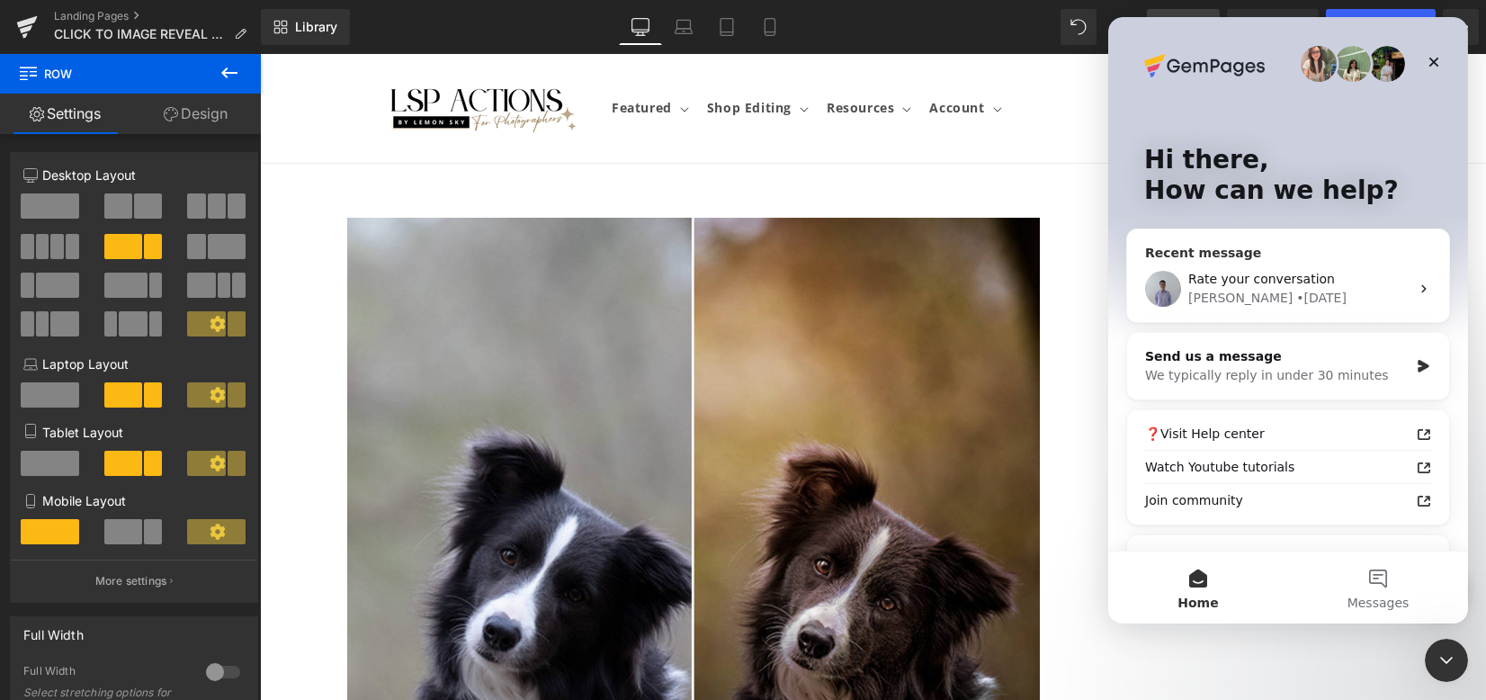
scroll to position [0, 0]
click at [1274, 384] on div "We typically reply in under 30 minutes" at bounding box center [1275, 375] width 263 height 19
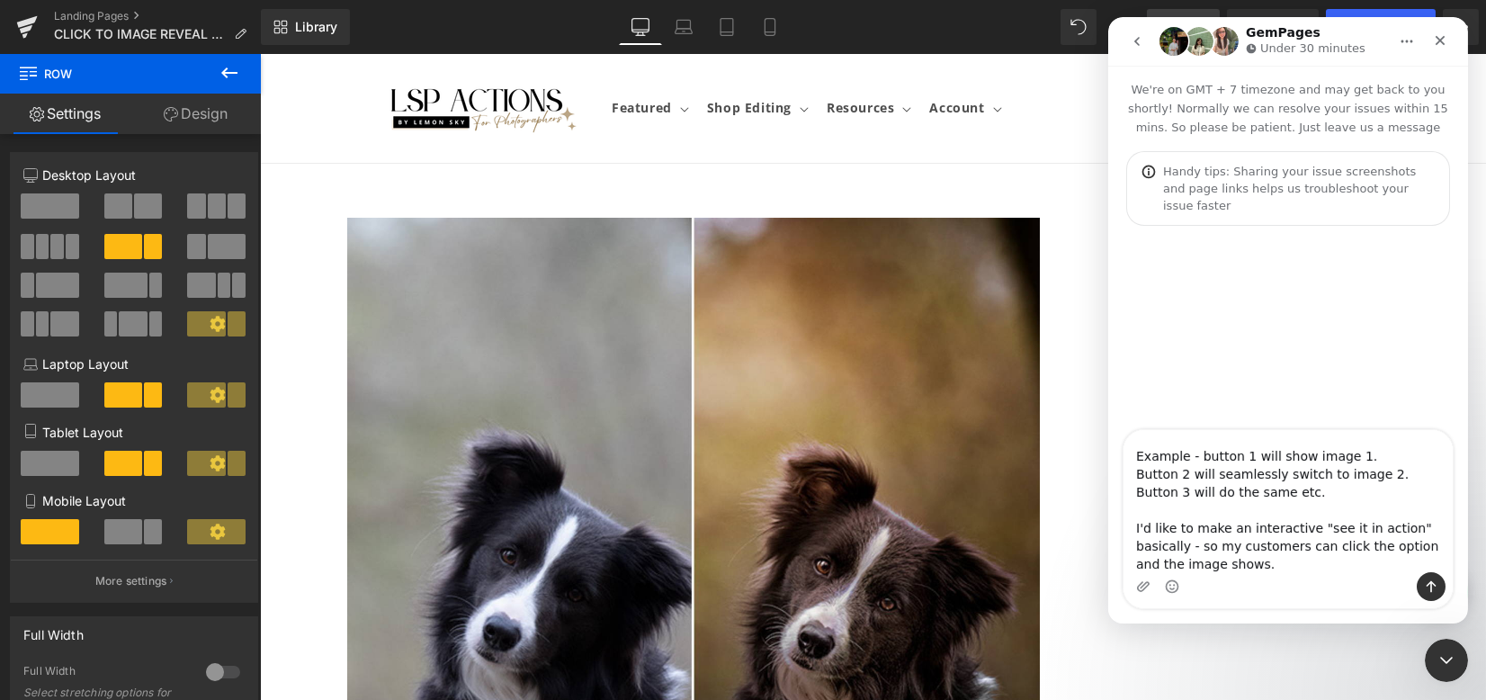
scroll to position [210, 0]
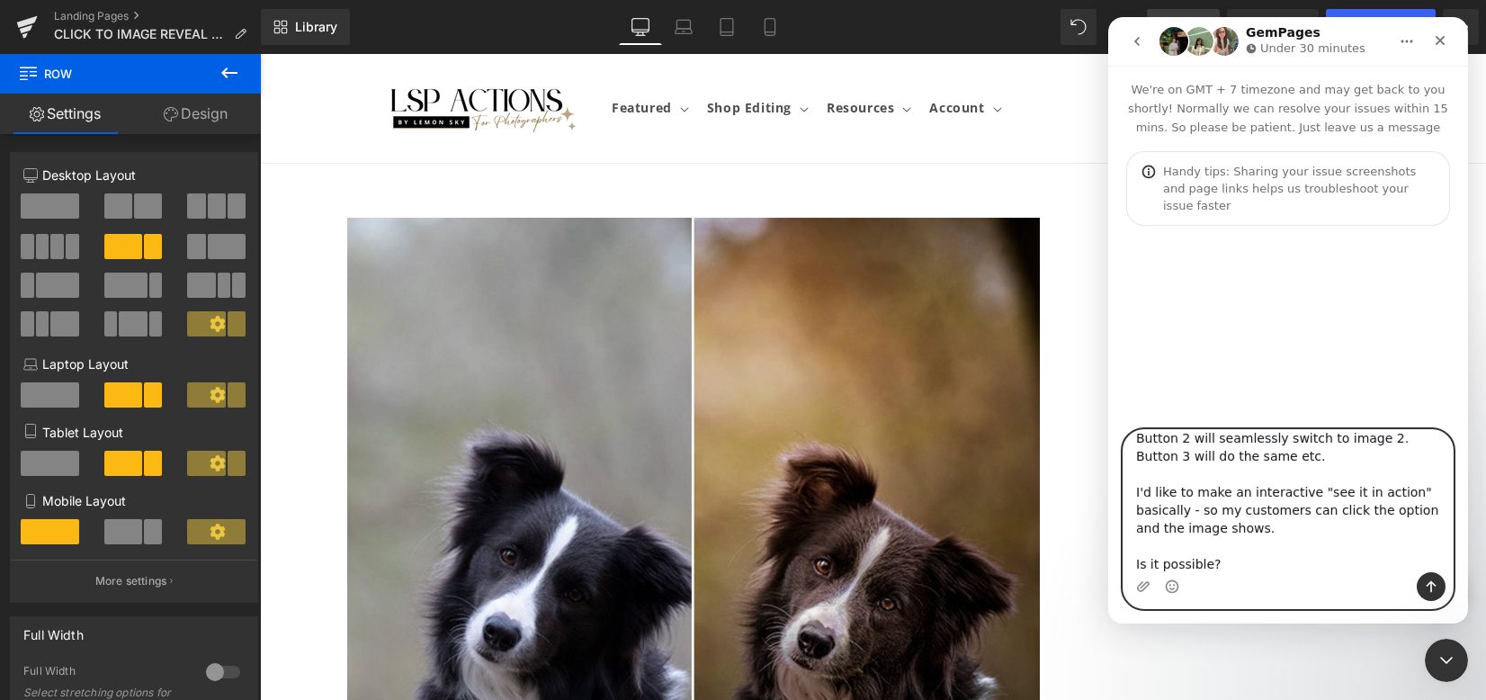
click at [1228, 565] on textarea "Hello Gem! Happy Sunday. I have a question and I don't know if it's possible. I…" at bounding box center [1286, 501] width 329 height 142
paste textarea "[URL][DOMAIN_NAME][DOMAIN_NAME]"
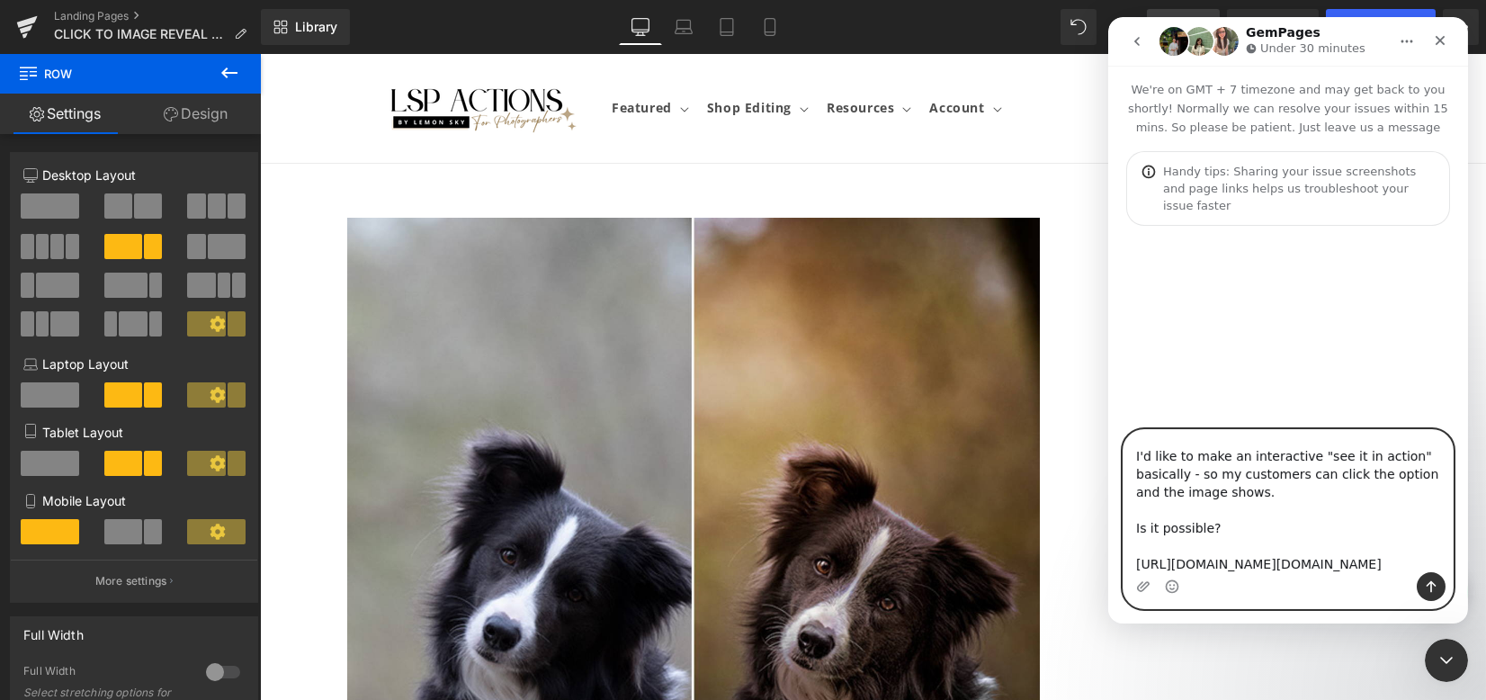
scroll to position [299, 0]
type textarea "Hello Gem! Happy Sunday. I have a question and I don't know if it's possible. I…"
click at [1426, 588] on icon "Send a message…" at bounding box center [1430, 586] width 14 height 14
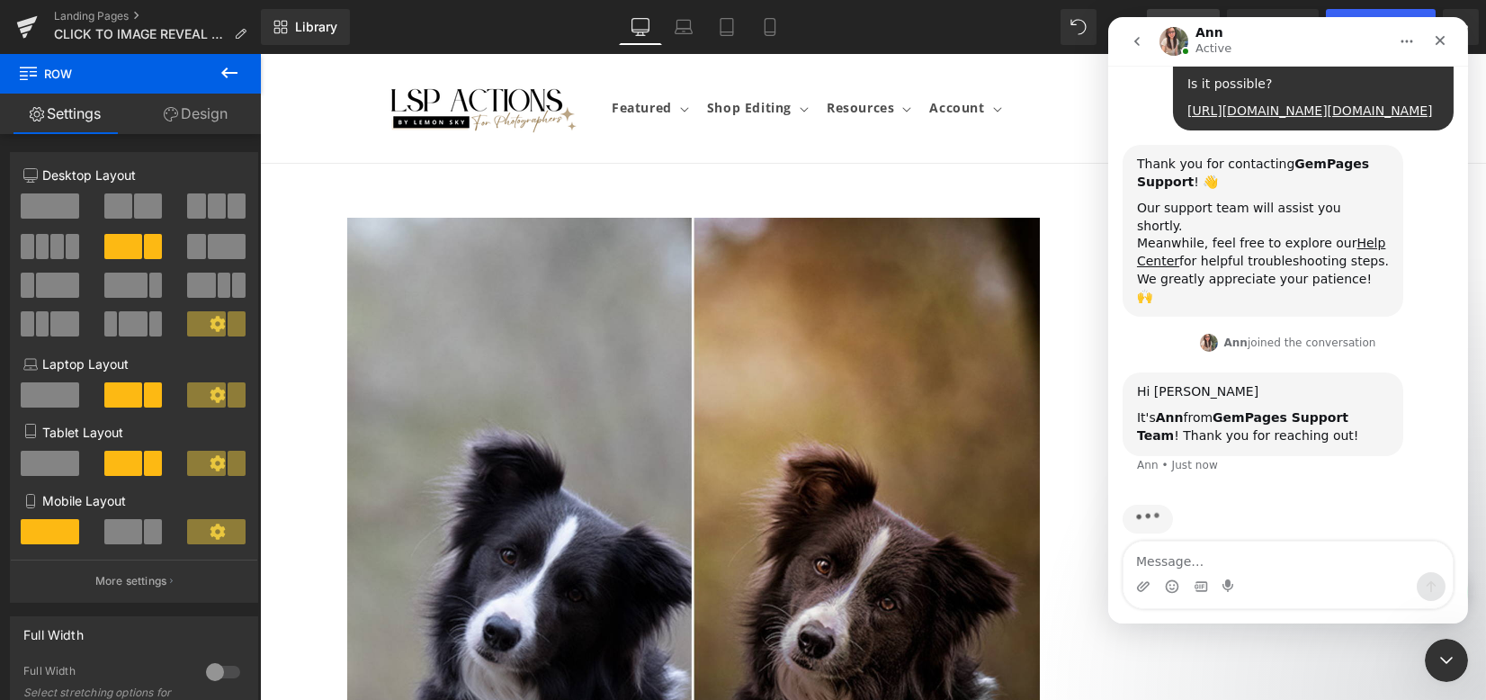
scroll to position [495, 0]
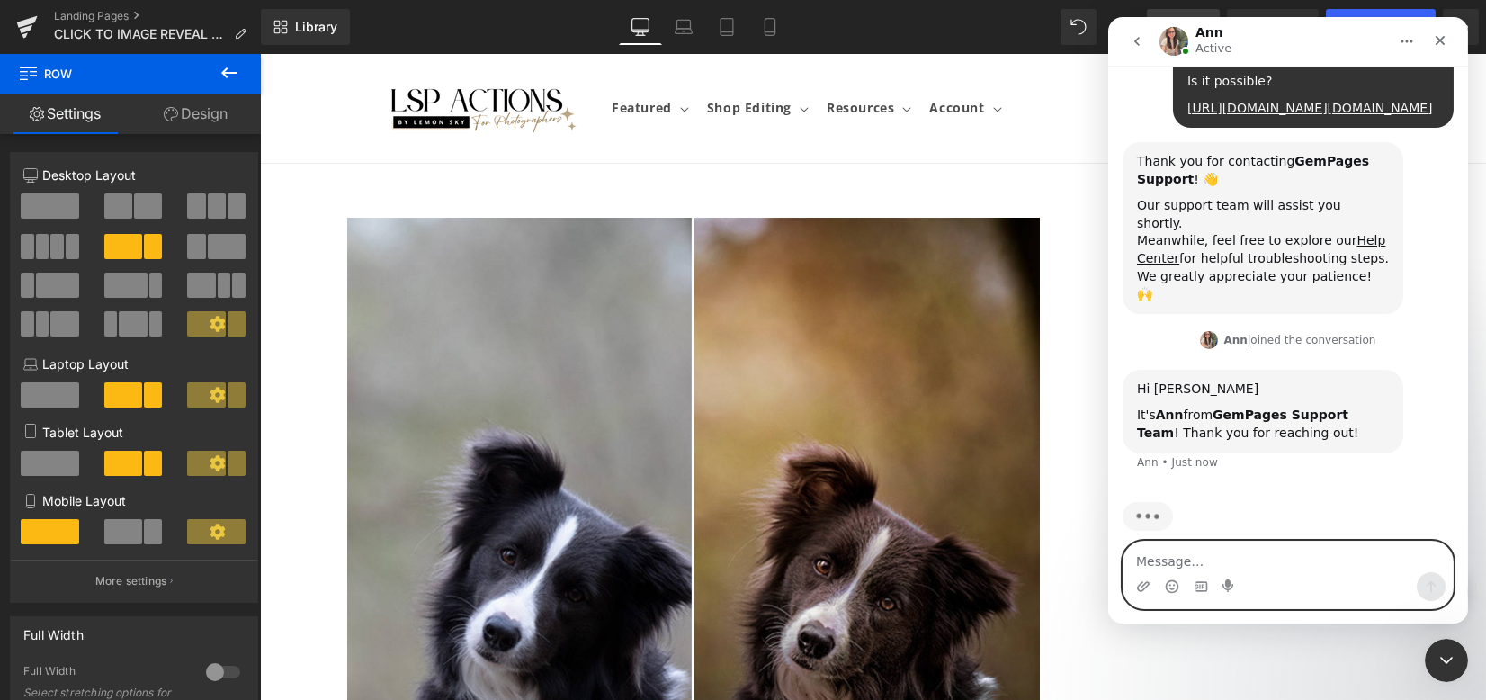
drag, startPoint x: 1273, startPoint y: 558, endPoint x: 1283, endPoint y: 535, distance: 24.6
click at [1273, 558] on textarea "Message…" at bounding box center [1286, 556] width 329 height 31
type textarea "Hi [PERSON_NAME]!"
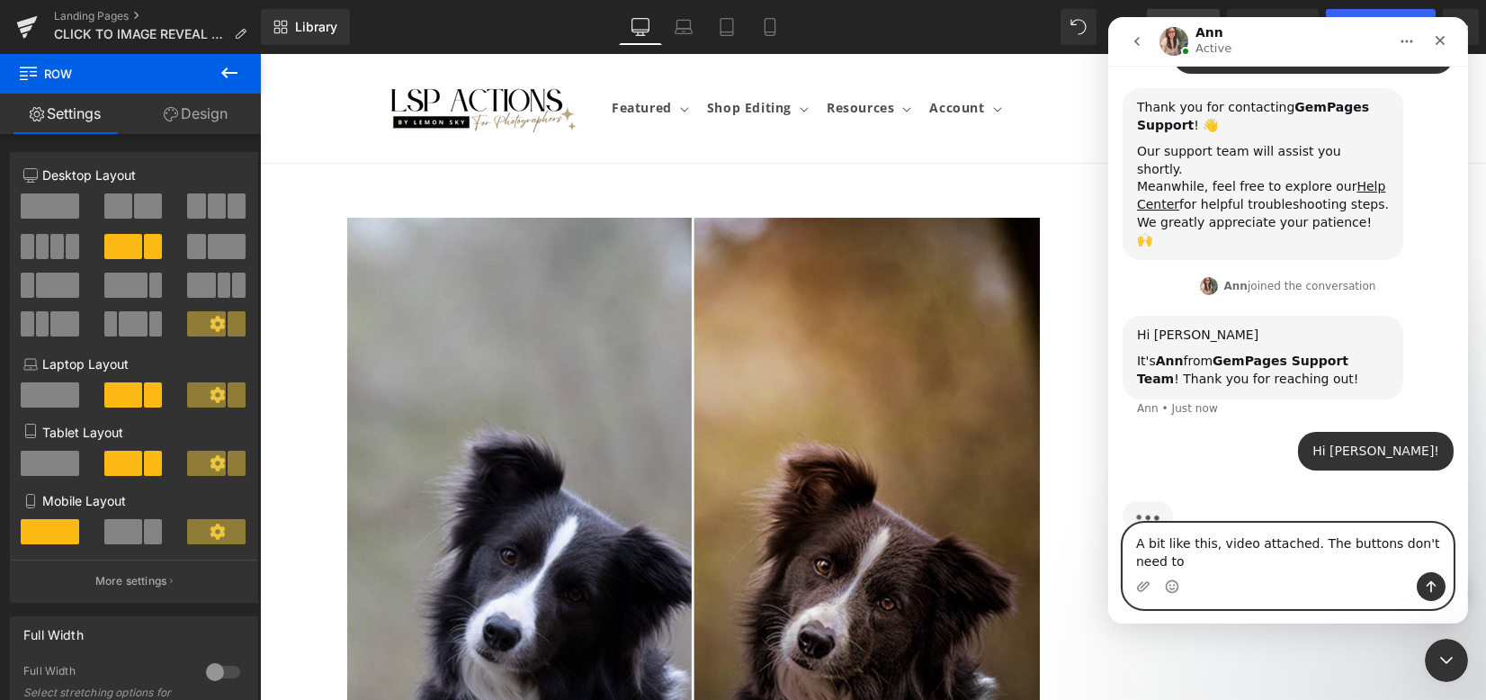
scroll to position [567, 0]
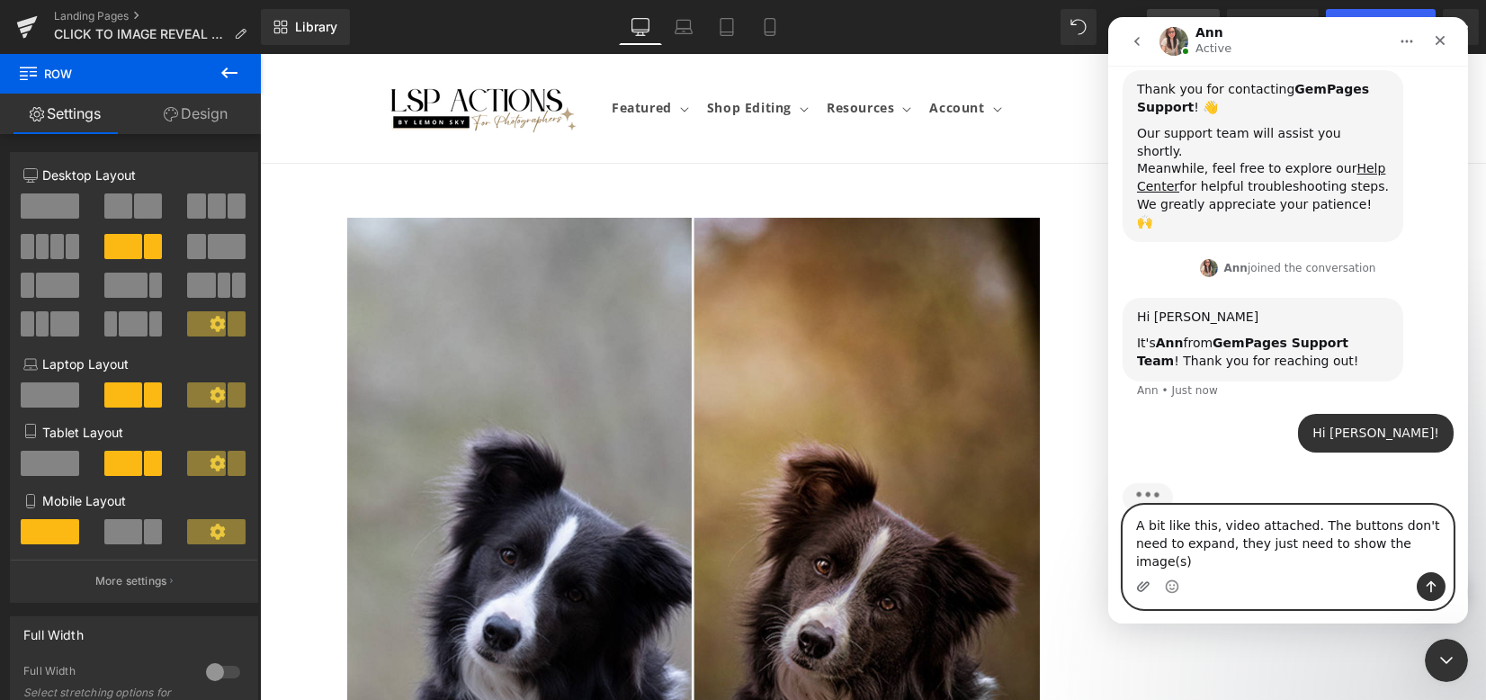
type textarea "A bit like this, video attached. The buttons don't need to expand, they just ne…"
click at [1140, 588] on icon "Upload attachment" at bounding box center [1142, 586] width 14 height 14
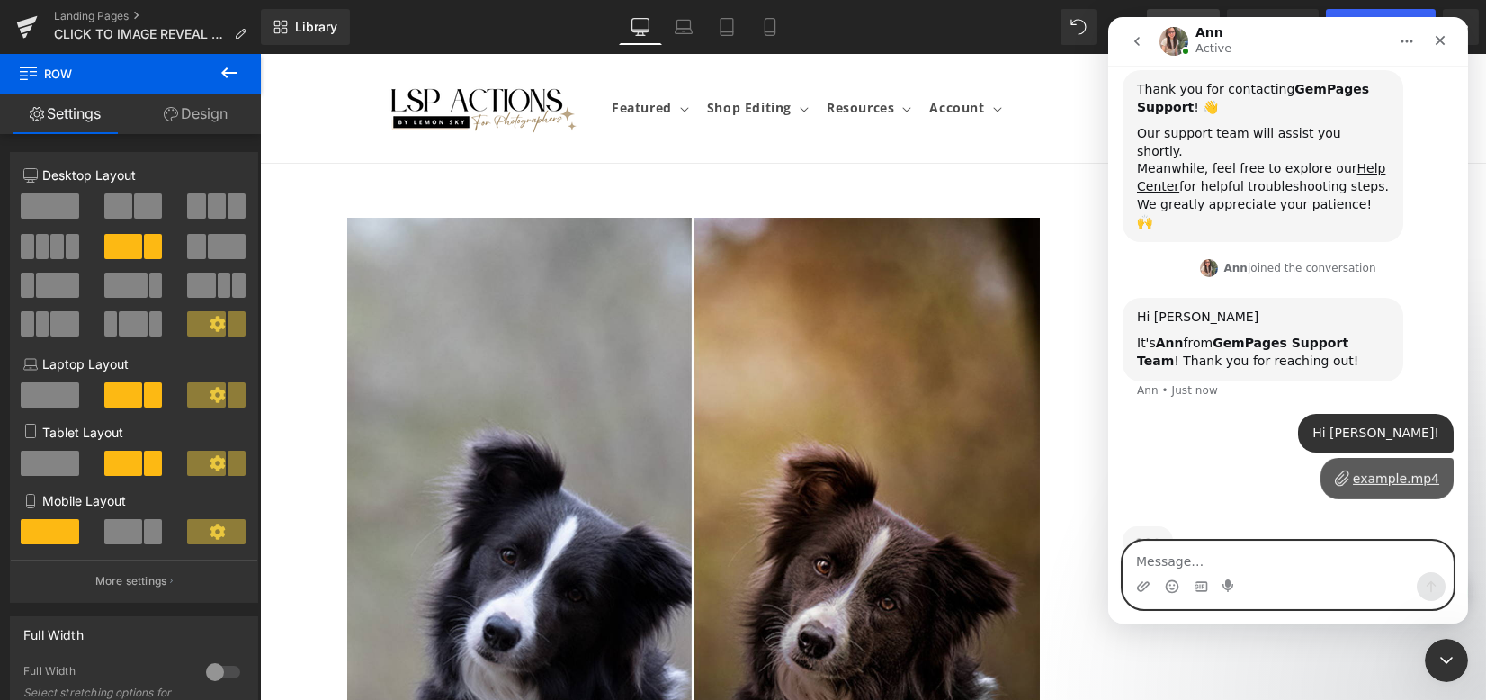
scroll to position [592, 0]
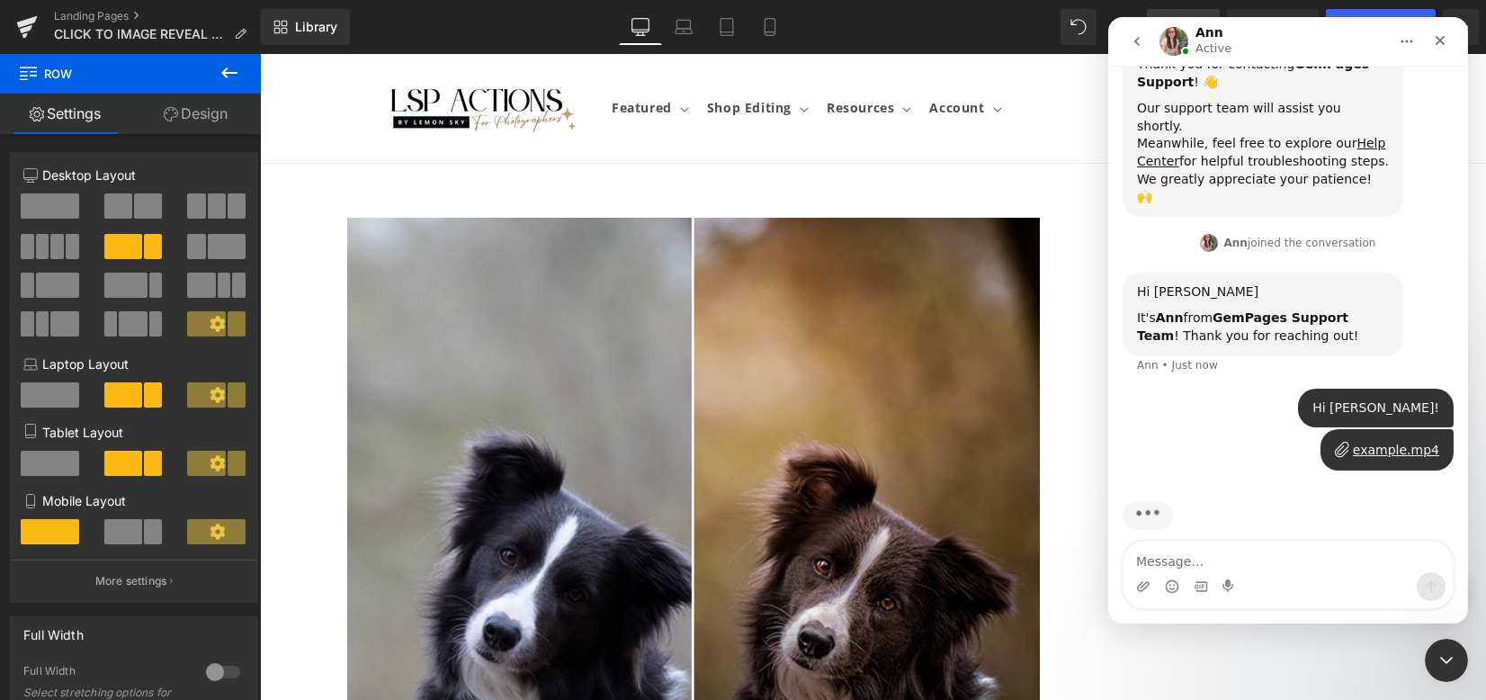
click at [1280, 573] on div "Intercom messenger" at bounding box center [1286, 586] width 329 height 29
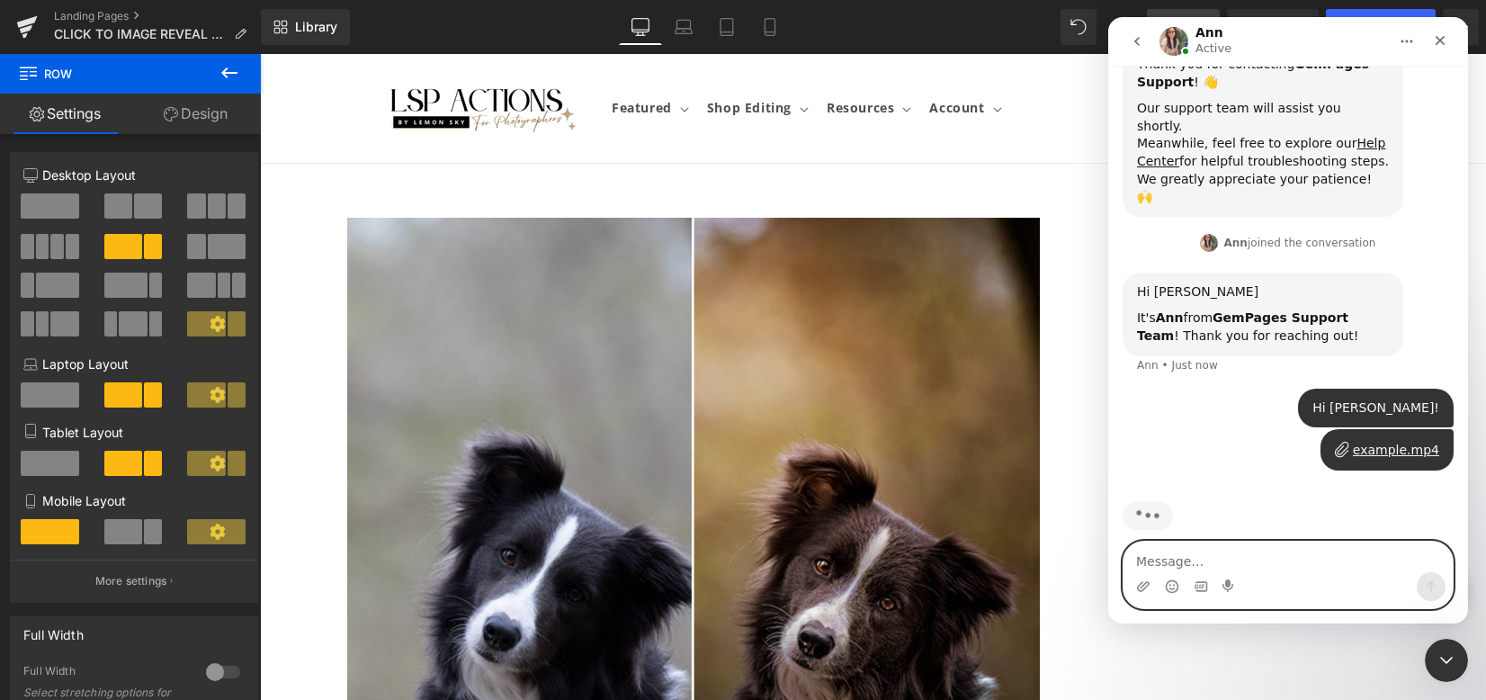
click at [1278, 559] on textarea "Message…" at bounding box center [1286, 556] width 329 height 31
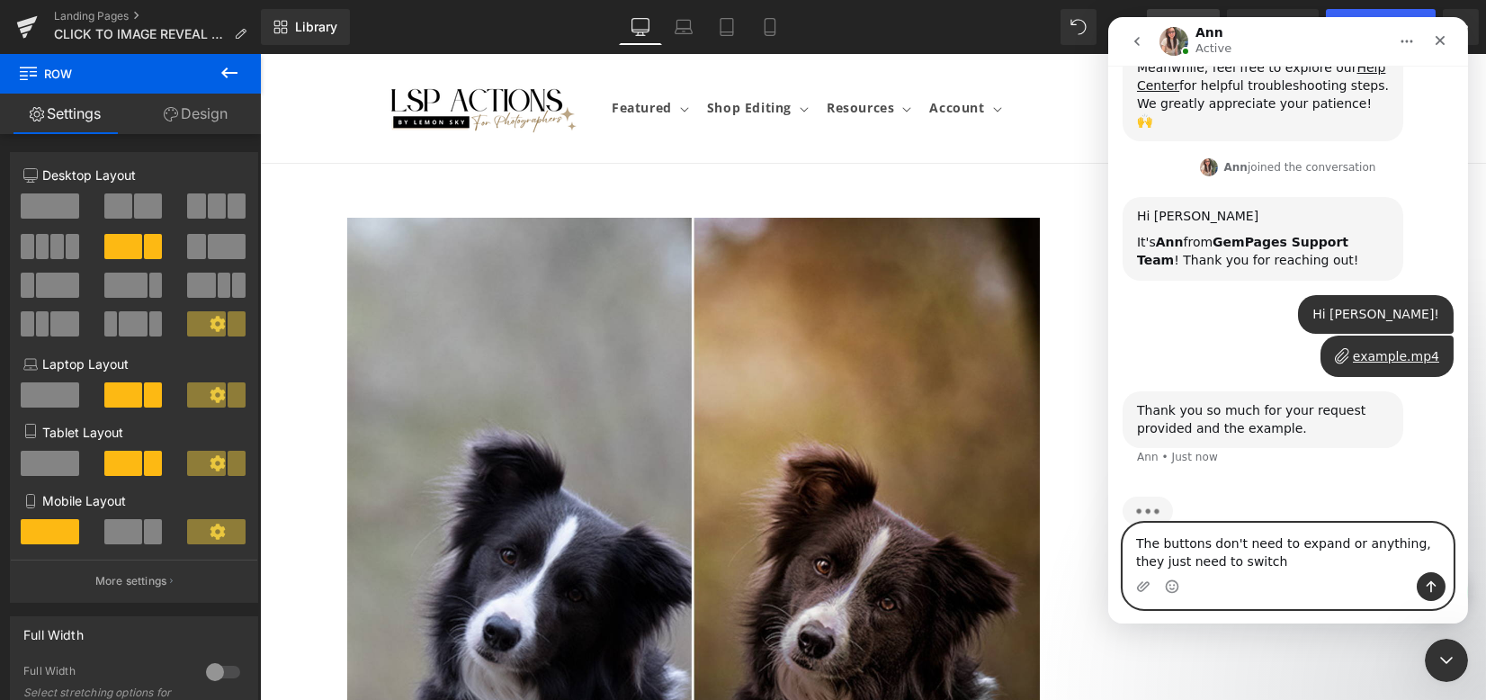
scroll to position [681, 0]
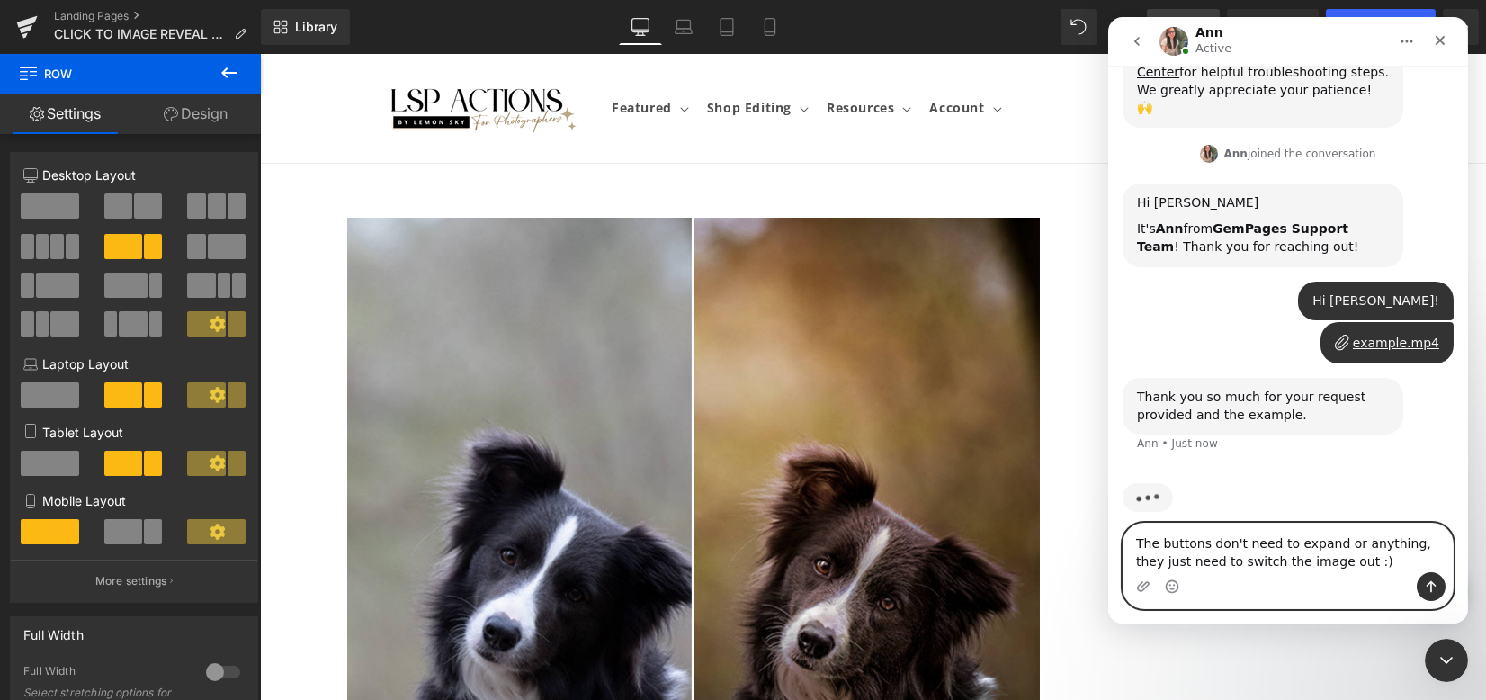
type textarea "The buttons don't need to expand or anything, they just need to switch the imag…"
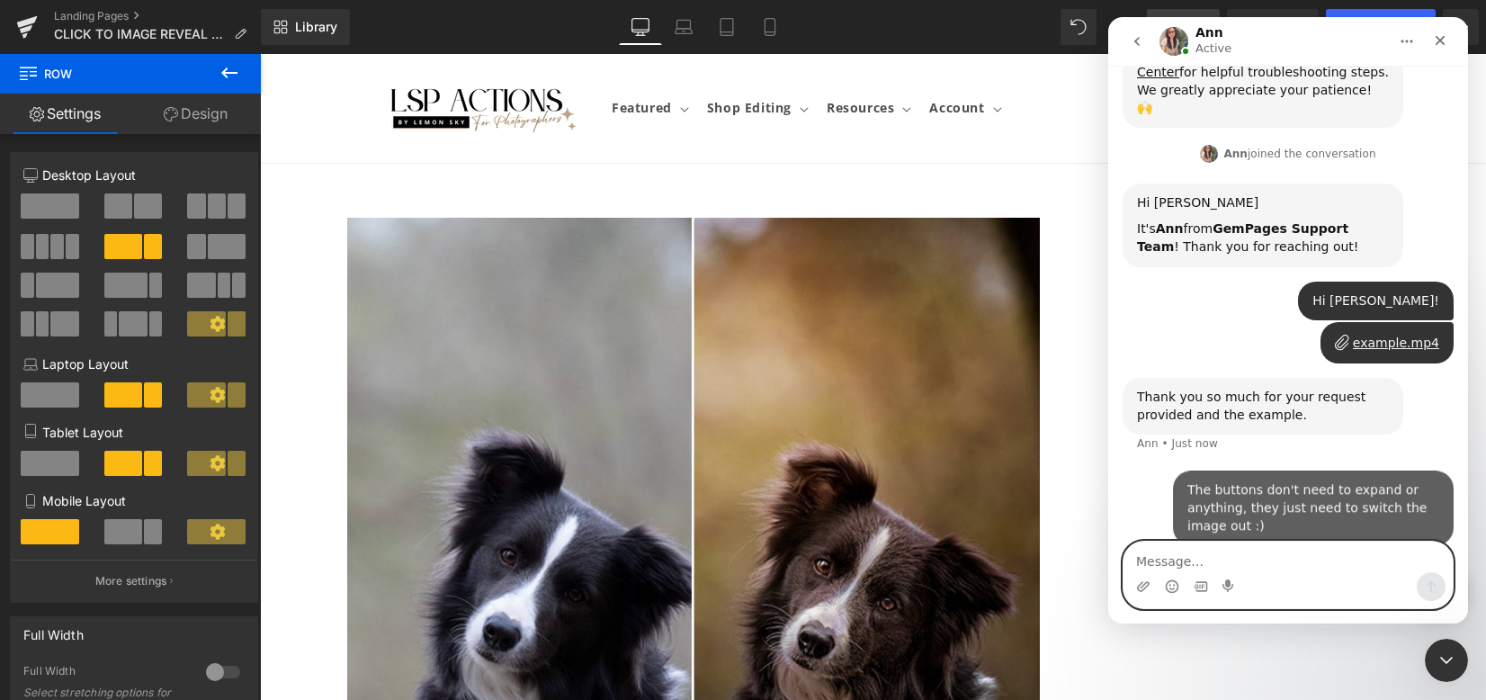
scroll to position [752, 0]
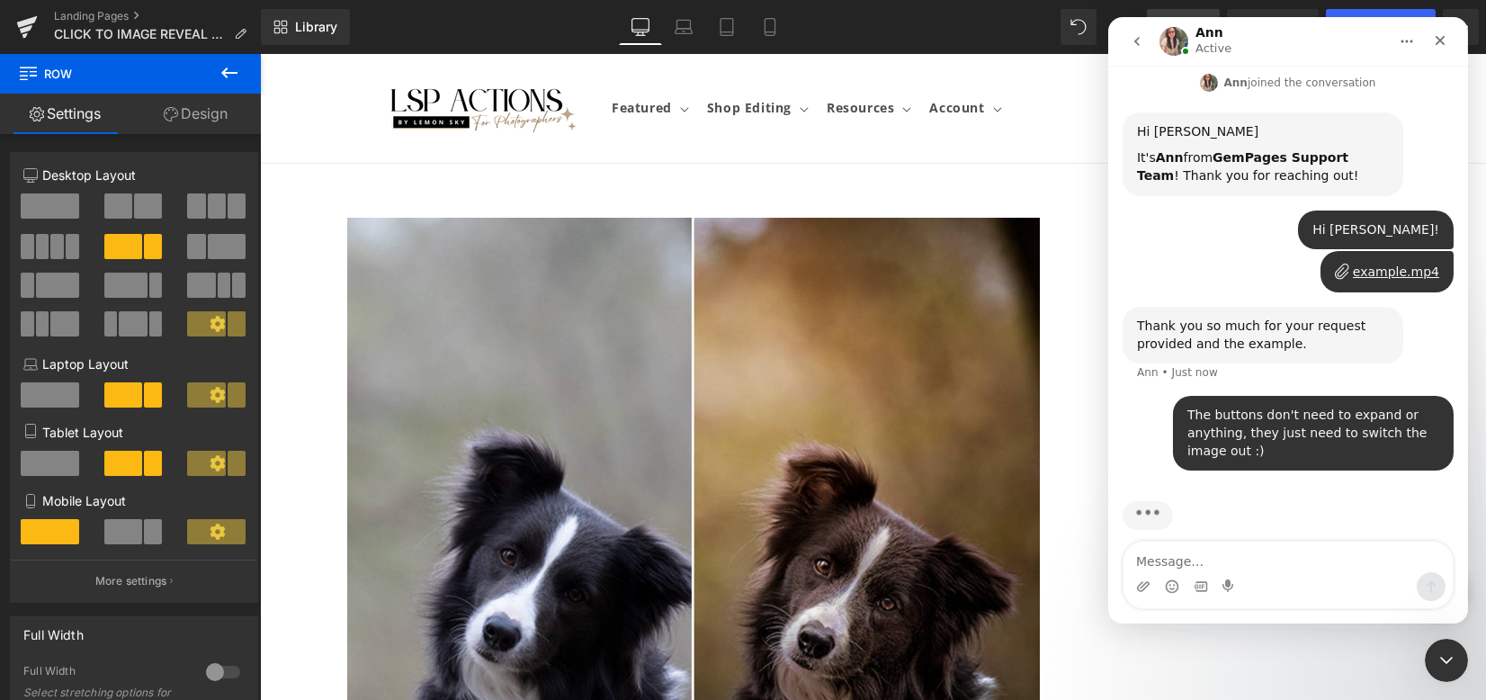
click at [1371, 263] on div "example.mp4" at bounding box center [1395, 272] width 86 height 19
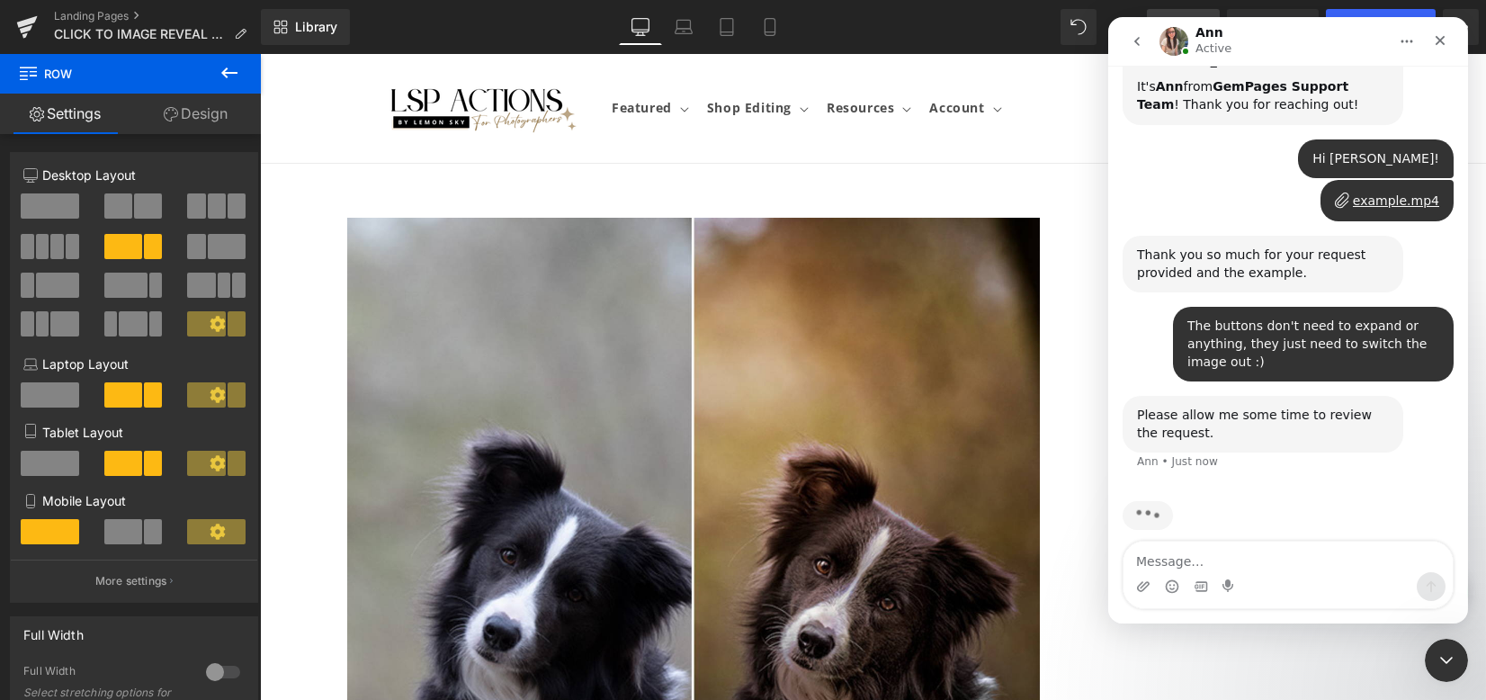
scroll to position [823, 0]
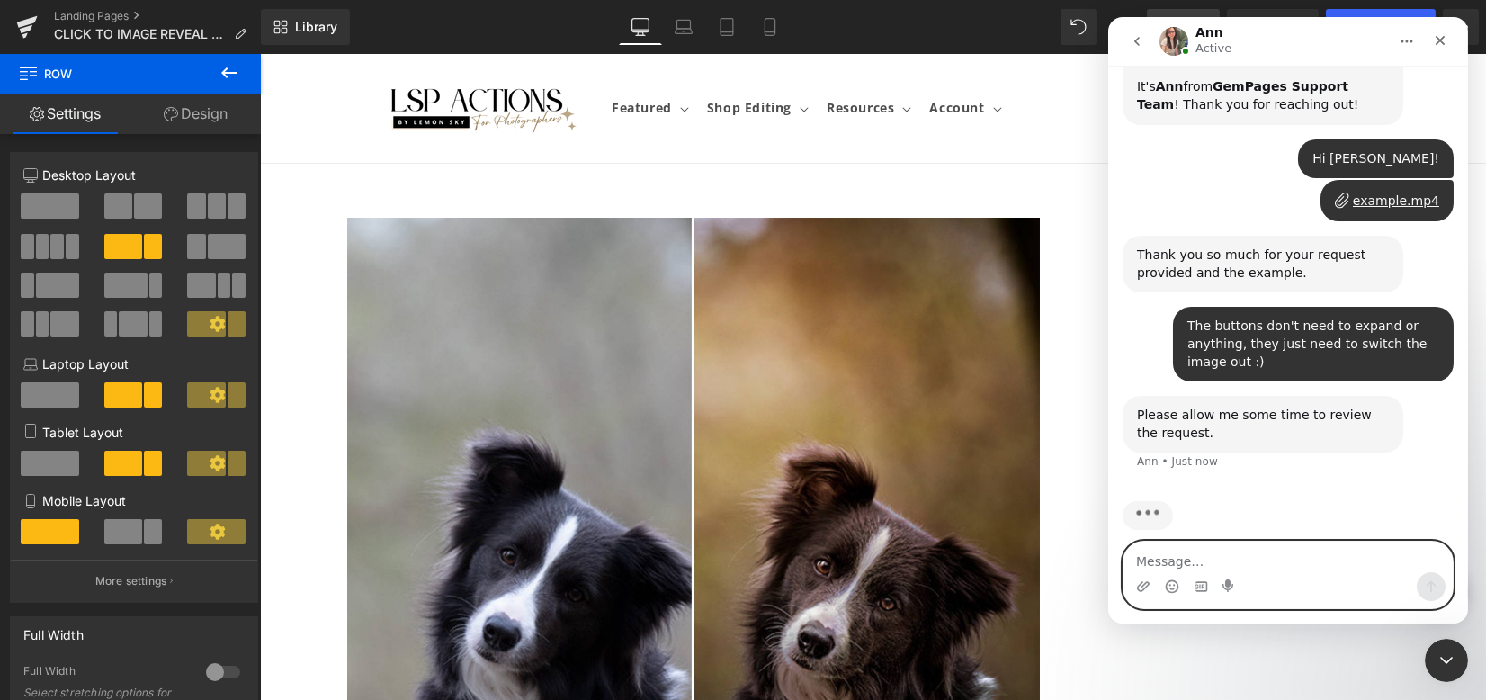
click at [1337, 566] on textarea "Message…" at bounding box center [1286, 556] width 329 height 31
type textarea "Thank you!"
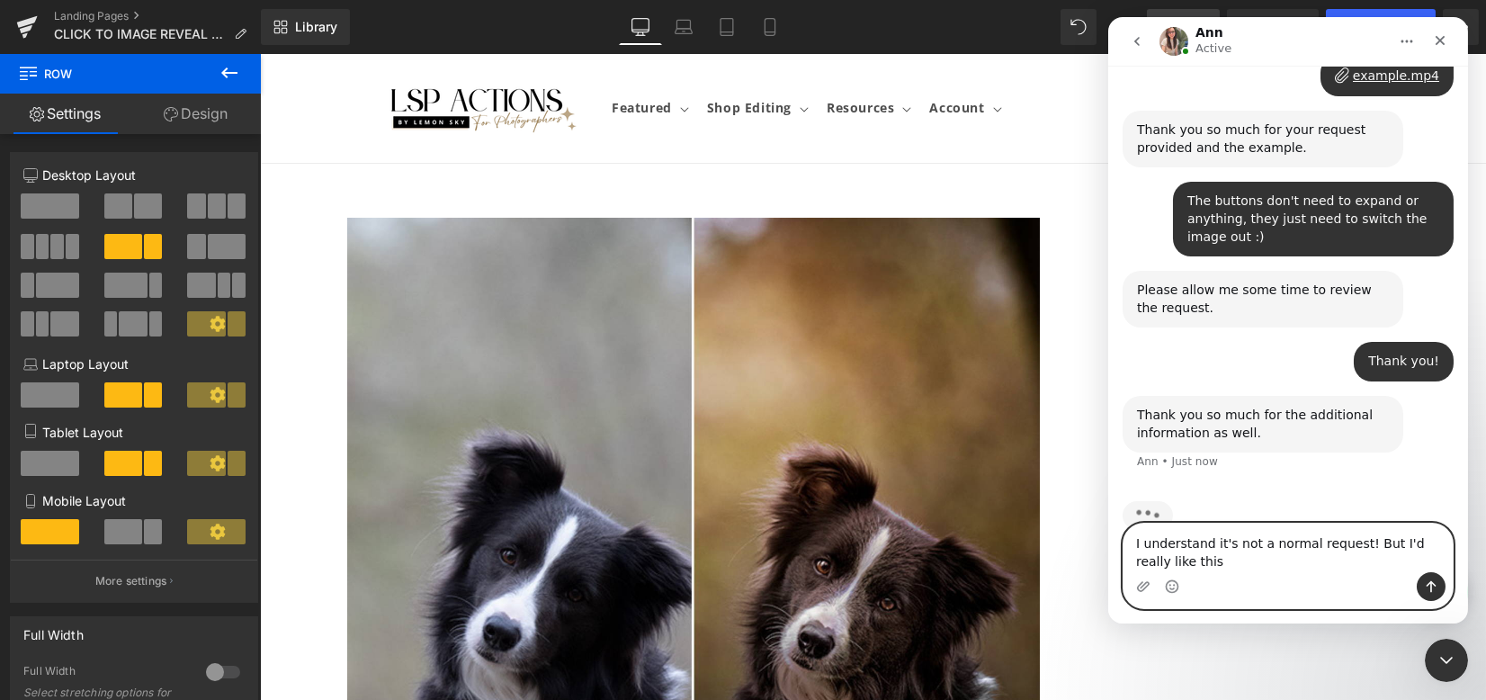
scroll to position [966, 0]
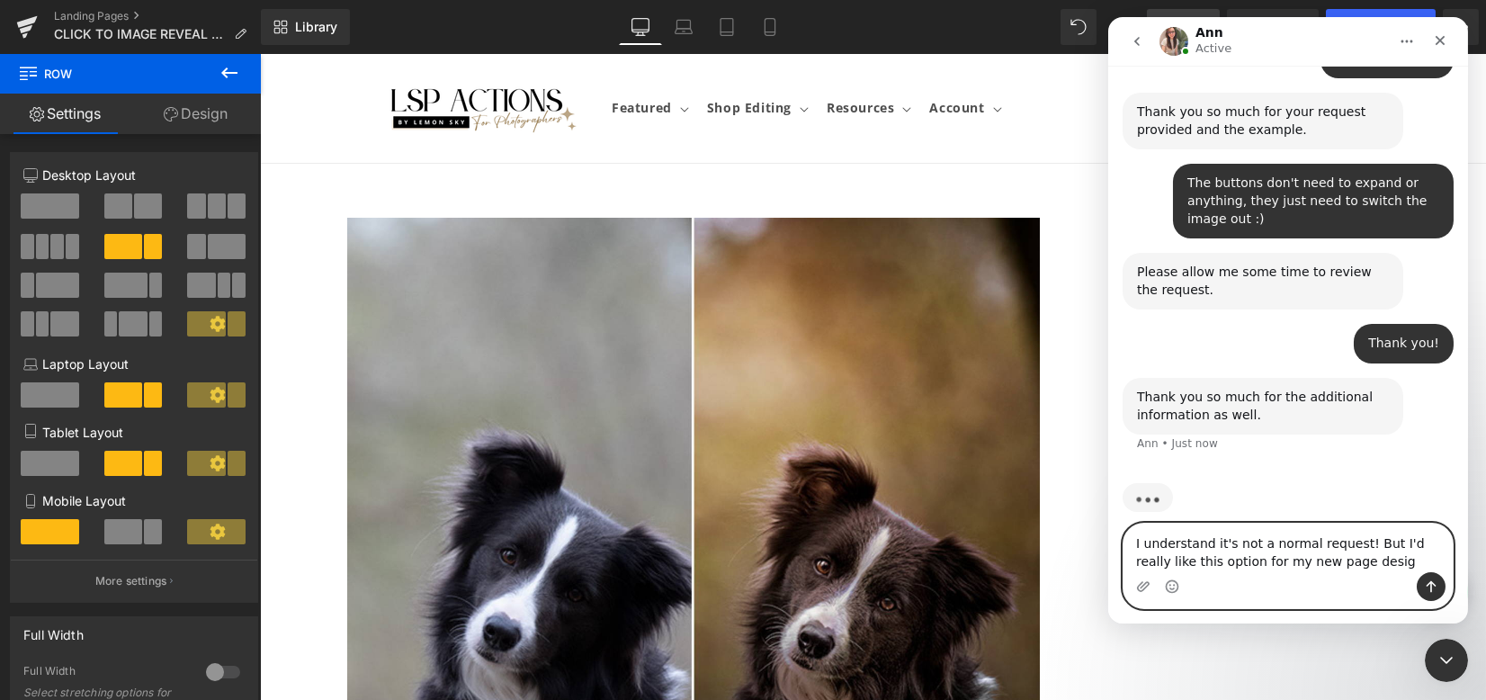
type textarea "I understand it's not a normal request! But I'd really like this option for my …"
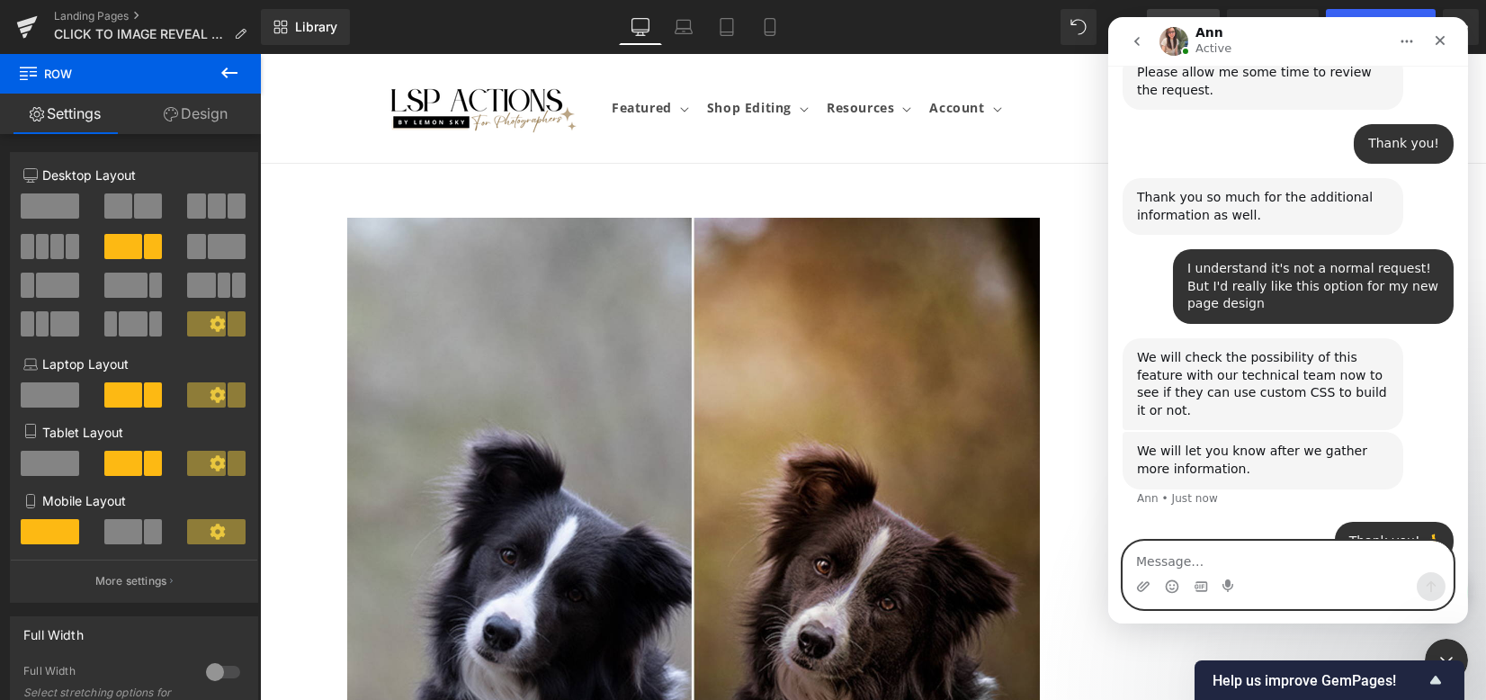
scroll to position [1168, 0]
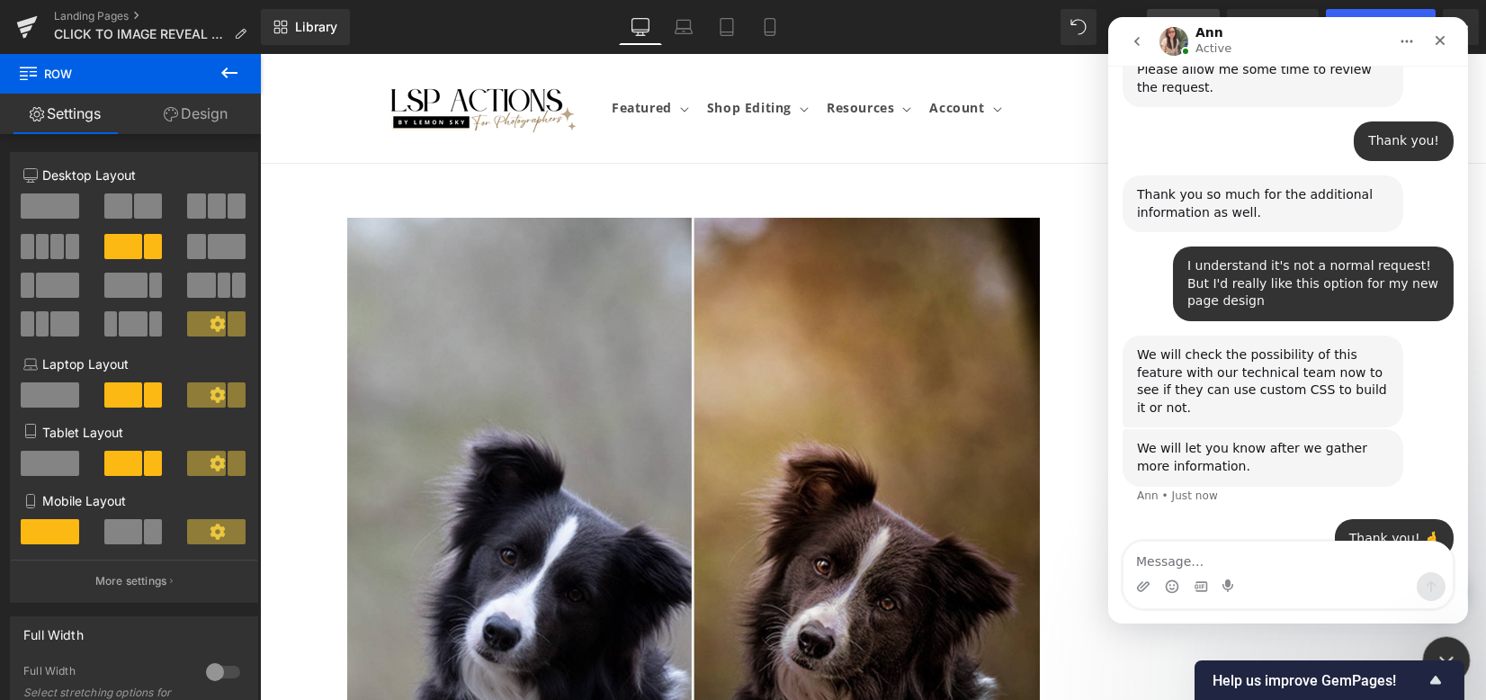
drag, startPoint x: 1439, startPoint y: 652, endPoint x: 2141, endPoint y: 1086, distance: 825.8
click at [1439, 653] on icon "Close Intercom Messenger" at bounding box center [1444, 658] width 22 height 22
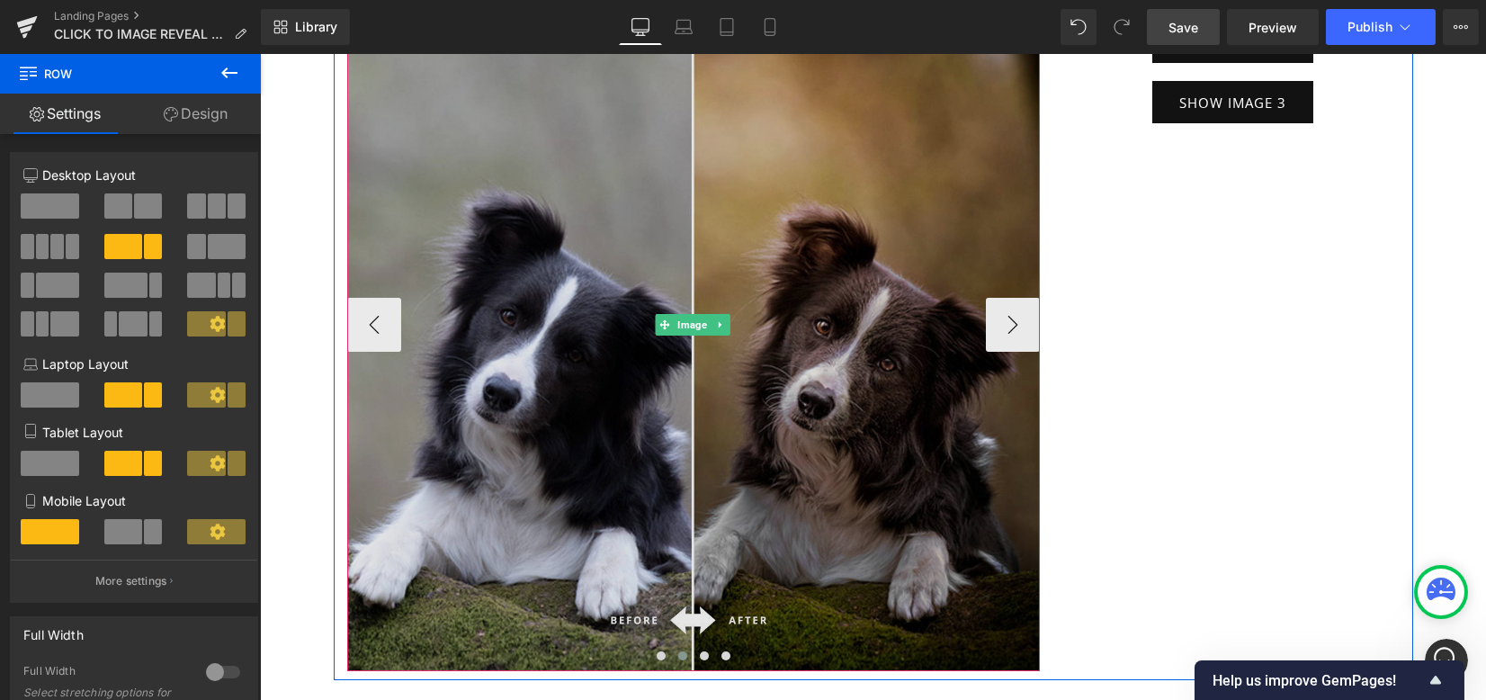
scroll to position [0, 0]
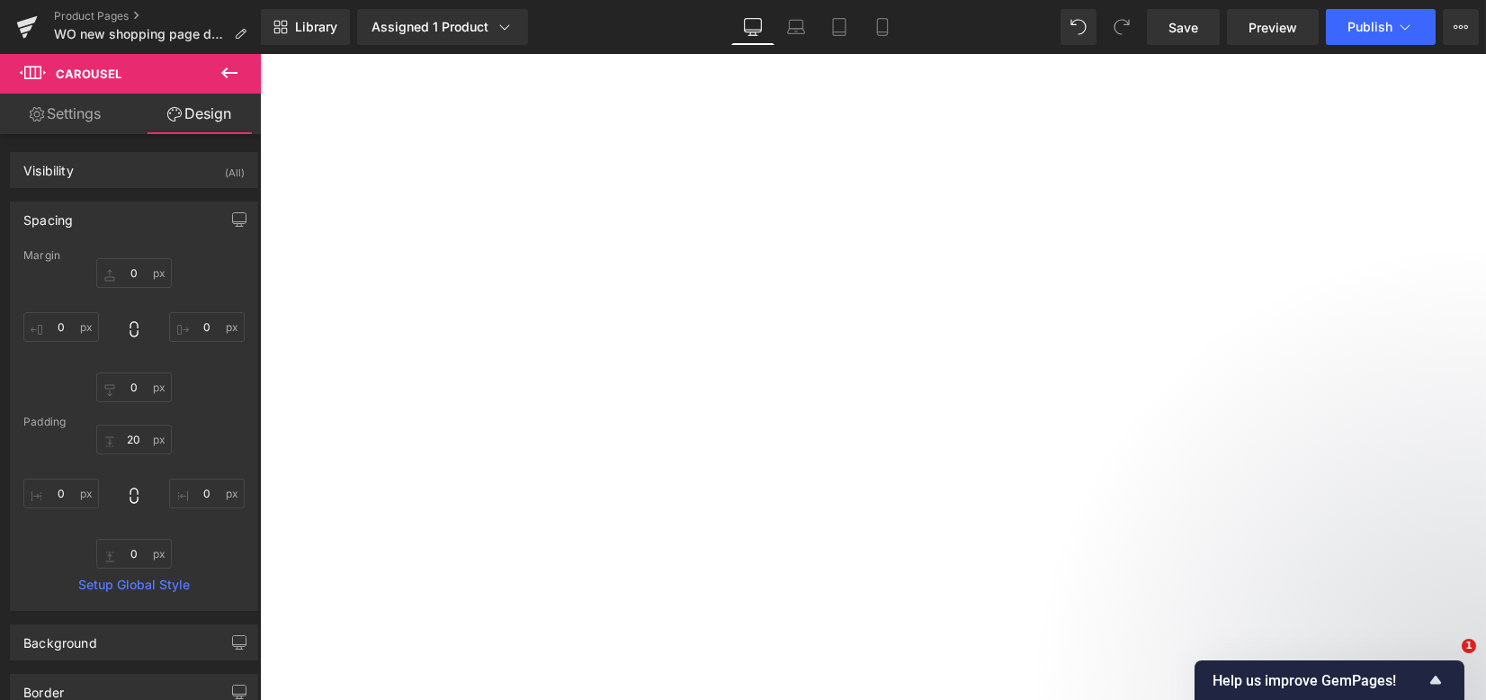
type input "0px"
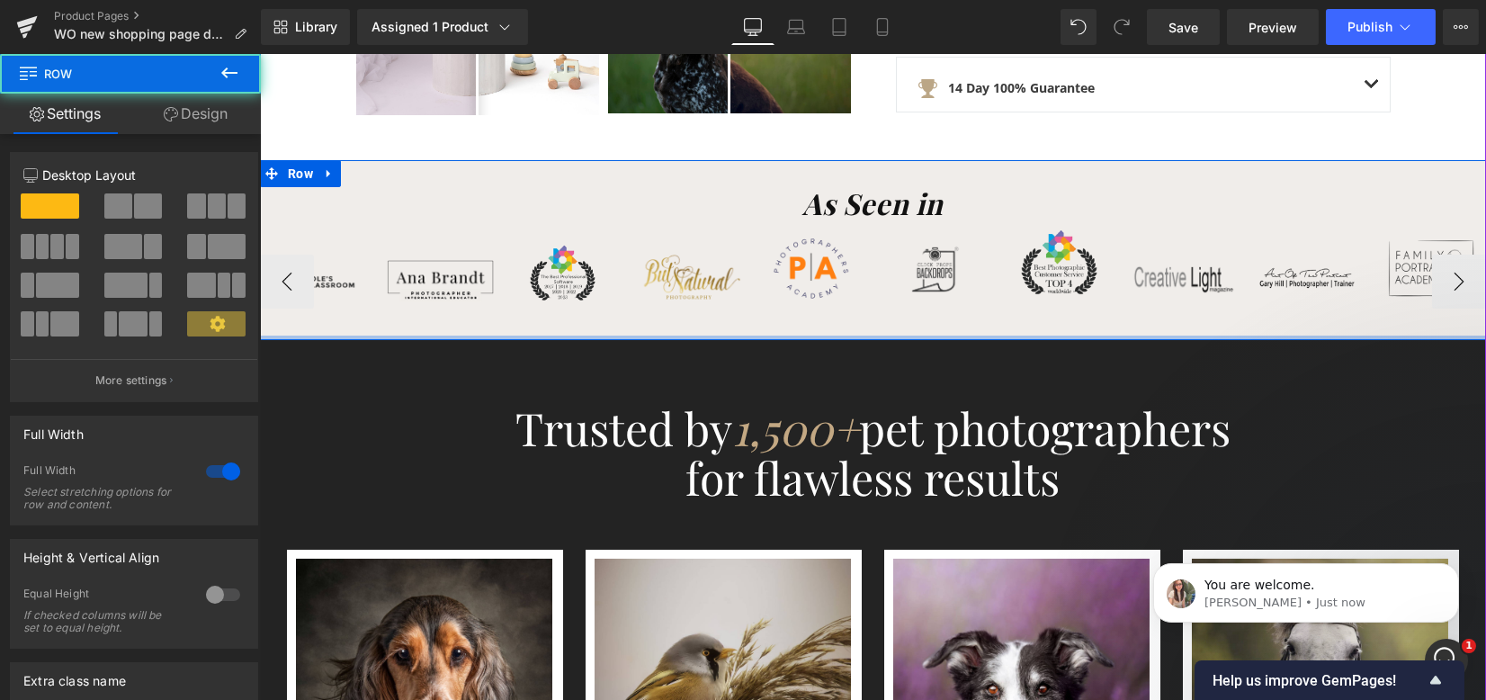
scroll to position [1222, 0]
drag, startPoint x: 939, startPoint y: 344, endPoint x: 937, endPoint y: 325, distance: 19.9
click at [937, 325] on div "As Seen in Heading Image Image" at bounding box center [873, 250] width 1226 height 180
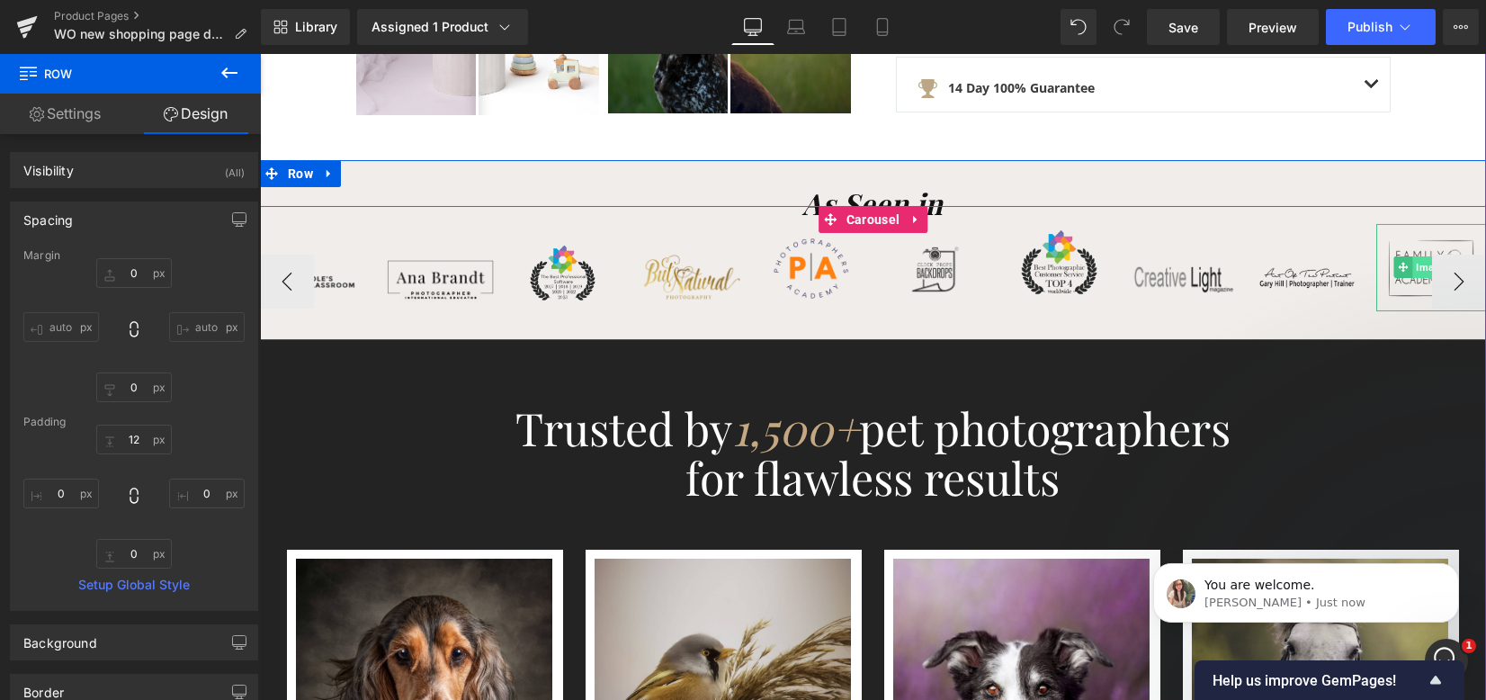
click at [1439, 262] on button "›" at bounding box center [1459, 281] width 54 height 54
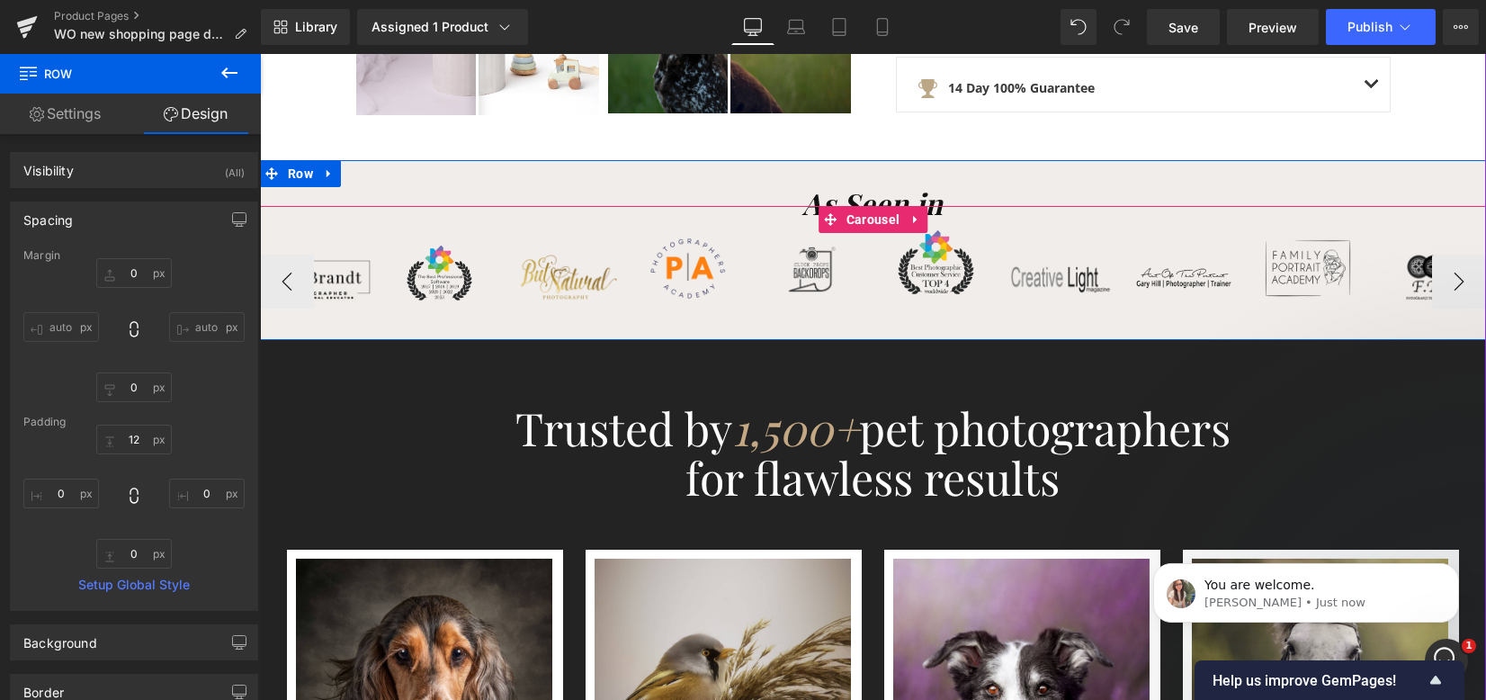
click at [1439, 262] on button "›" at bounding box center [1459, 281] width 54 height 54
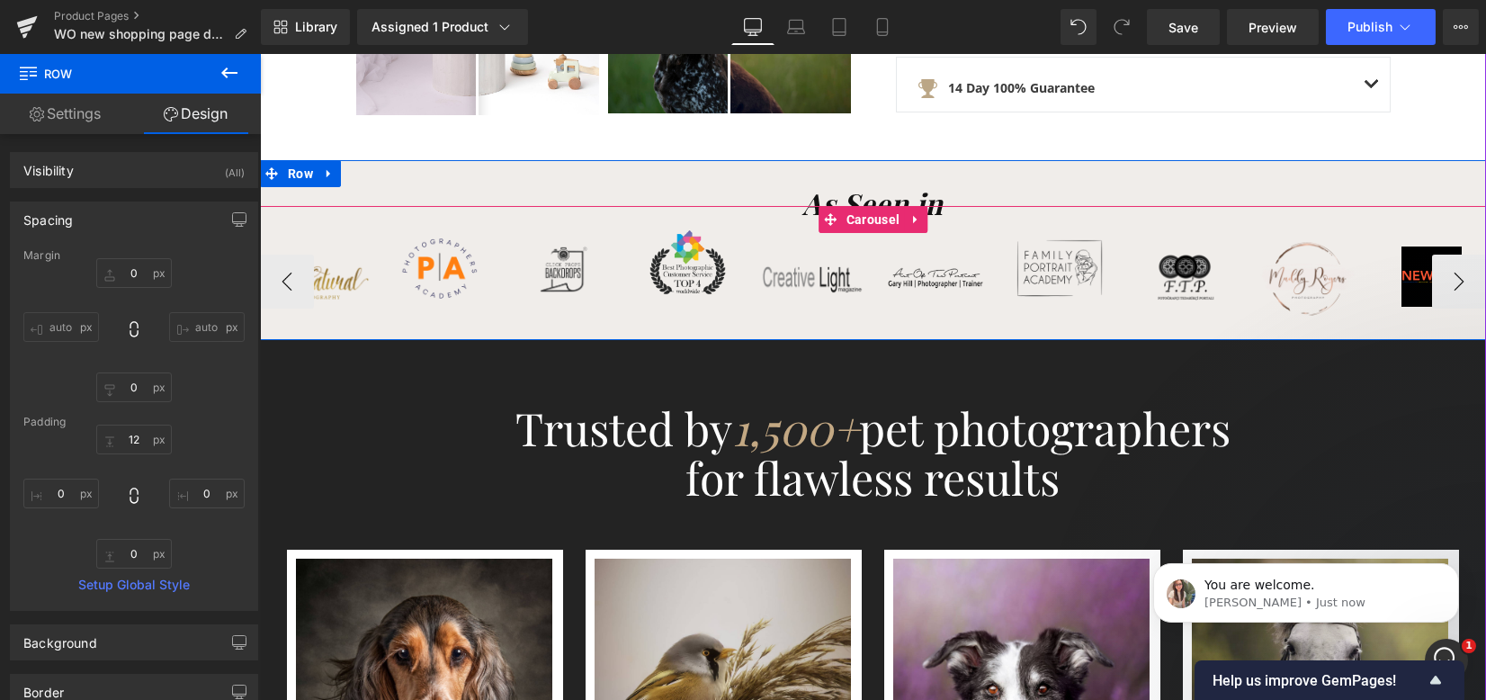
click at [1439, 262] on button "›" at bounding box center [1459, 281] width 54 height 54
